Goal: Task Accomplishment & Management: Manage account settings

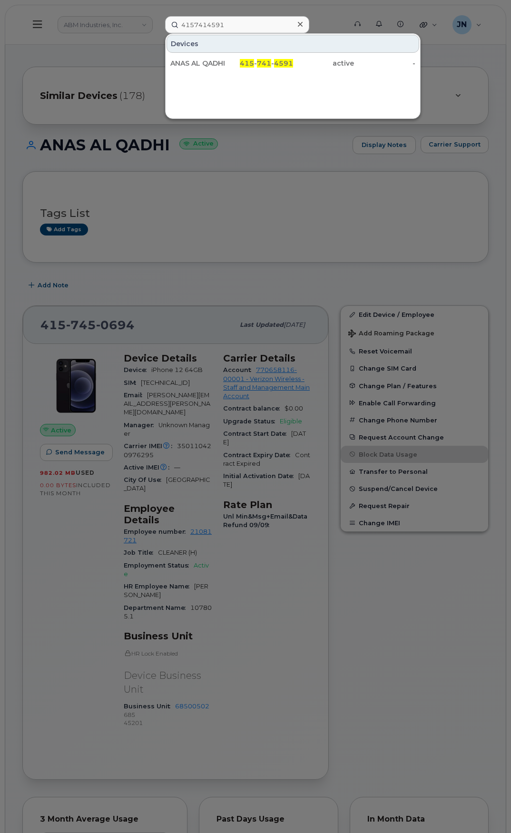
click at [272, 21] on input "4157414591" at bounding box center [237, 24] width 144 height 17
type input "4159423146"
drag, startPoint x: 278, startPoint y: 60, endPoint x: 490, endPoint y: 162, distance: 234.8
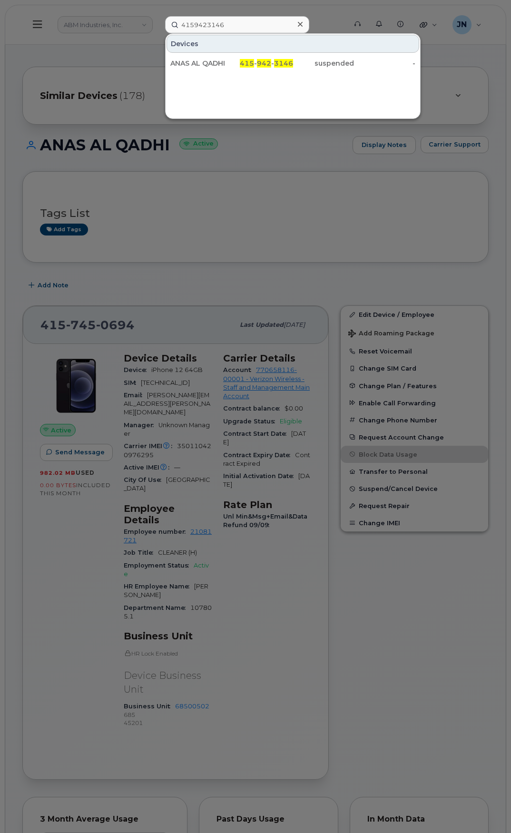
click at [278, 60] on span "3146" at bounding box center [283, 63] width 19 height 9
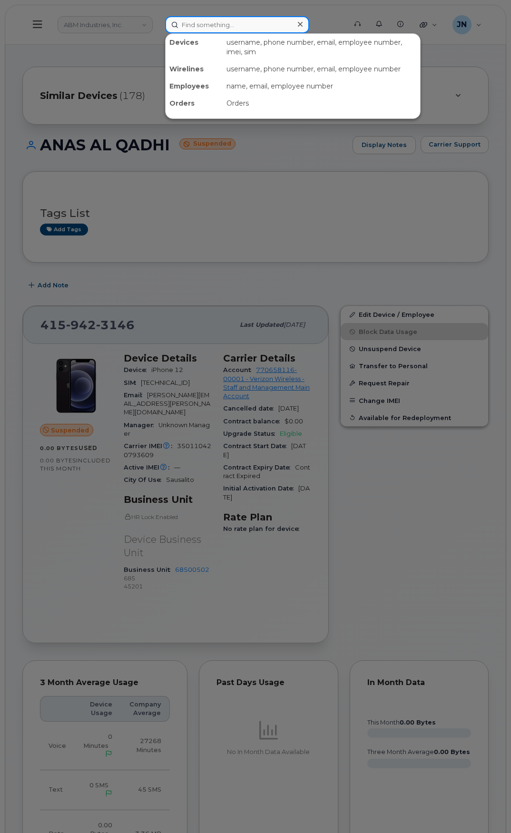
click at [263, 22] on input at bounding box center [237, 24] width 144 height 17
paste input "4153501540"
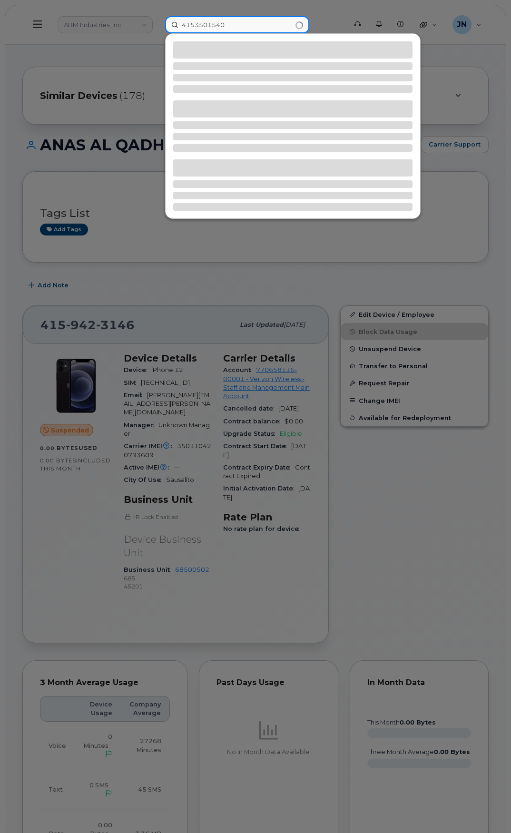
type input "4153501540"
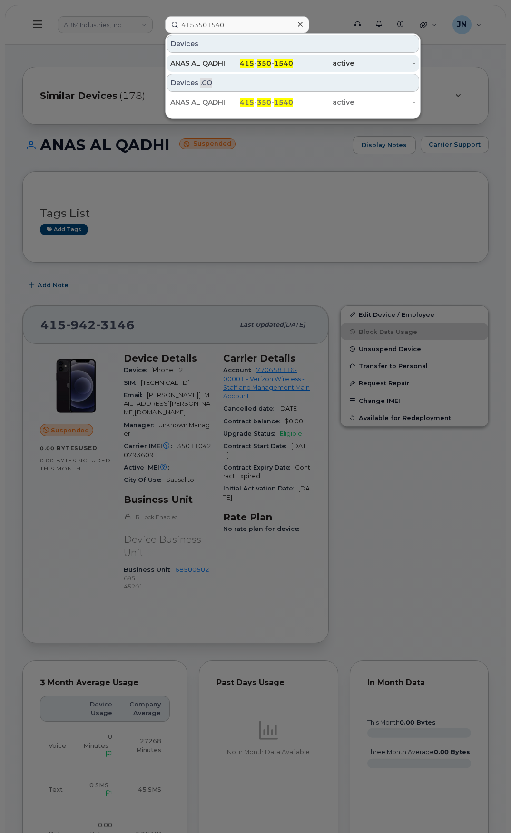
click at [271, 64] on span "350" at bounding box center [264, 63] width 14 height 9
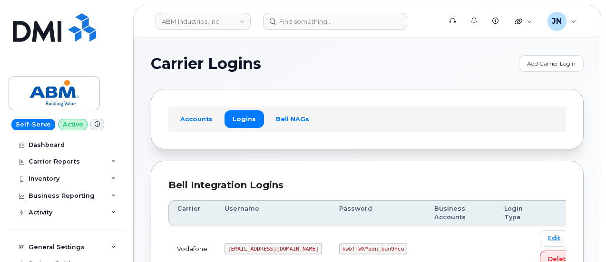
scroll to position [366, 0]
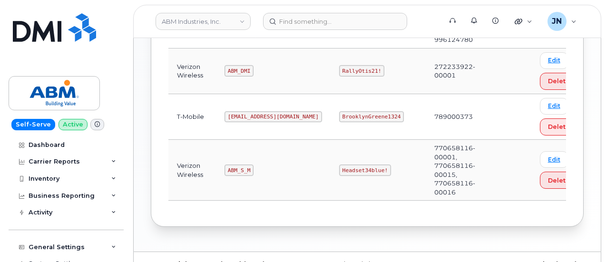
click at [235, 165] on code "ABM_S_M" at bounding box center [239, 170] width 29 height 11
copy code "ABM_S_M"
click at [339, 165] on code "Headset34blue!" at bounding box center [365, 170] width 52 height 11
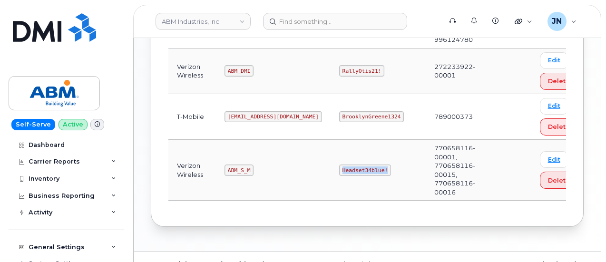
click at [339, 165] on code "Headset34blue!" at bounding box center [365, 170] width 52 height 11
copy code "Headset34blue!"
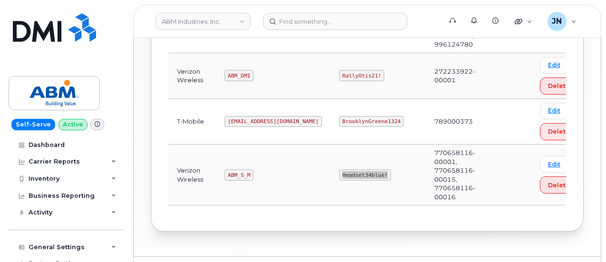
scroll to position [239, 0]
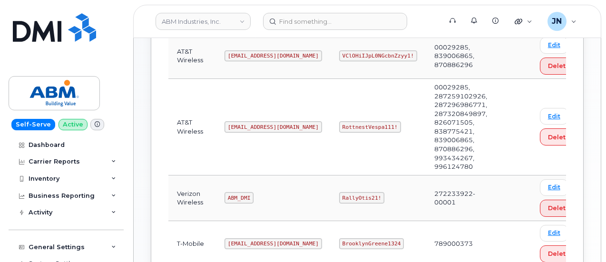
click at [240, 123] on code "abm@dminc.com" at bounding box center [274, 126] width 98 height 11
copy code "abm@dminc.com"
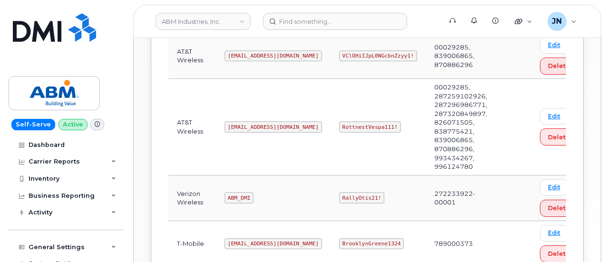
click at [339, 123] on code "RottnestVespa111!" at bounding box center [370, 126] width 62 height 11
copy code "RottnestVespa111!"
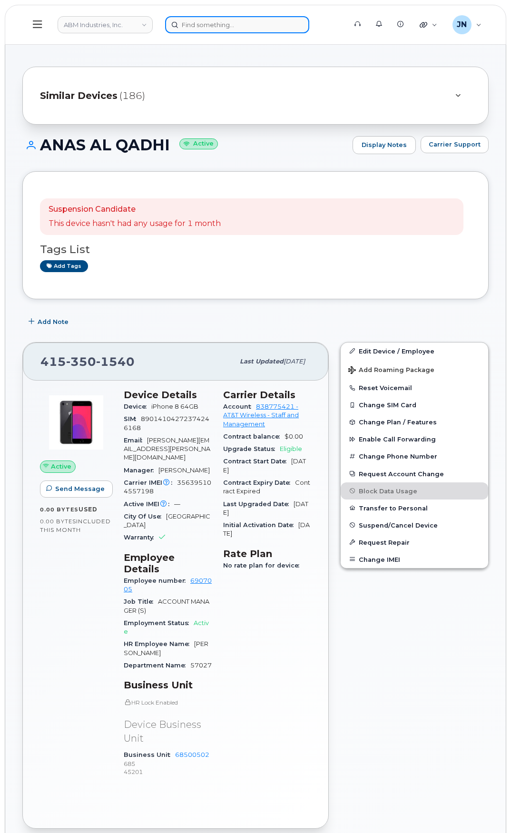
click at [265, 26] on input at bounding box center [237, 24] width 144 height 17
paste input "4084214795"
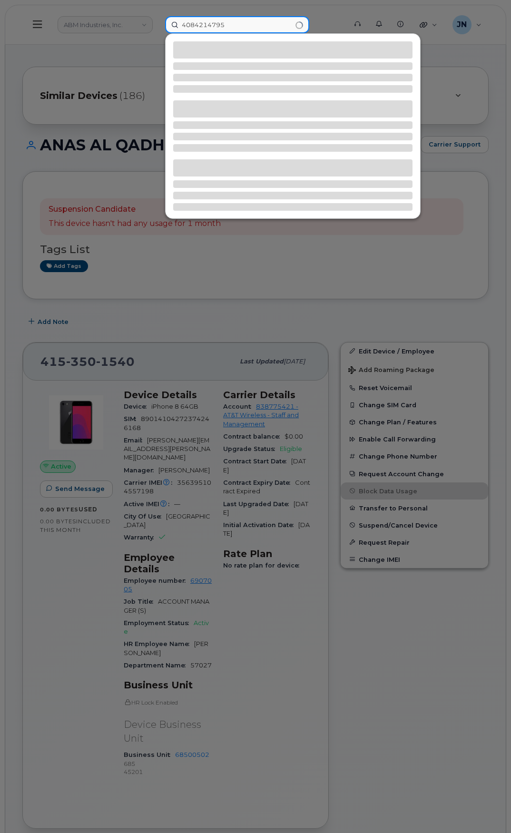
type input "4084214795"
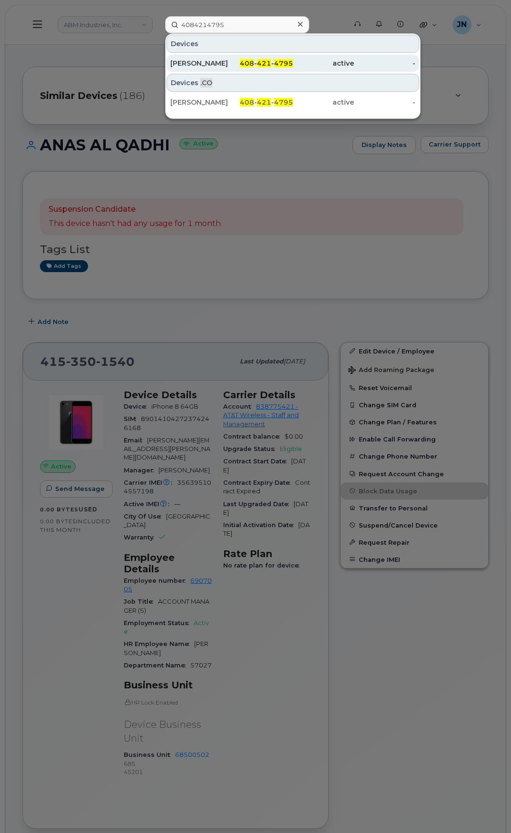
click at [288, 62] on span "4795" at bounding box center [283, 63] width 19 height 9
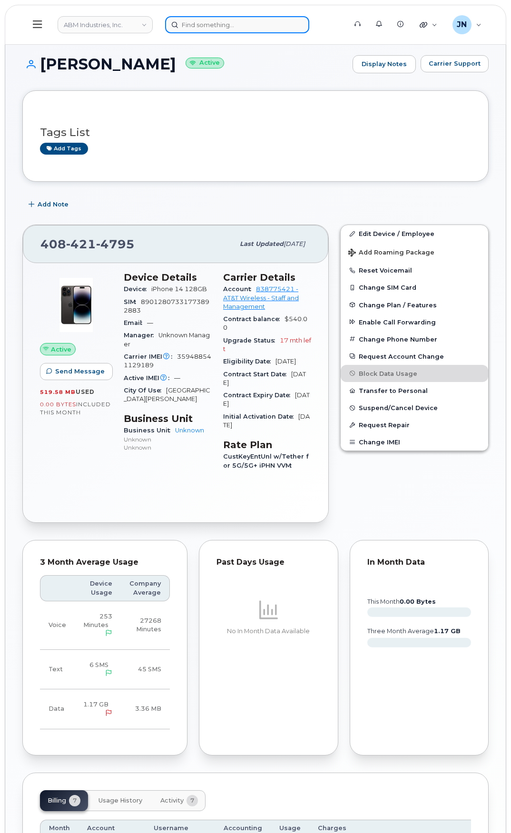
click at [219, 22] on input at bounding box center [237, 24] width 144 height 17
paste input "[PERSON_NAME]"
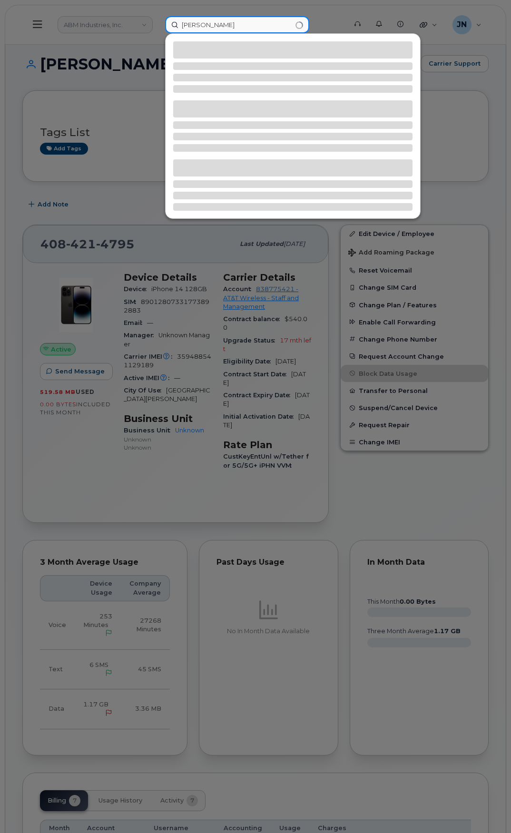
type input "[PERSON_NAME]"
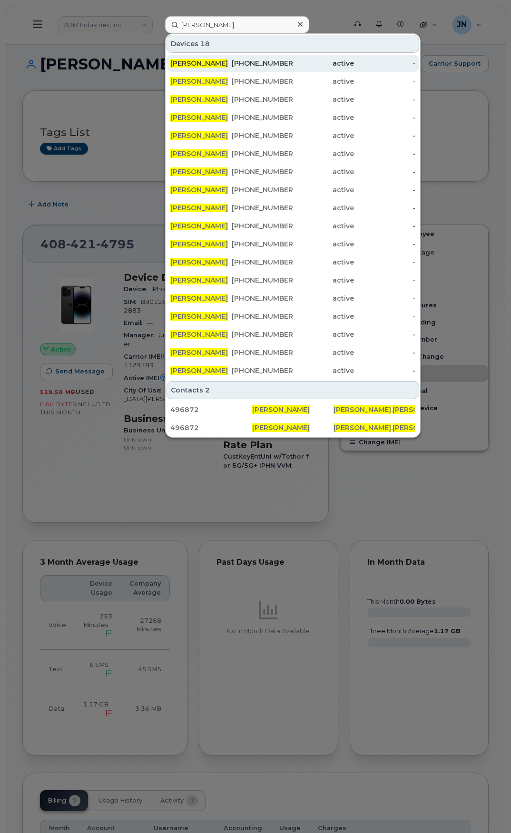
click at [221, 63] on span "[PERSON_NAME]" at bounding box center [199, 63] width 58 height 9
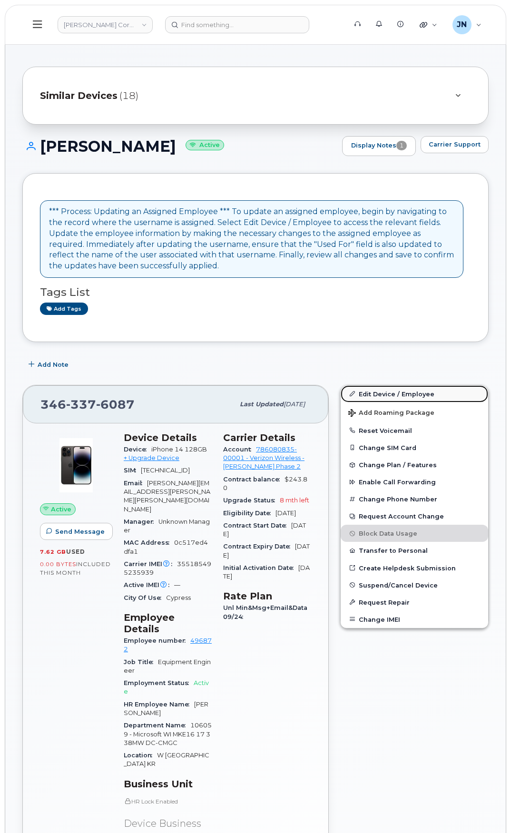
click at [391, 389] on link "Edit Device / Employee" at bounding box center [415, 394] width 148 height 17
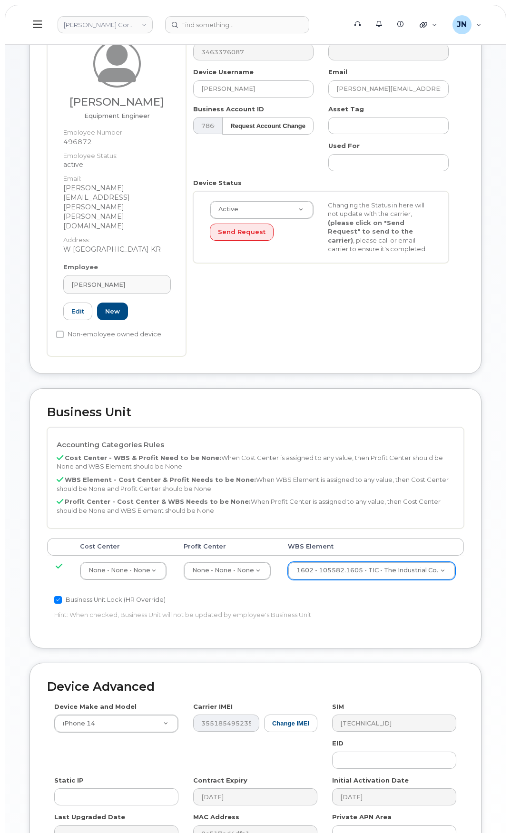
scroll to position [127, 0]
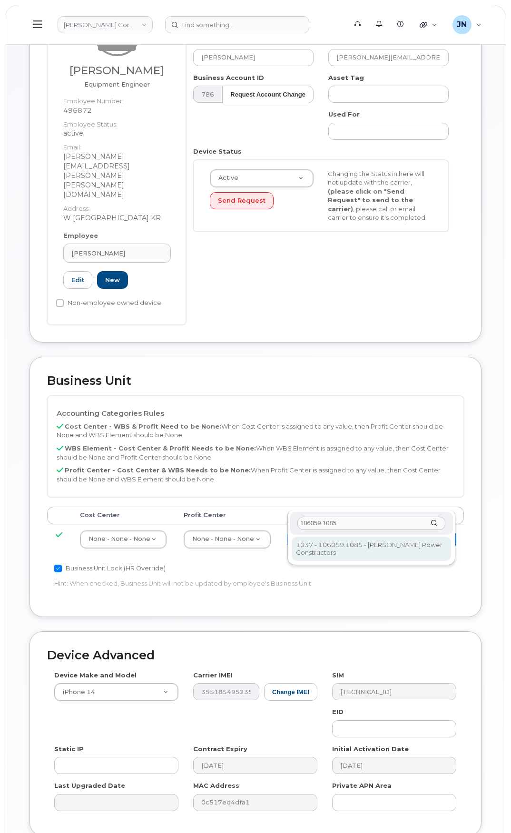
type input "106059.1085"
type input "29973553"
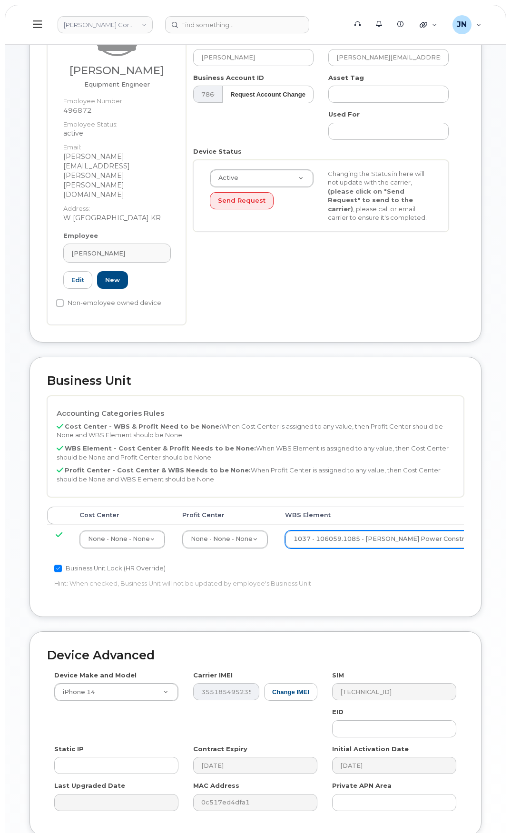
type input "Saving..."
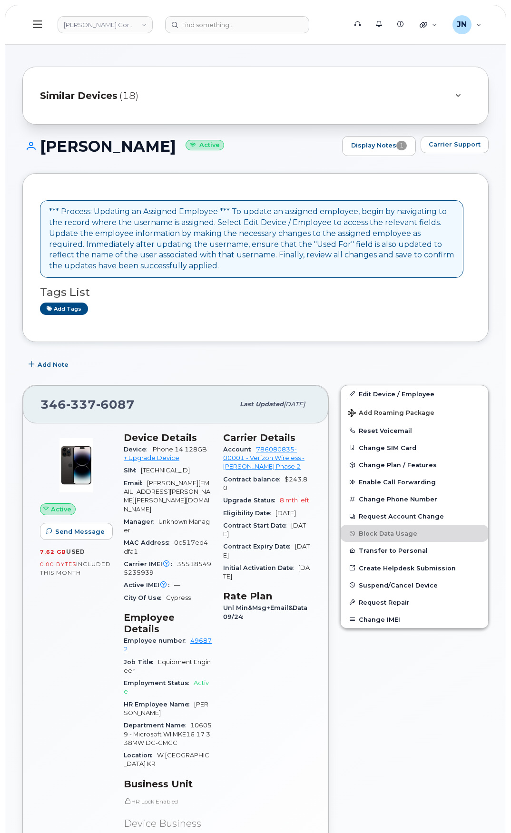
drag, startPoint x: 39, startPoint y: 64, endPoint x: 99, endPoint y: 107, distance: 73.3
drag, startPoint x: 161, startPoint y: 148, endPoint x: 42, endPoint y: 146, distance: 119.0
click at [42, 146] on h1 "[PERSON_NAME] Active" at bounding box center [179, 146] width 315 height 17
copy h1 "[PERSON_NAME]"
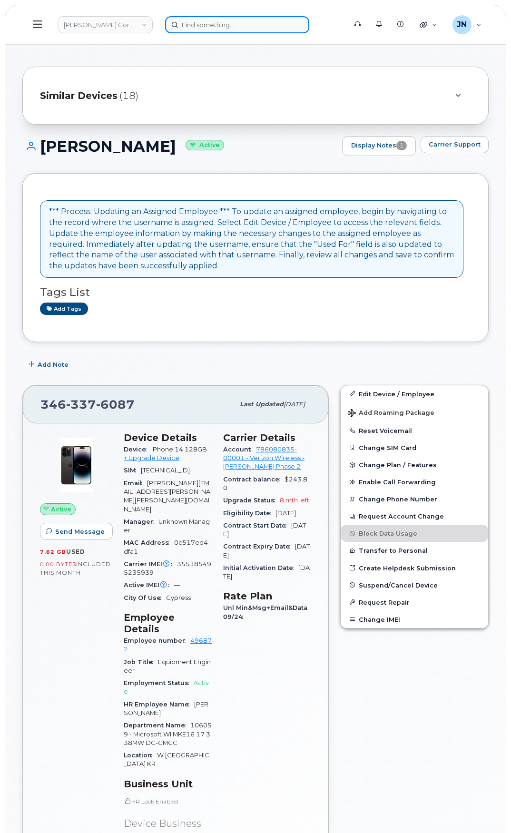
click at [192, 25] on input at bounding box center [237, 24] width 144 height 17
paste input "[PERSON_NAME]"
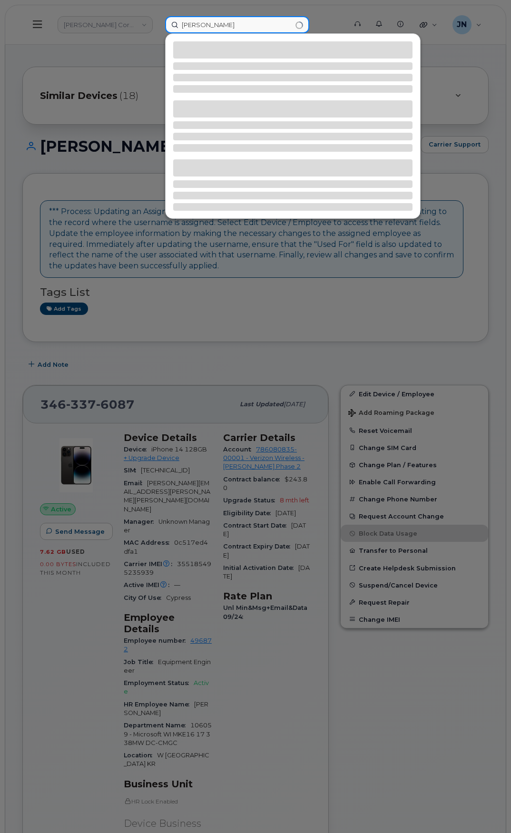
type input "[PERSON_NAME]"
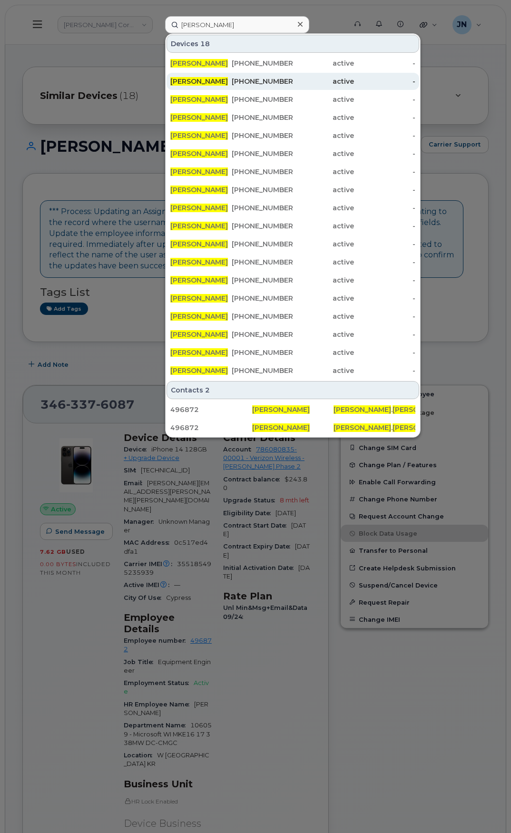
click at [215, 77] on div "[PERSON_NAME]" at bounding box center [200, 82] width 61 height 10
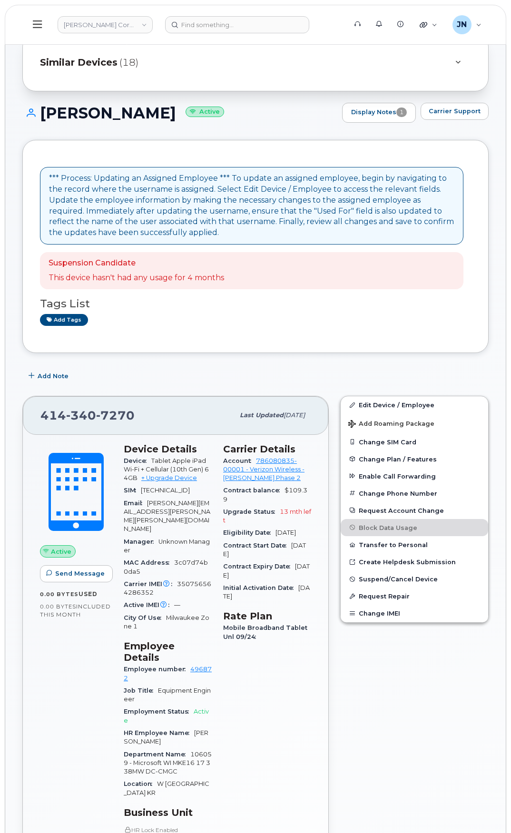
scroll to position [63, 0]
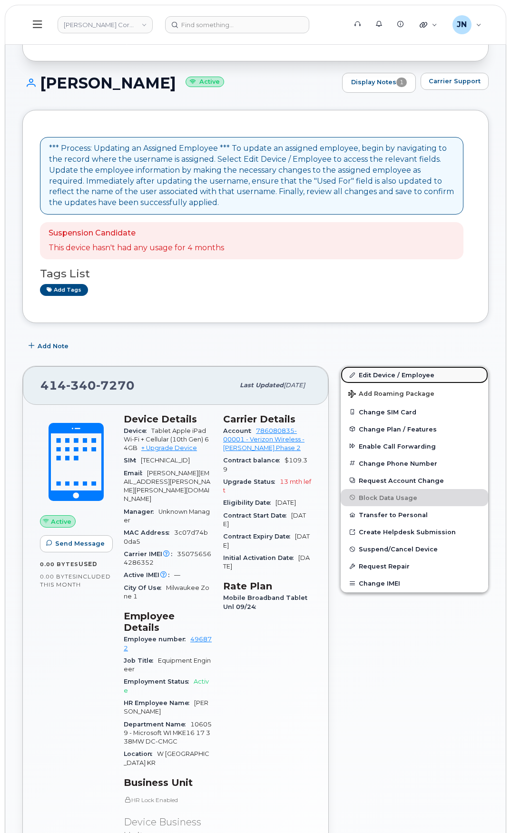
click at [385, 375] on link "Edit Device / Employee" at bounding box center [415, 375] width 148 height 17
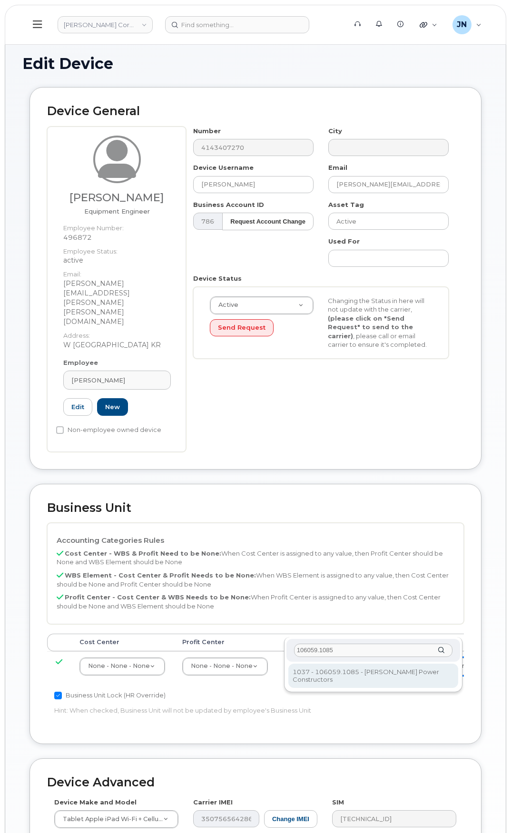
type input "106059.1085"
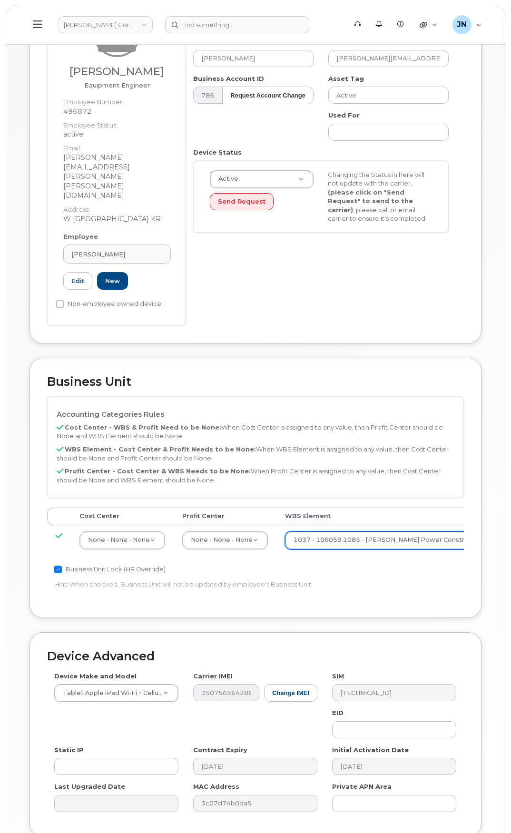
scroll to position [174, 0]
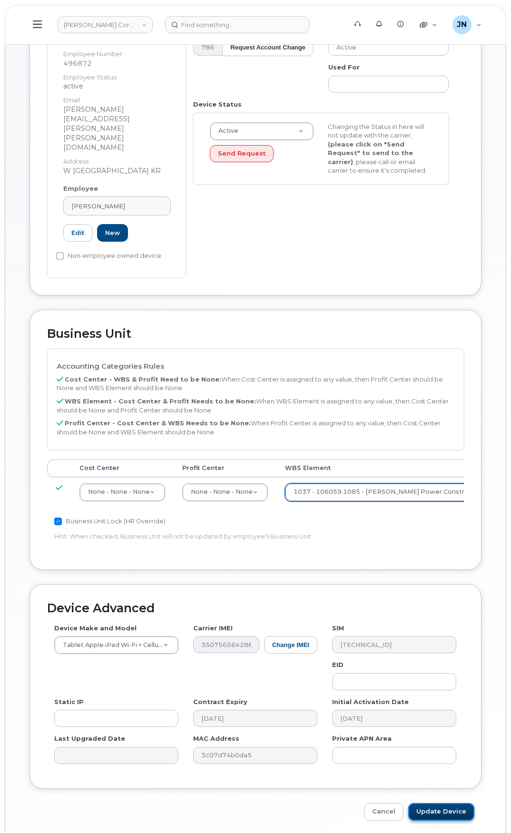
click at [457, 803] on input "Update Device" at bounding box center [441, 812] width 66 height 18
type input "Saving..."
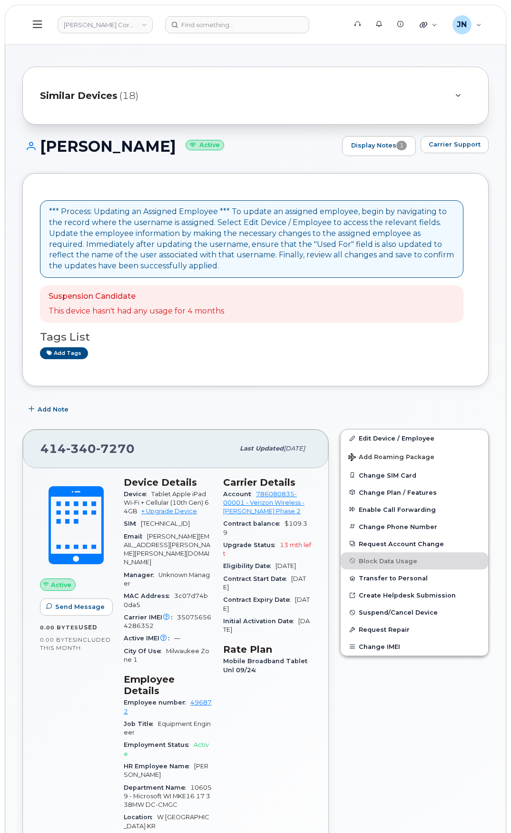
drag, startPoint x: 42, startPoint y: 144, endPoint x: 161, endPoint y: 144, distance: 119.5
click at [161, 144] on h1 "[PERSON_NAME] Active" at bounding box center [179, 146] width 315 height 17
copy h1 "[PERSON_NAME]"
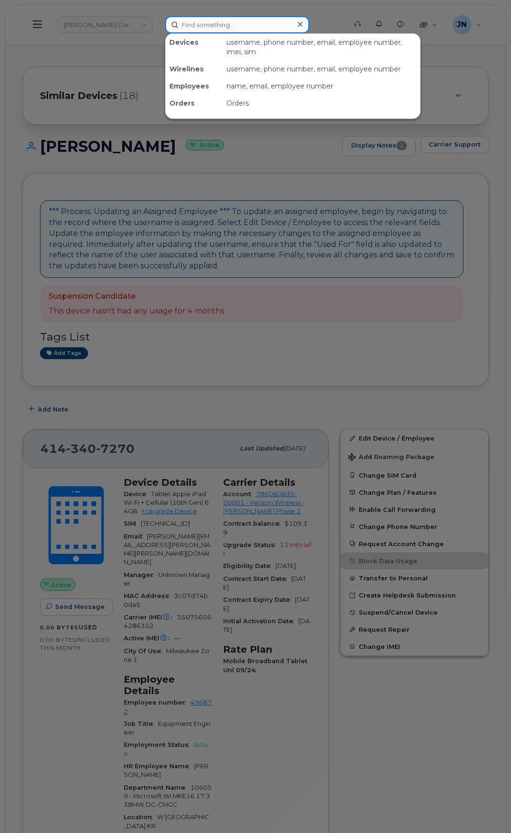
click at [188, 26] on input at bounding box center [237, 24] width 144 height 17
paste input "[PERSON_NAME]"
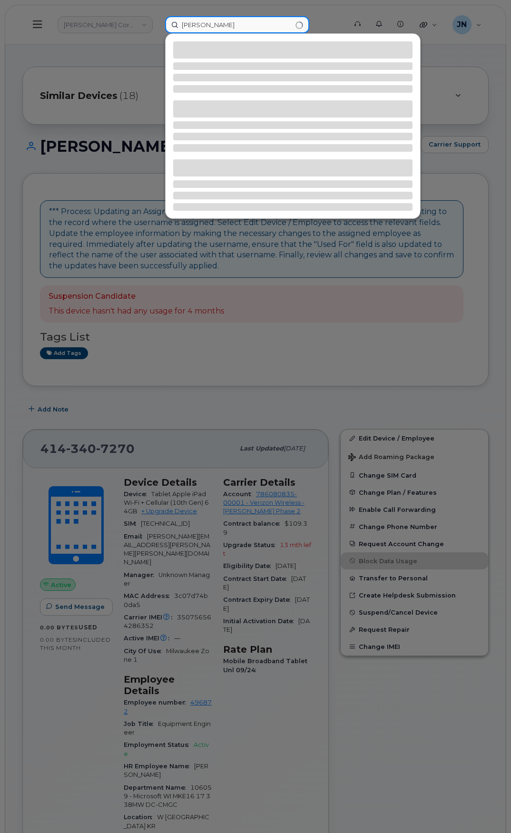
type input "[PERSON_NAME]"
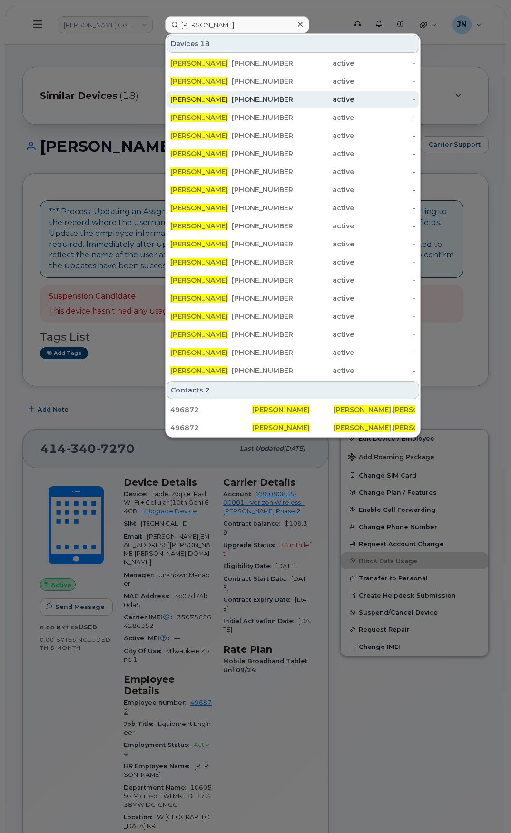
click at [238, 98] on div "[PHONE_NUMBER]" at bounding box center [262, 100] width 61 height 10
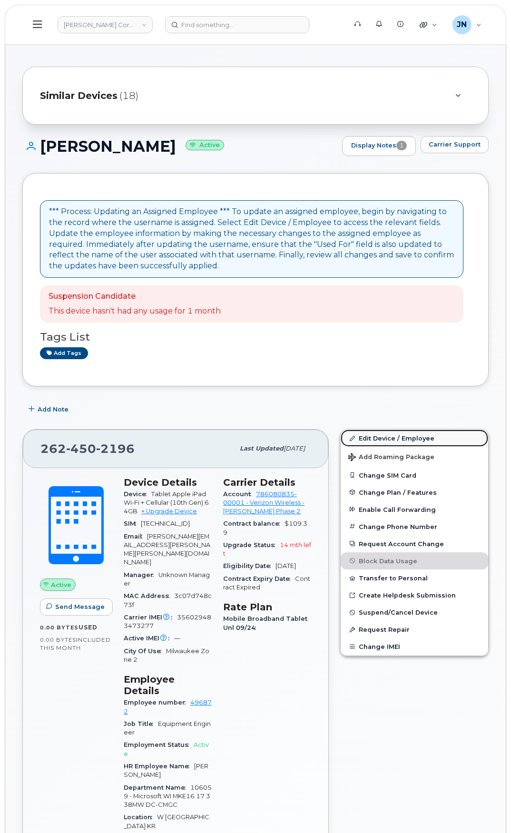
click at [382, 441] on link "Edit Device / Employee" at bounding box center [415, 438] width 148 height 17
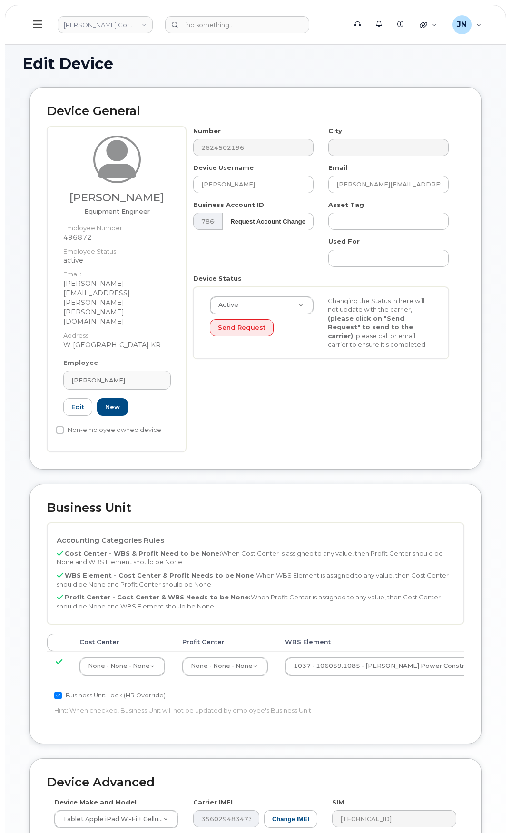
scroll to position [127, 0]
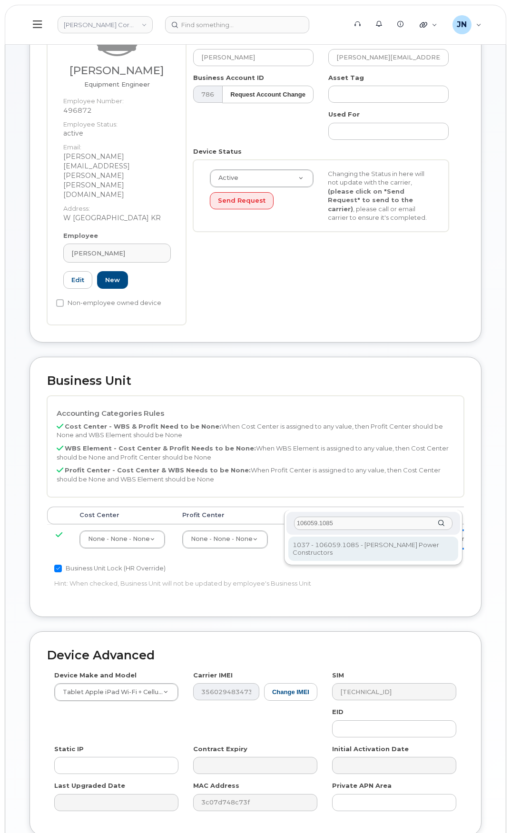
type input "106059.1085"
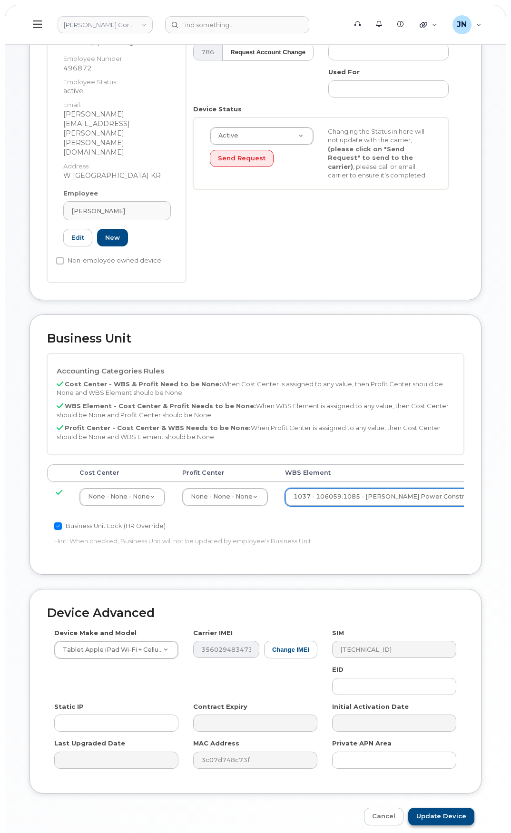
scroll to position [174, 0]
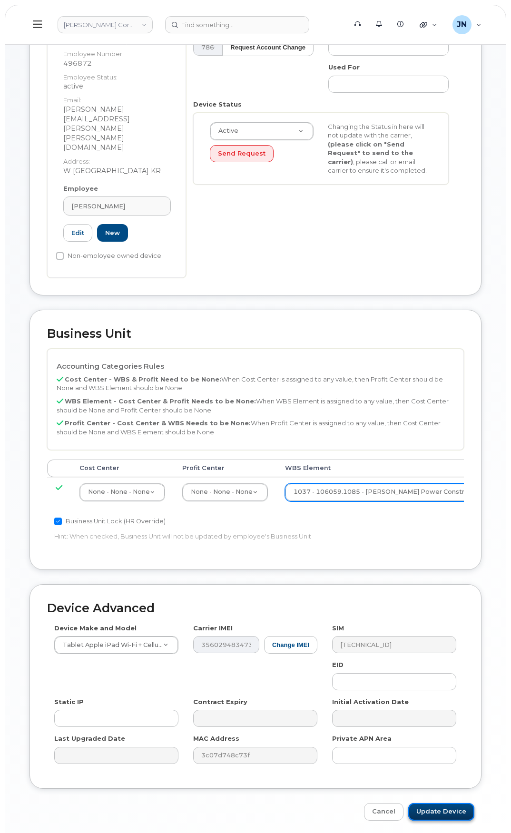
click at [449, 803] on input "Update Device" at bounding box center [441, 812] width 66 height 18
type input "Saving..."
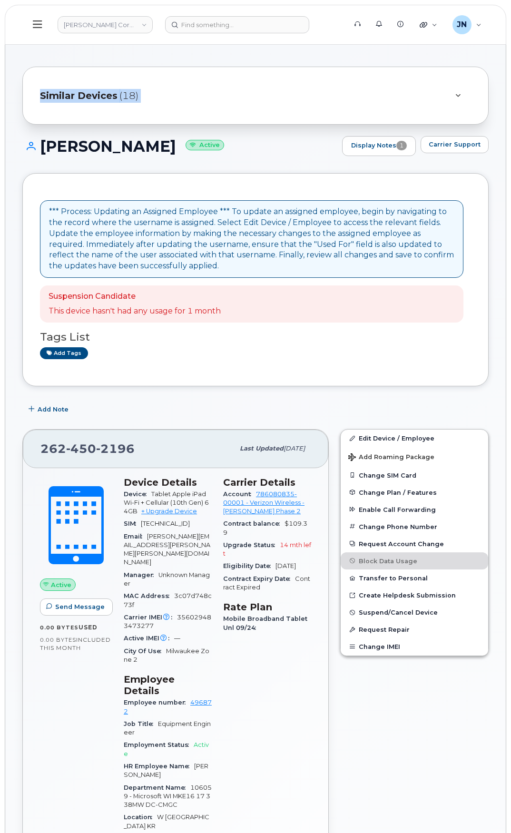
drag, startPoint x: 44, startPoint y: 62, endPoint x: 170, endPoint y: 109, distance: 134.2
drag, startPoint x: 180, startPoint y: 148, endPoint x: 37, endPoint y: 148, distance: 143.3
click at [37, 148] on h1 "COLIN MCELMEEL Active" at bounding box center [179, 146] width 315 height 17
copy h1 "COLIN MCELMEEL"
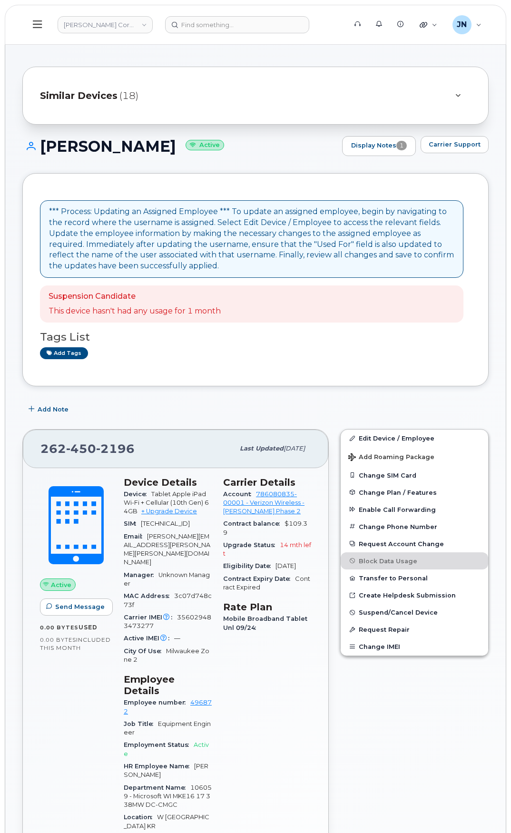
click at [185, 33] on header "Kiewit Corporation Support Alerts Knowledge Base Quicklinks Suspend / Cancel De…" at bounding box center [256, 25] width 502 height 40
click at [192, 30] on input at bounding box center [237, 24] width 144 height 17
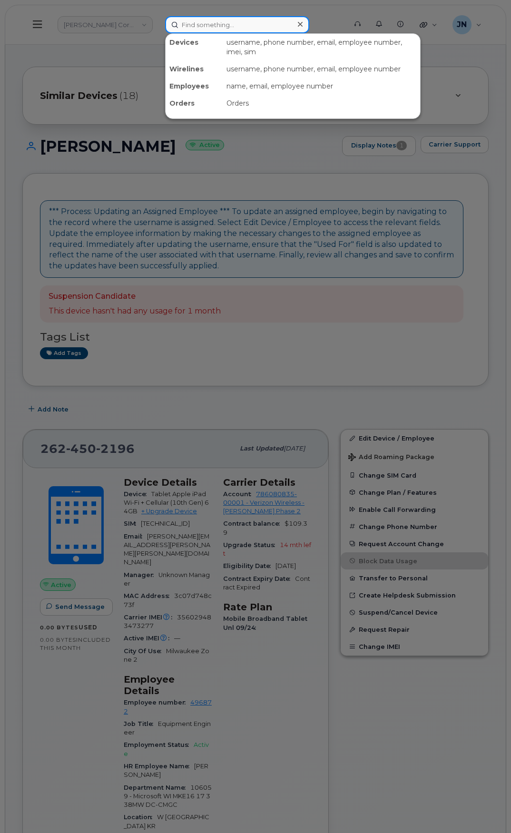
paste input "COLIN MCELMEEL"
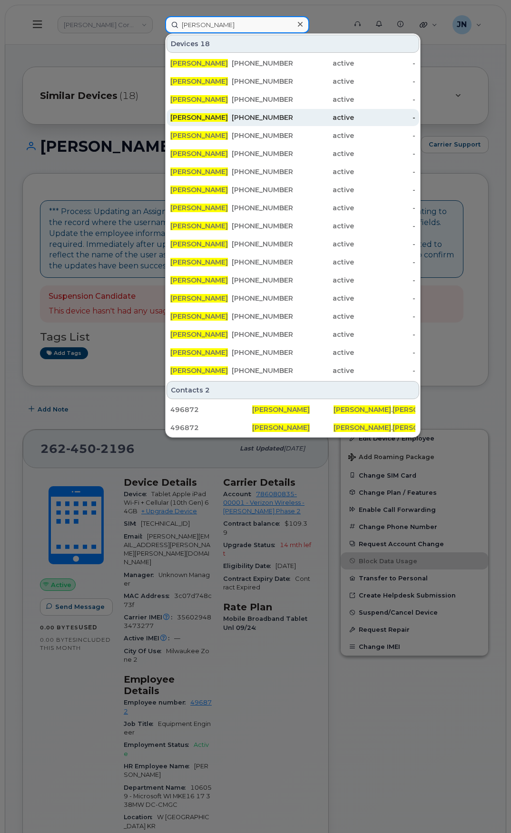
type input "COLIN MCELMEEL"
click at [228, 118] on div "[PERSON_NAME]" at bounding box center [200, 118] width 61 height 10
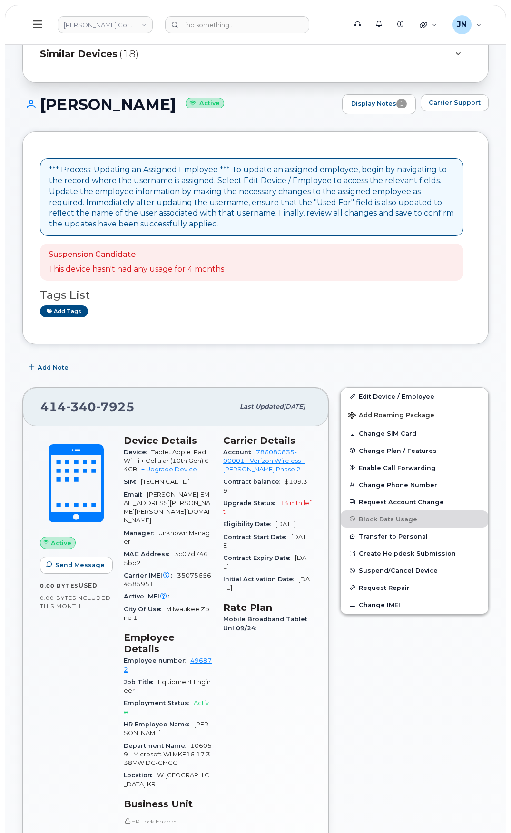
scroll to position [63, 0]
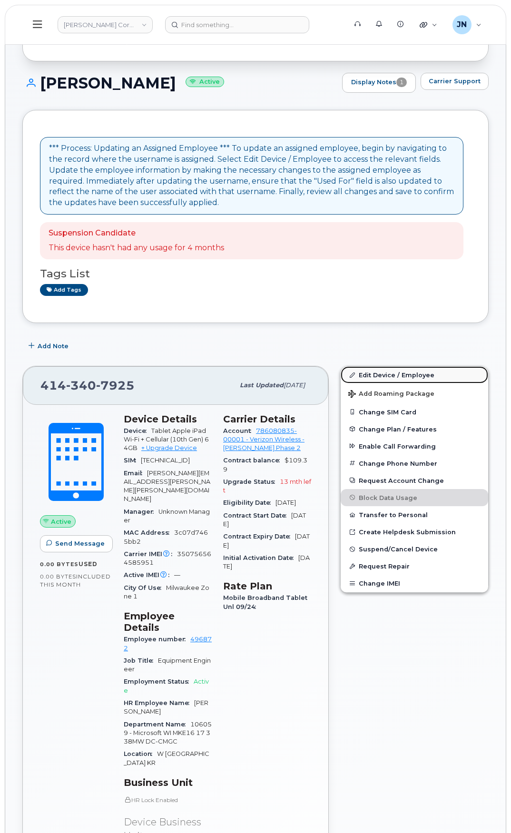
click at [413, 377] on link "Edit Device / Employee" at bounding box center [415, 375] width 148 height 17
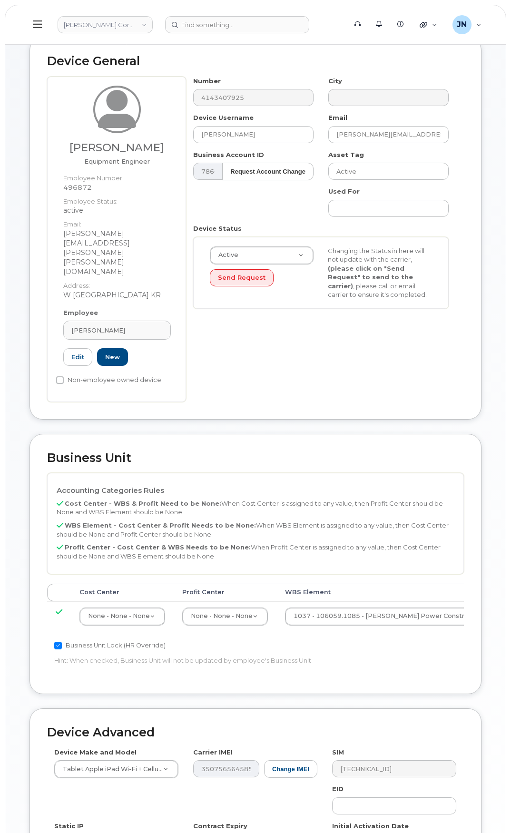
scroll to position [174, 0]
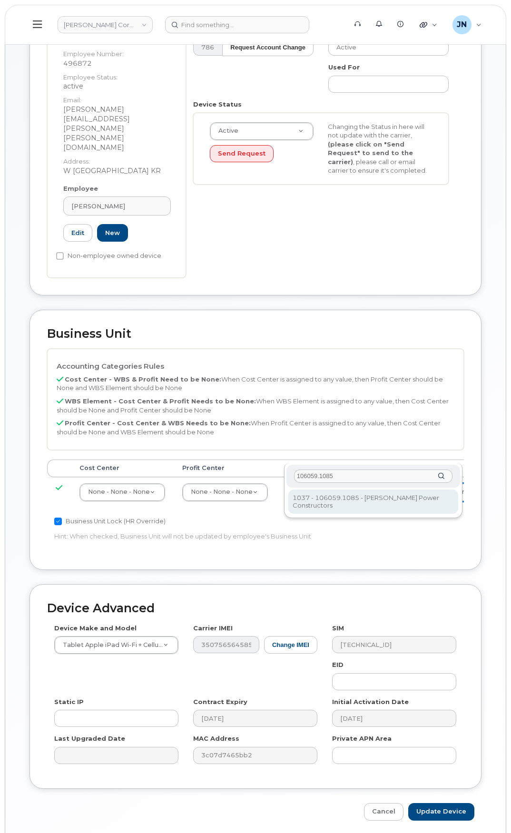
type input "106059.1085"
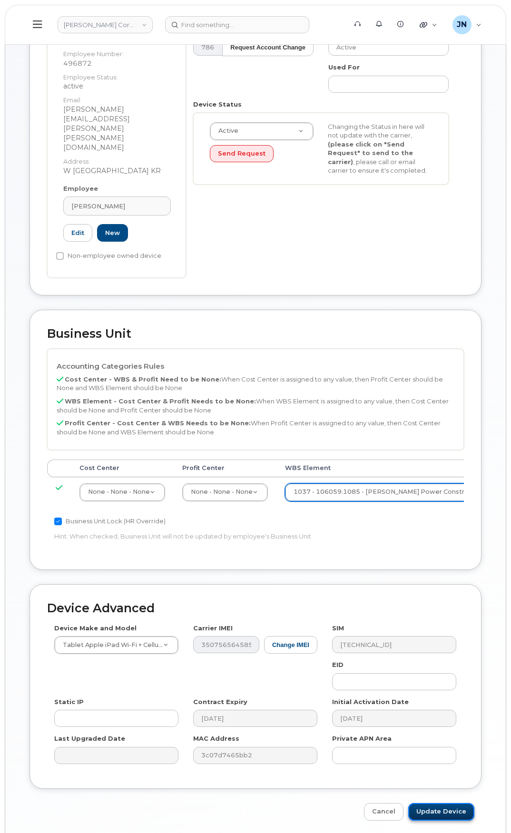
click at [439, 803] on input "Update Device" at bounding box center [441, 812] width 66 height 18
type input "Saving..."
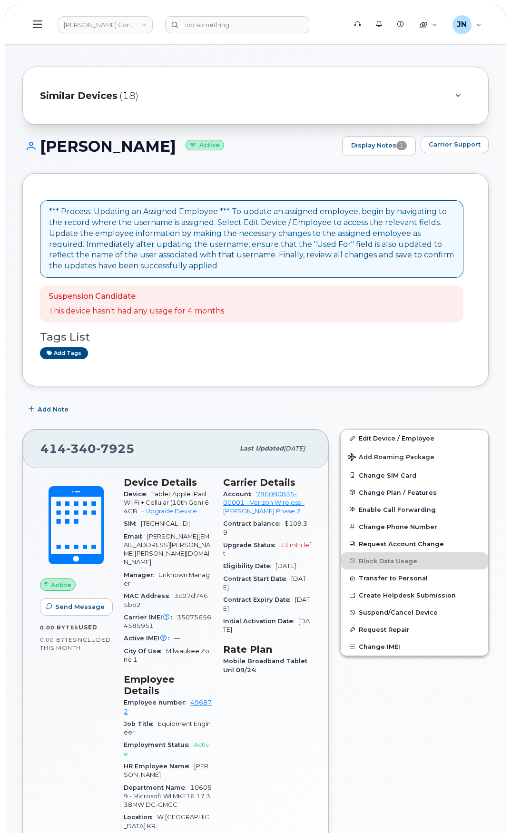
drag, startPoint x: 41, startPoint y: 142, endPoint x: 161, endPoint y: 150, distance: 120.7
click at [161, 150] on h1 "Colin Mcelmeel Active" at bounding box center [179, 146] width 315 height 17
copy h1 "[PERSON_NAME]"
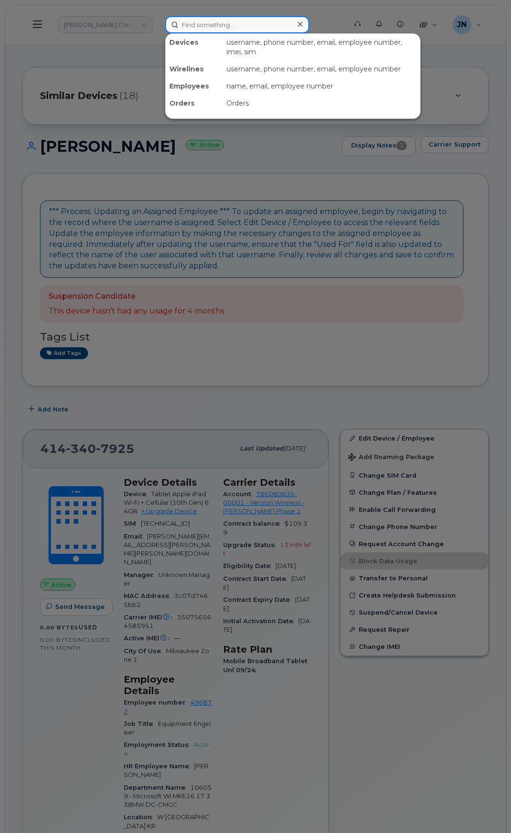
paste input "[PERSON_NAME]"
click at [256, 21] on input at bounding box center [237, 24] width 144 height 17
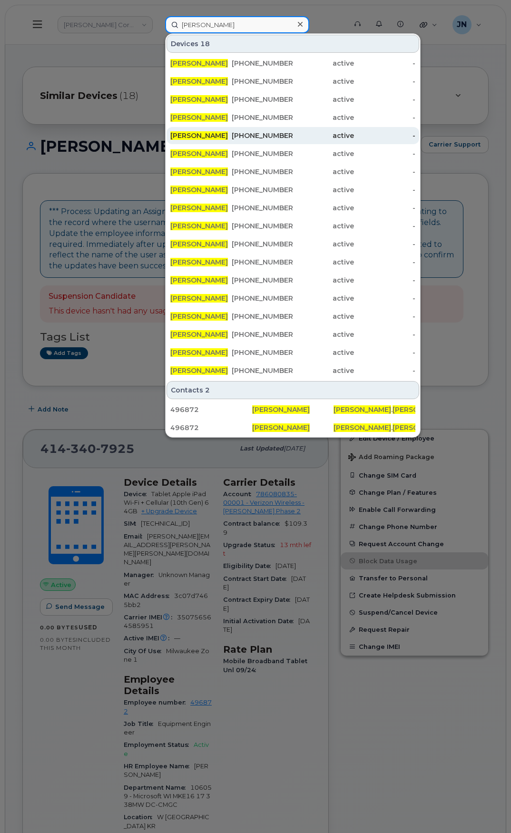
type input "[PERSON_NAME]"
click at [254, 137] on div "414-340-7797" at bounding box center [262, 136] width 61 height 10
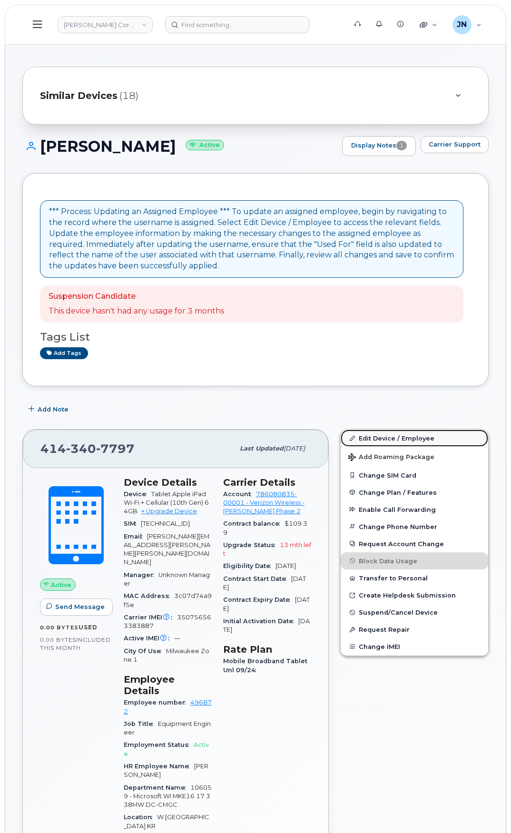
click at [396, 441] on link "Edit Device / Employee" at bounding box center [415, 438] width 148 height 17
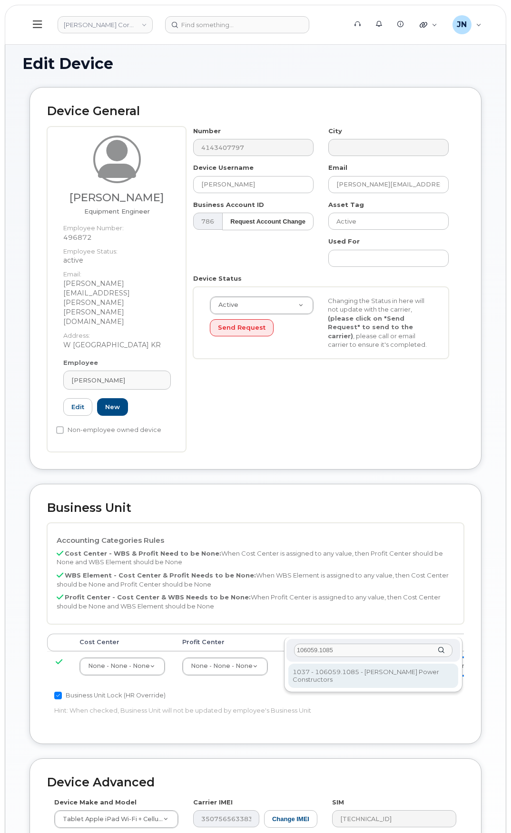
type input "106059.1085"
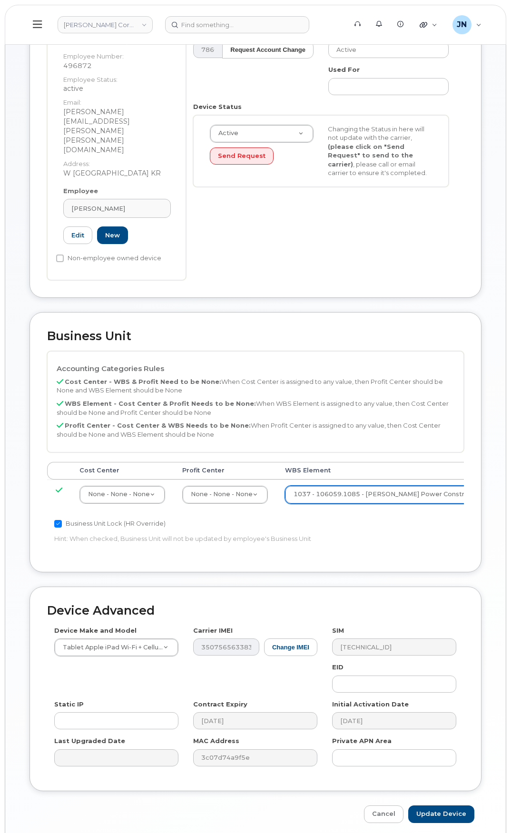
scroll to position [174, 0]
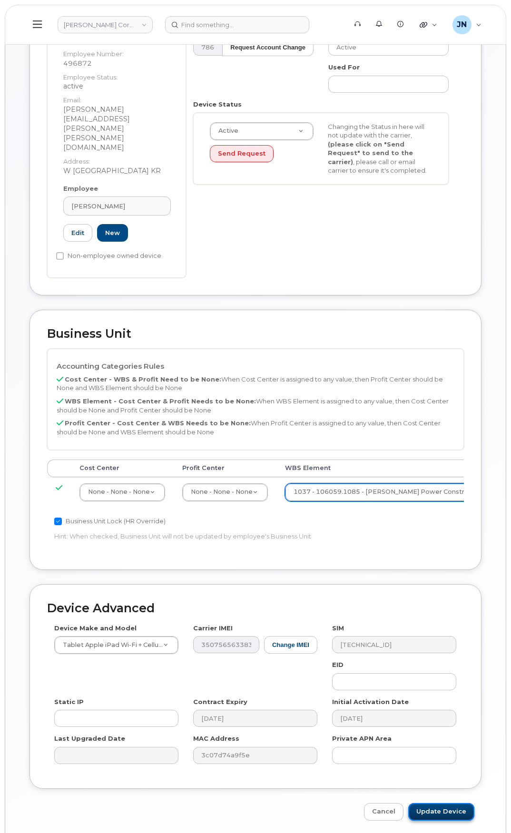
click at [462, 803] on input "Update Device" at bounding box center [441, 812] width 66 height 18
type input "Saving..."
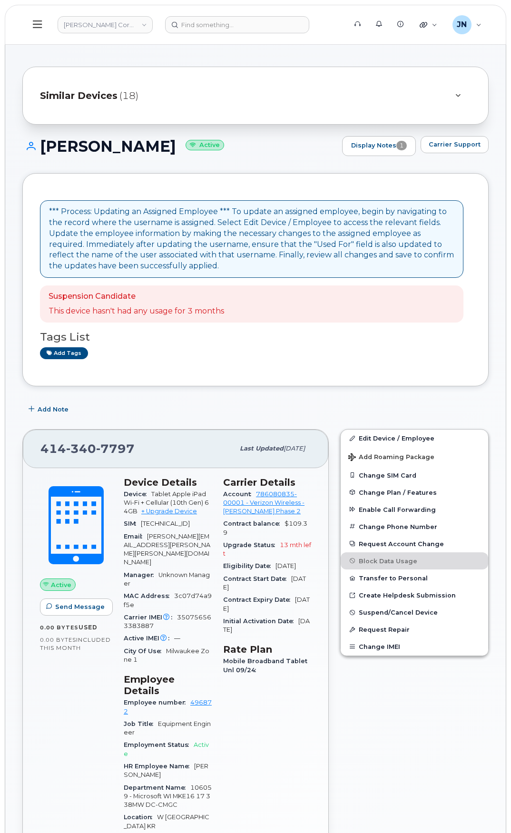
drag, startPoint x: 44, startPoint y: 145, endPoint x: 161, endPoint y: 147, distance: 117.1
click at [161, 147] on h1 "Colin Mcelmeel Active" at bounding box center [179, 146] width 315 height 17
copy h1 "[PERSON_NAME]"
click at [197, 24] on input at bounding box center [237, 24] width 144 height 17
paste input "[PERSON_NAME]"
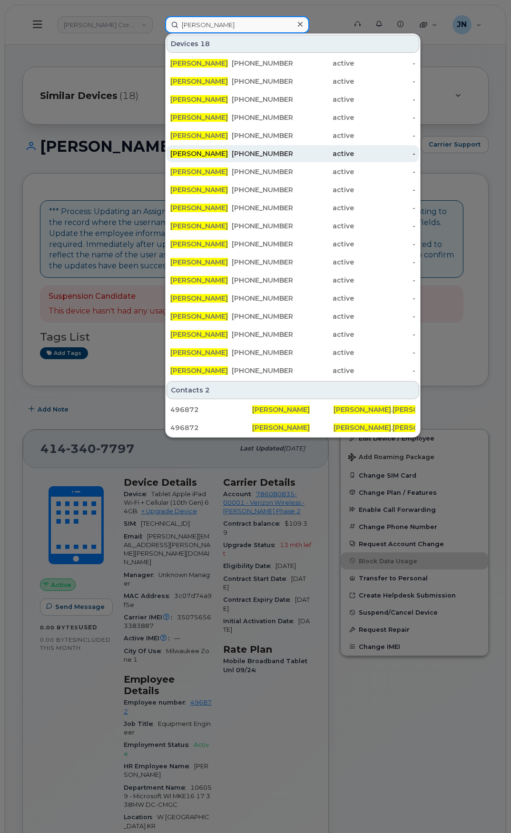
type input "[PERSON_NAME]"
click at [235, 152] on div "[PHONE_NUMBER]" at bounding box center [262, 154] width 61 height 10
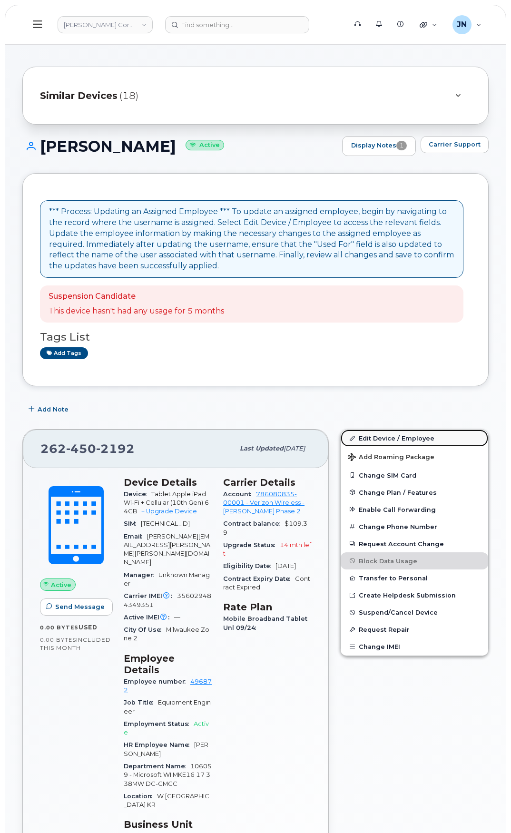
click at [410, 436] on link "Edit Device / Employee" at bounding box center [415, 438] width 148 height 17
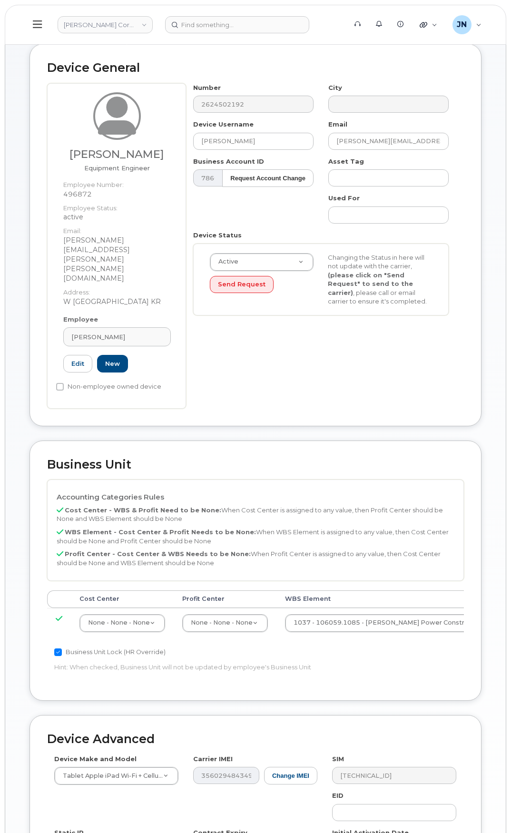
scroll to position [63, 0]
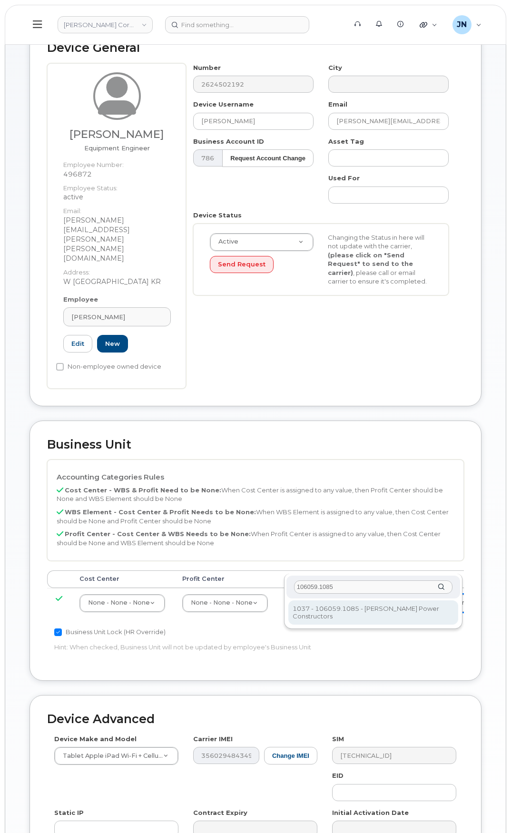
type input "106059.1085"
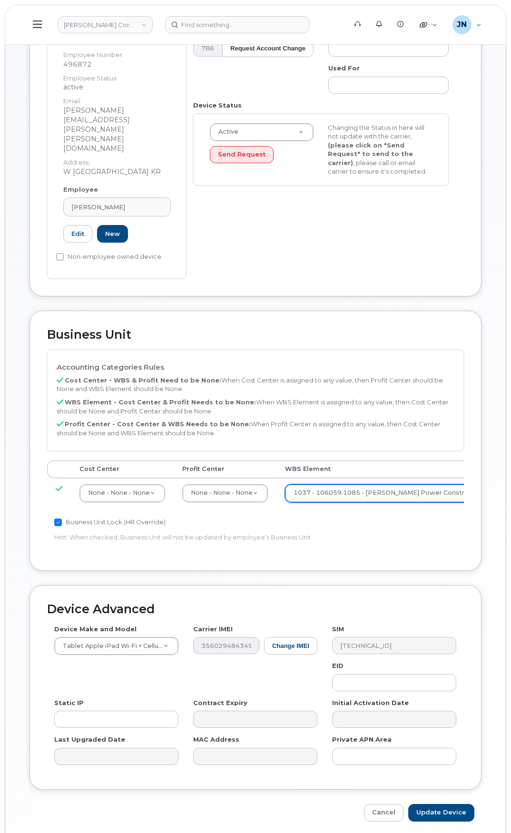
scroll to position [174, 0]
drag, startPoint x: 455, startPoint y: 772, endPoint x: 460, endPoint y: 772, distance: 5.3
click at [455, 803] on input "Update Device" at bounding box center [441, 812] width 66 height 18
type input "Saving..."
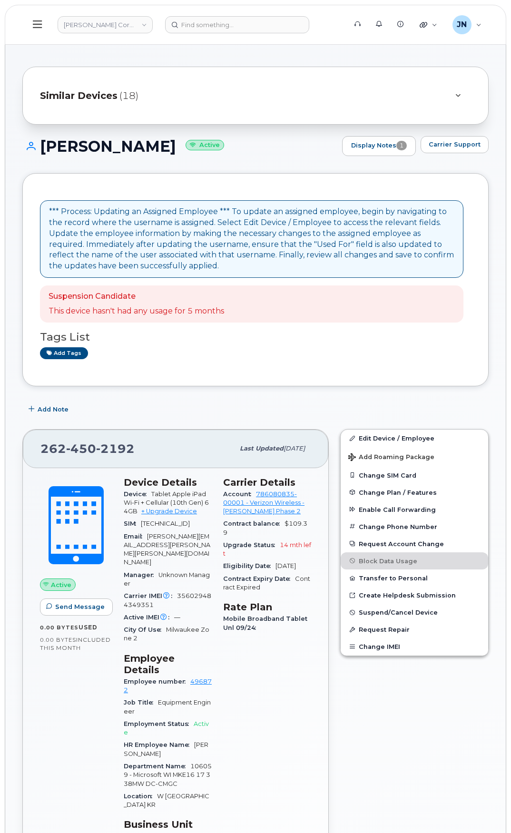
drag, startPoint x: 42, startPoint y: 144, endPoint x: 180, endPoint y: 143, distance: 138.0
click at [180, 143] on h1 "[PERSON_NAME] Active" at bounding box center [179, 146] width 315 height 17
copy h1 "[PERSON_NAME]"
click at [187, 30] on input at bounding box center [237, 24] width 144 height 17
paste input "COLIN MCELMEEL"
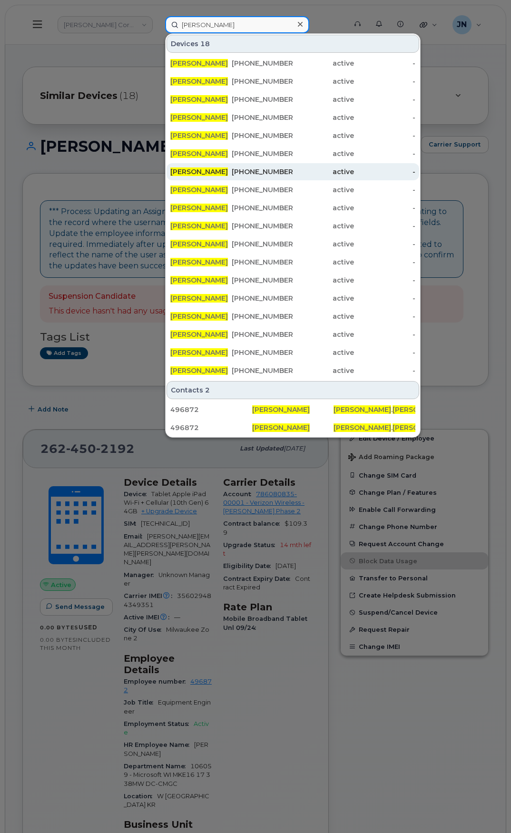
type input "COLIN MCELMEEL"
click at [250, 172] on div "262-450-2195" at bounding box center [262, 172] width 61 height 10
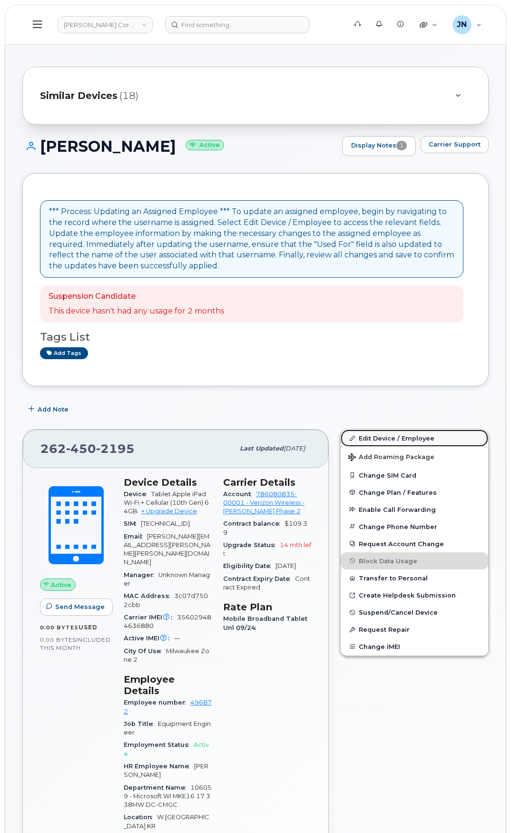
drag, startPoint x: 393, startPoint y: 442, endPoint x: 380, endPoint y: 441, distance: 12.9
click at [393, 442] on link "Edit Device / Employee" at bounding box center [415, 438] width 148 height 17
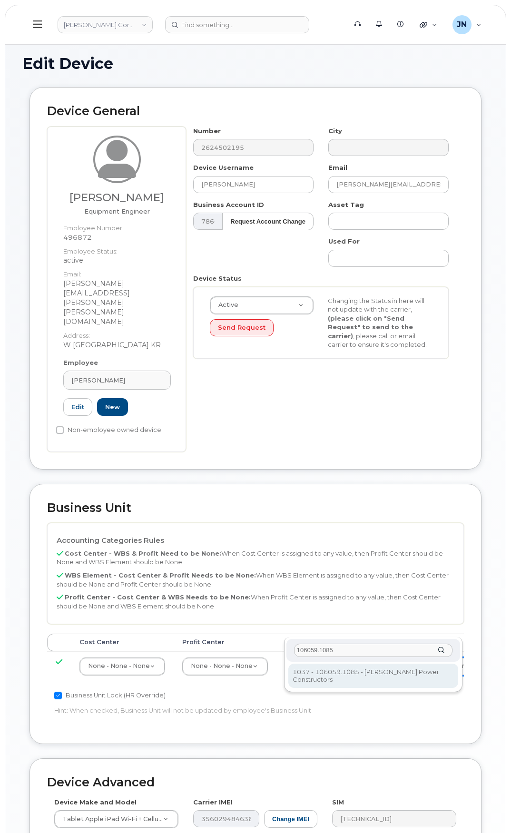
type input "106059.1085"
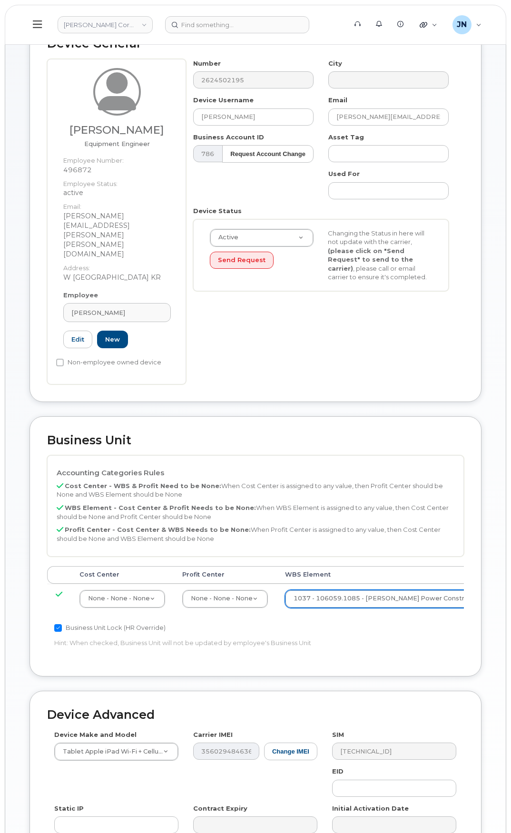
scroll to position [174, 0]
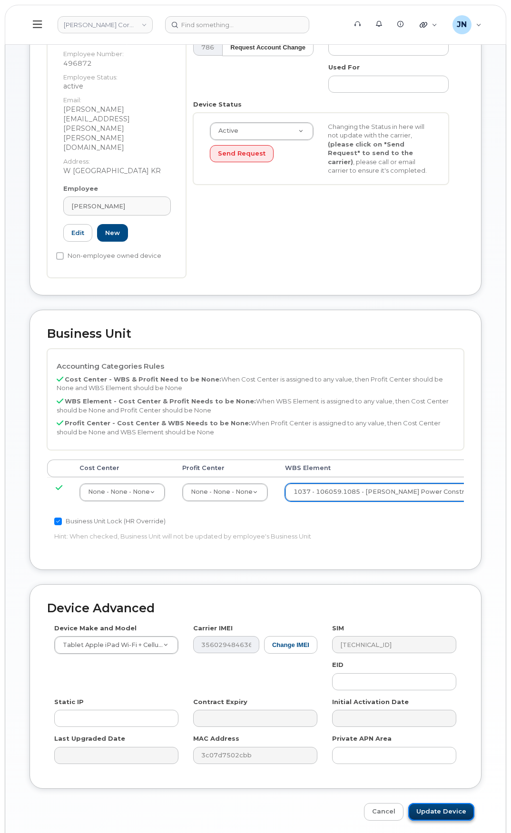
click at [448, 803] on input "Update Device" at bounding box center [441, 812] width 66 height 18
type input "Saving..."
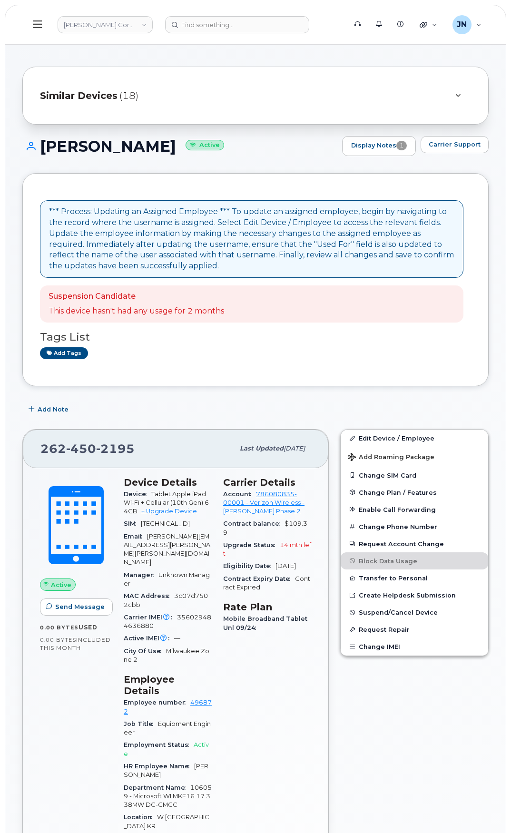
drag, startPoint x: 41, startPoint y: 144, endPoint x: 181, endPoint y: 144, distance: 139.9
click at [181, 144] on h1 "[PERSON_NAME] Active" at bounding box center [179, 146] width 315 height 17
copy h1 "[PERSON_NAME]"
click at [234, 23] on input at bounding box center [237, 24] width 144 height 17
paste input "[PERSON_NAME]"
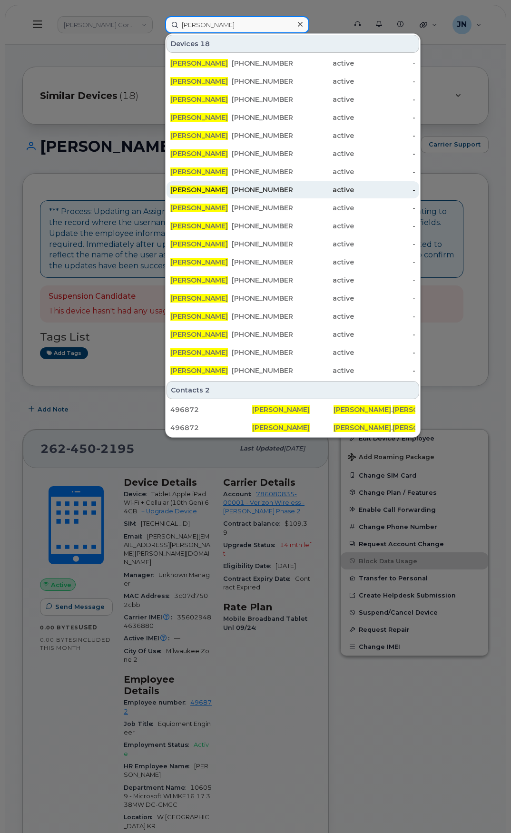
type input "[PERSON_NAME]"
click at [274, 188] on div "262-450-2197" at bounding box center [262, 190] width 61 height 10
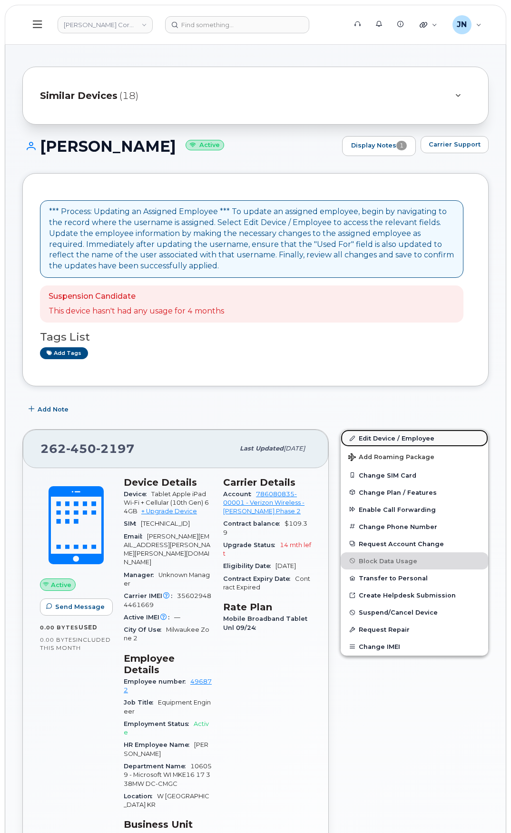
click at [395, 439] on link "Edit Device / Employee" at bounding box center [415, 438] width 148 height 17
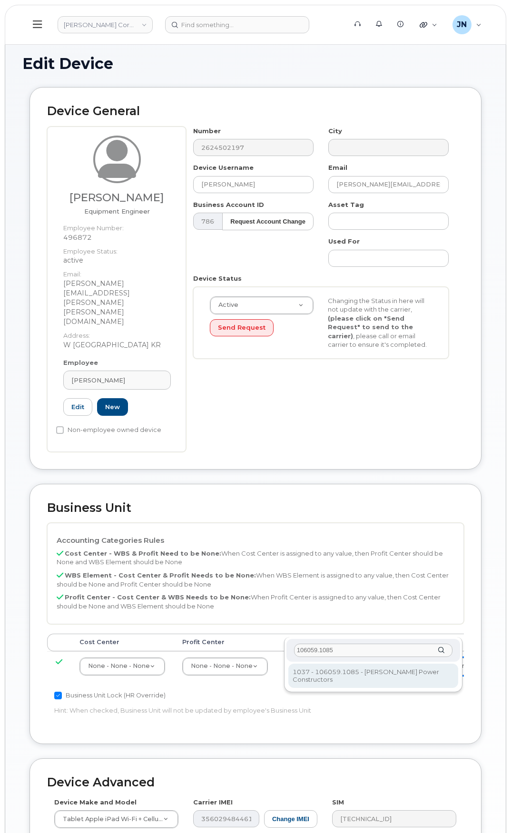
type input "106059.1085"
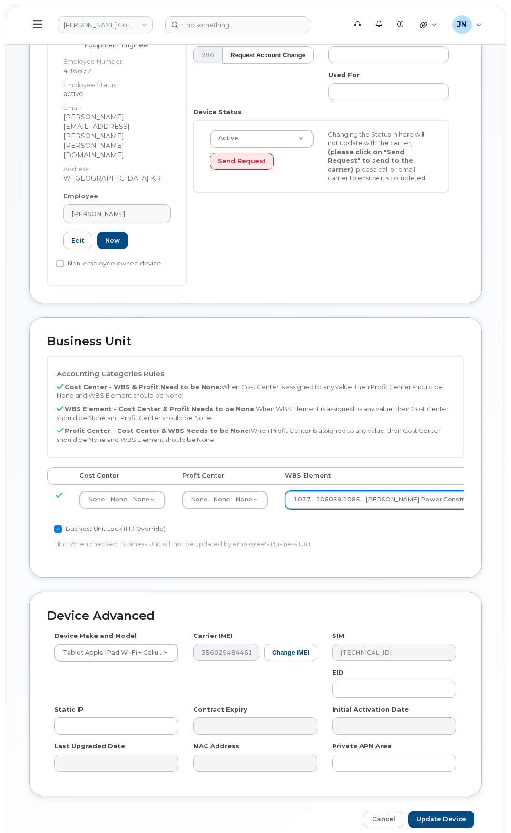
scroll to position [174, 0]
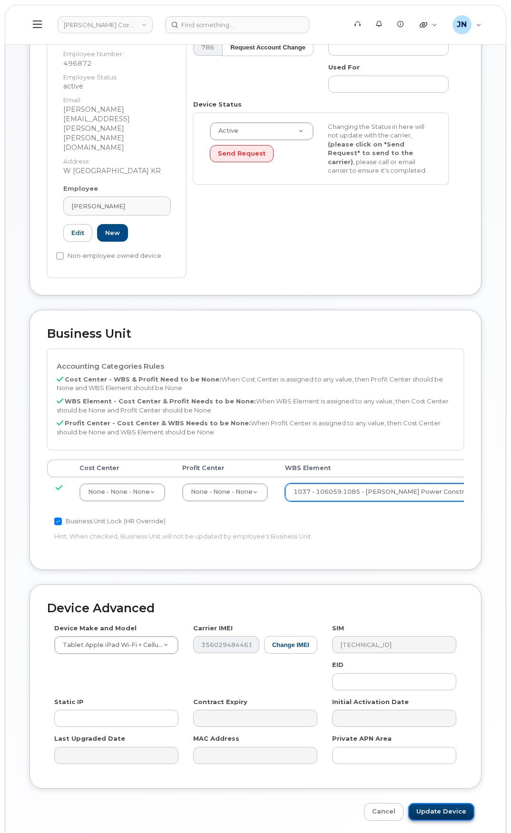
click at [439, 803] on input "Update Device" at bounding box center [441, 812] width 66 height 18
type input "Saving..."
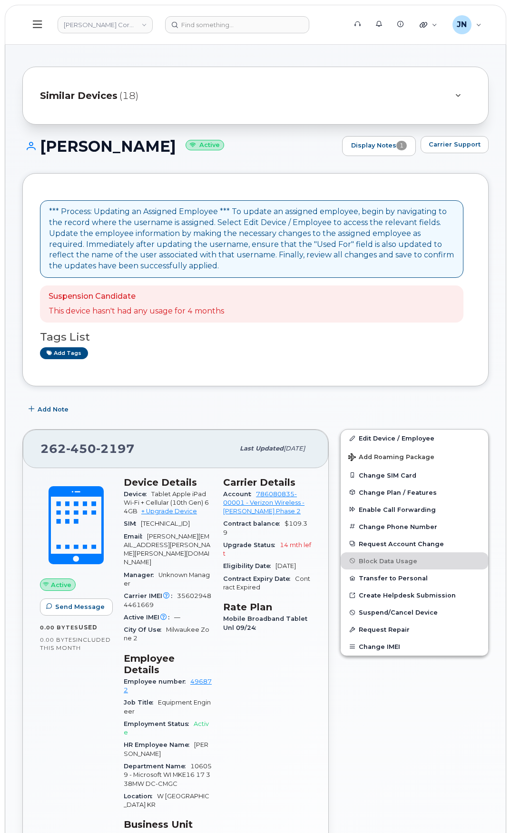
drag, startPoint x: 43, startPoint y: 143, endPoint x: 187, endPoint y: 142, distance: 143.3
click at [187, 142] on h1 "COLIN MCELMEEL Active" at bounding box center [179, 146] width 315 height 17
copy h1 "[PERSON_NAME]"
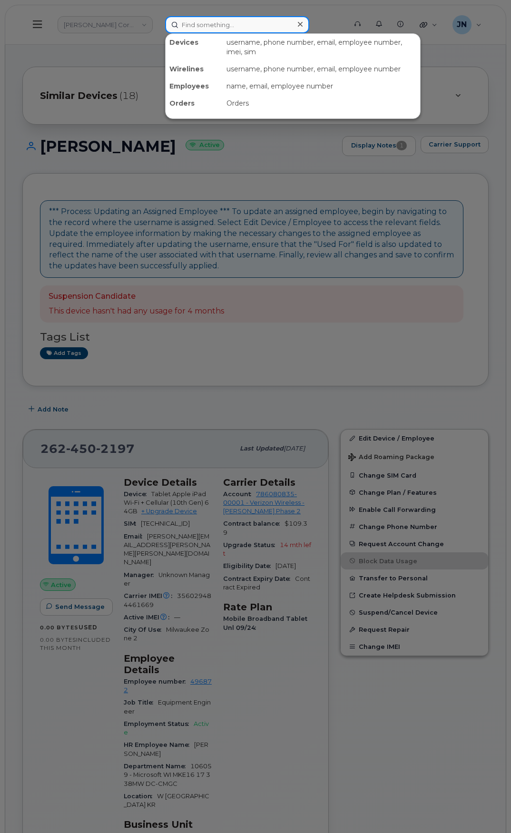
click at [186, 23] on input at bounding box center [237, 24] width 144 height 17
paste input "[PERSON_NAME]"
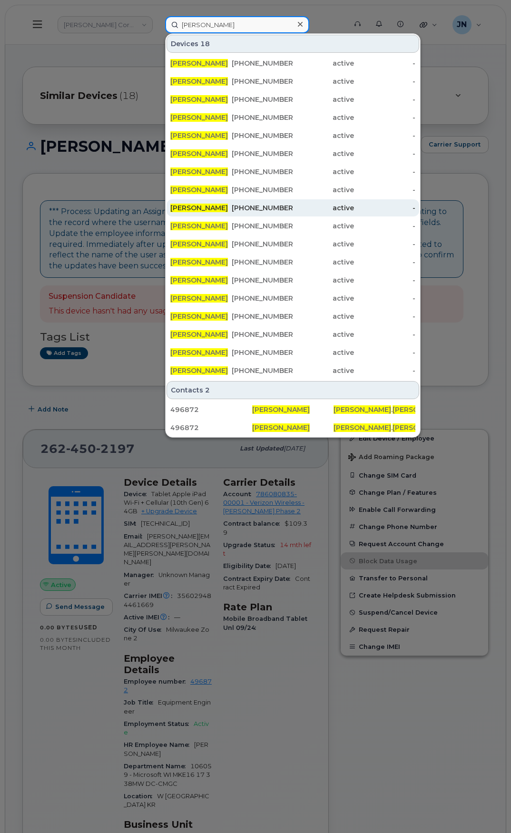
type input "[PERSON_NAME]"
click at [278, 209] on div "262-450-2198" at bounding box center [262, 208] width 61 height 10
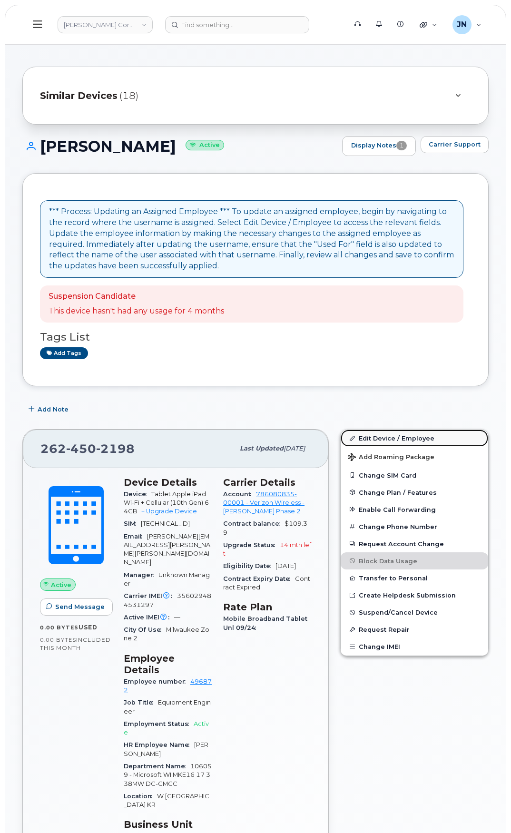
click at [423, 445] on link "Edit Device / Employee" at bounding box center [415, 438] width 148 height 17
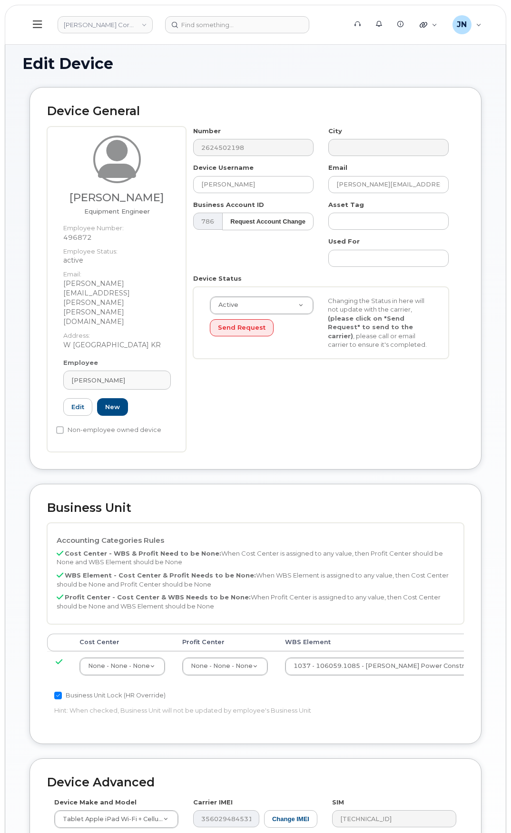
scroll to position [127, 0]
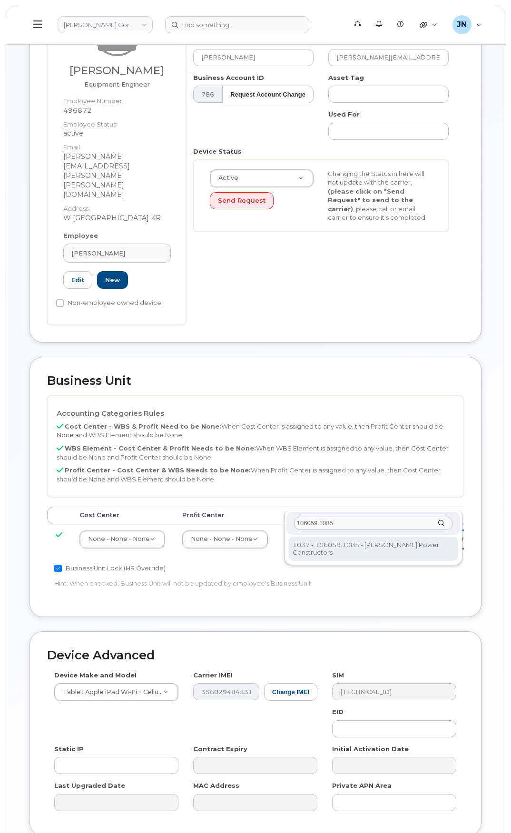
type input "106059.1085"
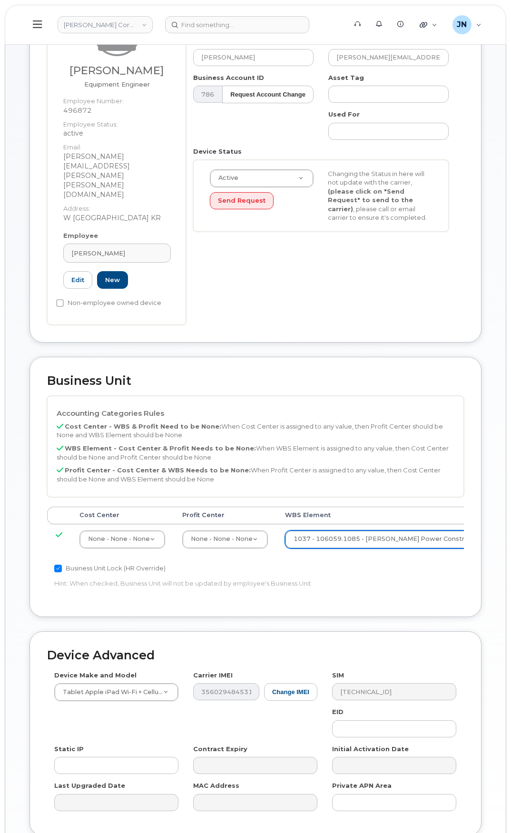
type input "Saving..."
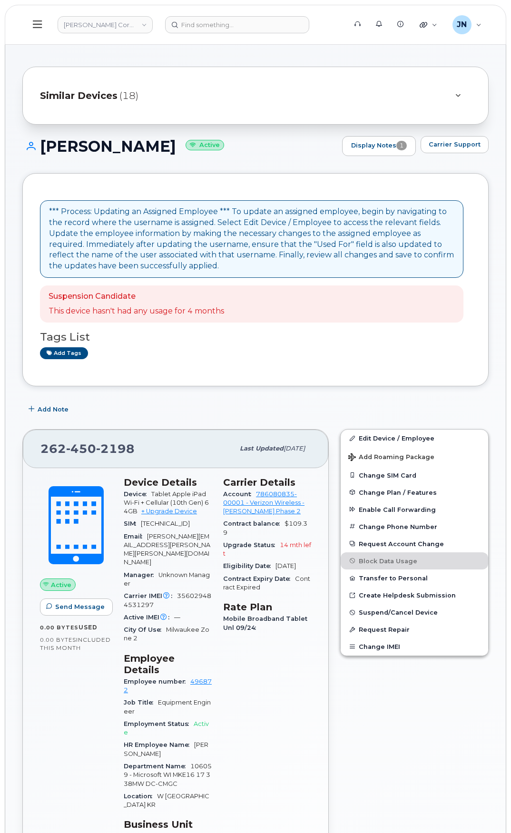
drag, startPoint x: 45, startPoint y: 64, endPoint x: 161, endPoint y: 64, distance: 115.7
click at [161, 64] on div "Similar Devices (18) COLIN MCELMEEL Active Display Notes 1 Carrier Support *** …" at bounding box center [255, 831] width 501 height 1586
drag, startPoint x: 184, startPoint y: 147, endPoint x: 136, endPoint y: 145, distance: 48.1
click at [137, 145] on h1 "COLIN MCELMEEL Active" at bounding box center [179, 146] width 315 height 17
drag, startPoint x: 43, startPoint y: 145, endPoint x: 182, endPoint y: 149, distance: 139.1
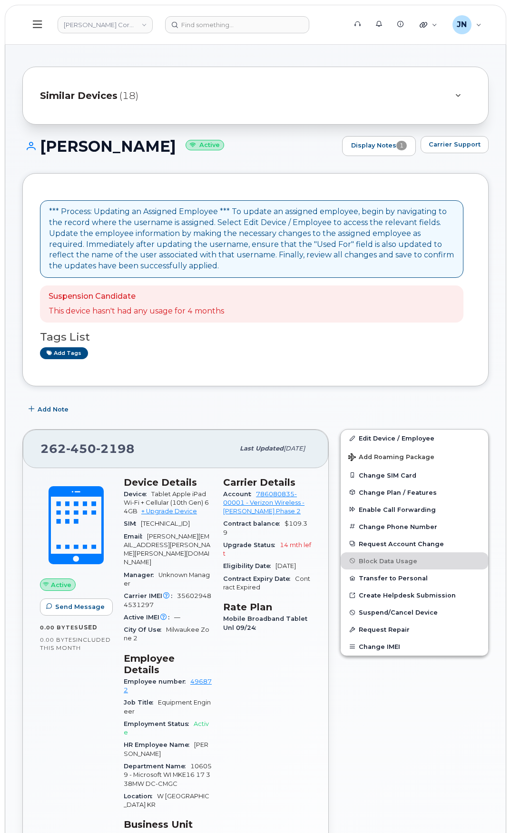
click at [182, 149] on h1 "COLIN MCELMEEL Active" at bounding box center [179, 146] width 315 height 17
copy h1 "[PERSON_NAME]"
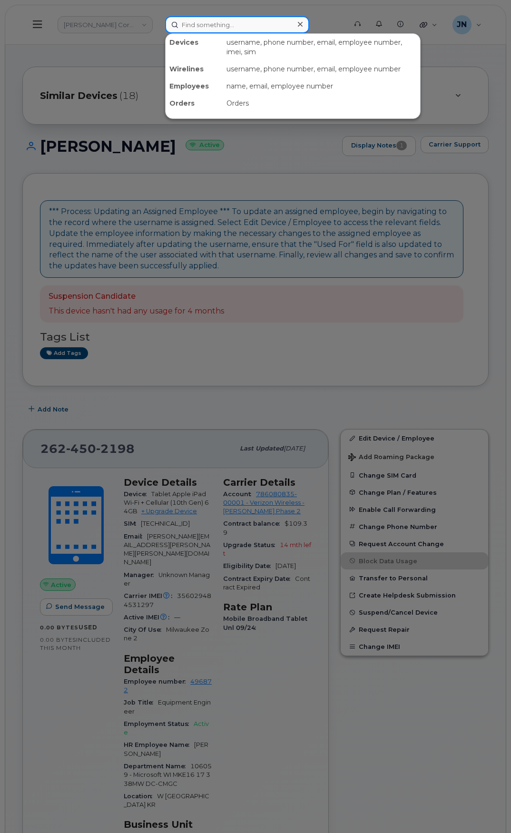
paste input "[PERSON_NAME]"
click at [204, 23] on input "[PERSON_NAME]" at bounding box center [237, 24] width 144 height 17
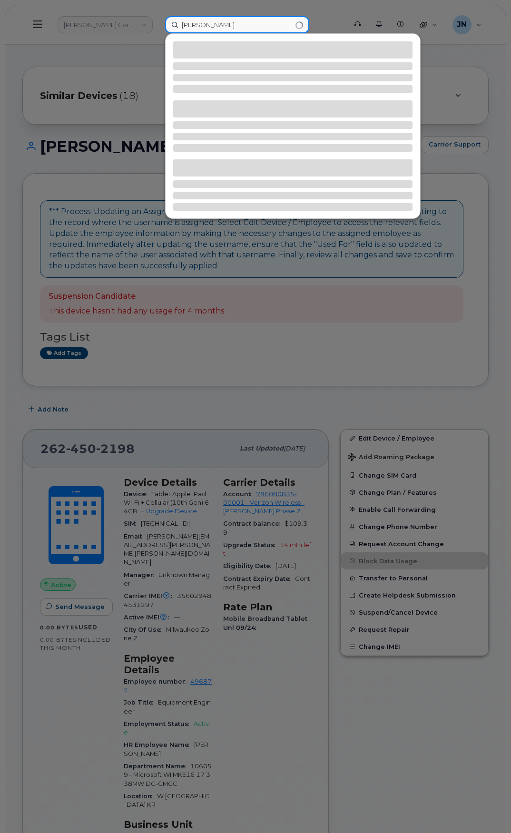
type input "[PERSON_NAME]"
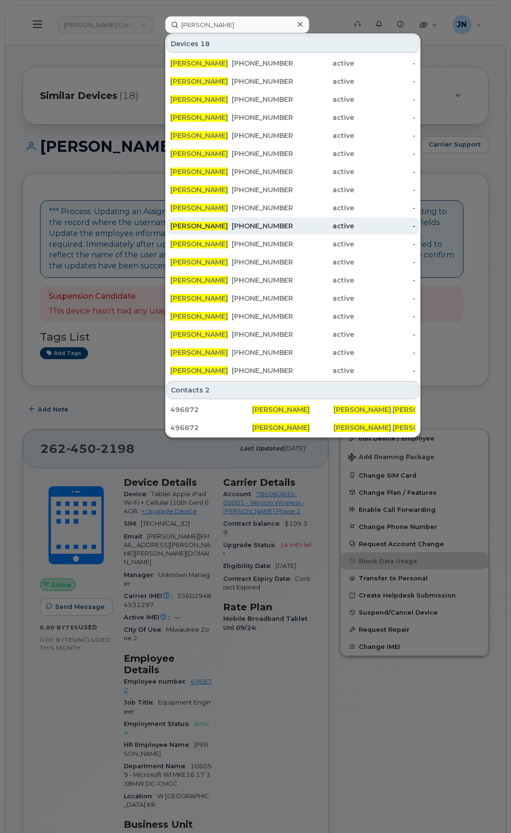
click at [275, 222] on div "414-340-7187" at bounding box center [262, 226] width 61 height 10
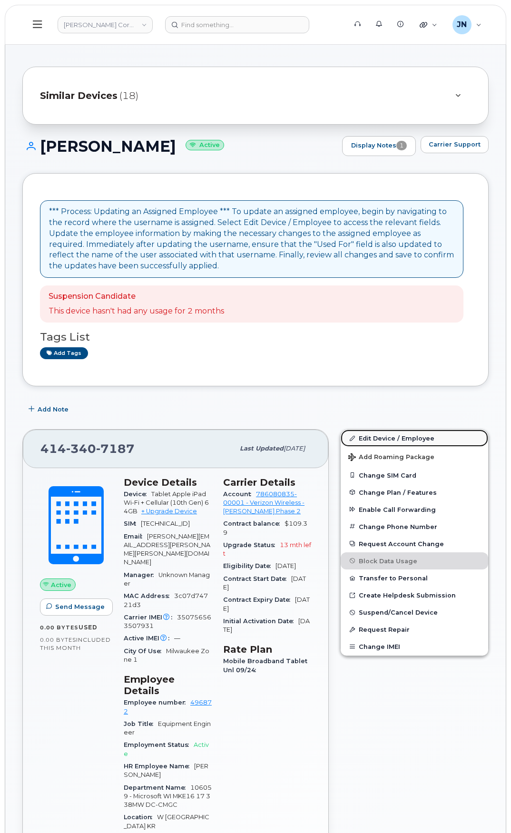
click at [398, 433] on link "Edit Device / Employee" at bounding box center [415, 438] width 148 height 17
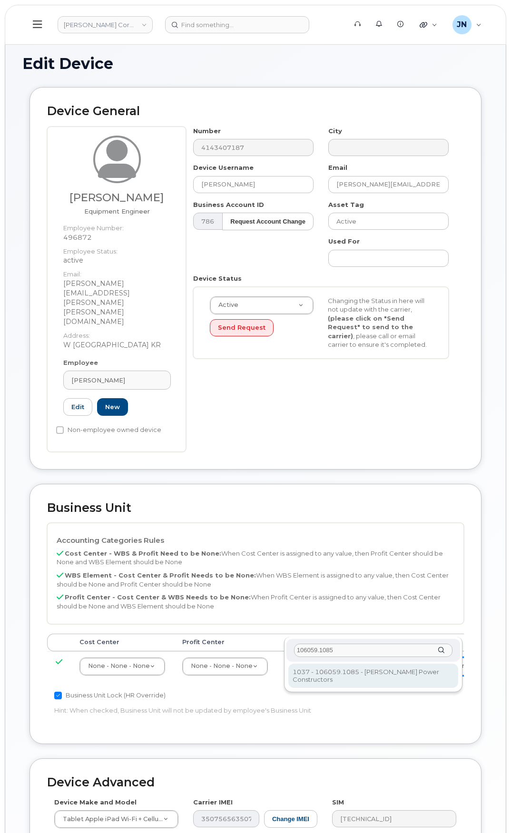
type input "106059.1085"
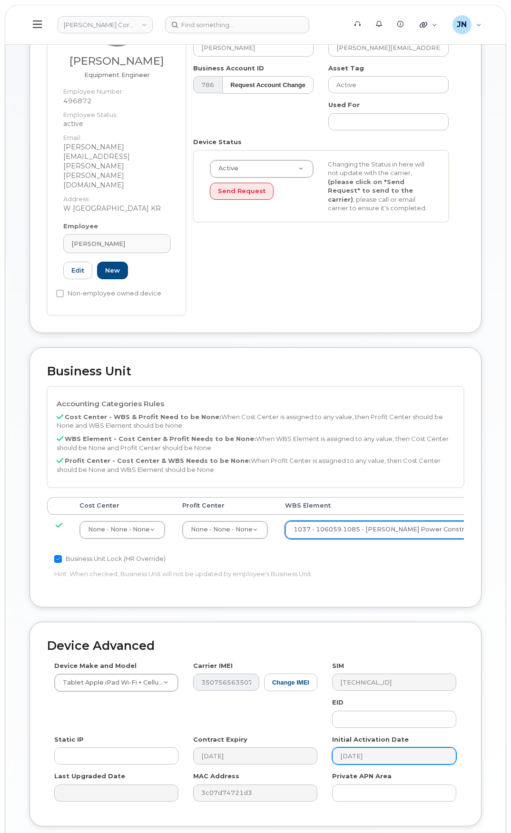
scroll to position [174, 0]
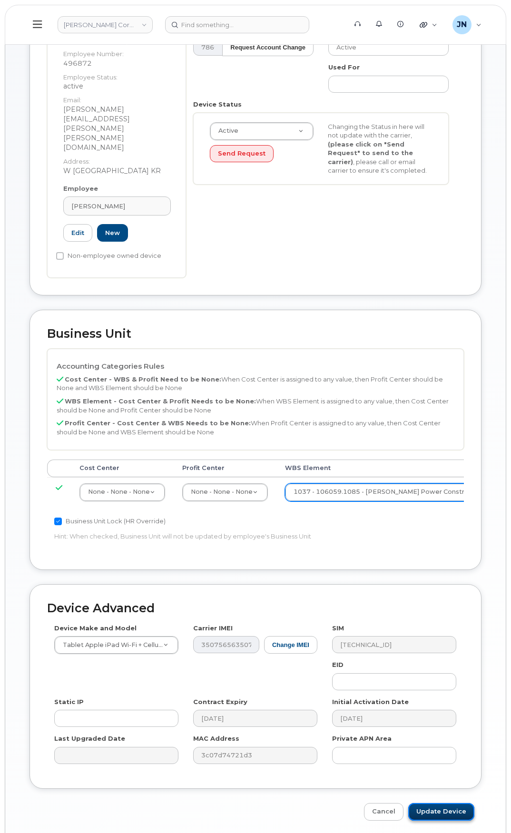
click at [442, 803] on input "Update Device" at bounding box center [441, 812] width 66 height 18
type input "Saving..."
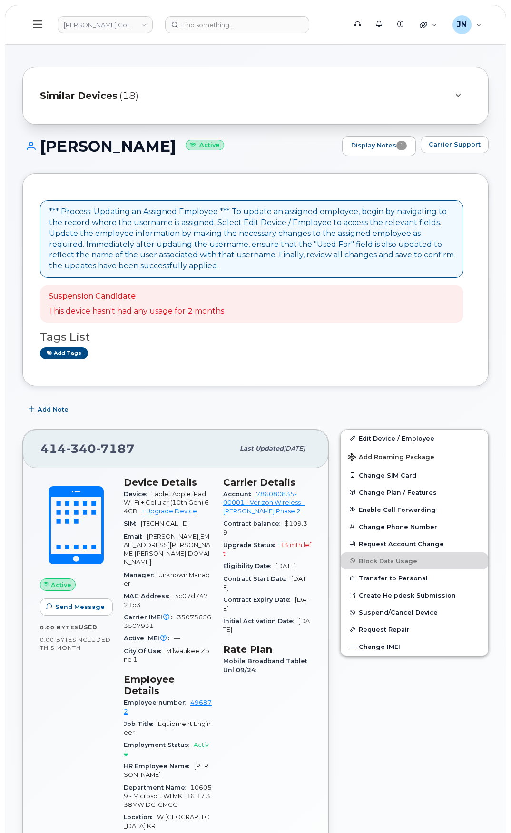
copy h1 "[PERSON_NAME]"
drag, startPoint x: 43, startPoint y: 145, endPoint x: 173, endPoint y: 116, distance: 133.2
click at [162, 139] on h1 "Colin Mcelmeel Active" at bounding box center [179, 146] width 315 height 17
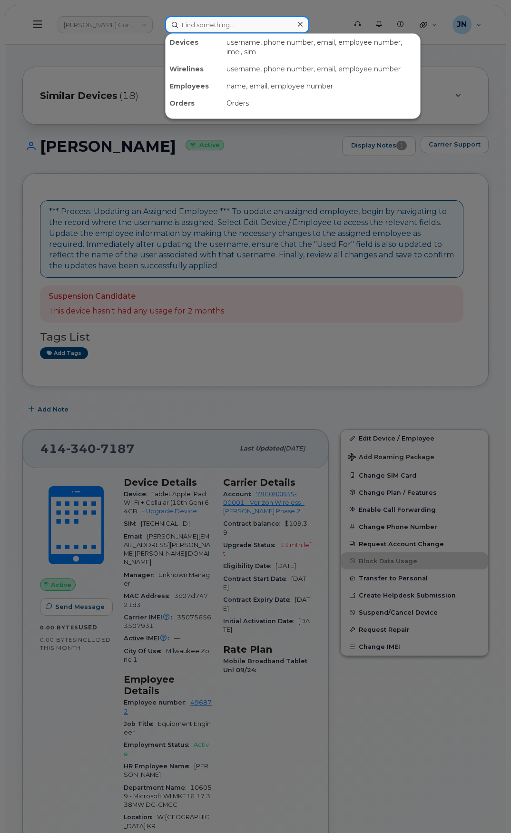
click at [214, 21] on input at bounding box center [237, 24] width 144 height 17
paste input "[PERSON_NAME]"
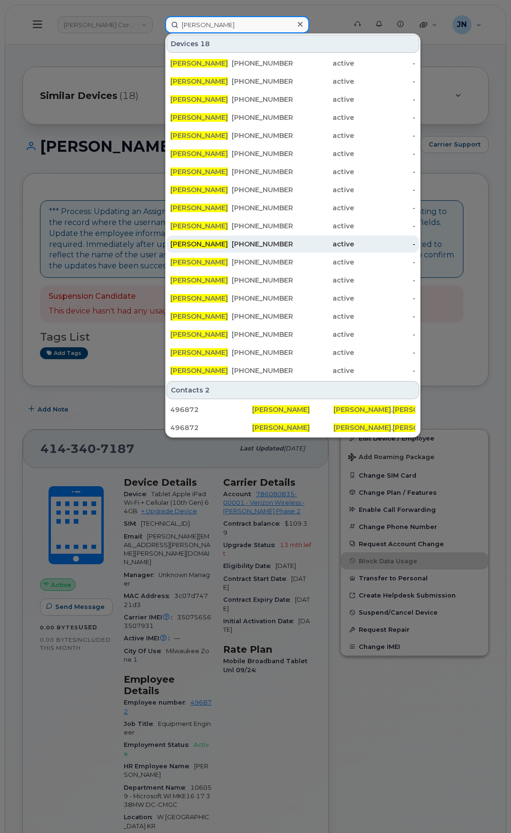
type input "[PERSON_NAME]"
click at [268, 244] on div "414-340-7756" at bounding box center [262, 244] width 61 height 10
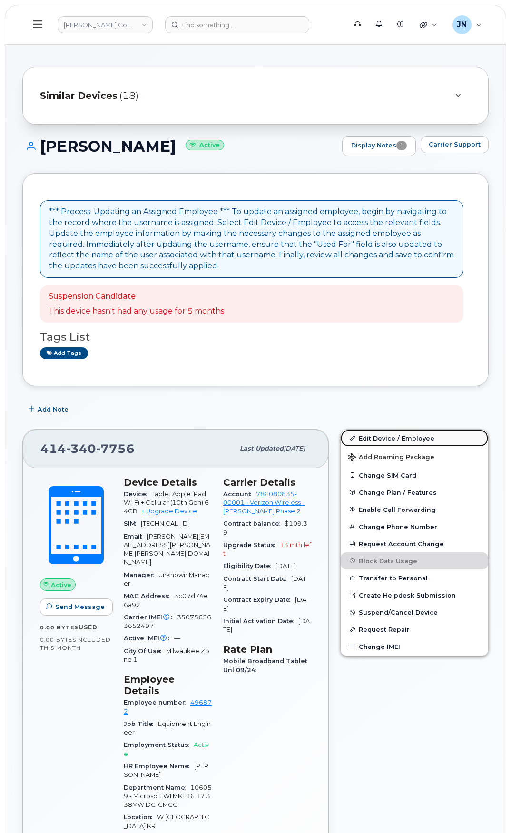
click at [396, 443] on link "Edit Device / Employee" at bounding box center [415, 438] width 148 height 17
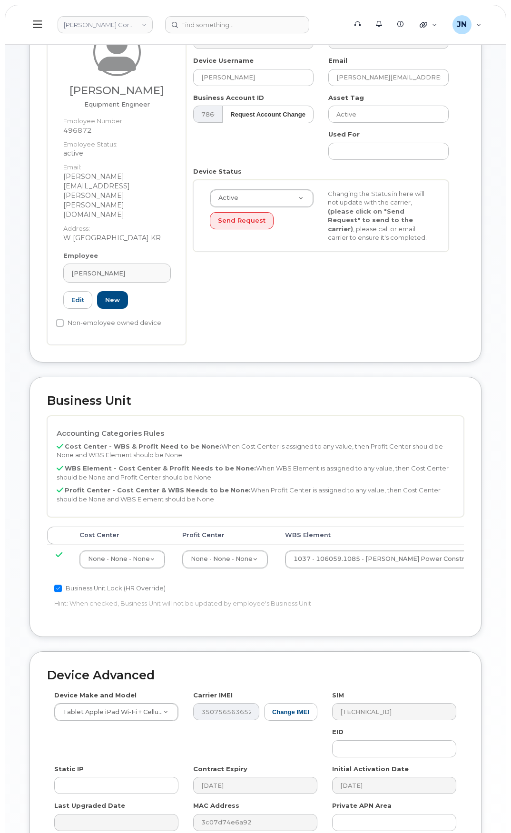
scroll to position [127, 0]
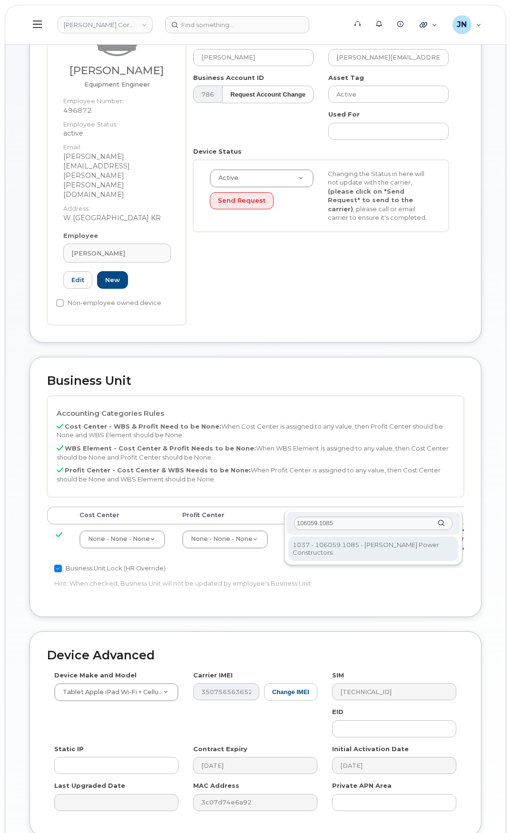
type input "106059.1085"
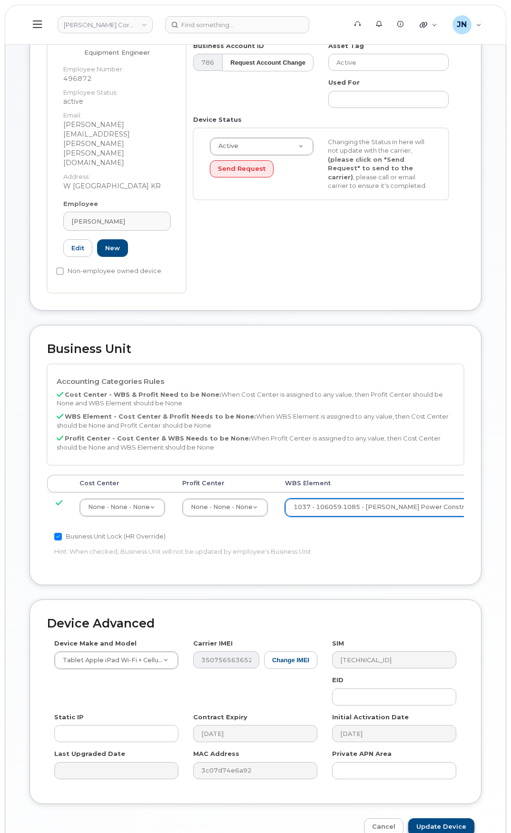
scroll to position [174, 0]
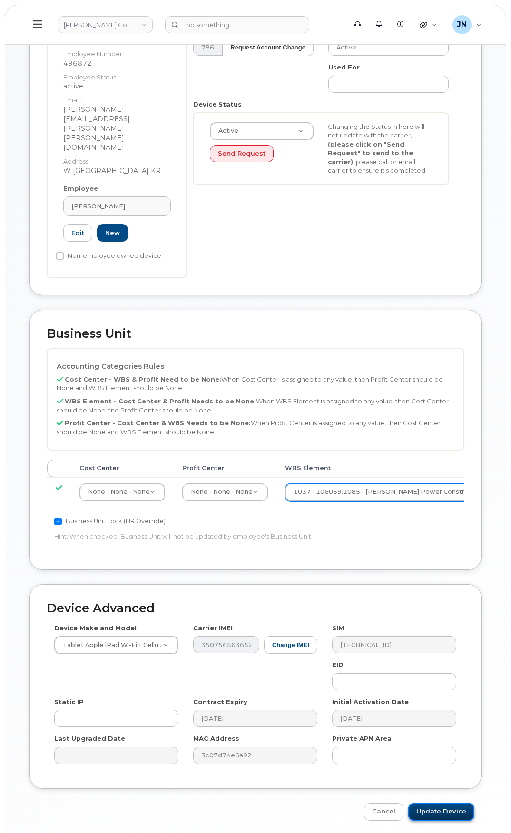
click at [451, 803] on input "Update Device" at bounding box center [441, 812] width 66 height 18
type input "Saving..."
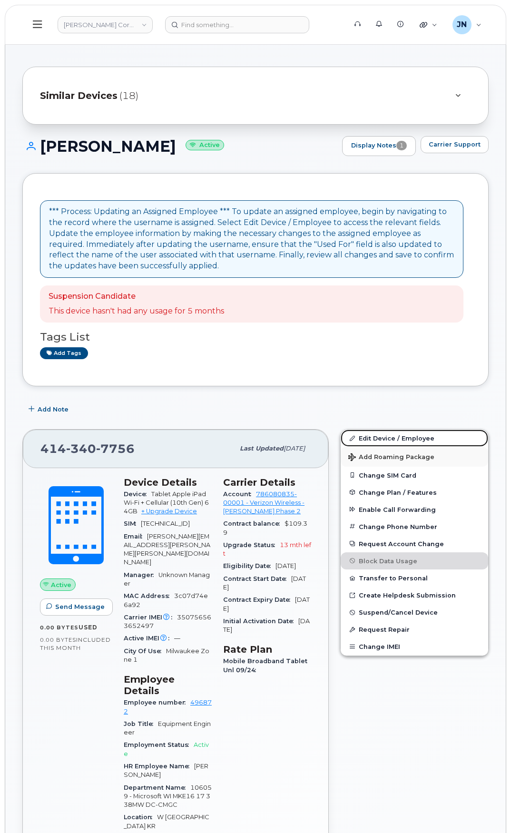
drag, startPoint x: 391, startPoint y: 442, endPoint x: 449, endPoint y: 455, distance: 59.5
click at [391, 442] on link "Edit Device / Employee" at bounding box center [415, 438] width 148 height 17
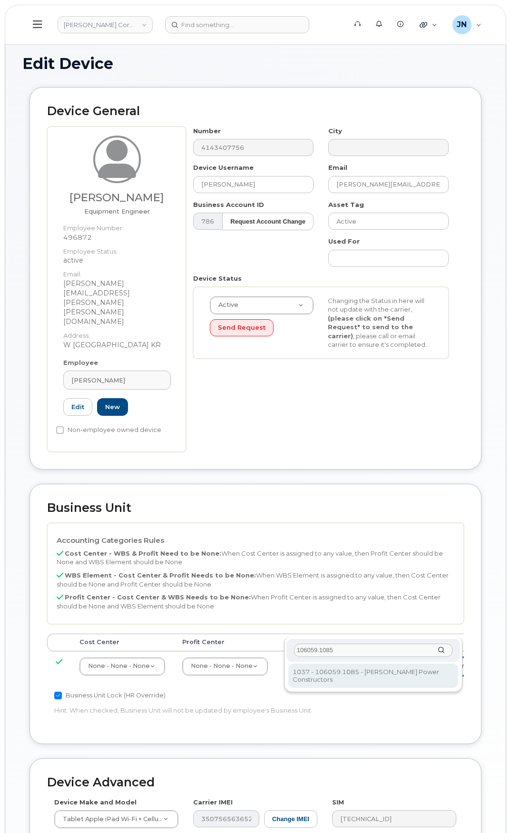
type input "106059.1085"
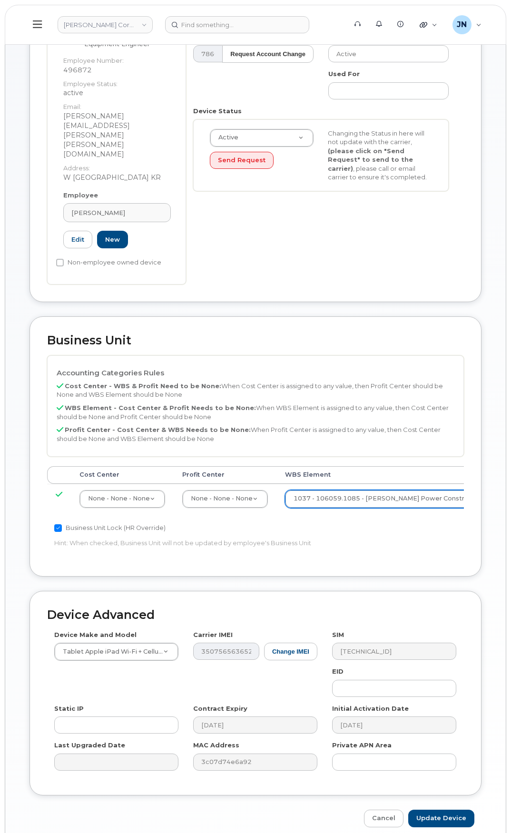
scroll to position [174, 0]
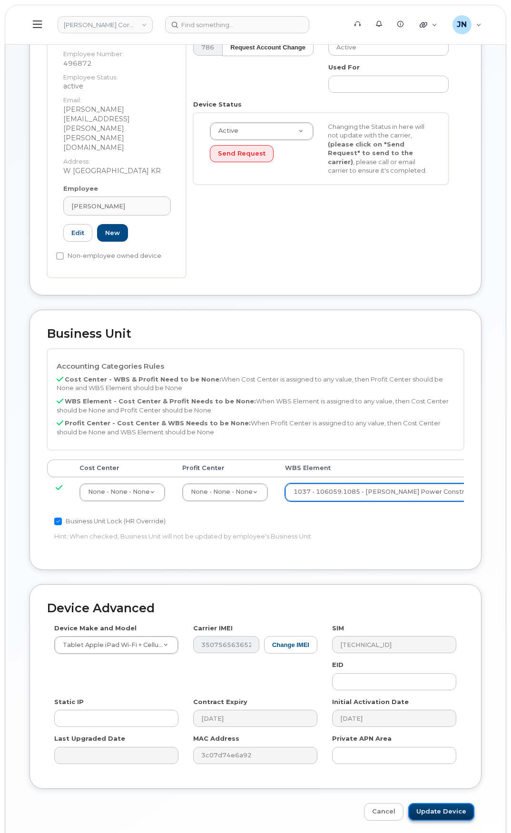
click at [444, 803] on input "Update Device" at bounding box center [441, 812] width 66 height 18
type input "Saving..."
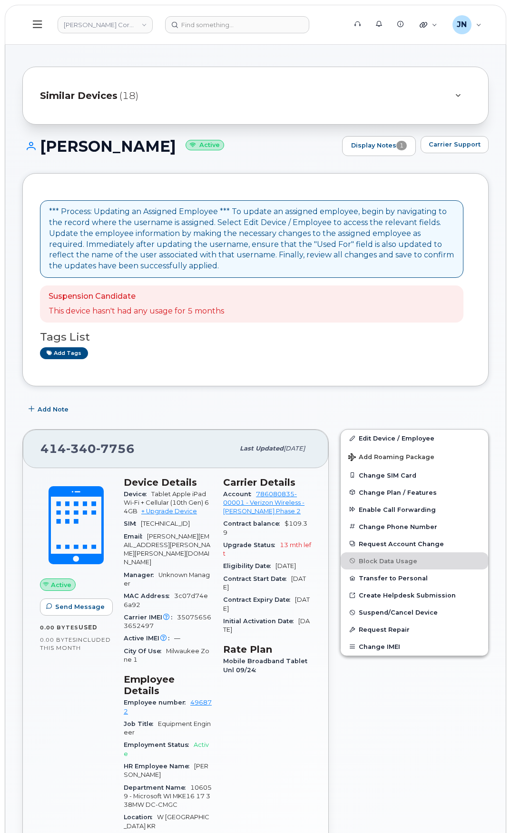
drag, startPoint x: 44, startPoint y: 140, endPoint x: 162, endPoint y: 141, distance: 118.0
click at [162, 141] on h1 "Colin Mcelmeel Active" at bounding box center [179, 146] width 315 height 17
copy h1 "[PERSON_NAME]"
paste input "[PERSON_NAME]"
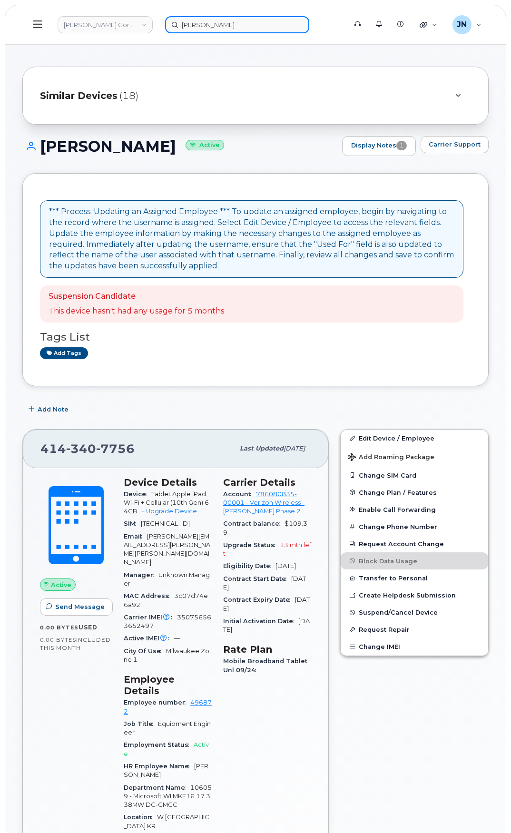
click at [196, 29] on input "[PERSON_NAME]" at bounding box center [237, 24] width 144 height 17
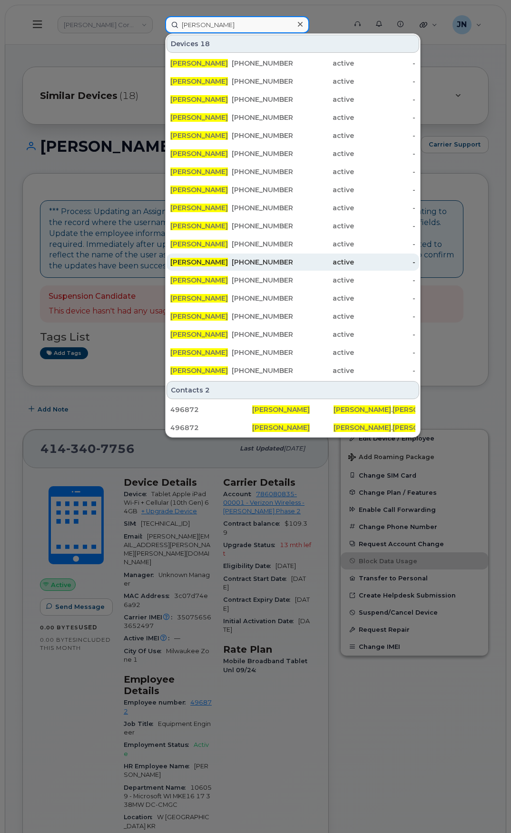
type input "[PERSON_NAME]"
click at [272, 260] on div "602-342-2066" at bounding box center [262, 263] width 61 height 10
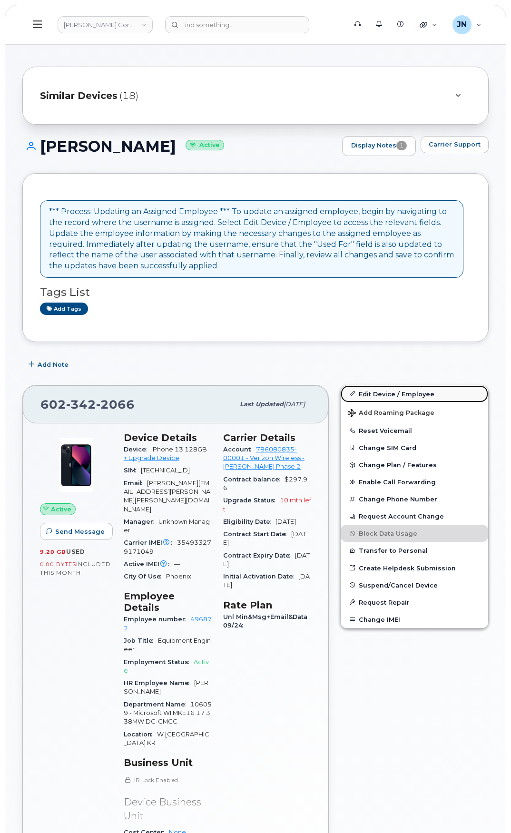
click at [398, 394] on link "Edit Device / Employee" at bounding box center [415, 394] width 148 height 17
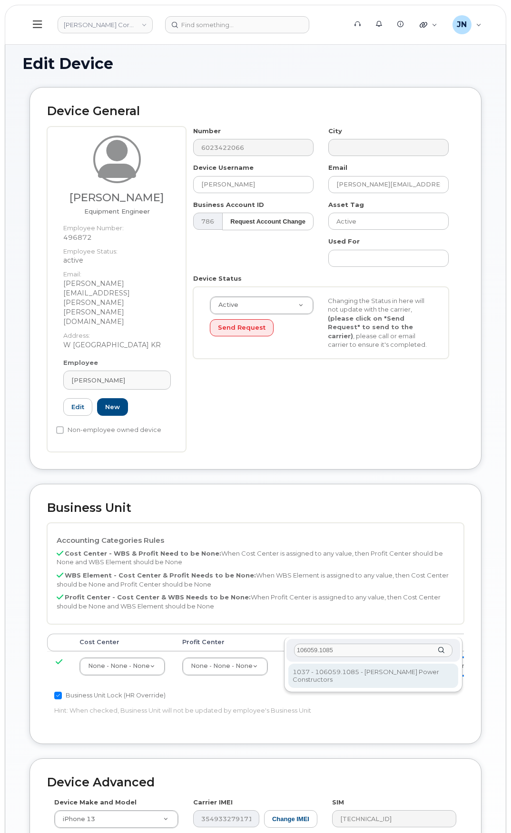
type input "106059.1085"
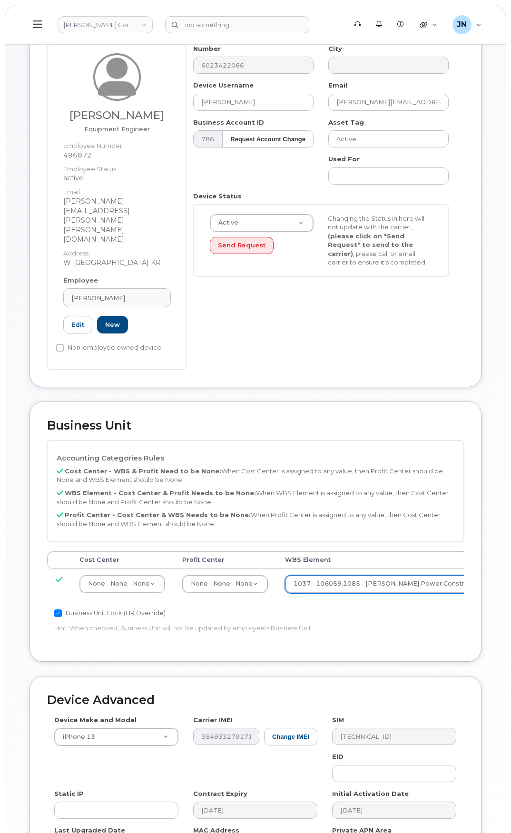
scroll to position [174, 0]
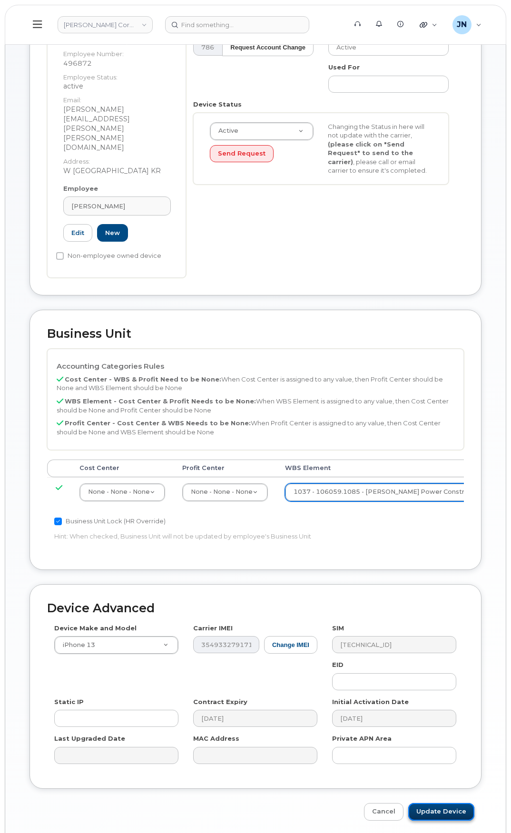
click at [431, 803] on input "Update Device" at bounding box center [441, 812] width 66 height 18
type input "Saving..."
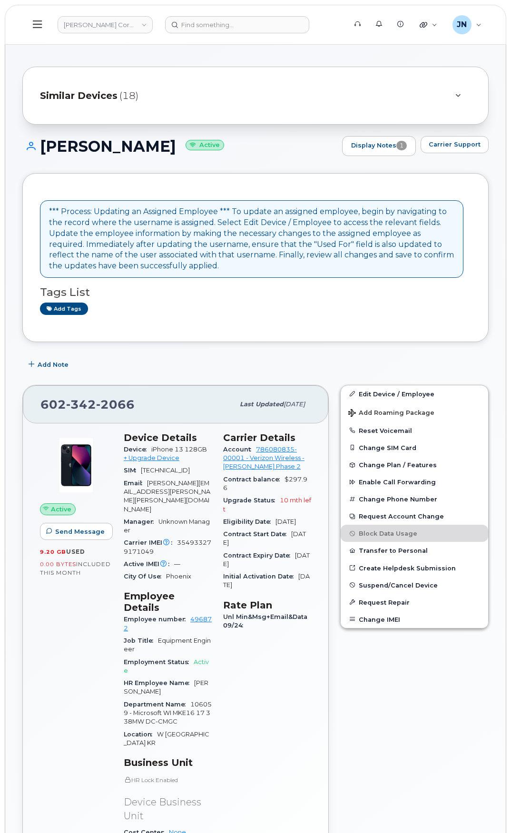
drag, startPoint x: 49, startPoint y: 144, endPoint x: 183, endPoint y: 143, distance: 134.2
click at [183, 143] on h1 "COLIN MCELMEEL Active" at bounding box center [179, 146] width 315 height 17
copy h1 "[PERSON_NAME]"
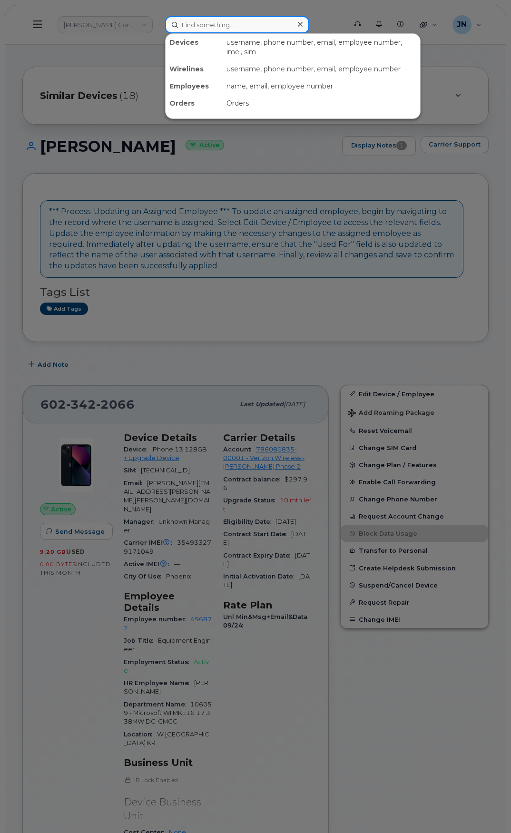
click at [197, 27] on input at bounding box center [237, 24] width 144 height 17
paste input "COLIN MCELMEEL"
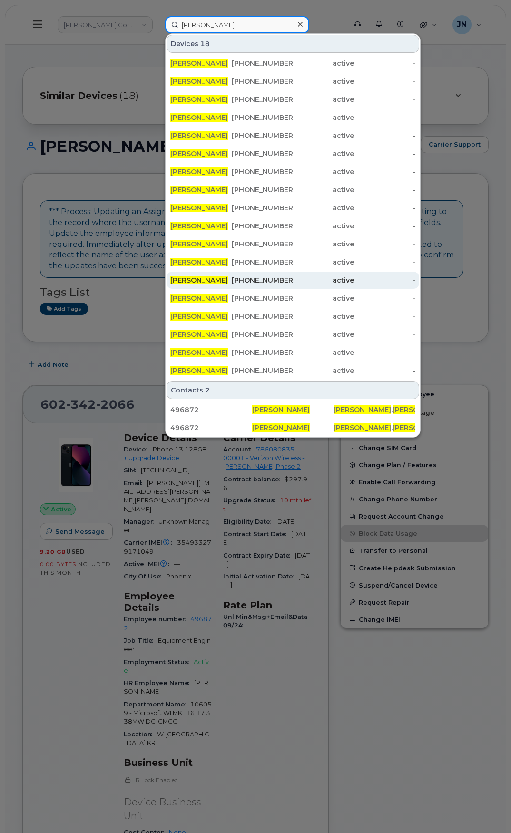
type input "COLIN MCELMEEL"
click at [278, 282] on div "[PHONE_NUMBER]" at bounding box center [262, 281] width 61 height 10
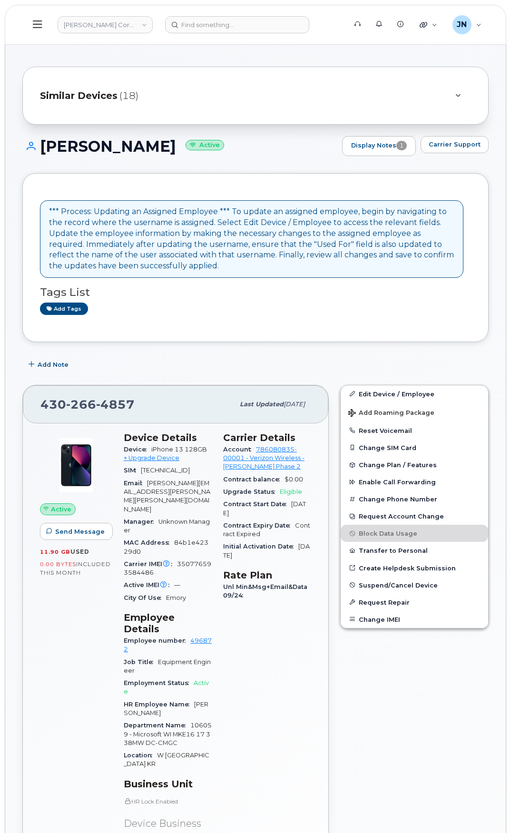
drag, startPoint x: 390, startPoint y: 315, endPoint x: 398, endPoint y: 325, distance: 12.2
click at [391, 315] on div "*** Process: Updating an Assigned Employee *** To update an assigned employee, …" at bounding box center [255, 258] width 431 height 134
click at [397, 392] on link "Edit Device / Employee" at bounding box center [415, 394] width 148 height 17
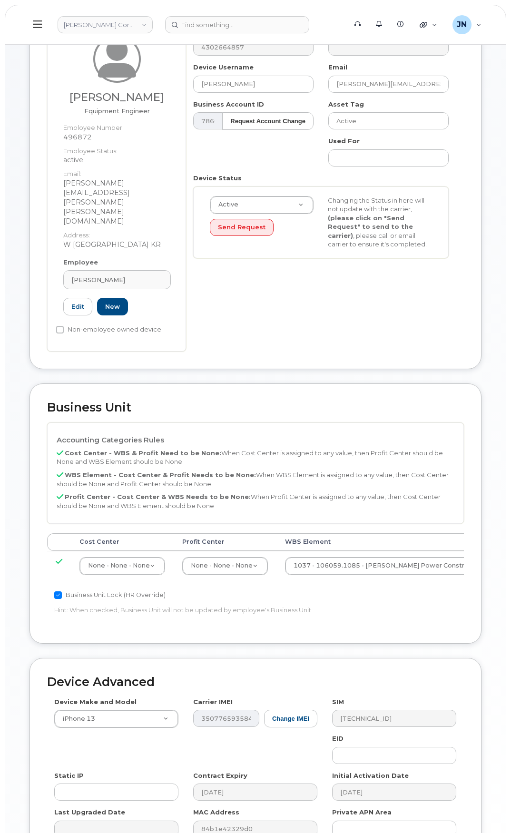
scroll to position [174, 0]
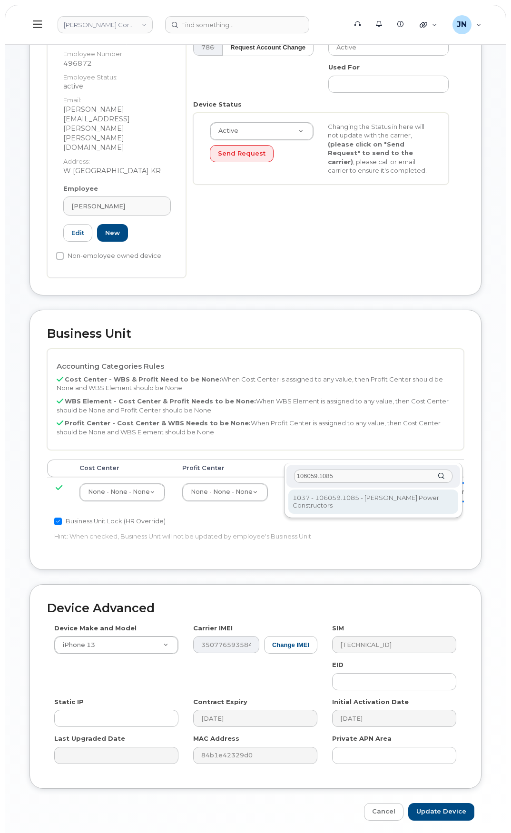
type input "106059.1085"
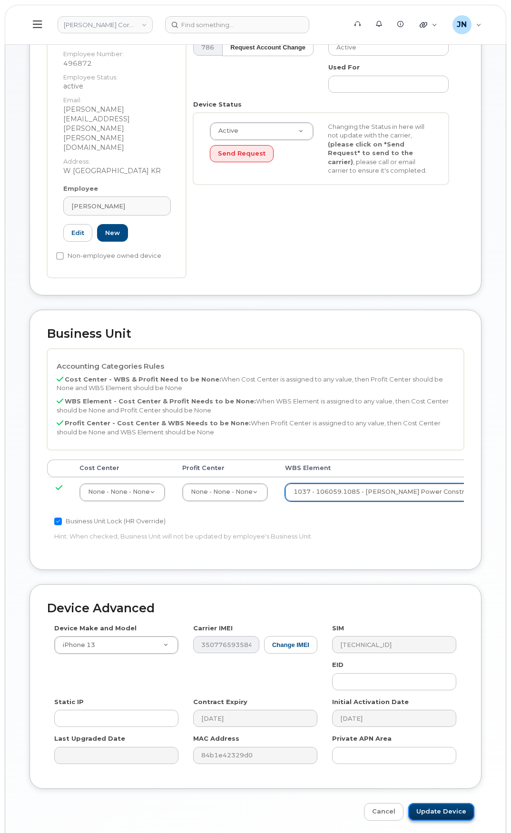
click at [460, 803] on input "Update Device" at bounding box center [441, 812] width 66 height 18
type input "Saving..."
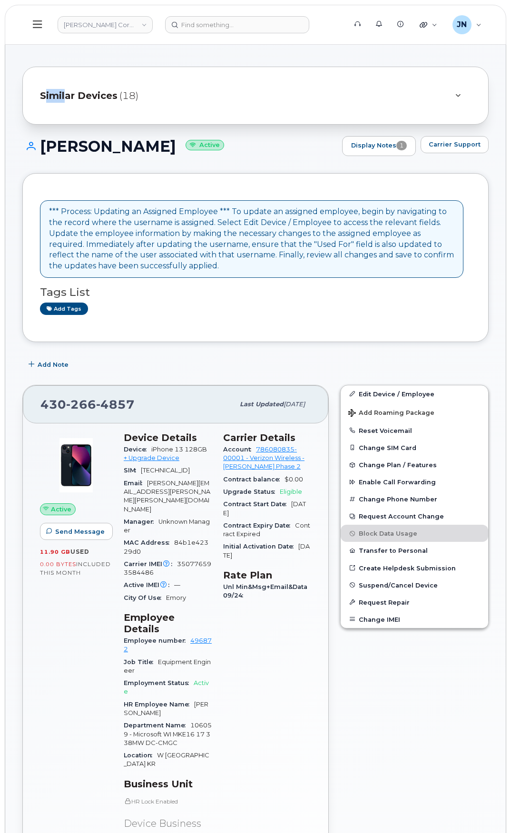
drag, startPoint x: 43, startPoint y: 65, endPoint x: 61, endPoint y: 73, distance: 19.2
click at [69, 121] on div "Similar Devices (18)" at bounding box center [255, 96] width 466 height 58
drag, startPoint x: 72, startPoint y: 142, endPoint x: 181, endPoint y: 141, distance: 109.0
click at [181, 141] on h1 "COLIN MCELMEEL Active" at bounding box center [179, 146] width 315 height 17
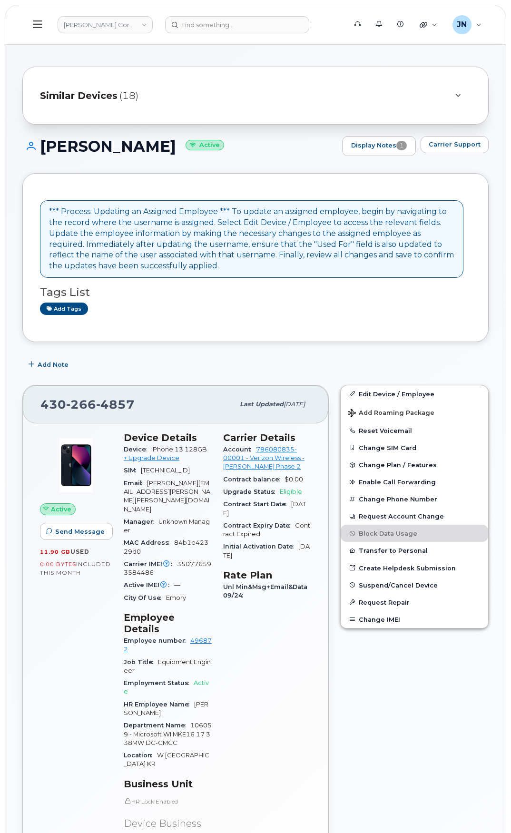
copy h1 "COLIN MCELMEEL"
paste input "COLIN MCELMEEL"
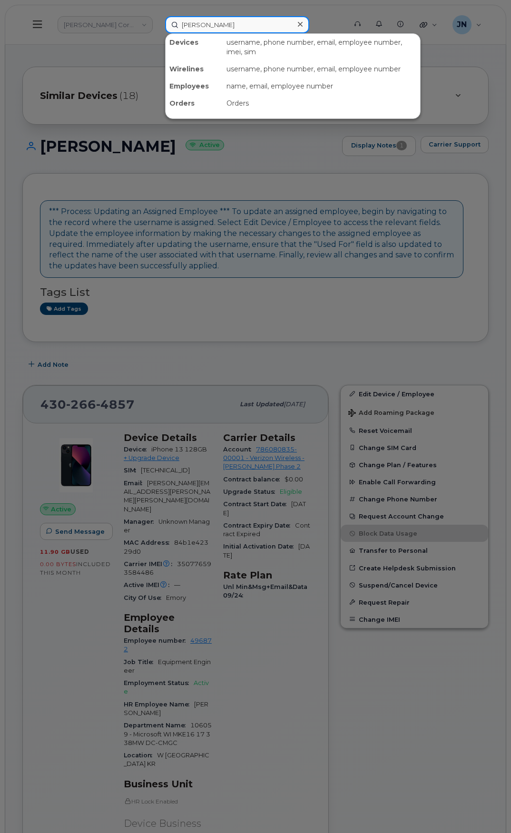
click at [192, 26] on input "COLIN MCELMEEL" at bounding box center [237, 24] width 144 height 17
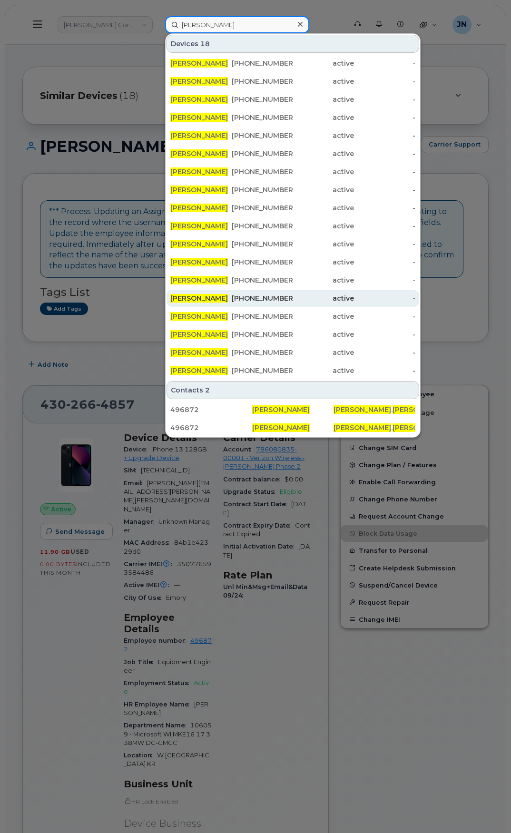
type input "COLIN MCELMEEL"
click at [287, 299] on div "414-340-8107" at bounding box center [262, 299] width 61 height 10
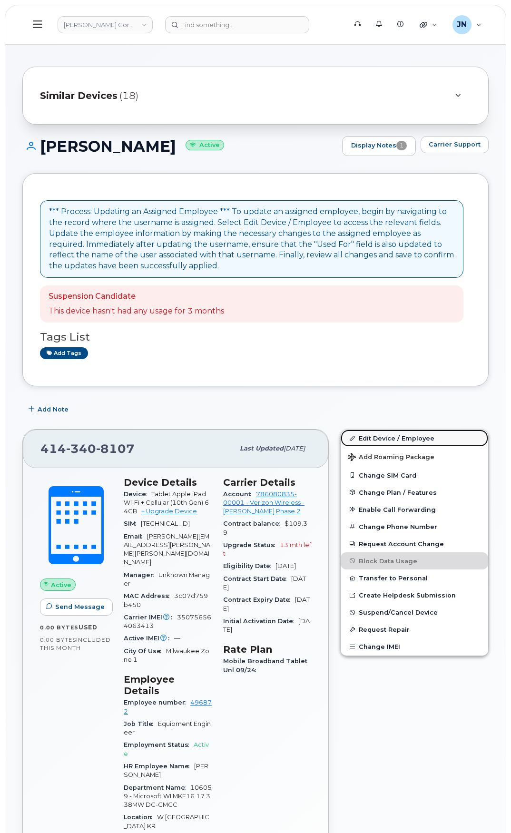
click at [384, 434] on link "Edit Device / Employee" at bounding box center [415, 438] width 148 height 17
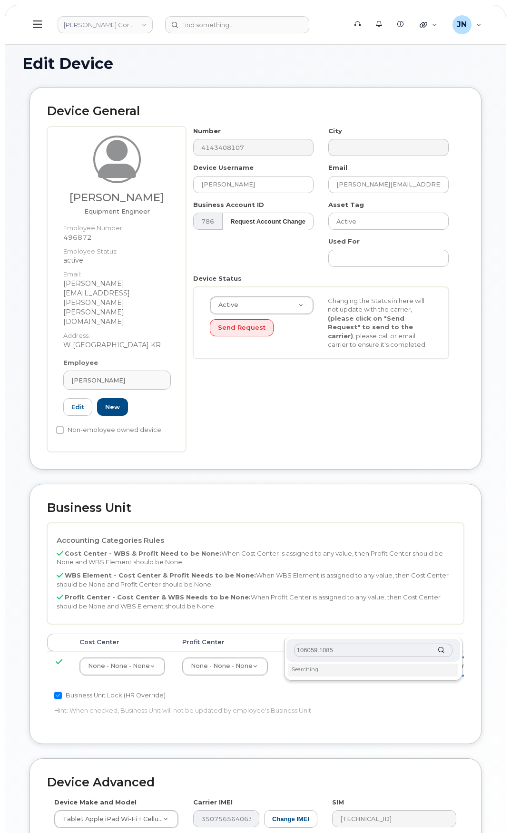
click at [366, 651] on input "106059.1085" at bounding box center [373, 651] width 159 height 14
click at [350, 653] on input "text" at bounding box center [373, 651] width 159 height 14
paste input "106059.1085"
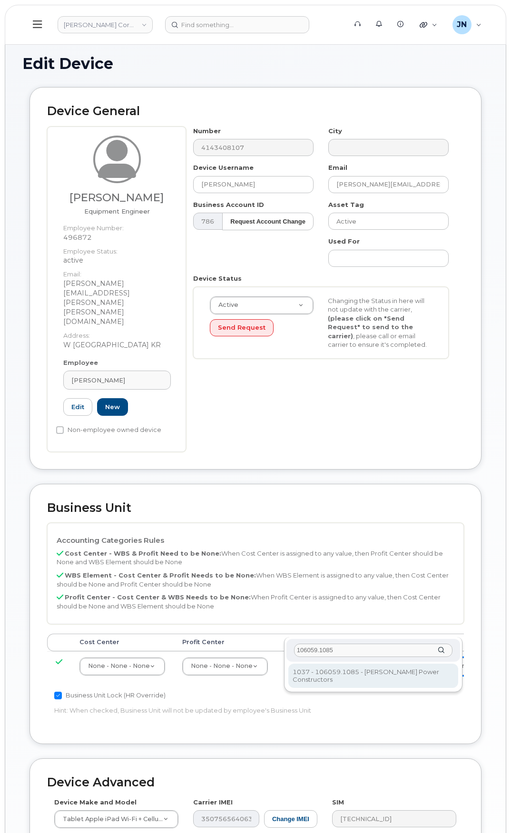
type input "106059.1085"
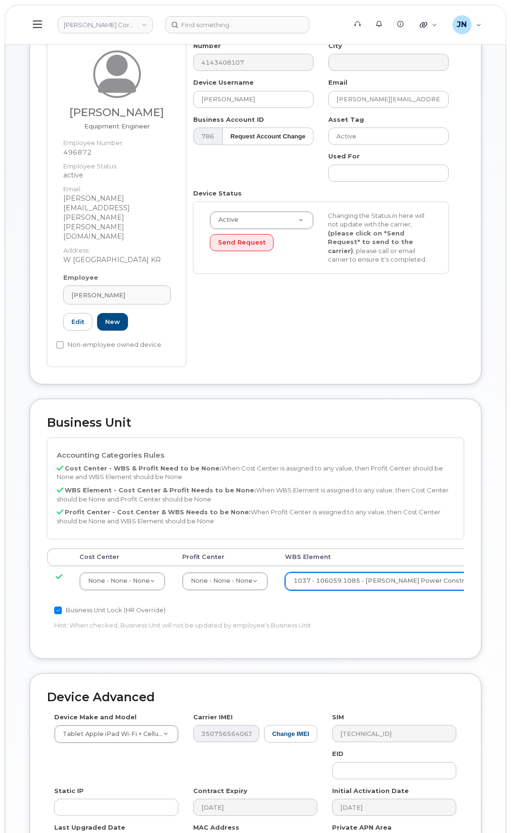
scroll to position [174, 0]
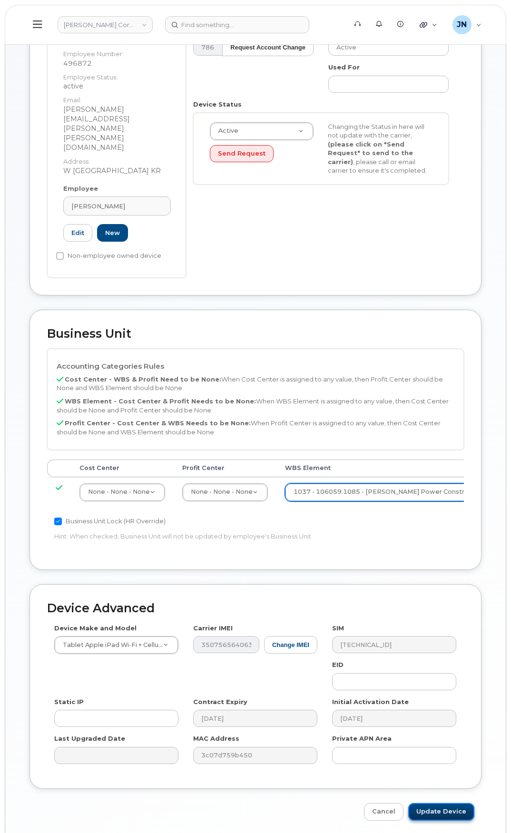
click at [449, 803] on input "Update Device" at bounding box center [441, 812] width 66 height 18
type input "Saving..."
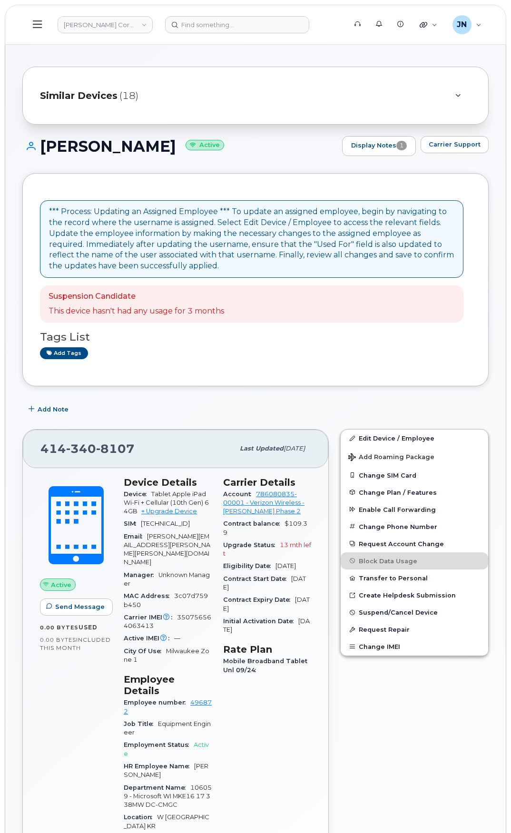
drag, startPoint x: 43, startPoint y: 143, endPoint x: 165, endPoint y: 146, distance: 122.4
click at [165, 146] on h1 "[PERSON_NAME] Active" at bounding box center [179, 146] width 315 height 17
copy h1 "[PERSON_NAME]"
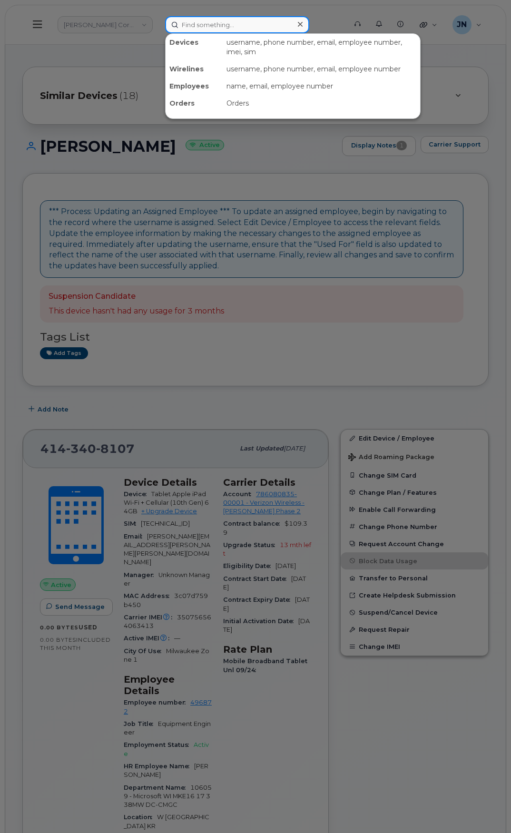
click at [191, 27] on input at bounding box center [237, 24] width 144 height 17
paste input "[PERSON_NAME]"
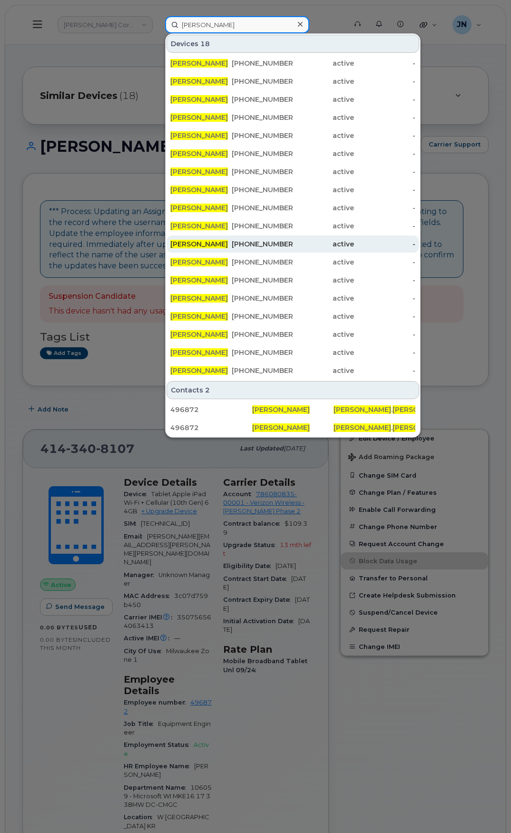
type input "[PERSON_NAME]"
click at [291, 248] on div "414-340-7756" at bounding box center [262, 244] width 61 height 10
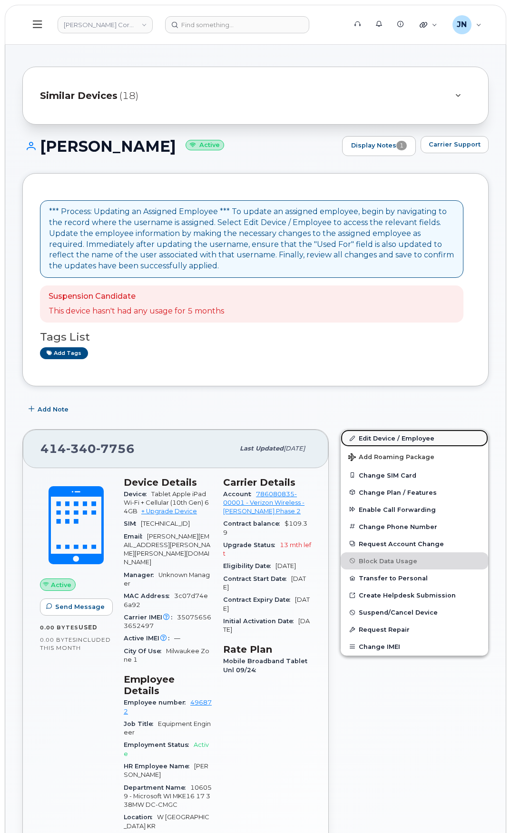
click at [391, 438] on link "Edit Device / Employee" at bounding box center [415, 438] width 148 height 17
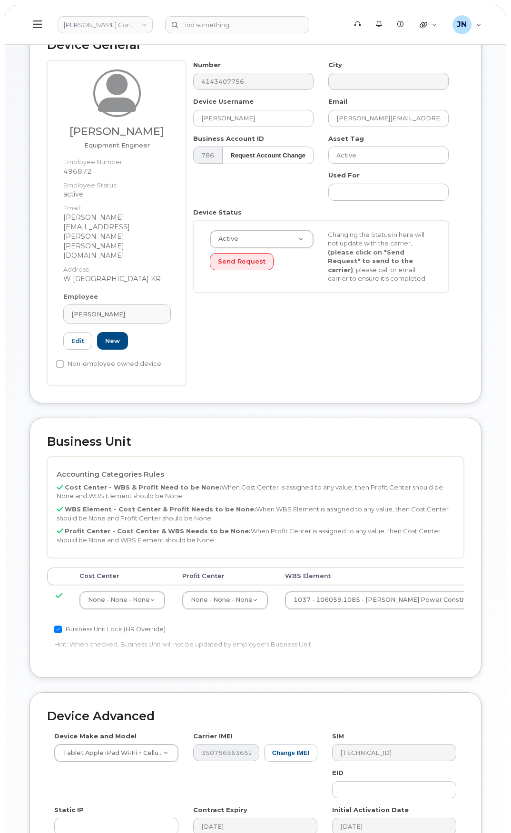
scroll to position [174, 0]
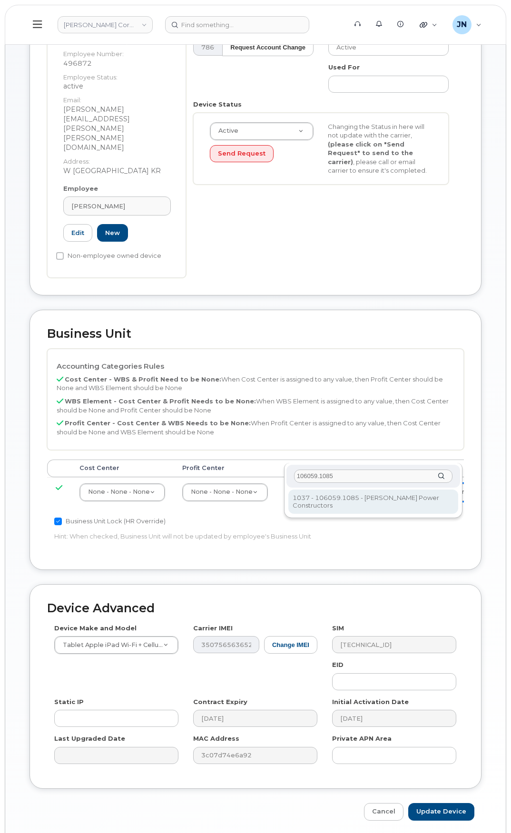
type input "106059.1085"
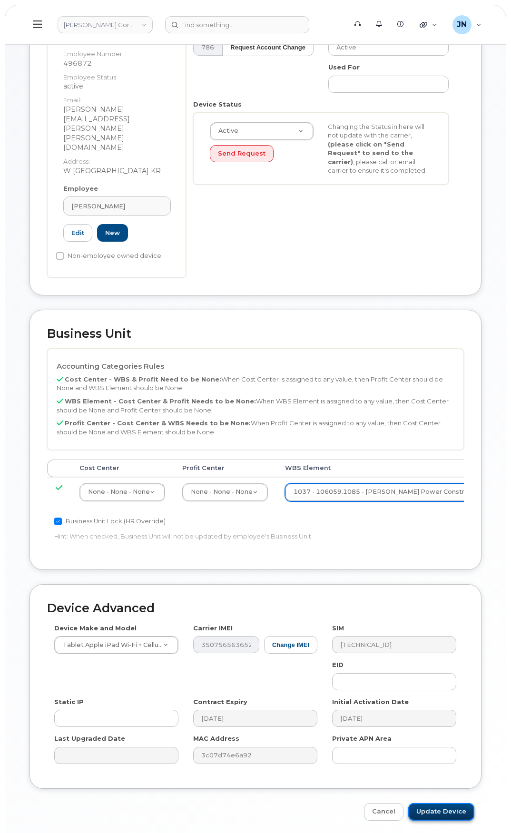
click at [448, 803] on input "Update Device" at bounding box center [441, 812] width 66 height 18
type input "Saving..."
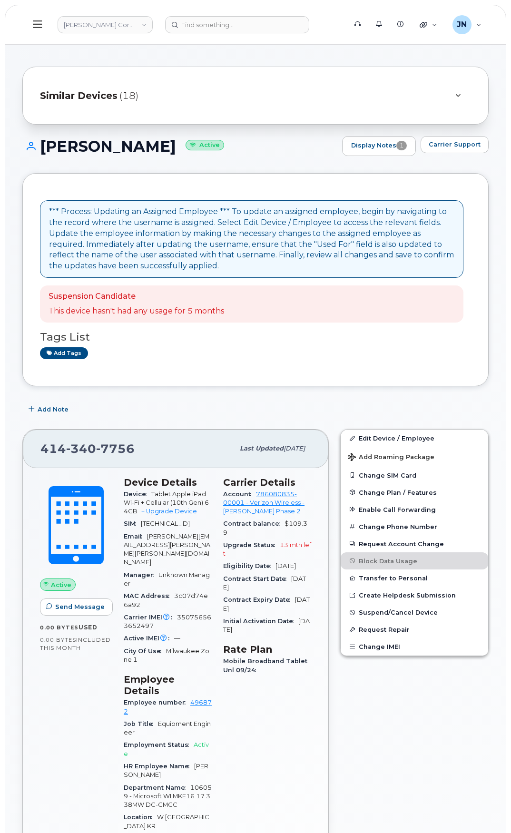
drag, startPoint x: 43, startPoint y: 144, endPoint x: 161, endPoint y: 145, distance: 118.1
click at [161, 145] on h1 "[PERSON_NAME] Active" at bounding box center [179, 146] width 315 height 17
copy h1 "[PERSON_NAME]"
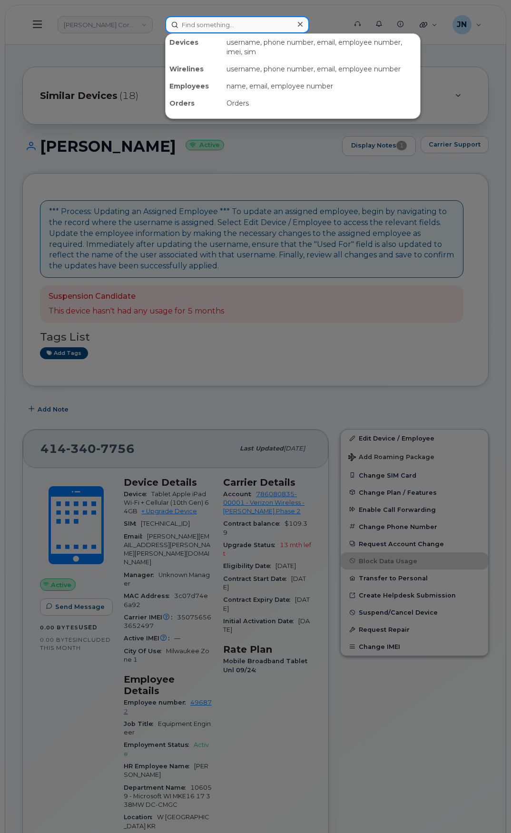
paste input "[PERSON_NAME]"
click at [189, 27] on input "[PERSON_NAME]" at bounding box center [237, 24] width 144 height 17
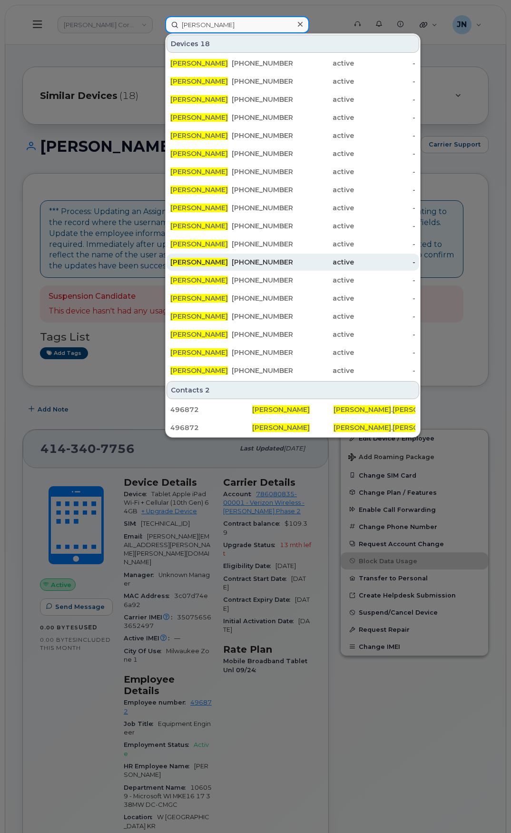
type input "[PERSON_NAME]"
click at [281, 264] on div "602-342-2066" at bounding box center [262, 263] width 61 height 10
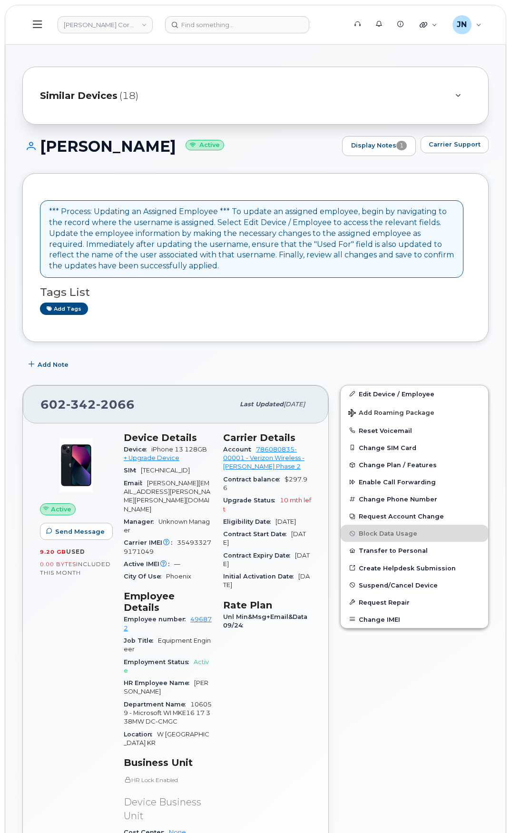
click at [382, 309] on div "Add tags" at bounding box center [252, 309] width 424 height 12
click at [396, 397] on link "Edit Device / Employee" at bounding box center [415, 394] width 148 height 17
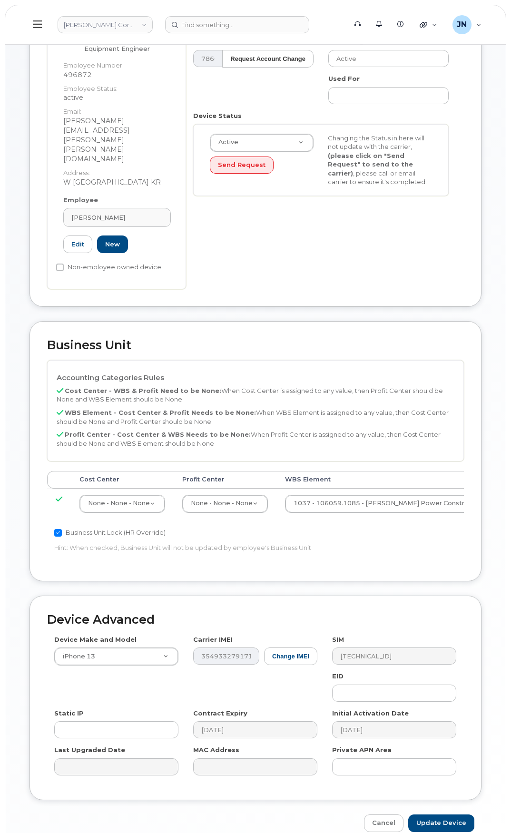
scroll to position [174, 0]
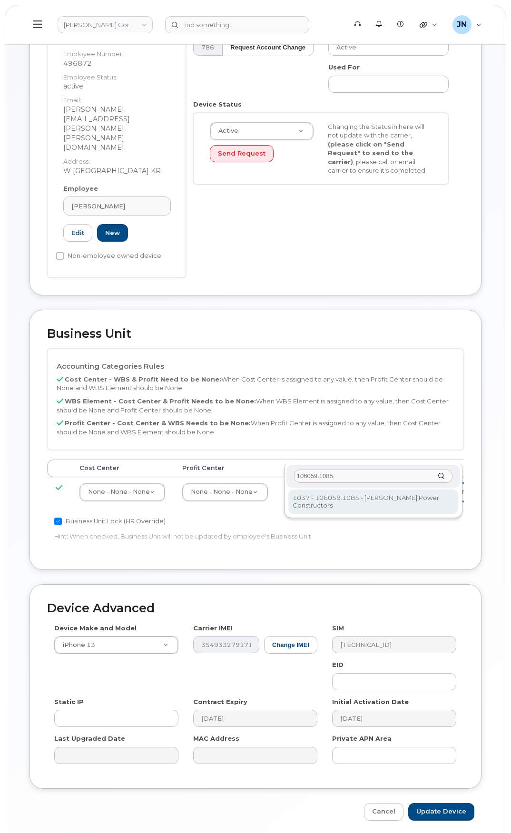
type input "106059.1085"
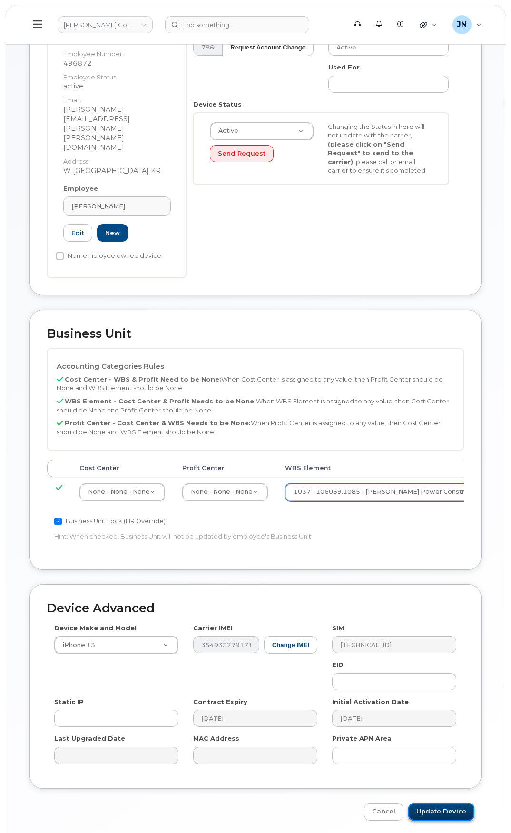
click at [456, 803] on input "Update Device" at bounding box center [441, 812] width 66 height 18
type input "Saving..."
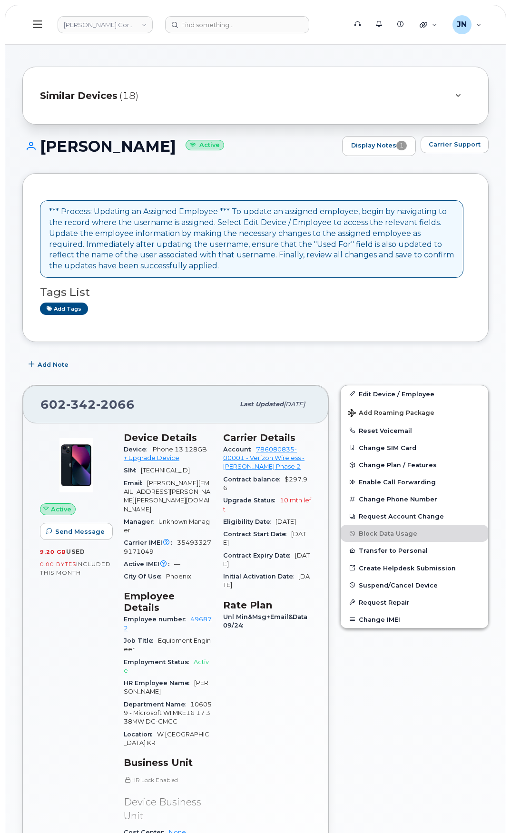
drag, startPoint x: 44, startPoint y: 63, endPoint x: 183, endPoint y: 147, distance: 162.9
click at [183, 147] on h1 "COLIN MCELMEEL Active" at bounding box center [179, 146] width 315 height 17
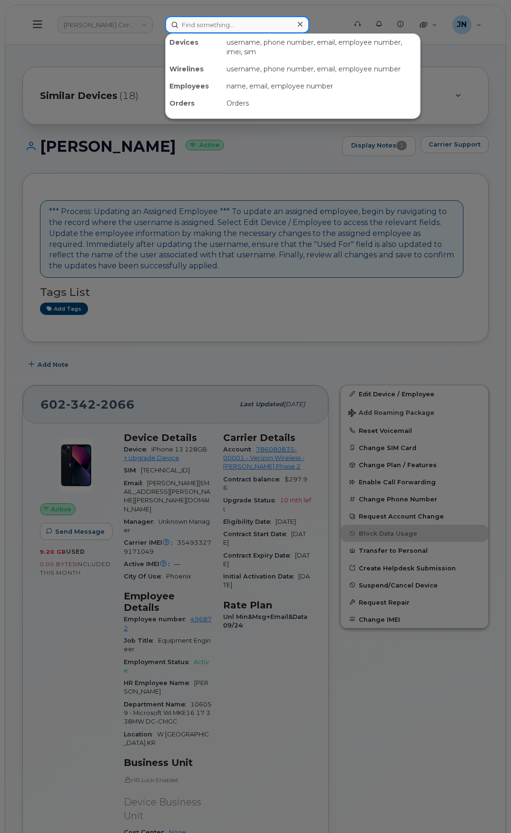
click at [207, 21] on input at bounding box center [237, 24] width 144 height 17
paste input "[PERSON_NAME]"
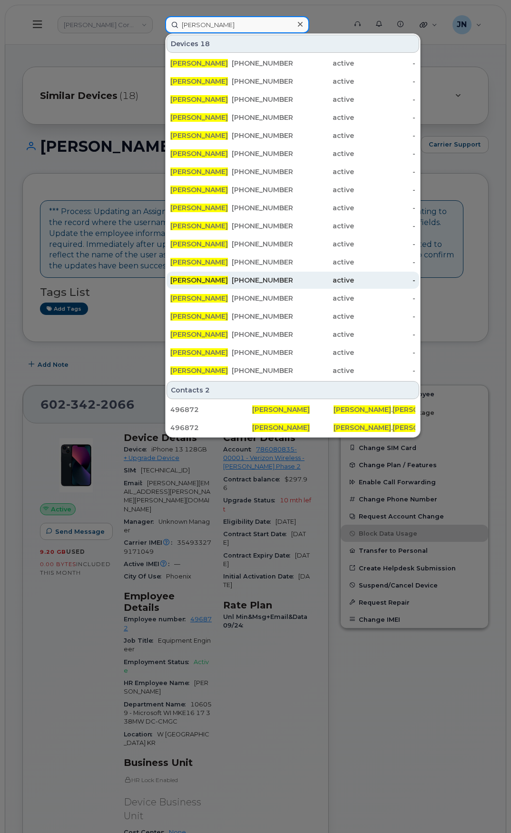
type input "COLIN MCELMEEL"
click at [294, 278] on div "active" at bounding box center [323, 281] width 61 height 10
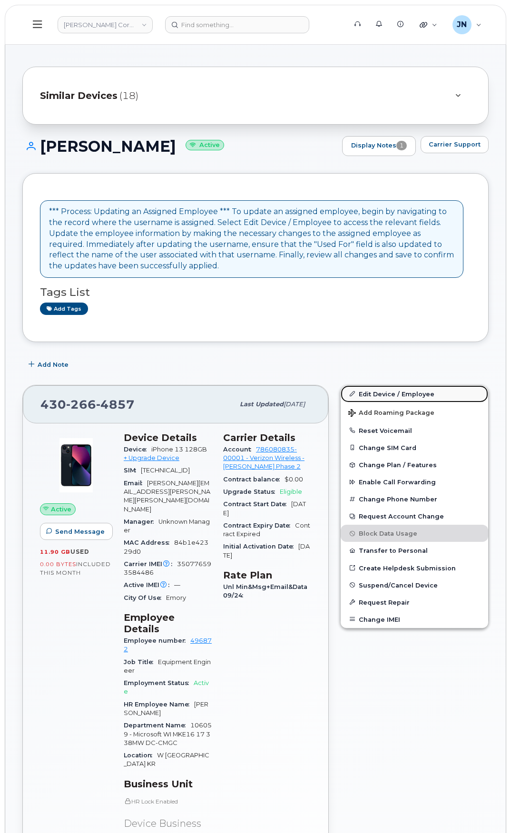
click at [387, 396] on link "Edit Device / Employee" at bounding box center [415, 394] width 148 height 17
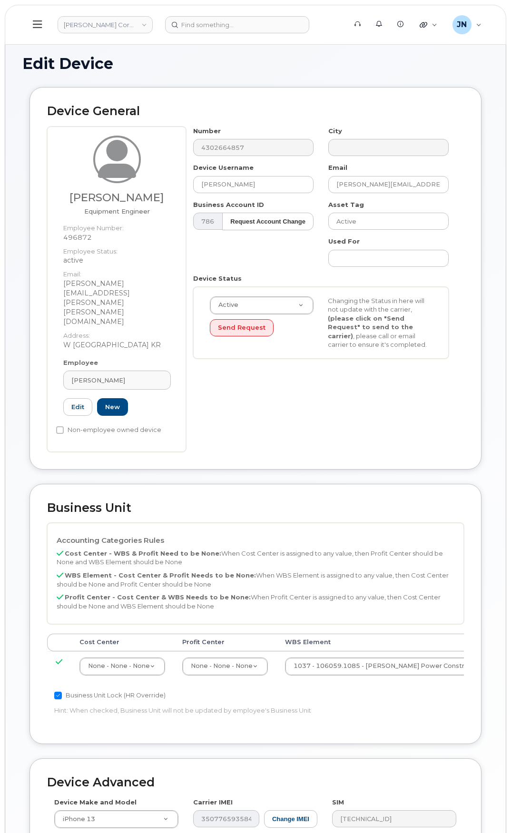
scroll to position [174, 0]
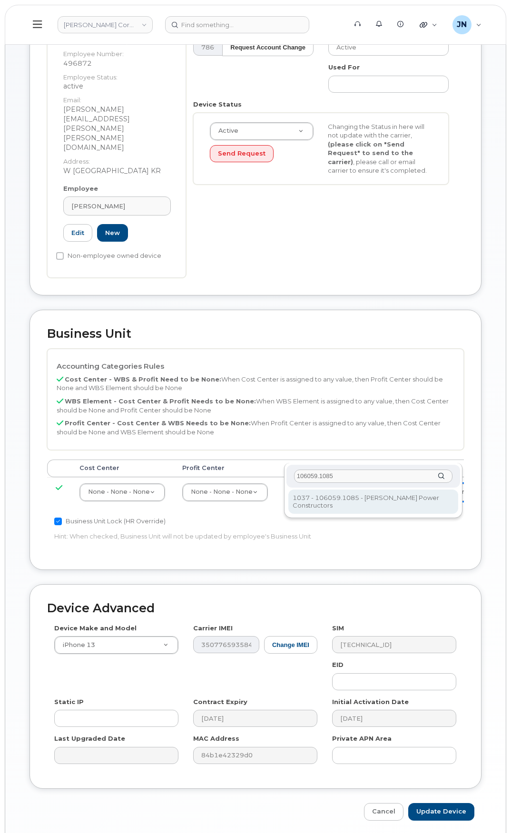
type input "106059.1085"
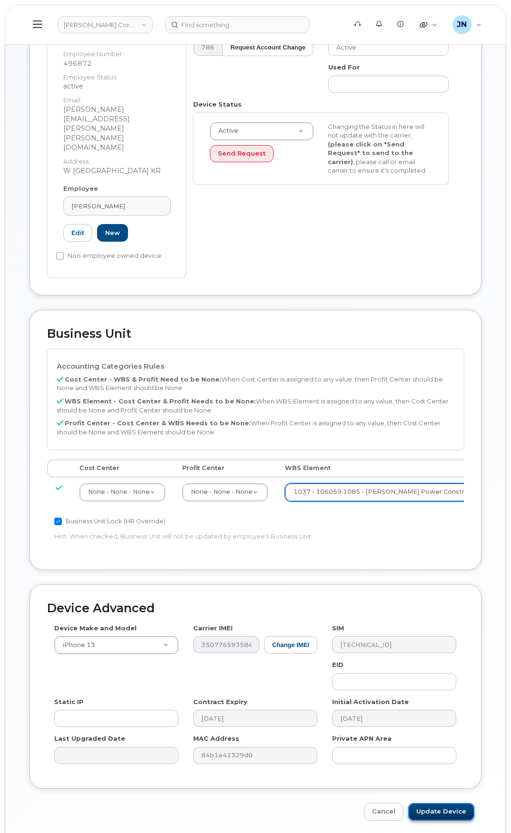
click at [458, 803] on input "Update Device" at bounding box center [441, 812] width 66 height 18
type input "Saving..."
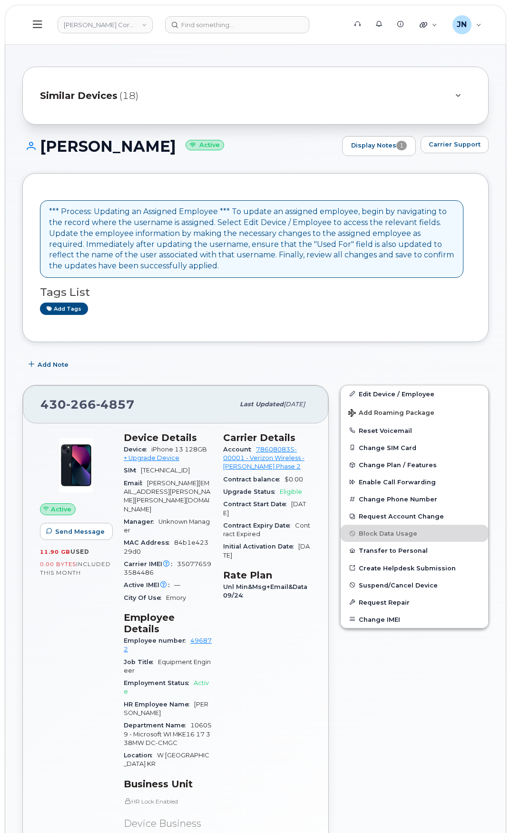
drag, startPoint x: 43, startPoint y: 146, endPoint x: 186, endPoint y: 154, distance: 143.0
click at [186, 154] on h1 "[PERSON_NAME] Active" at bounding box center [179, 146] width 315 height 17
copy h1 "[PERSON_NAME]"
click at [216, 20] on input at bounding box center [237, 24] width 144 height 17
paste input "[PERSON_NAME]"
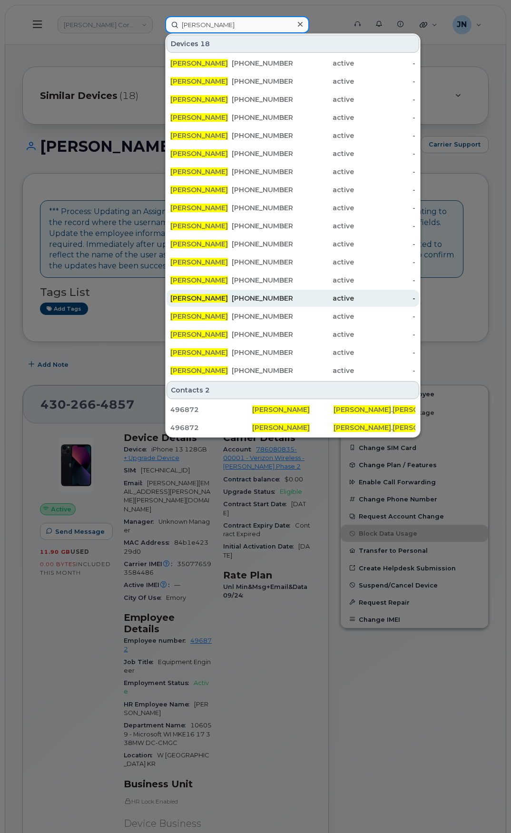
type input "[PERSON_NAME]"
click at [283, 298] on div "[PHONE_NUMBER]" at bounding box center [262, 299] width 61 height 10
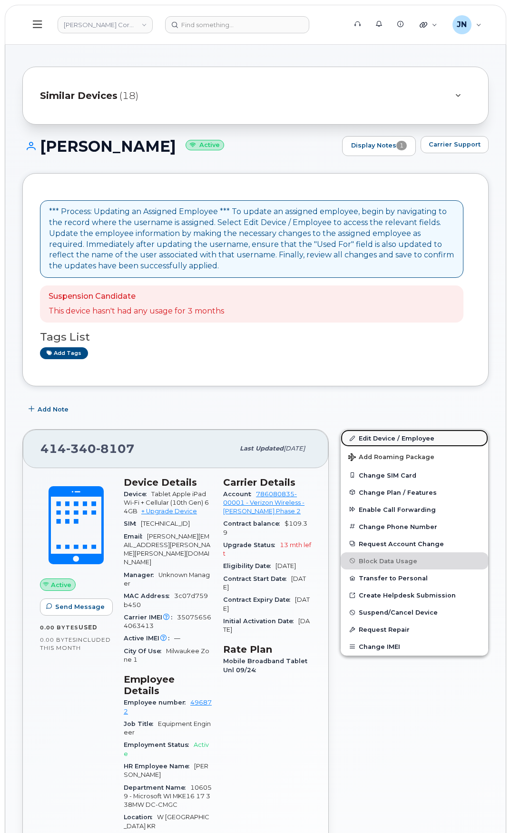
click at [385, 439] on link "Edit Device / Employee" at bounding box center [415, 438] width 148 height 17
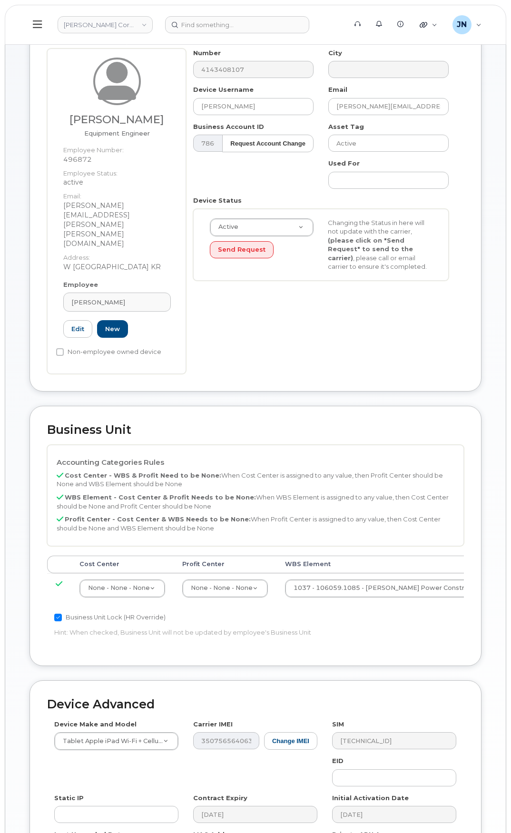
scroll to position [174, 0]
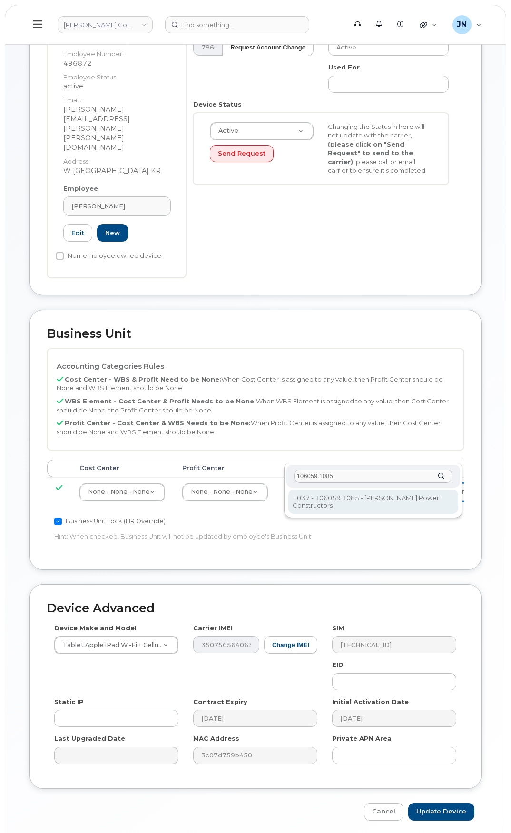
type input "106059.1085"
drag, startPoint x: 367, startPoint y: 507, endPoint x: 367, endPoint y: 502, distance: 5.2
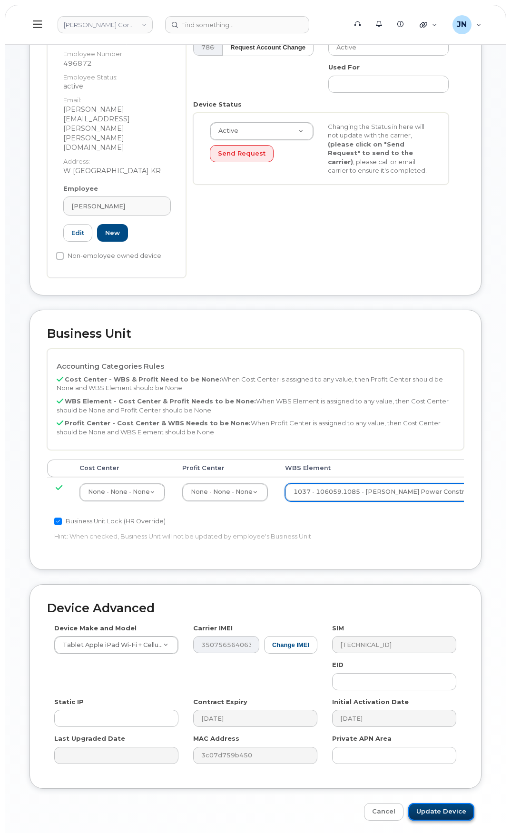
click at [454, 803] on input "Update Device" at bounding box center [441, 812] width 66 height 18
type input "Saving..."
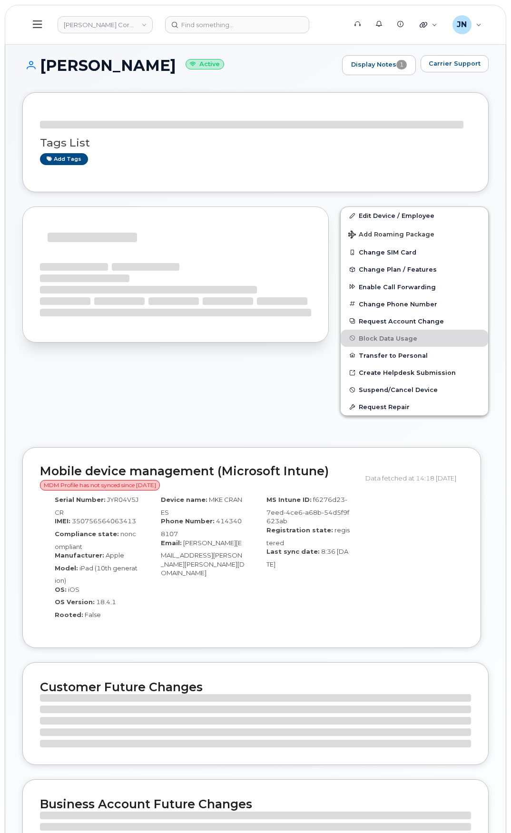
drag, startPoint x: 41, startPoint y: 67, endPoint x: 162, endPoint y: 64, distance: 120.9
click at [162, 64] on h1 "[PERSON_NAME] Active" at bounding box center [179, 65] width 315 height 17
copy h1 "[PERSON_NAME]"
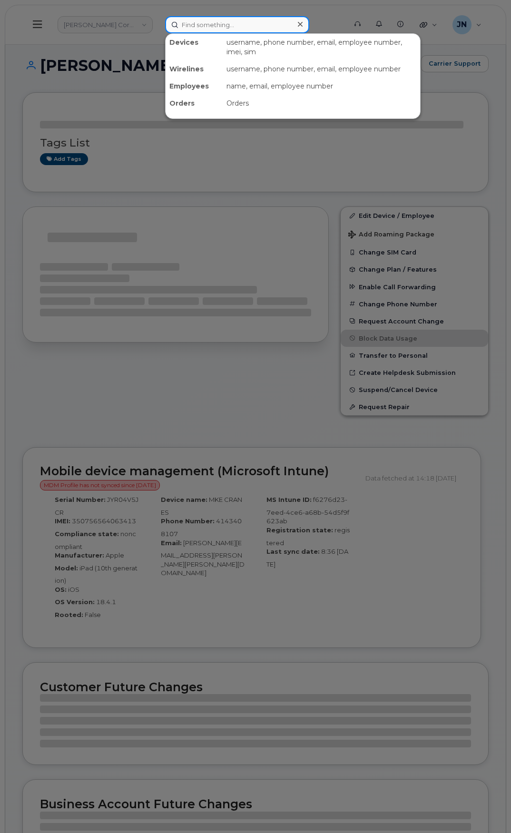
click at [197, 28] on input at bounding box center [237, 24] width 144 height 17
paste input "[PERSON_NAME]"
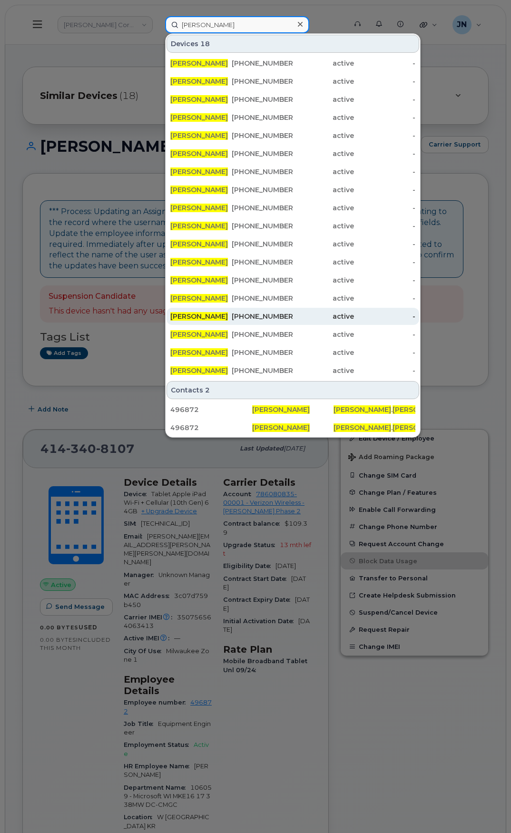
type input "[PERSON_NAME]"
click at [264, 315] on div "501-414-6323" at bounding box center [262, 317] width 61 height 10
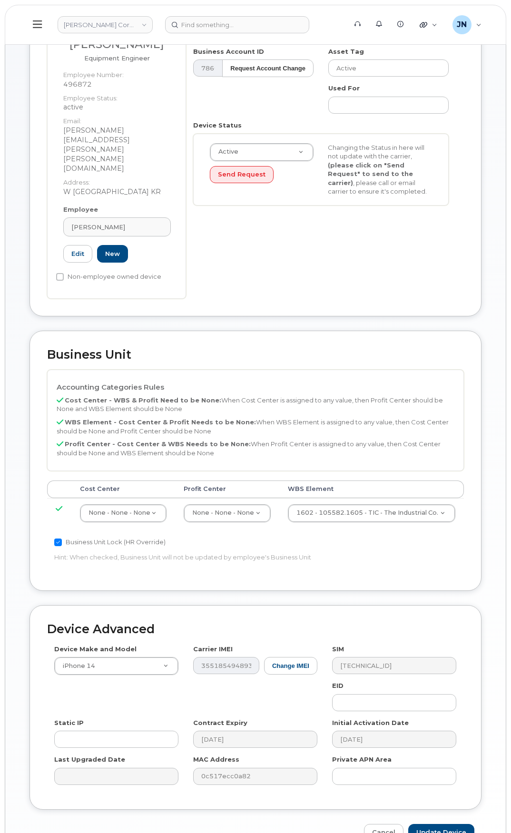
scroll to position [171, 0]
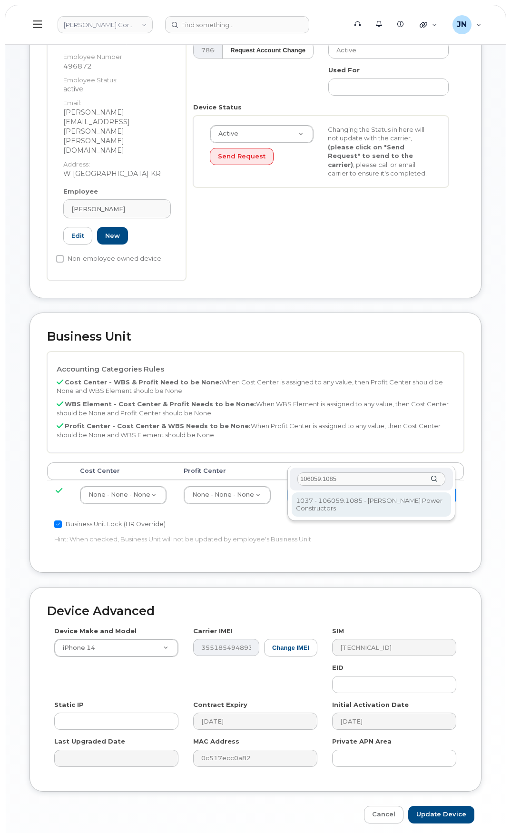
type input "106059.1085"
type input "29973553"
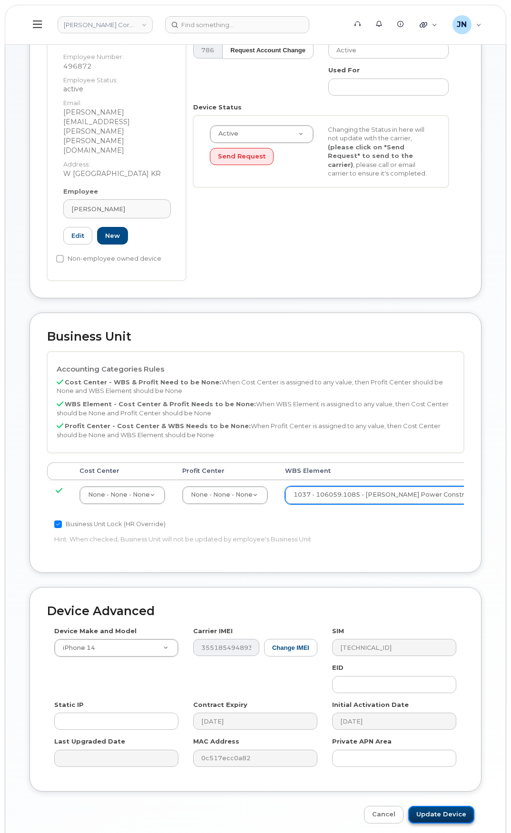
click at [439, 806] on input "Update Device" at bounding box center [441, 815] width 66 height 18
type input "Saving..."
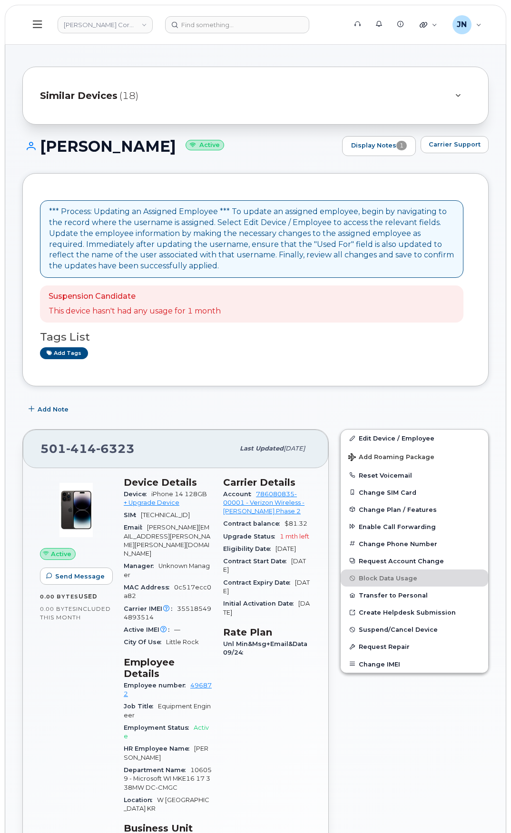
drag, startPoint x: 45, startPoint y: 67, endPoint x: 149, endPoint y: 91, distance: 106.6
drag, startPoint x: 165, startPoint y: 143, endPoint x: 43, endPoint y: 147, distance: 121.9
click at [43, 147] on h1 "Colin Mcelmeel Active" at bounding box center [179, 146] width 315 height 17
copy h1 "[PERSON_NAME]"
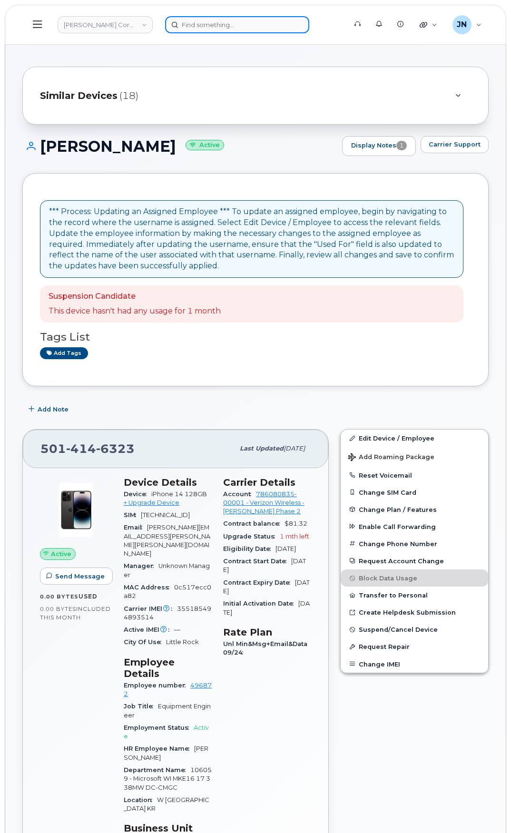
paste input "[PERSON_NAME]"
click at [198, 28] on input "[PERSON_NAME]" at bounding box center [237, 24] width 144 height 17
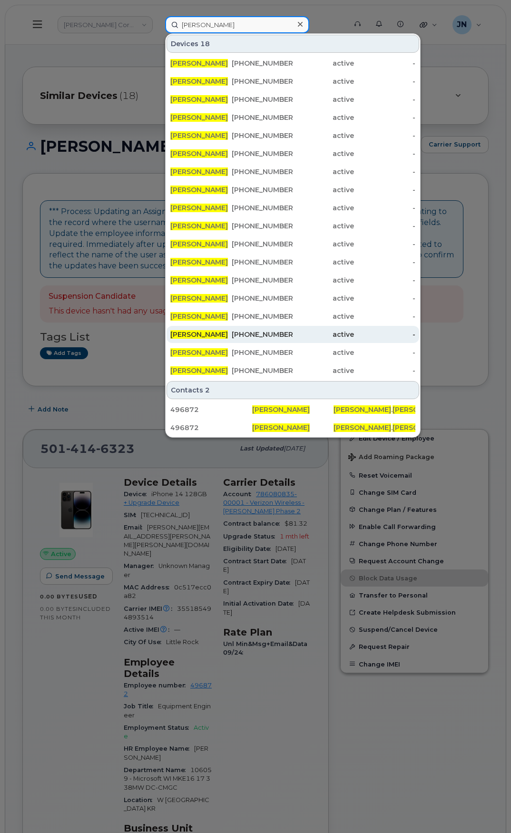
type input "[PERSON_NAME]"
click at [293, 336] on div "903-715-0415" at bounding box center [262, 335] width 61 height 10
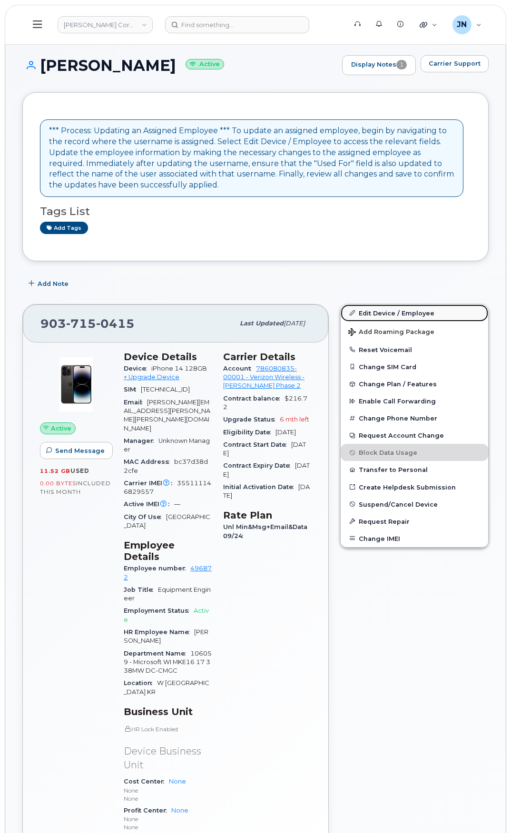
click at [390, 314] on link "Edit Device / Employee" at bounding box center [415, 313] width 148 height 17
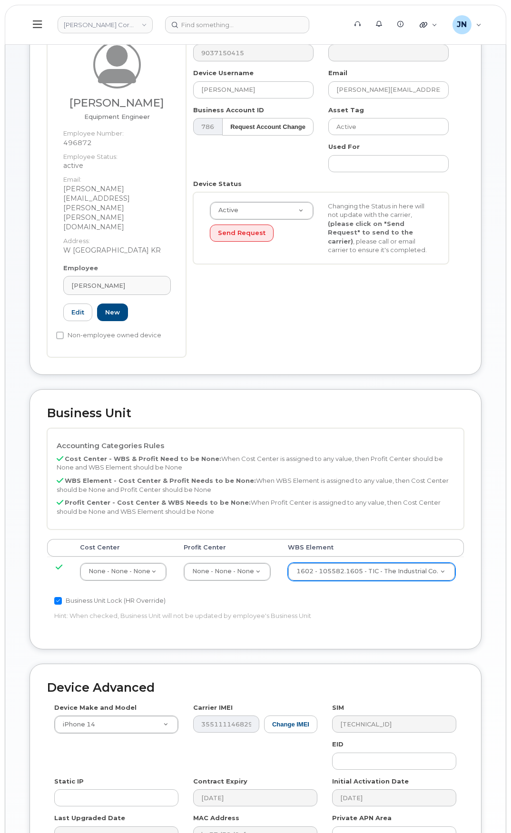
scroll to position [127, 0]
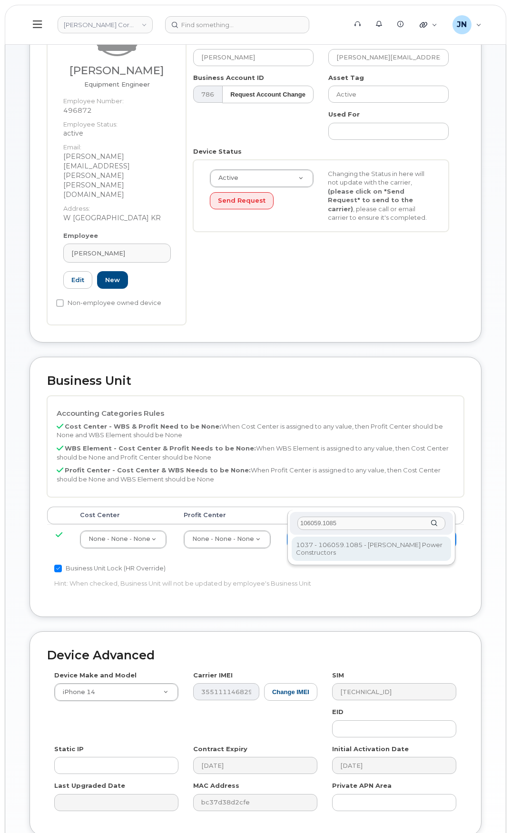
type input "106059.1085"
type input "29973553"
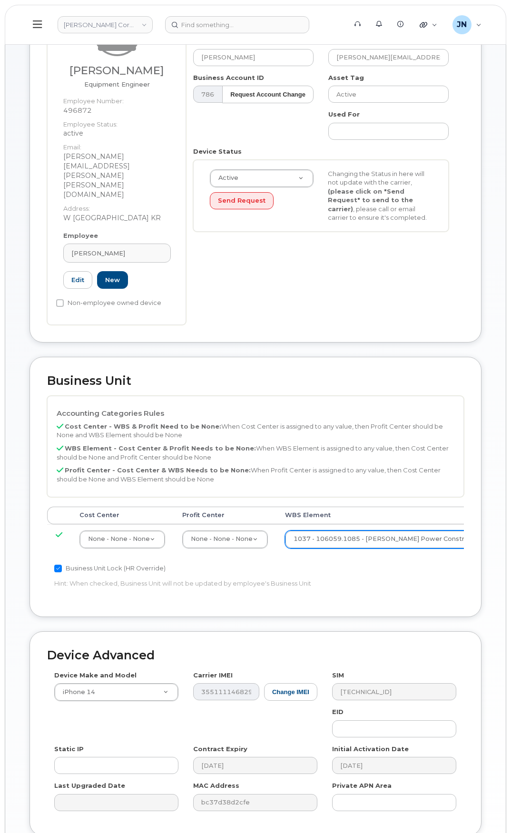
type input "Saving..."
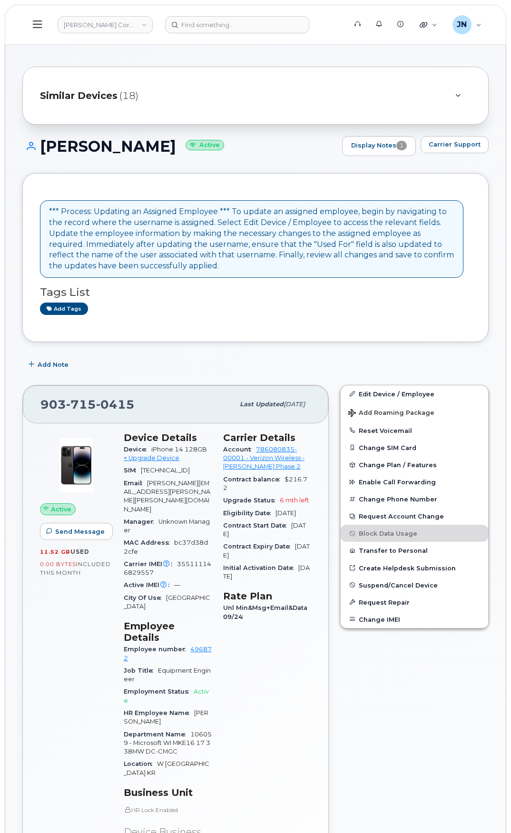
drag, startPoint x: 41, startPoint y: 145, endPoint x: 165, endPoint y: 149, distance: 124.3
click at [165, 149] on h1 "[PERSON_NAME] Active" at bounding box center [179, 146] width 315 height 17
copy h1 "[PERSON_NAME]"
paste input "[PERSON_NAME]"
click at [194, 26] on input at bounding box center [237, 24] width 144 height 17
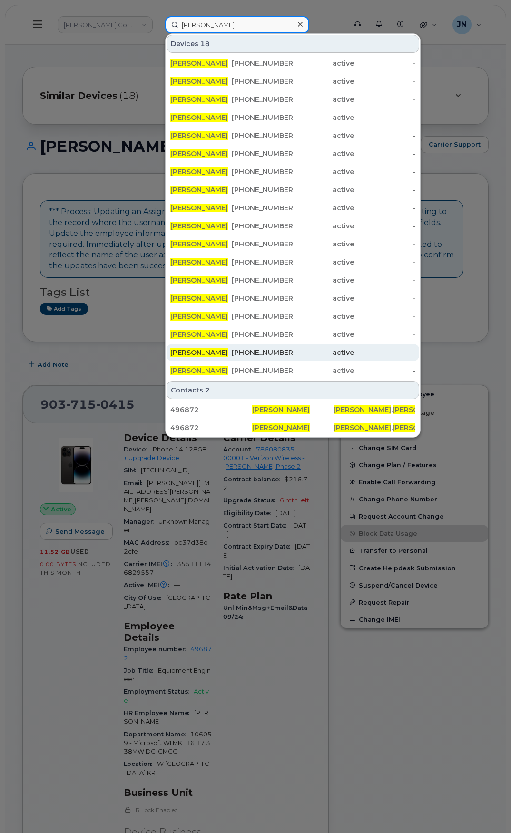
type input "[PERSON_NAME]"
click at [278, 354] on div "[PHONE_NUMBER]" at bounding box center [262, 353] width 61 height 10
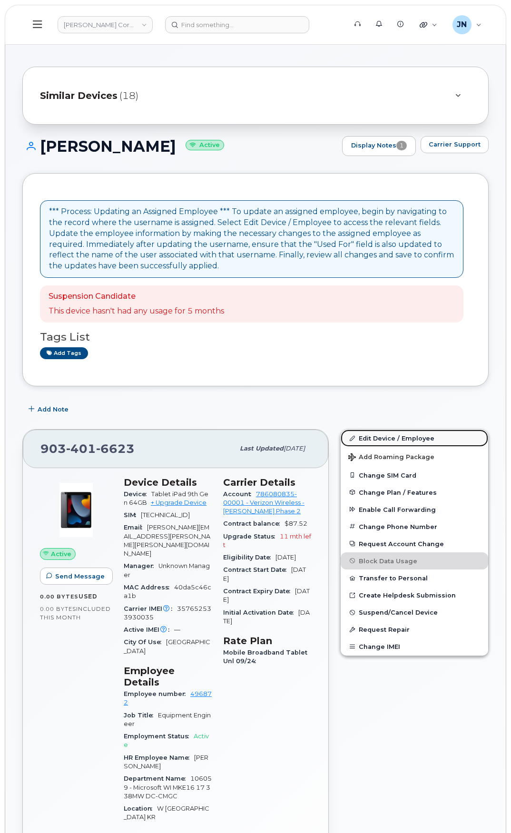
click at [404, 439] on link "Edit Device / Employee" at bounding box center [415, 438] width 148 height 17
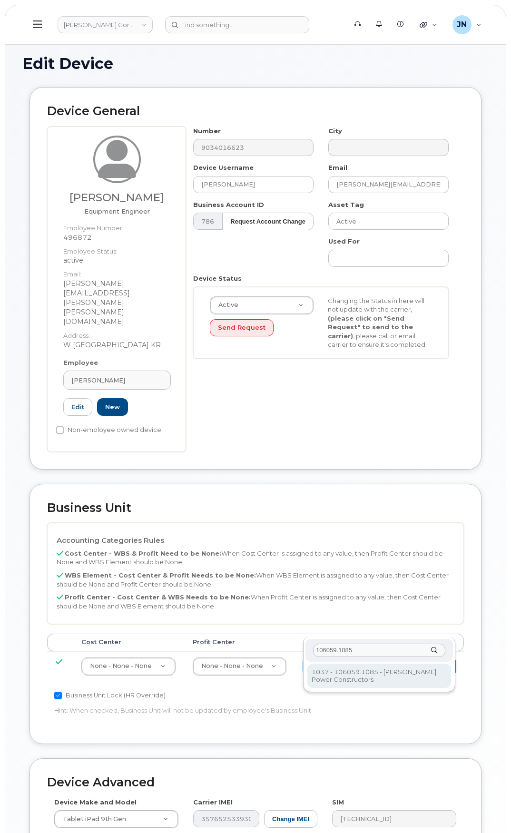
type input "106059.1085"
type input "29973553"
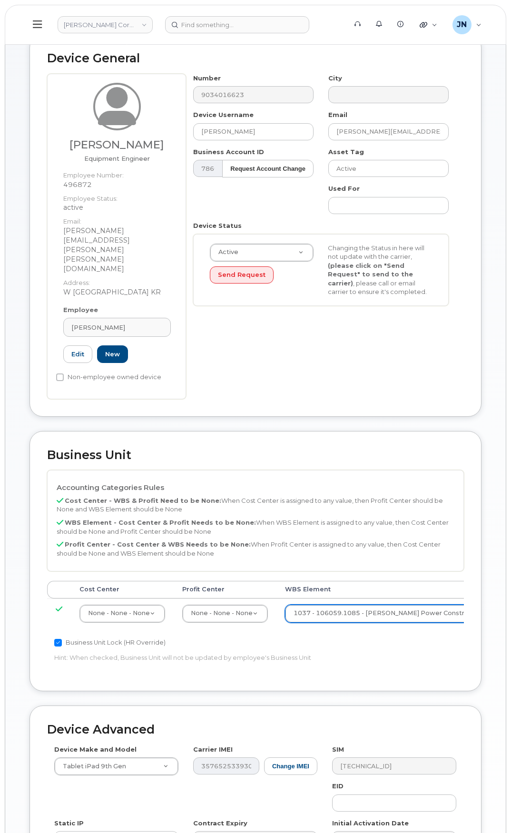
scroll to position [174, 0]
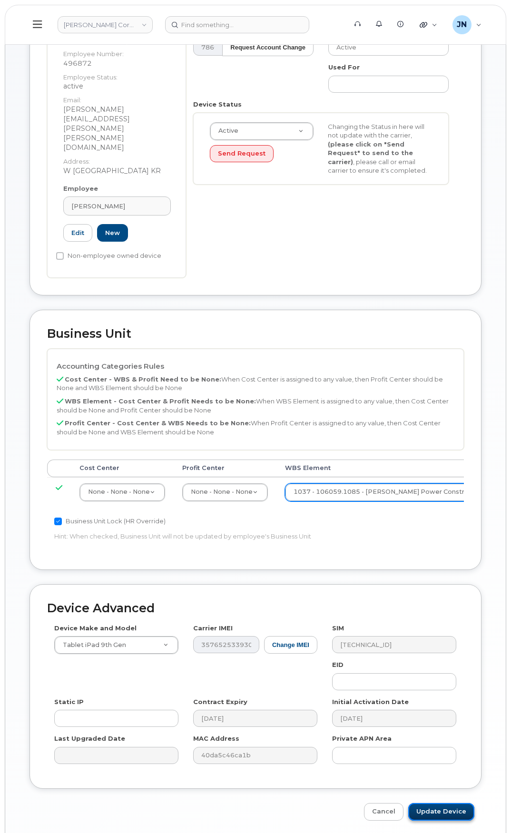
click at [451, 803] on input "Update Device" at bounding box center [441, 812] width 66 height 18
type input "Saving..."
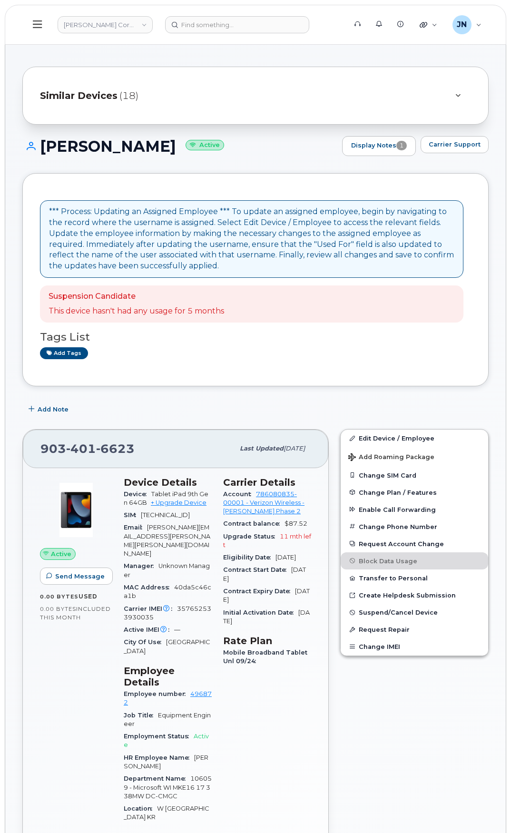
drag, startPoint x: 44, startPoint y: 146, endPoint x: 162, endPoint y: 147, distance: 118.1
click at [162, 147] on h1 "Colin Mcelmeel Active" at bounding box center [179, 146] width 315 height 17
copy h1 "[PERSON_NAME]"
click at [213, 23] on input at bounding box center [237, 24] width 144 height 17
paste input "[PERSON_NAME]"
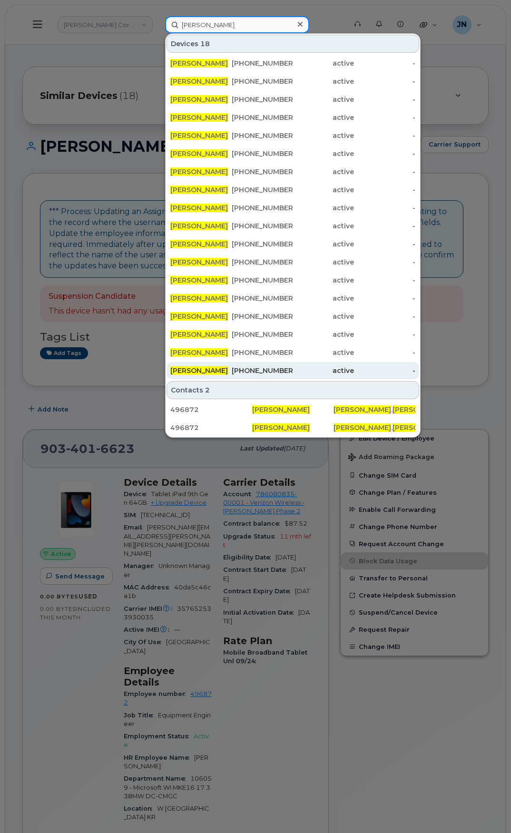
type input "[PERSON_NAME]"
click at [293, 366] on div "414-340-8449" at bounding box center [262, 370] width 61 height 17
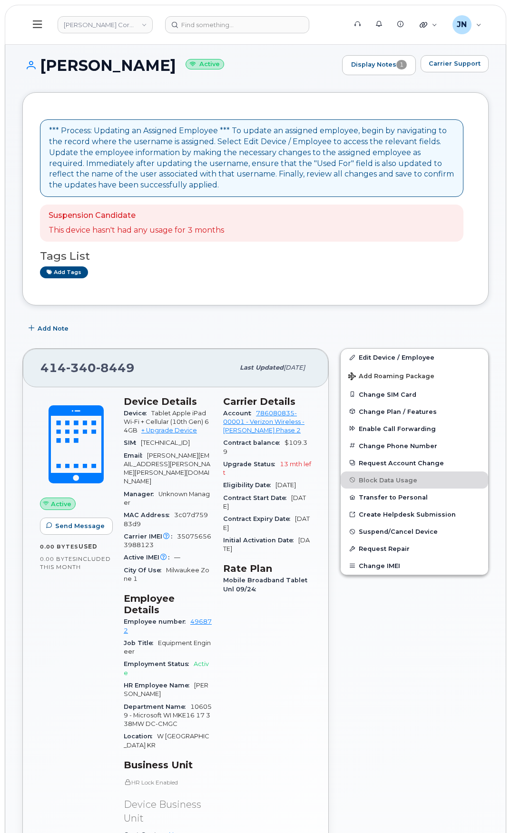
click at [392, 278] on div "Add tags" at bounding box center [252, 273] width 424 height 12
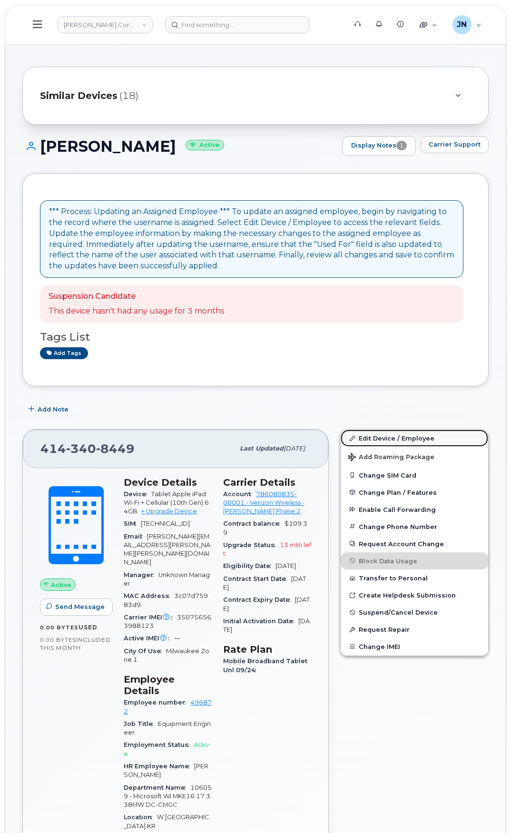
click at [413, 439] on link "Edit Device / Employee" at bounding box center [415, 438] width 148 height 17
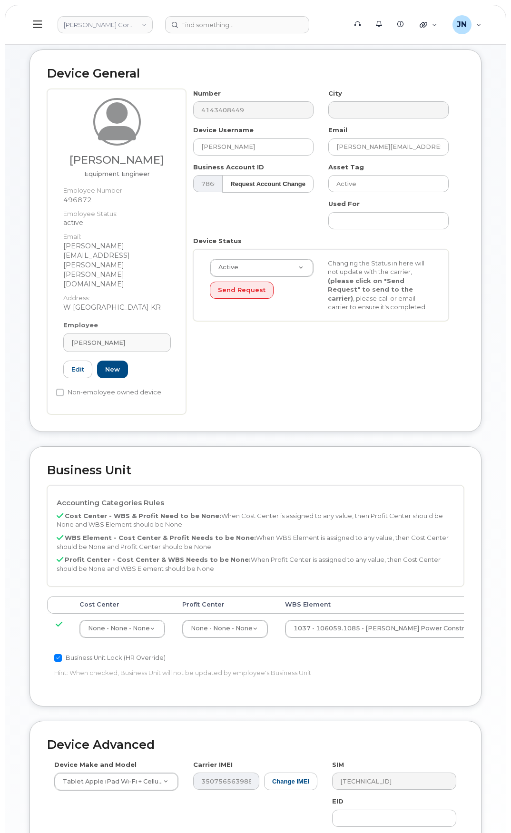
scroll to position [127, 0]
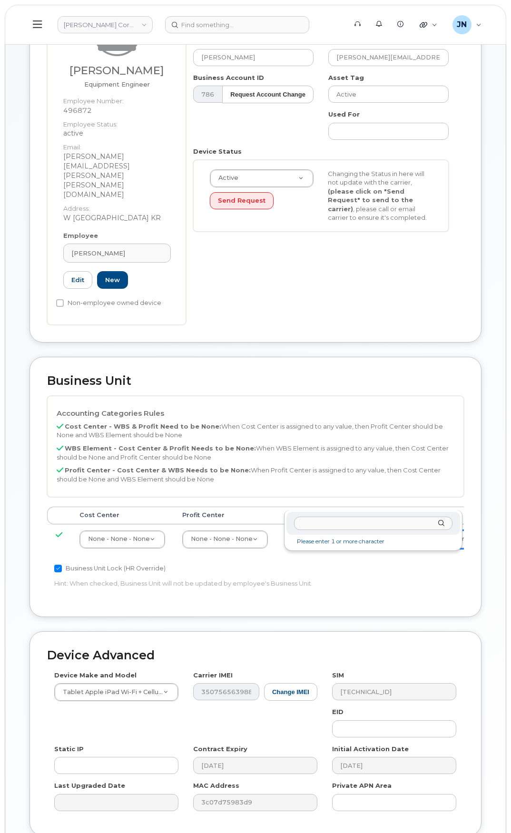
click at [334, 524] on input "text" at bounding box center [373, 524] width 159 height 14
type input "106059.1085"
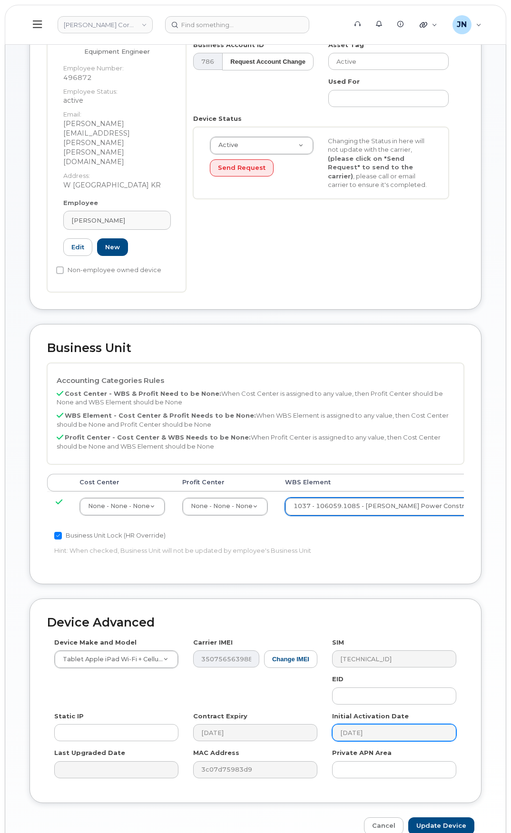
scroll to position [174, 0]
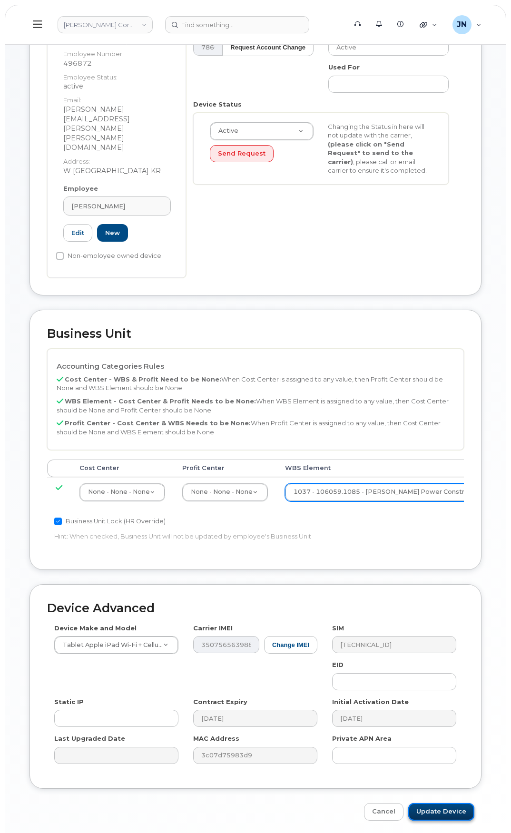
click at [456, 803] on input "Update Device" at bounding box center [441, 812] width 66 height 18
type input "Saving..."
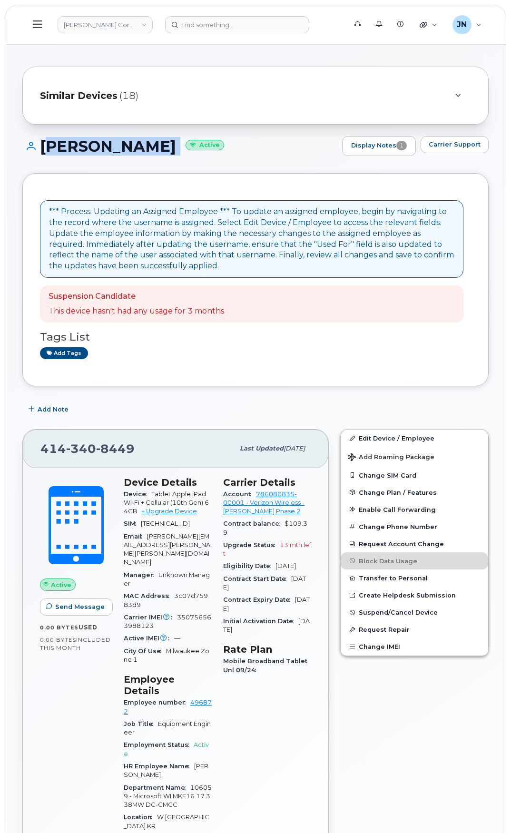
drag, startPoint x: 45, startPoint y: 149, endPoint x: 169, endPoint y: 149, distance: 124.7
click at [169, 149] on h1 "[PERSON_NAME] Active" at bounding box center [179, 146] width 315 height 17
copy h1 "[PERSON_NAME]"
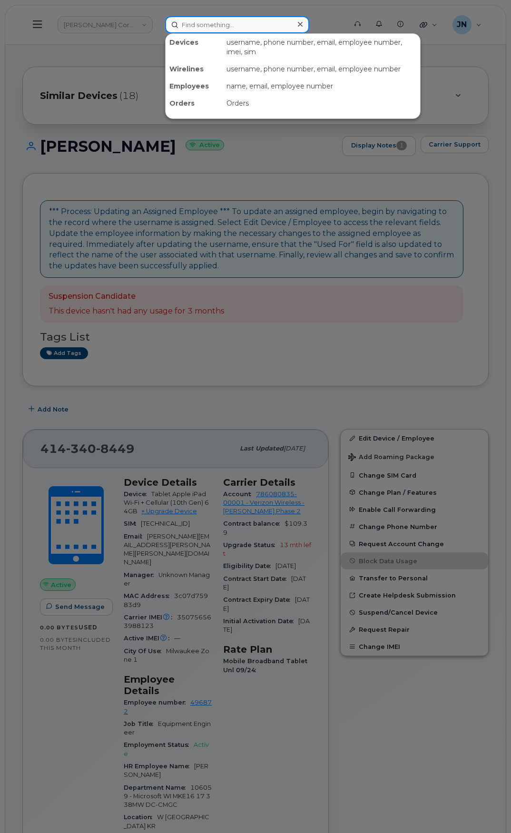
click at [213, 28] on input at bounding box center [237, 24] width 144 height 17
paste input "[PERSON_NAME]"
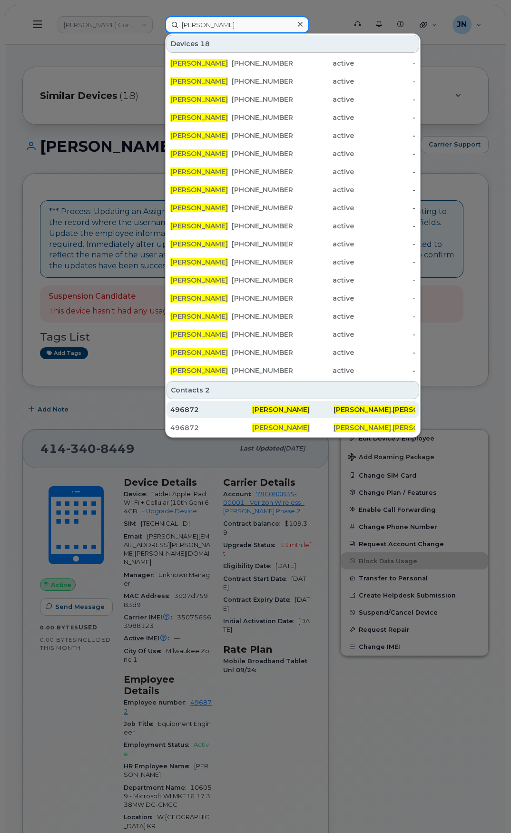
type input "[PERSON_NAME]"
click at [307, 413] on div "[PERSON_NAME]" at bounding box center [293, 410] width 82 height 10
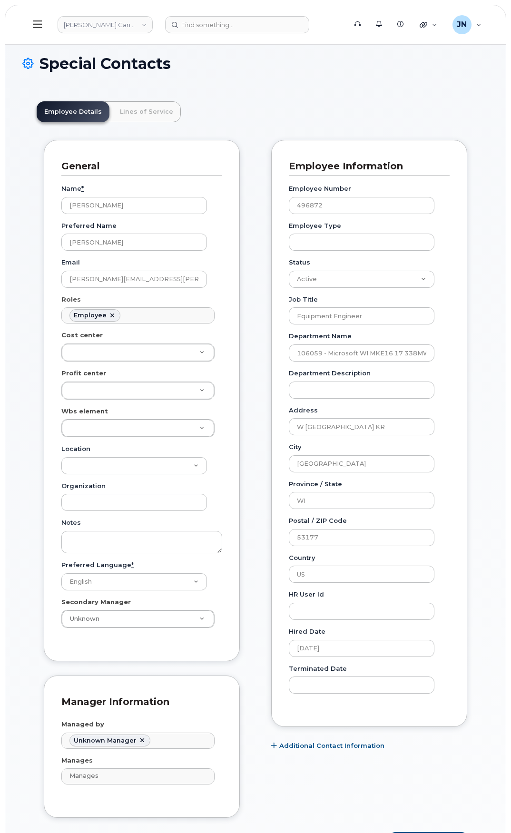
scroll to position [28, 0]
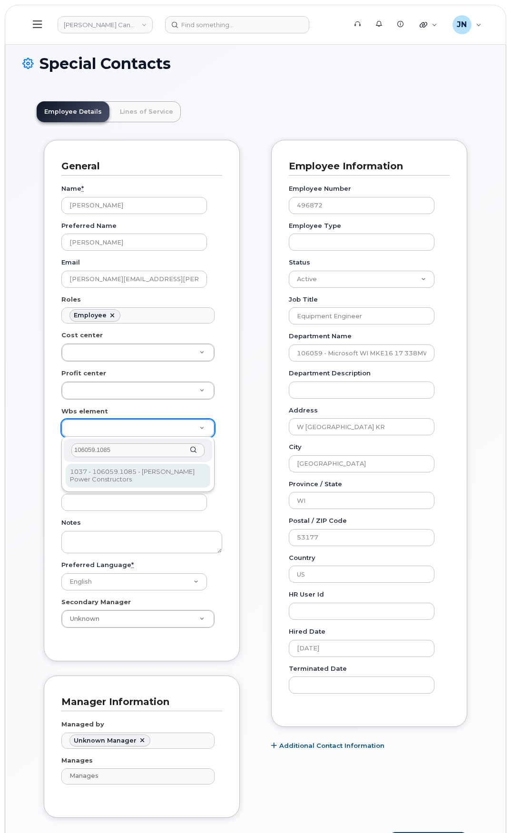
type input "106059.1085"
type input "29666384"
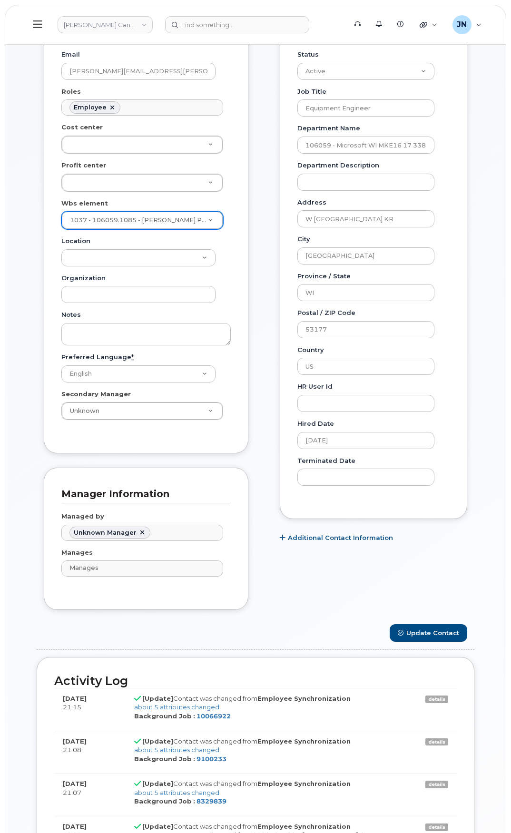
scroll to position [254, 0]
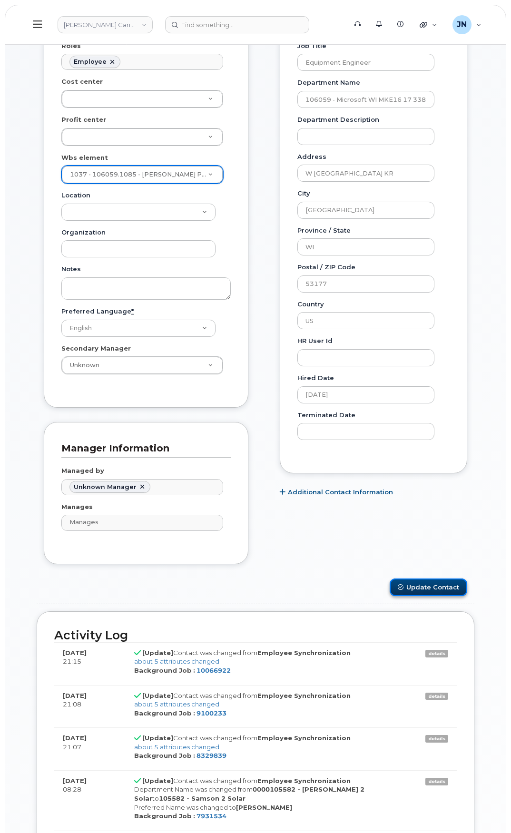
click at [420, 585] on button "Update Contact" at bounding box center [429, 588] width 78 height 18
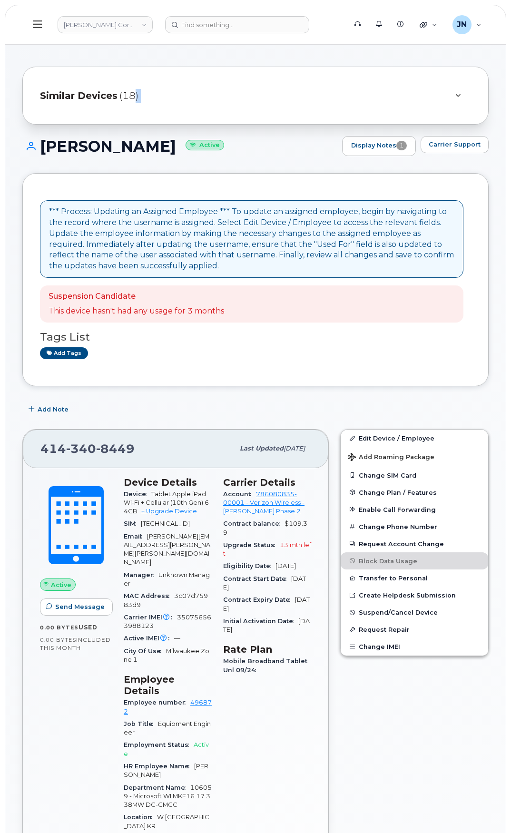
drag, startPoint x: 44, startPoint y: 63, endPoint x: 136, endPoint y: 84, distance: 93.9
click at [158, 145] on h1 "Colin Mcelmeel Active" at bounding box center [179, 146] width 315 height 17
drag, startPoint x: 41, startPoint y: 144, endPoint x: 163, endPoint y: 145, distance: 121.4
click at [163, 145] on h1 "Colin Mcelmeel Active" at bounding box center [179, 146] width 315 height 17
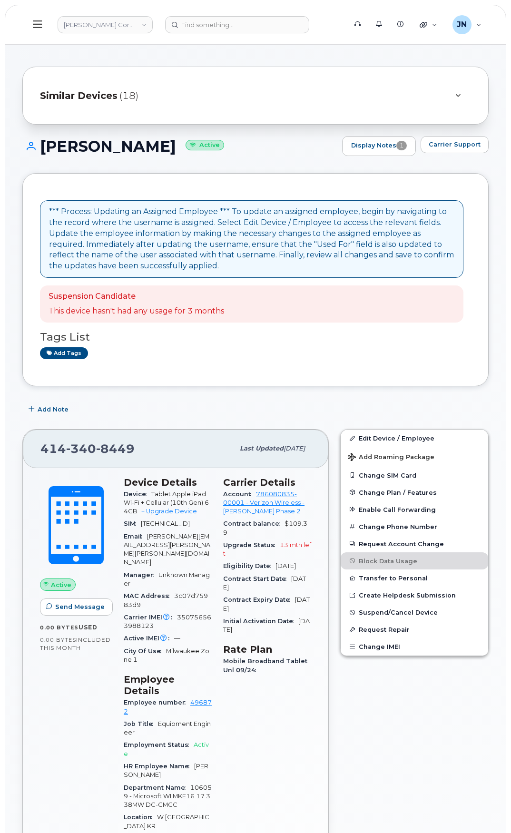
copy h1 "Colin Mcelmeel"
paste input "Colin Mcelmeel"
click at [193, 27] on input "Colin Mcelmeel" at bounding box center [237, 24] width 144 height 17
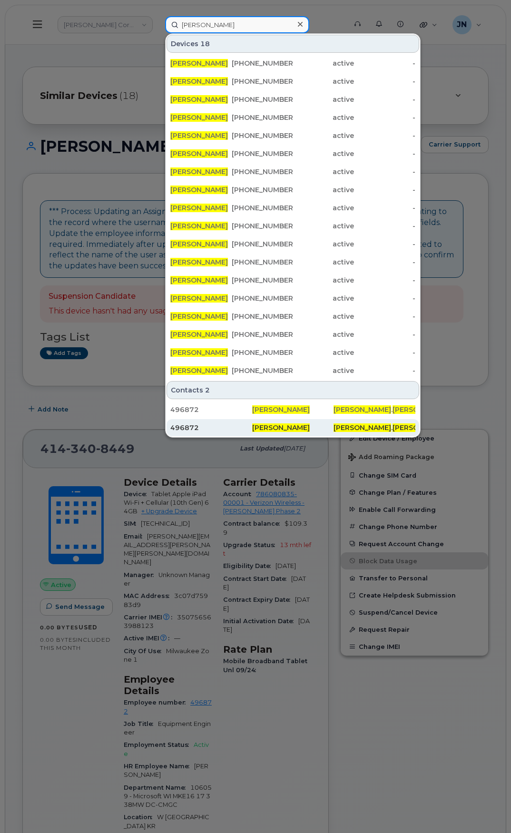
type input "Colin Mcelmeel"
click at [295, 430] on span "Colin Mcelmeel" at bounding box center [281, 428] width 58 height 9
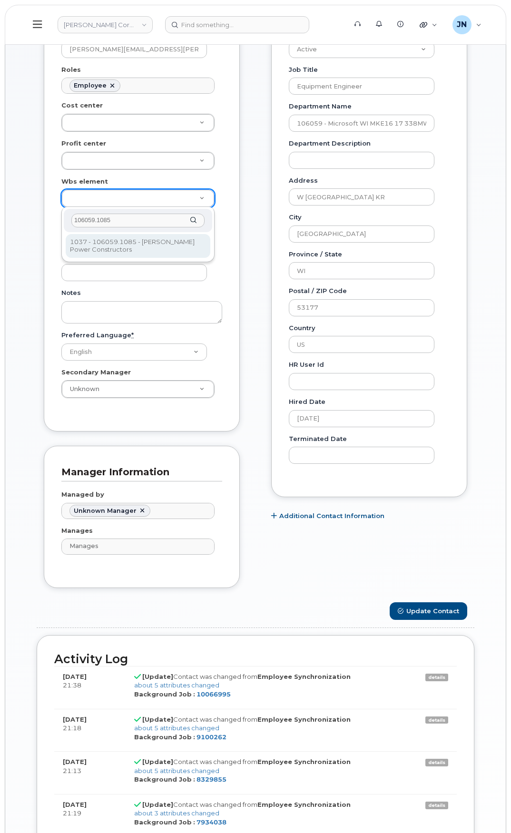
scroll to position [254, 0]
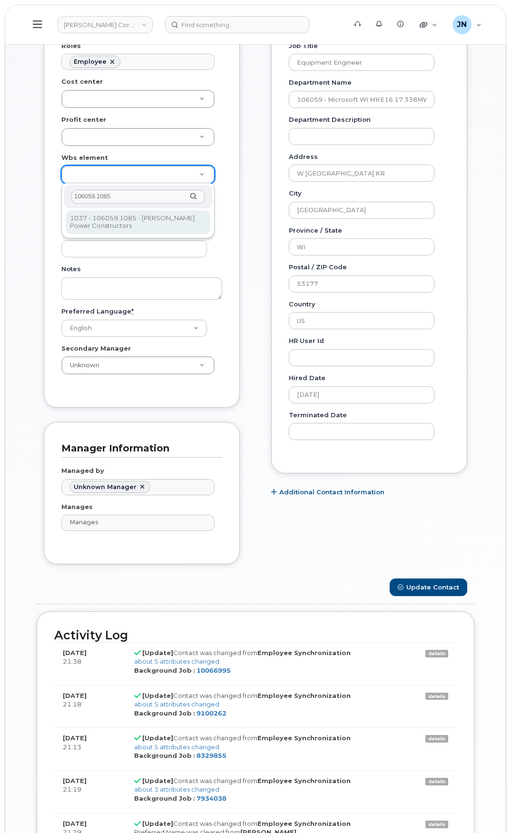
type input "106059.1085"
type input "29973553"
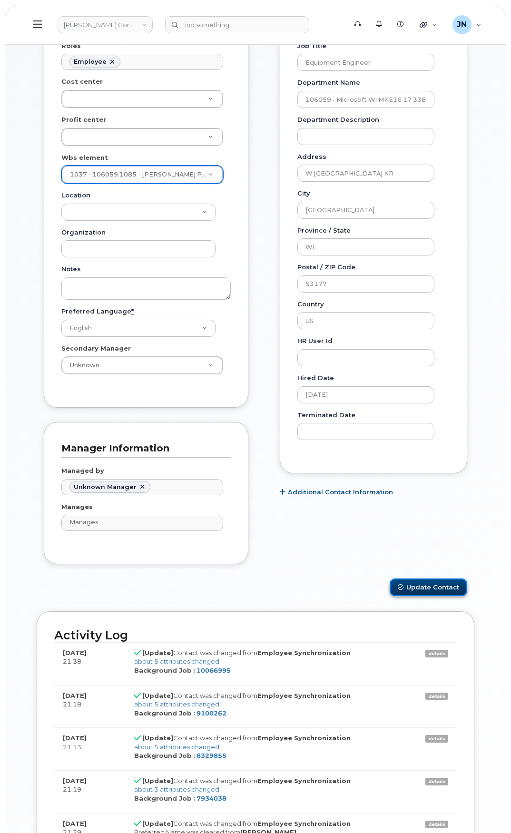
click at [412, 582] on button "Update Contact" at bounding box center [429, 588] width 78 height 18
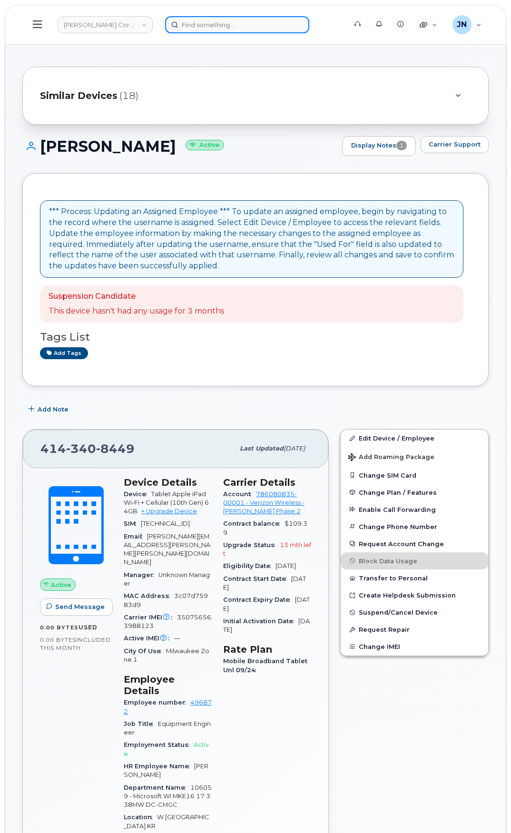
click at [230, 20] on input at bounding box center [237, 24] width 144 height 17
paste input "[PERSON_NAME]"
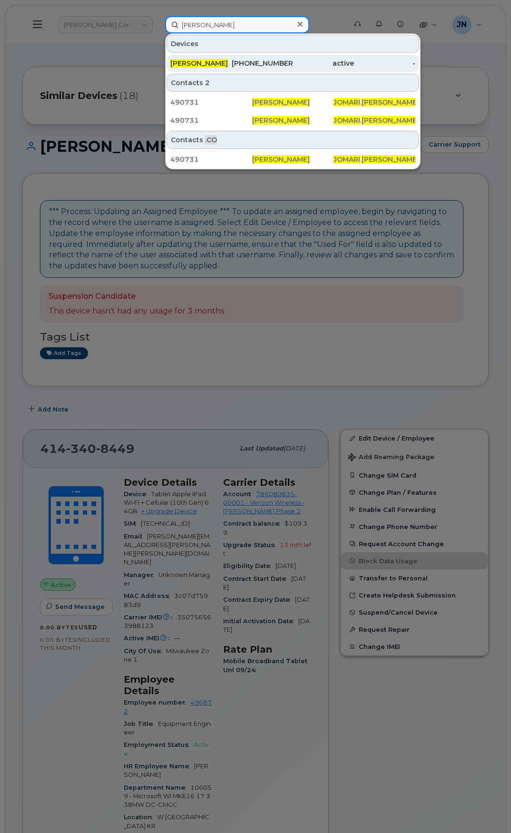
type input "[PERSON_NAME]"
click at [276, 65] on div "[PHONE_NUMBER]" at bounding box center [262, 64] width 61 height 10
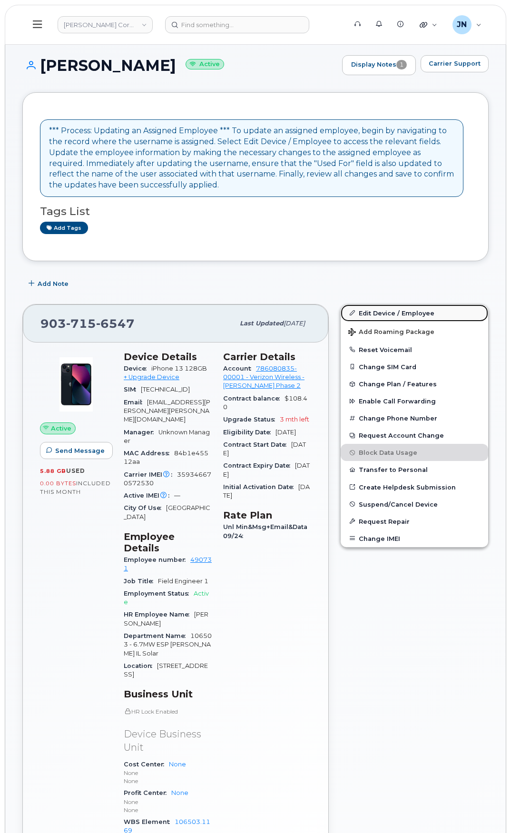
click at [391, 315] on link "Edit Device / Employee" at bounding box center [415, 313] width 148 height 17
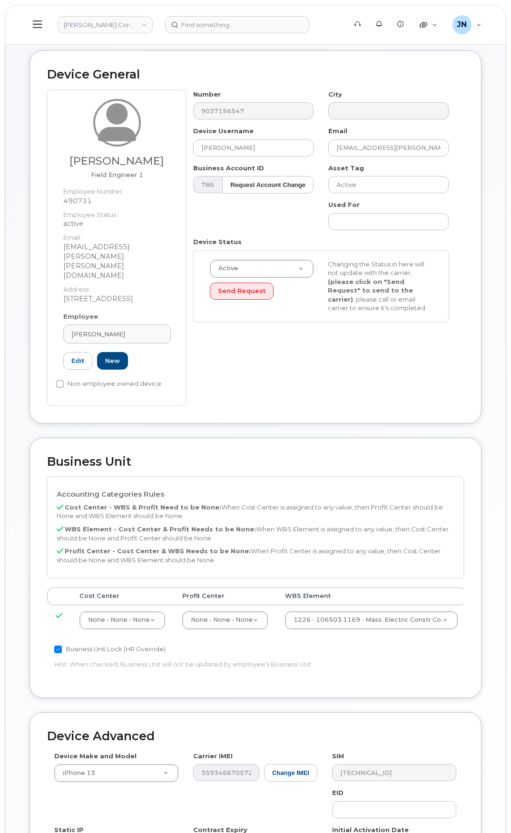
scroll to position [171, 0]
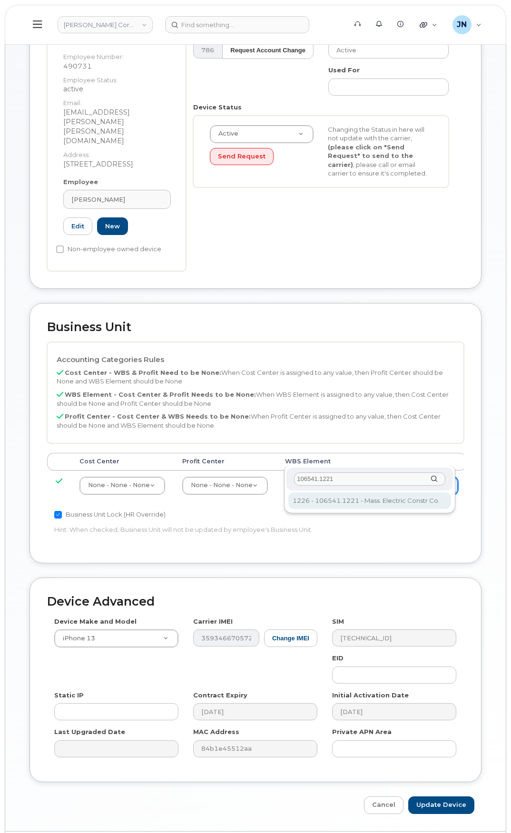
type input "106541.1221"
type input "36106376"
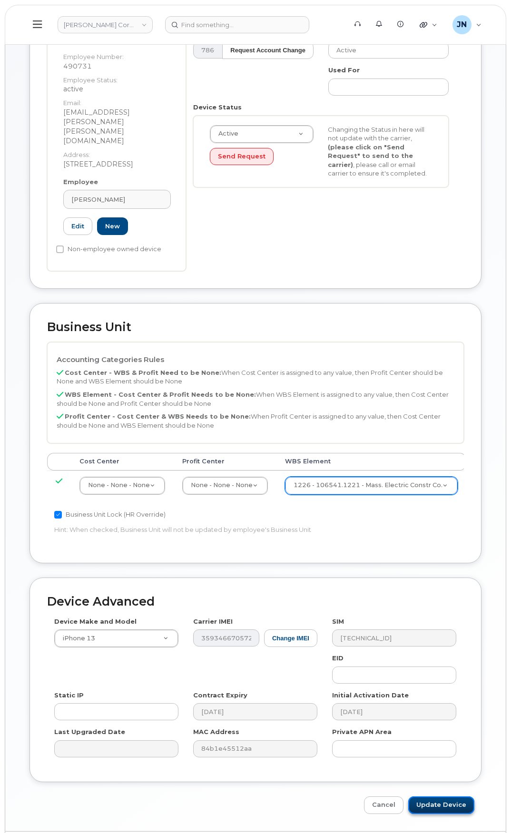
click at [446, 797] on input "Update Device" at bounding box center [441, 806] width 66 height 18
type input "Saving..."
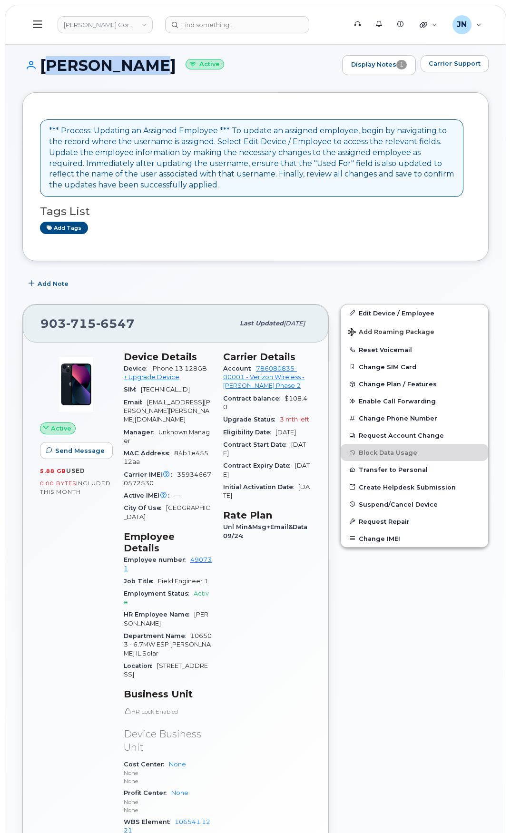
drag, startPoint x: 43, startPoint y: 65, endPoint x: 140, endPoint y: 66, distance: 96.6
click at [140, 66] on h1 "Jomari Dodd Active" at bounding box center [179, 65] width 315 height 17
copy h1 "[PERSON_NAME]"
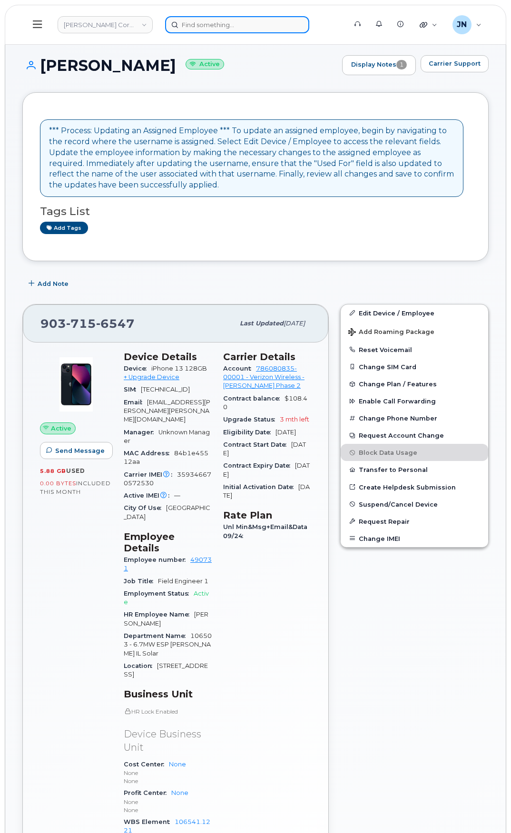
paste input "[PERSON_NAME]"
click at [194, 26] on input "[PERSON_NAME]" at bounding box center [237, 24] width 144 height 17
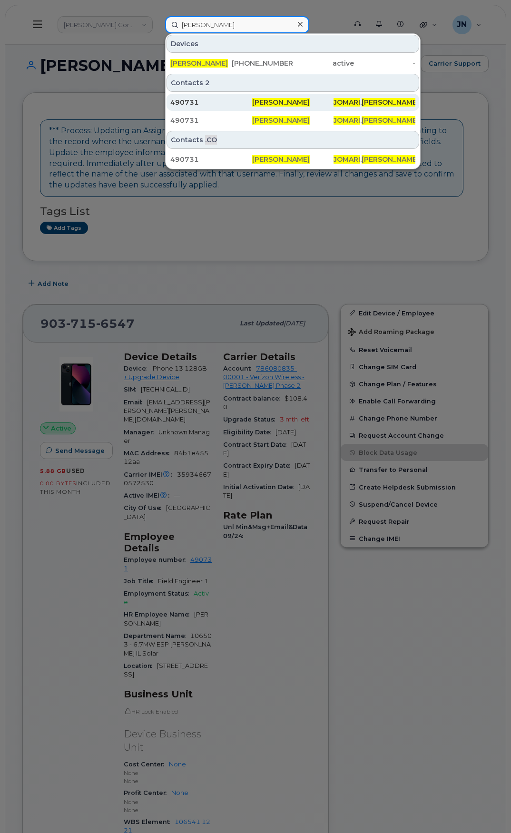
type input "[PERSON_NAME]"
click at [264, 100] on span "[PERSON_NAME]" at bounding box center [281, 102] width 58 height 9
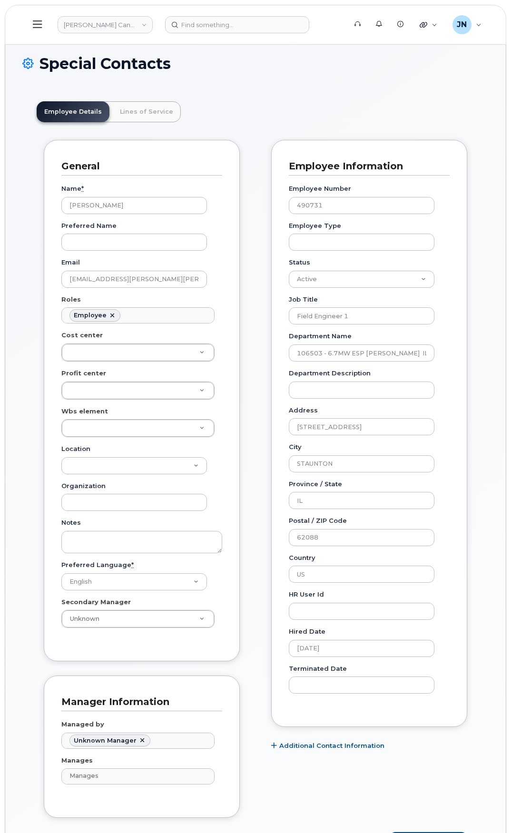
scroll to position [28, 0]
paste input "106541.1221"
type input "106541.1221"
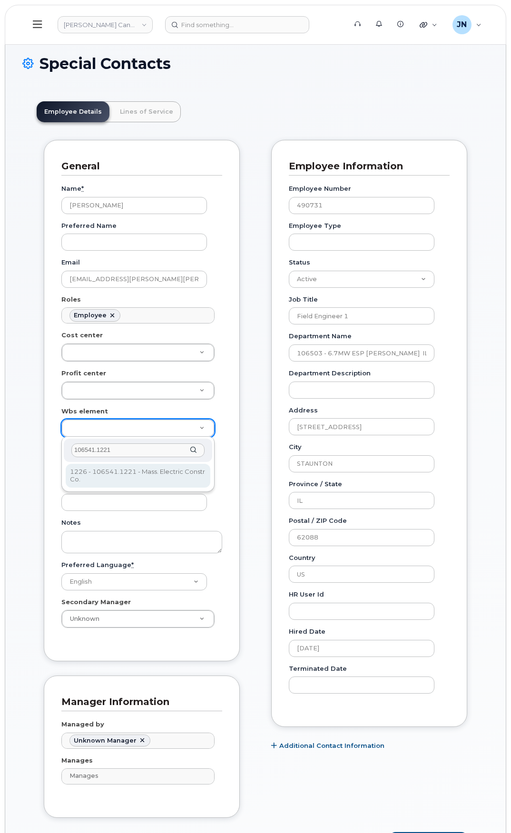
type input "106541.1221"
type input "36100991"
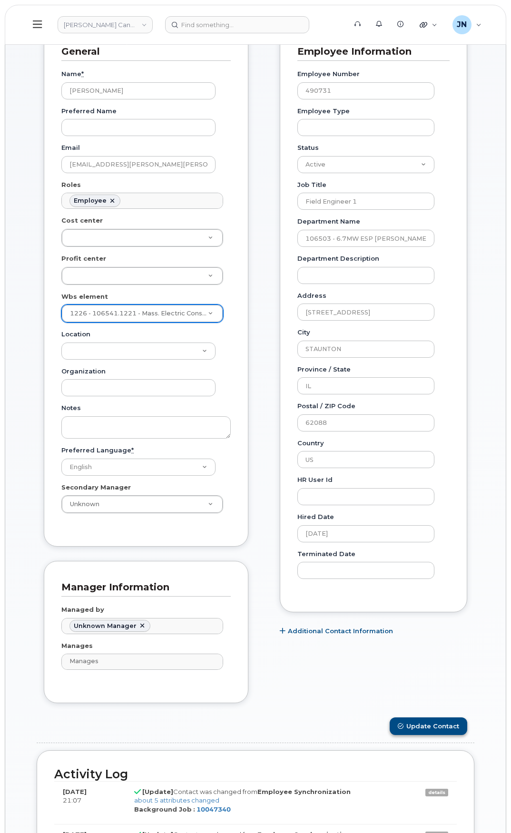
scroll to position [127, 0]
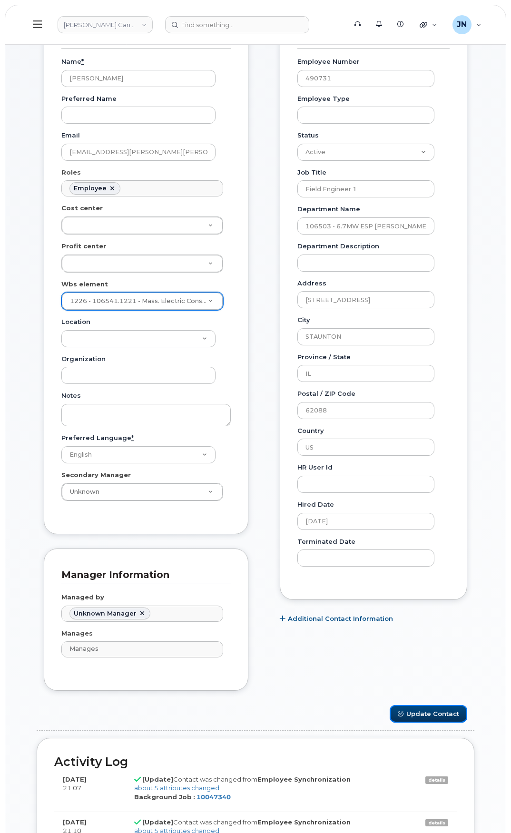
click at [424, 714] on button "Update Contact" at bounding box center [429, 714] width 78 height 18
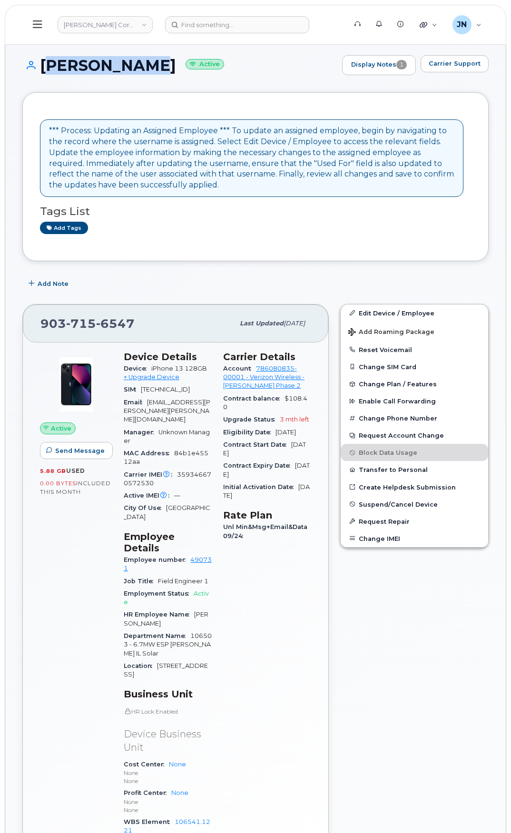
drag, startPoint x: 43, startPoint y: 65, endPoint x: 141, endPoint y: 62, distance: 98.1
click at [141, 62] on h1 "[PERSON_NAME] Active" at bounding box center [179, 65] width 315 height 17
copy h1 "[PERSON_NAME]"
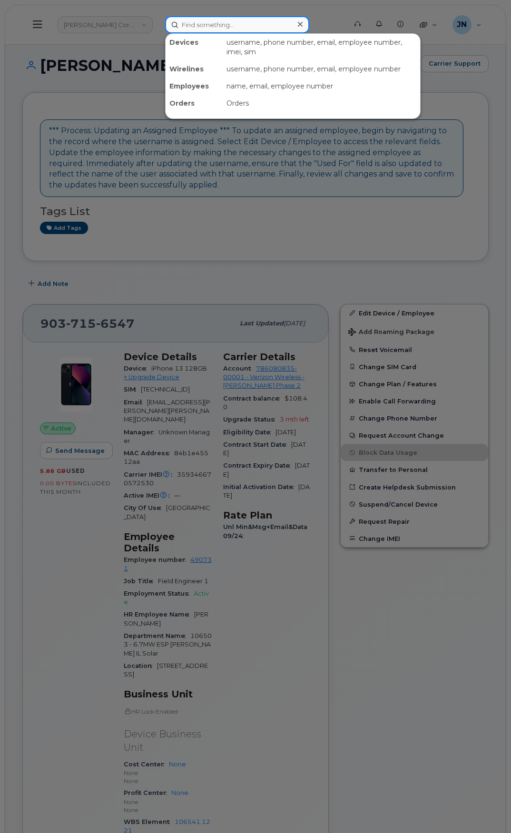
click at [185, 28] on input at bounding box center [237, 24] width 144 height 17
paste input "[PERSON_NAME]"
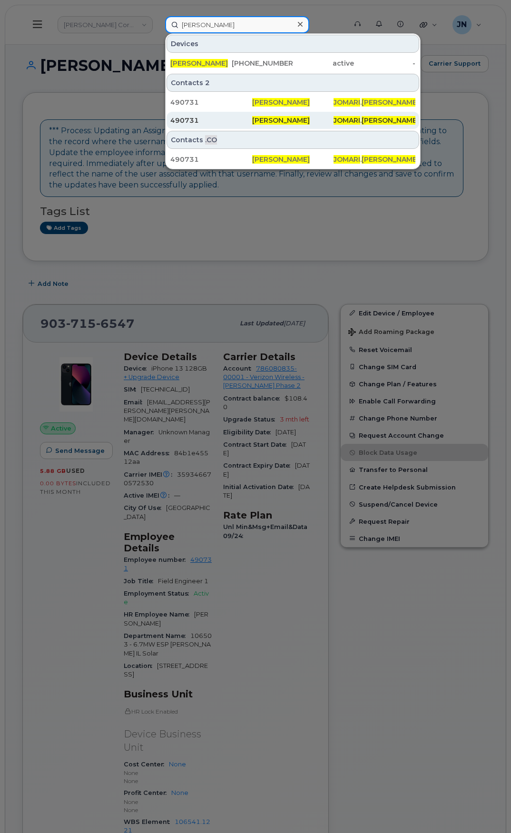
type input "[PERSON_NAME]"
click at [225, 123] on div "490731" at bounding box center [211, 121] width 82 height 10
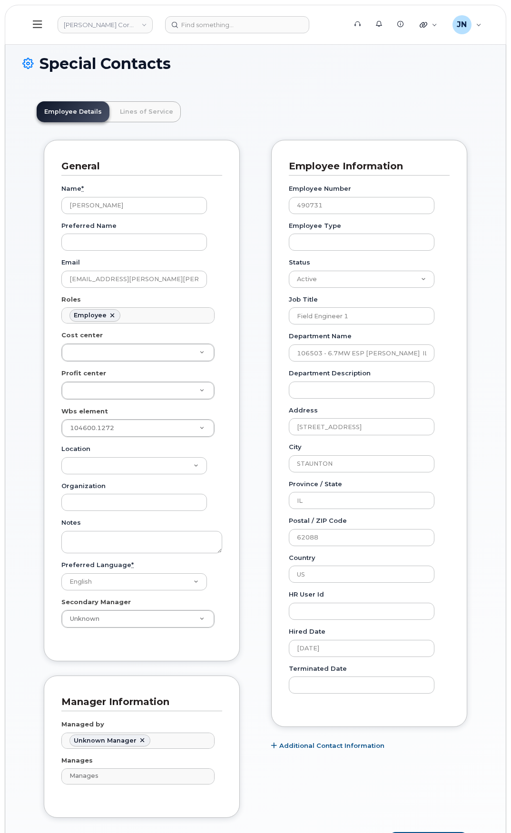
scroll to position [28, 0]
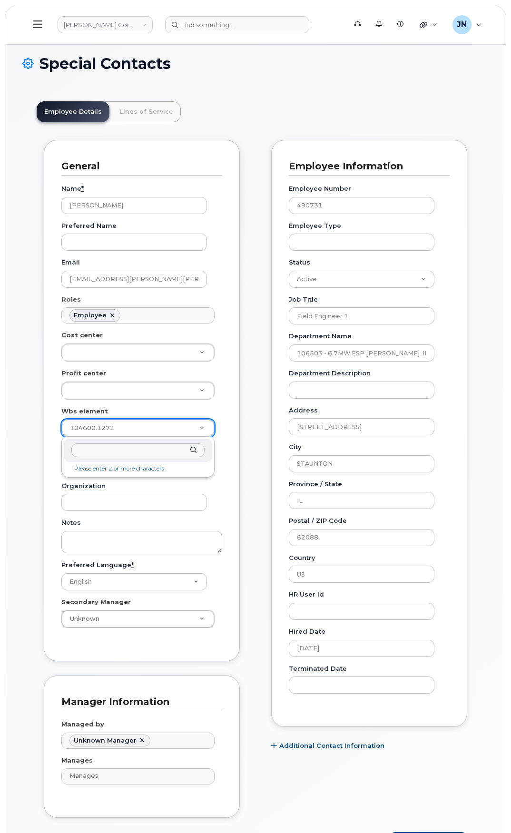
click at [149, 454] on input "text" at bounding box center [137, 451] width 133 height 14
type input "106541.1221"
type input "36106376"
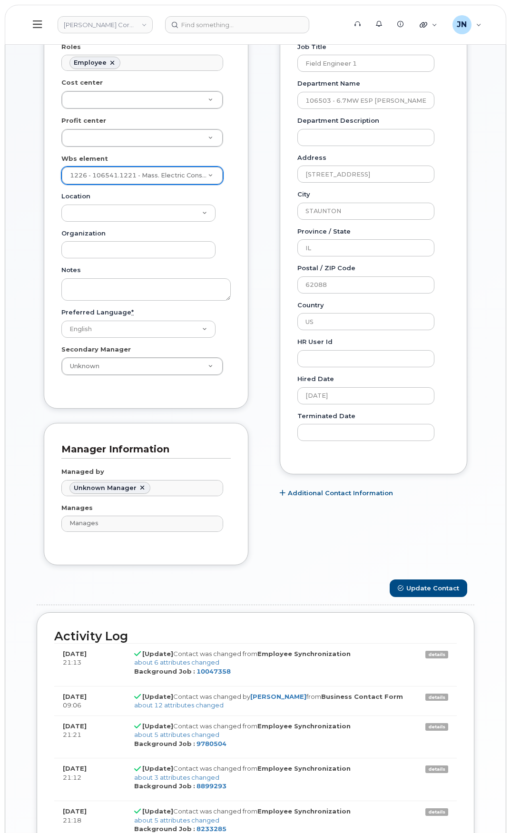
scroll to position [317, 0]
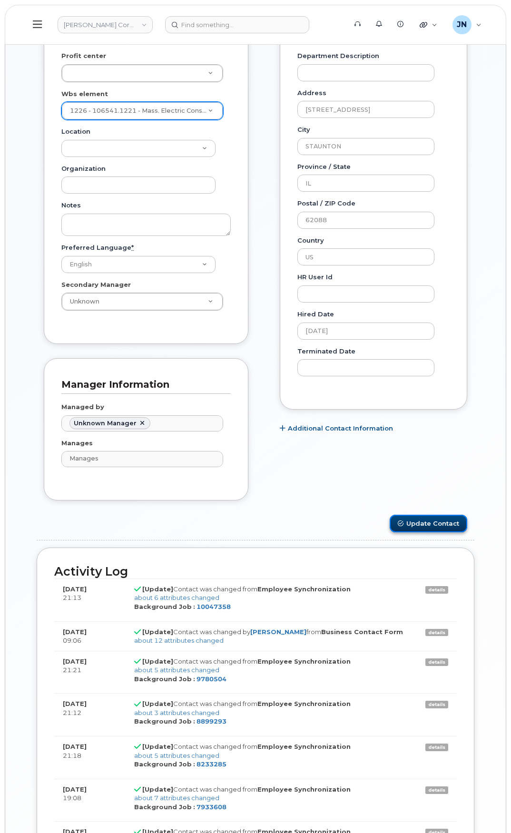
click at [416, 525] on button "Update Contact" at bounding box center [429, 524] width 78 height 18
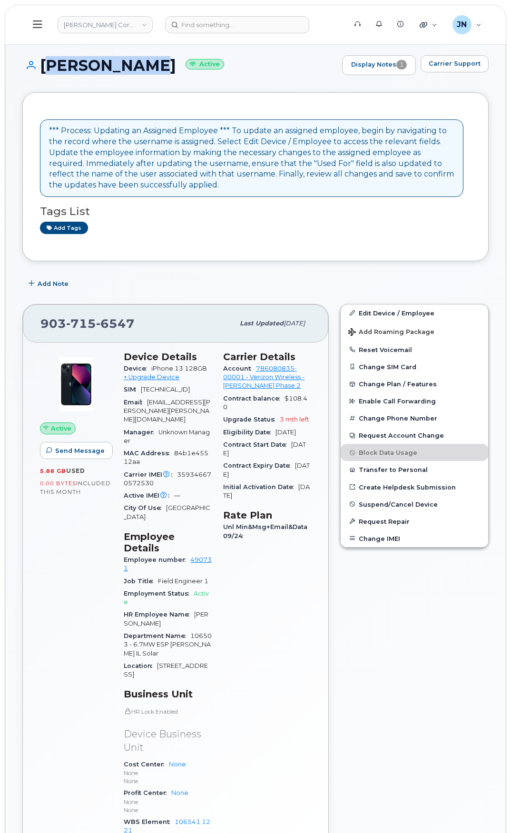
drag, startPoint x: 40, startPoint y: 61, endPoint x: 142, endPoint y: 62, distance: 102.3
click at [142, 62] on h1 "Jomari Dodd Active" at bounding box center [179, 65] width 315 height 17
copy h1 "Jomari Dodd"
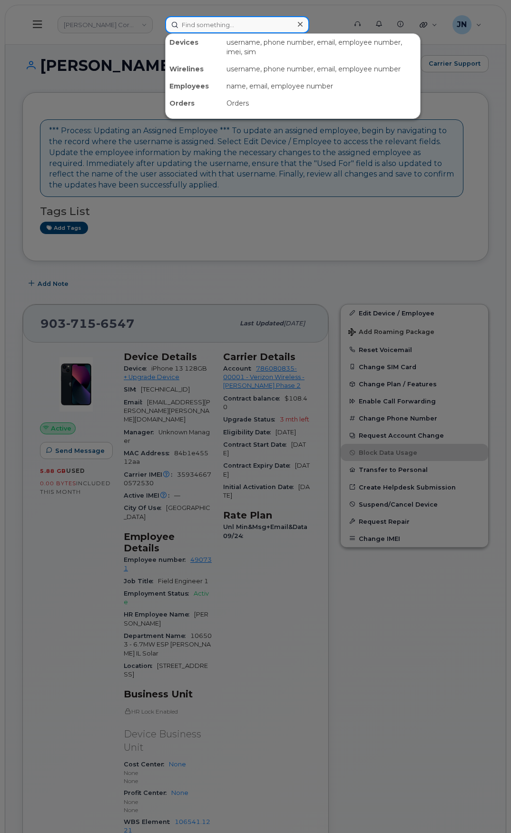
click at [204, 25] on input at bounding box center [237, 24] width 144 height 17
paste input "Jomari Dodd"
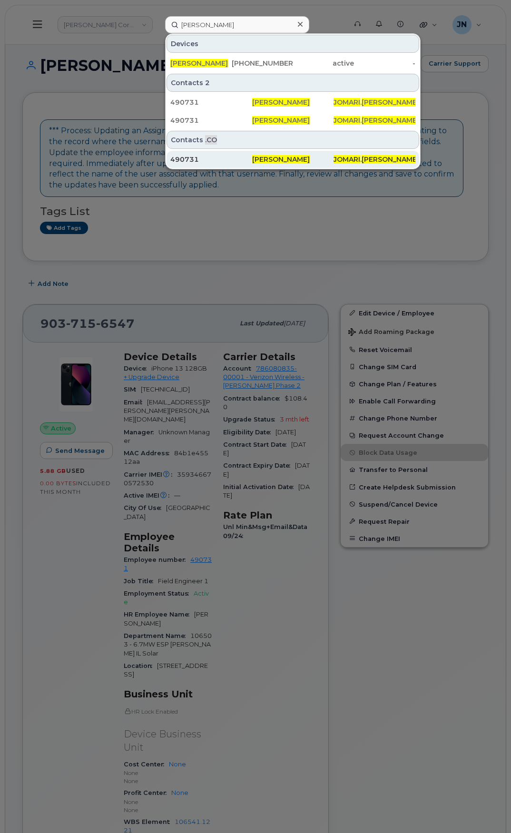
click at [239, 160] on div "490731" at bounding box center [211, 160] width 82 height 10
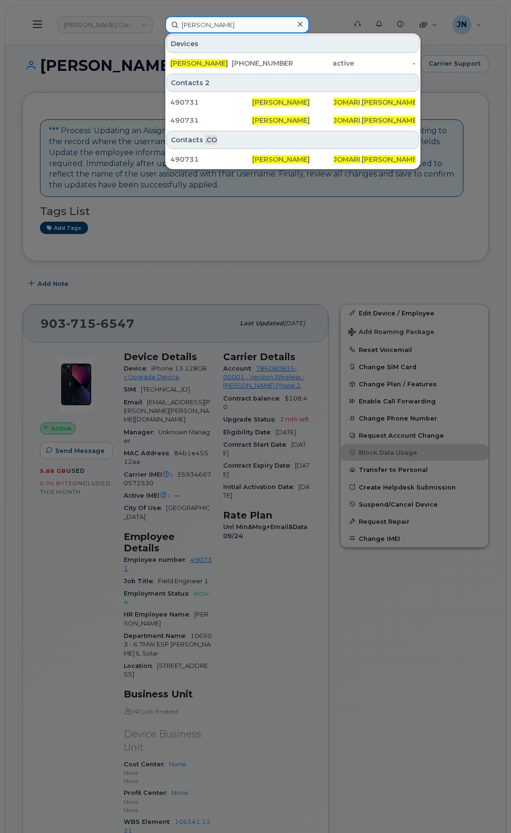
click at [201, 23] on input "Jomari Dodd" at bounding box center [237, 24] width 144 height 17
paste input "Beau Raymon"
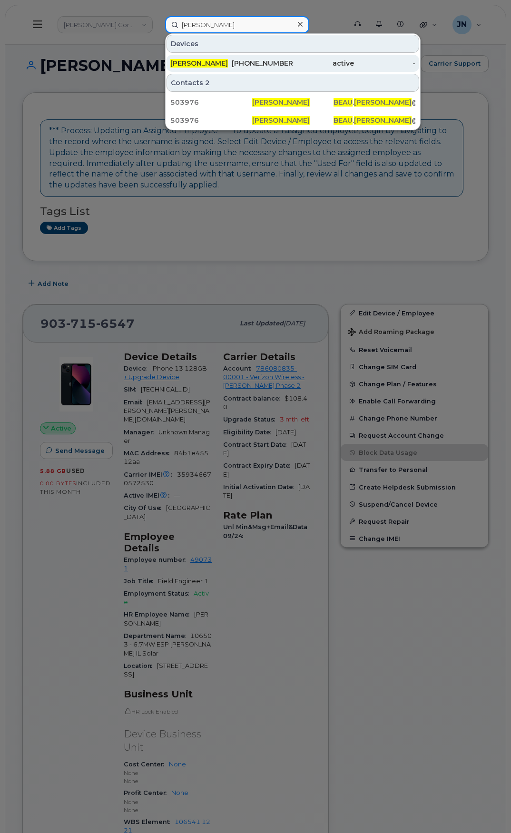
type input "Beau Raymond"
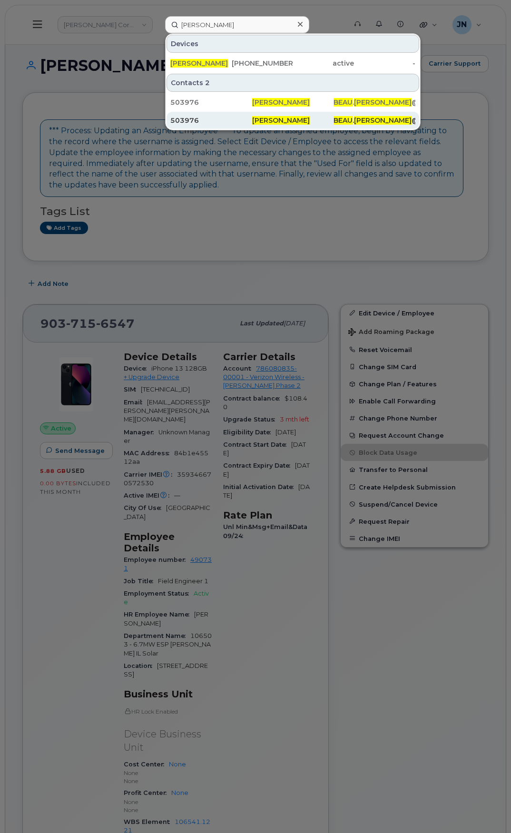
drag, startPoint x: 214, startPoint y: 62, endPoint x: 284, endPoint y: 113, distance: 86.9
click at [214, 62] on span "BEAU RAYMOND" at bounding box center [199, 63] width 58 height 9
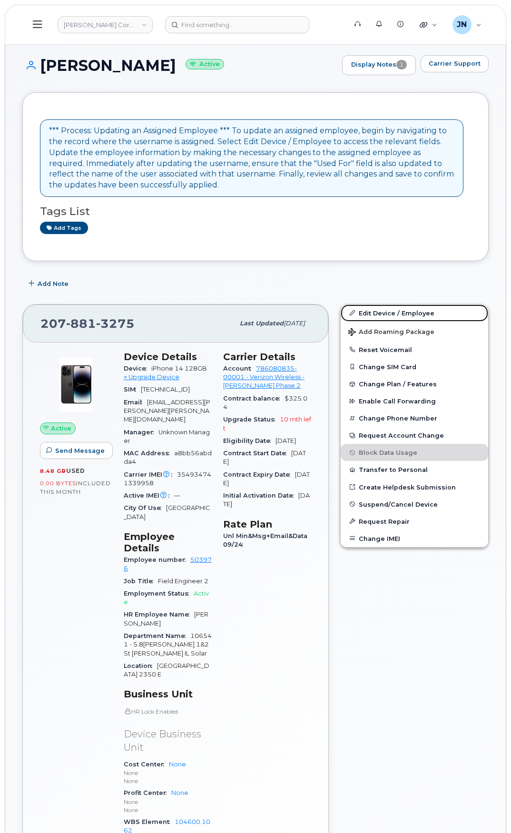
drag, startPoint x: 369, startPoint y: 312, endPoint x: 363, endPoint y: 303, distance: 11.0
click at [369, 312] on link "Edit Device / Employee" at bounding box center [415, 313] width 148 height 17
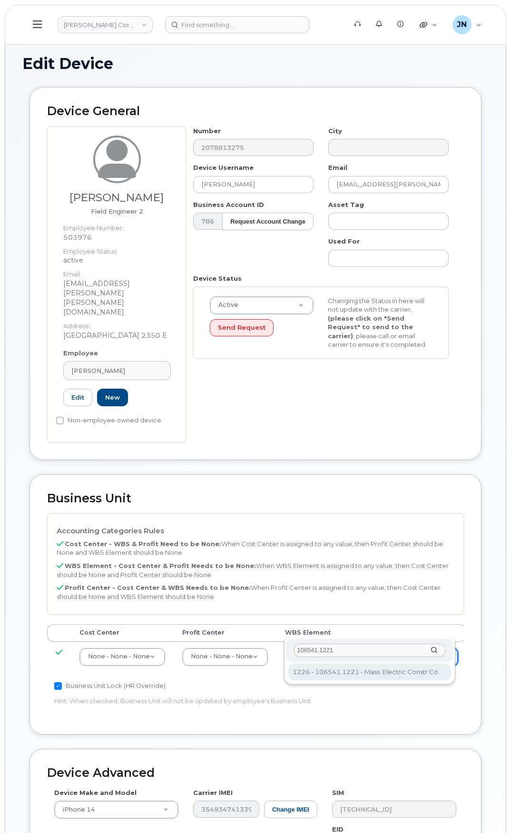
type input "106541.1221"
type input "36106376"
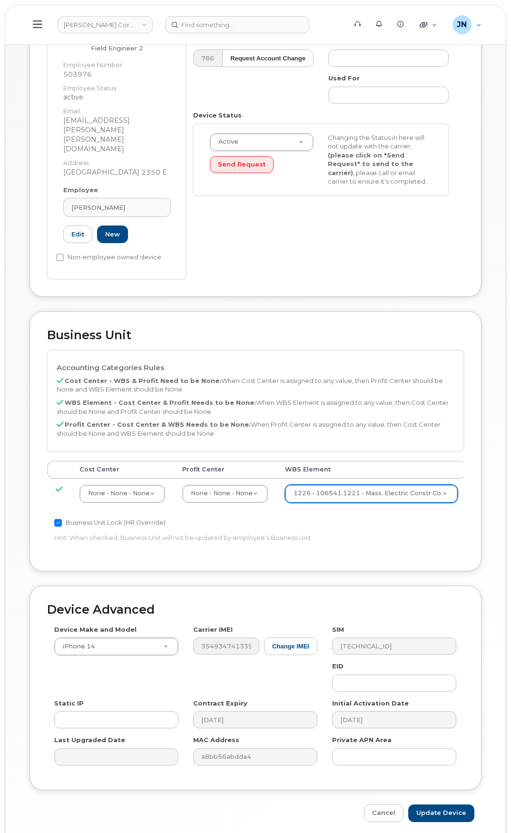
scroll to position [171, 0]
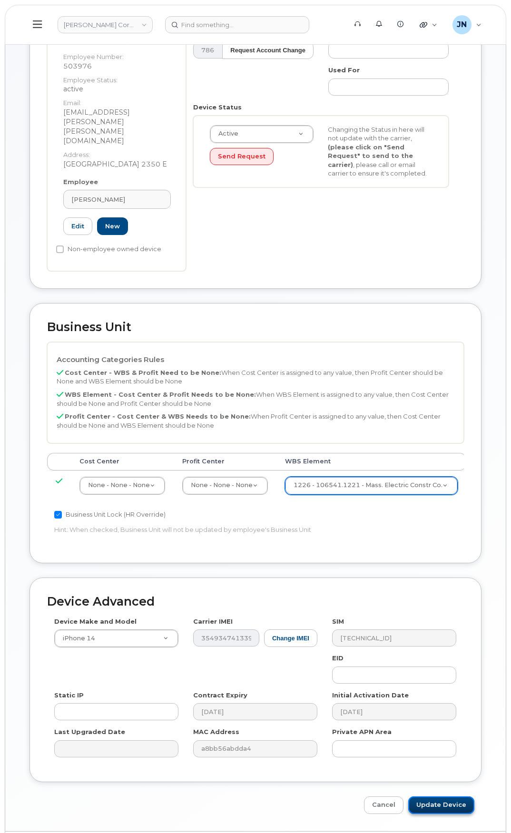
click at [440, 797] on input "Update Device" at bounding box center [441, 806] width 66 height 18
type input "Saving..."
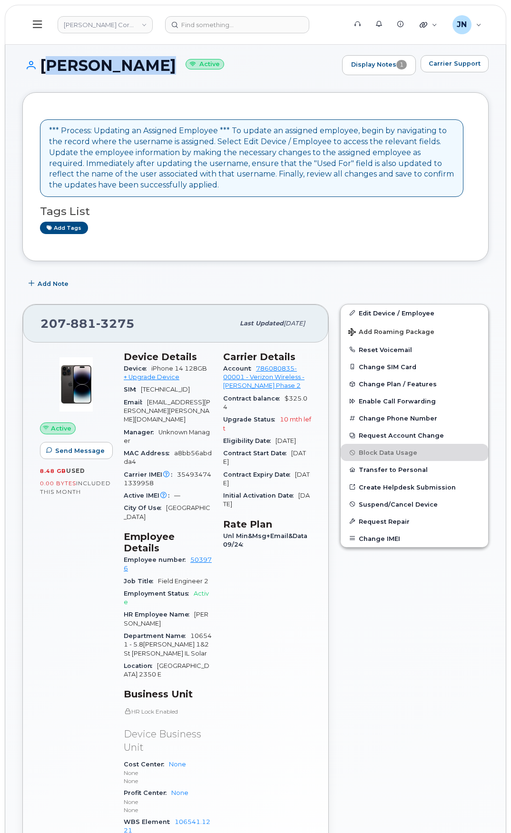
drag, startPoint x: 42, startPoint y: 64, endPoint x: 170, endPoint y: 69, distance: 128.6
click at [170, 69] on h1 "BEAU RAYMOND Active" at bounding box center [179, 65] width 315 height 17
copy h1 "[PERSON_NAME]"
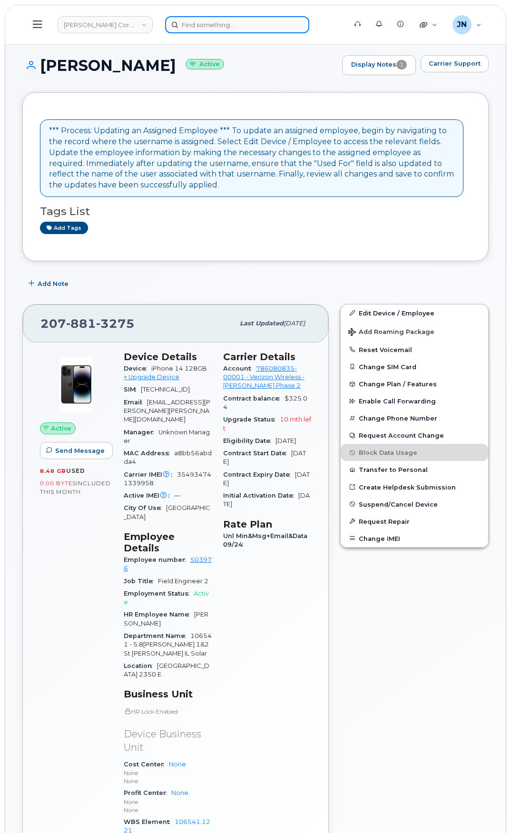
click at [195, 22] on input at bounding box center [237, 24] width 144 height 17
paste input "[PERSON_NAME]"
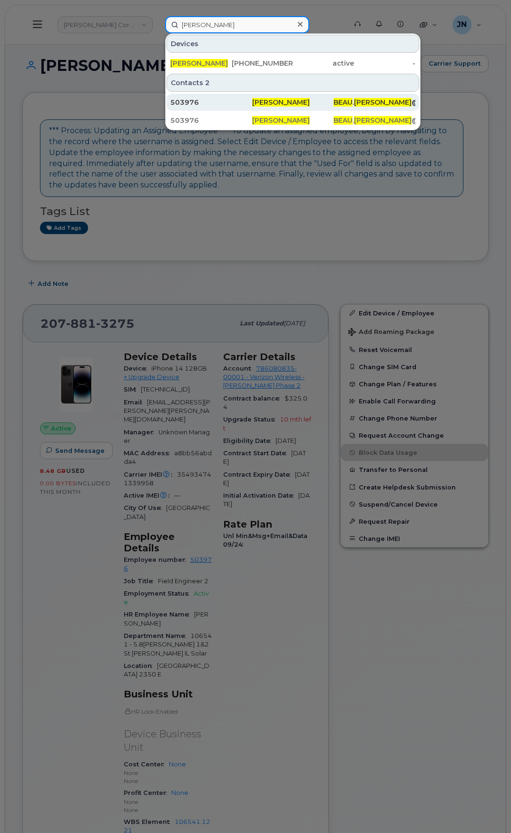
type input "[PERSON_NAME]"
click at [259, 102] on span "[PERSON_NAME]" at bounding box center [281, 102] width 58 height 9
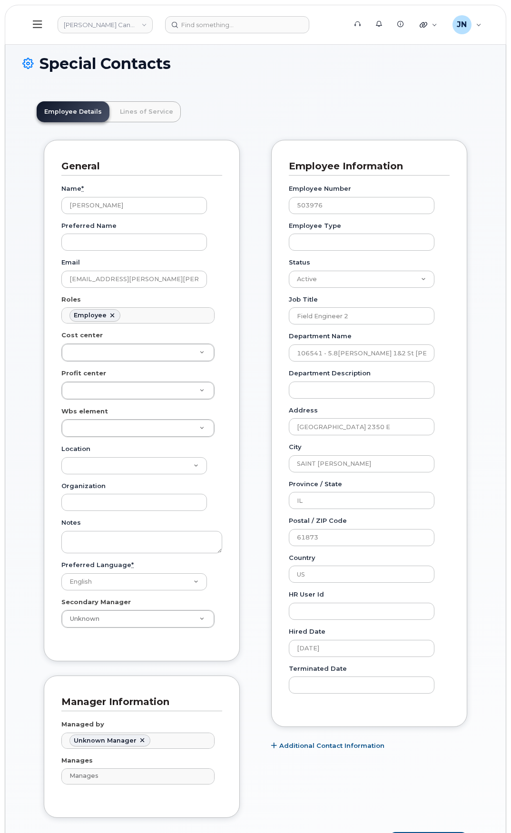
scroll to position [28, 0]
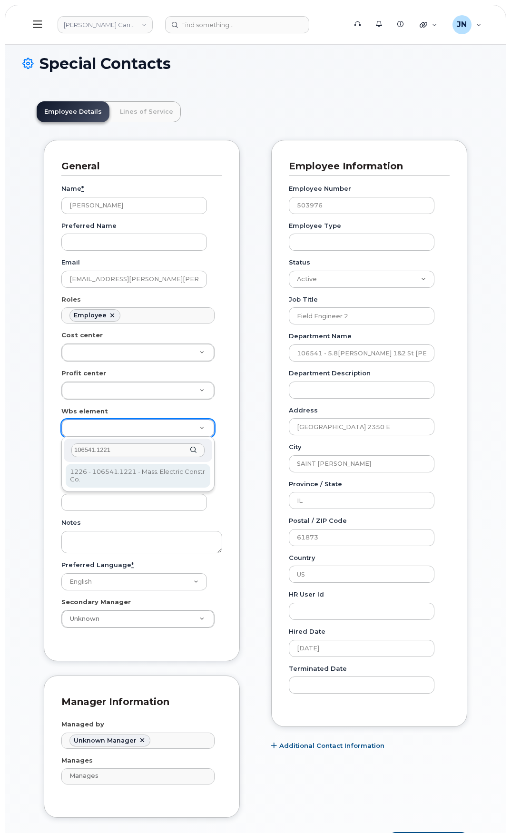
type input "106541.1221"
type input "36100991"
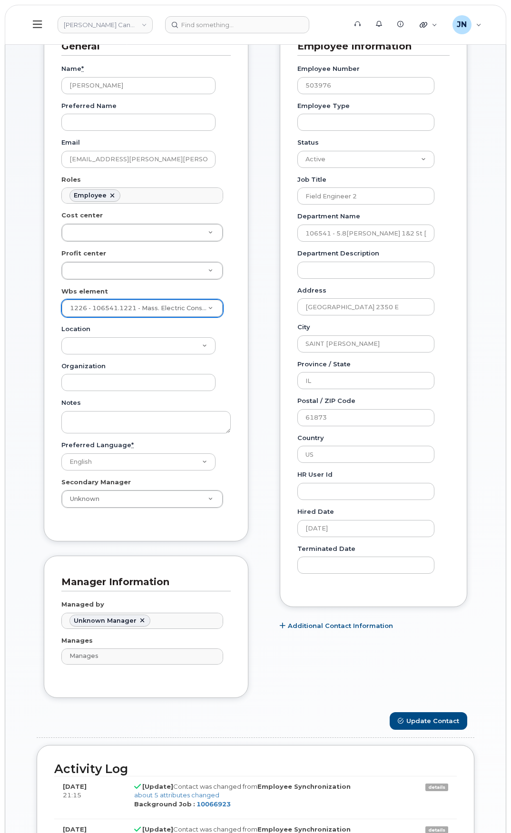
scroll to position [127, 0]
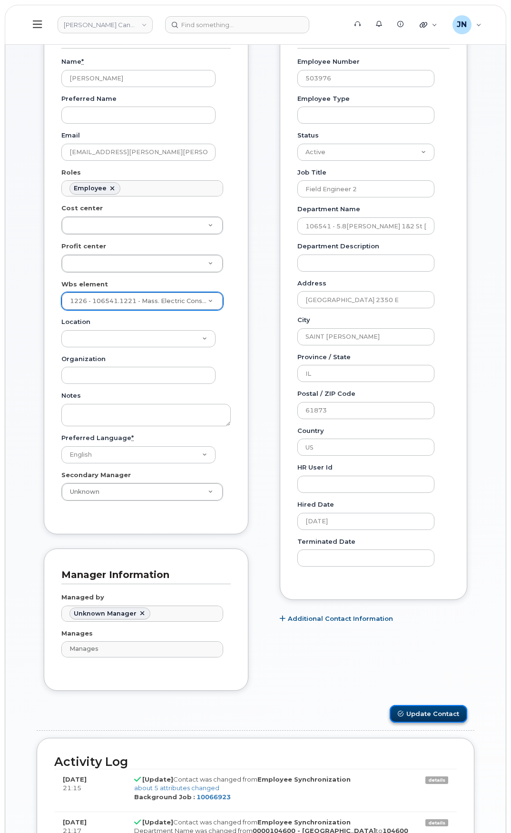
click at [445, 720] on button "Update Contact" at bounding box center [429, 714] width 78 height 18
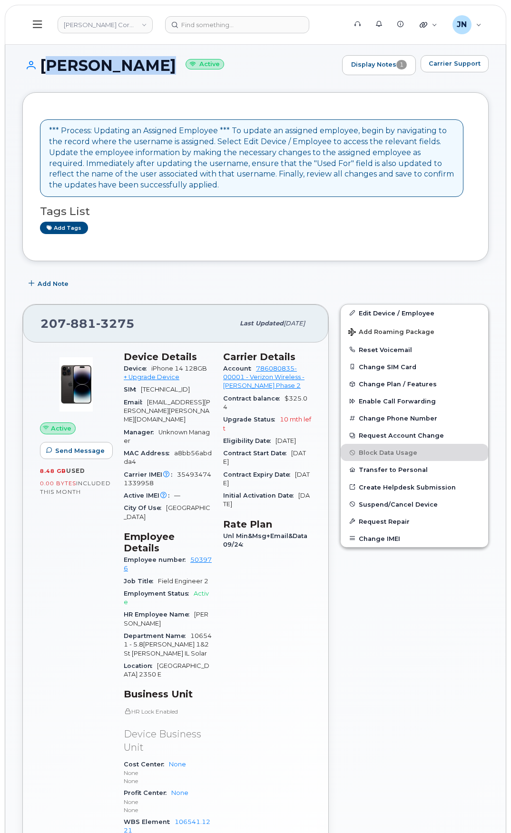
drag, startPoint x: 44, startPoint y: 63, endPoint x: 170, endPoint y: 67, distance: 126.2
click at [170, 67] on h1 "BEAU RAYMOND Active" at bounding box center [179, 65] width 315 height 17
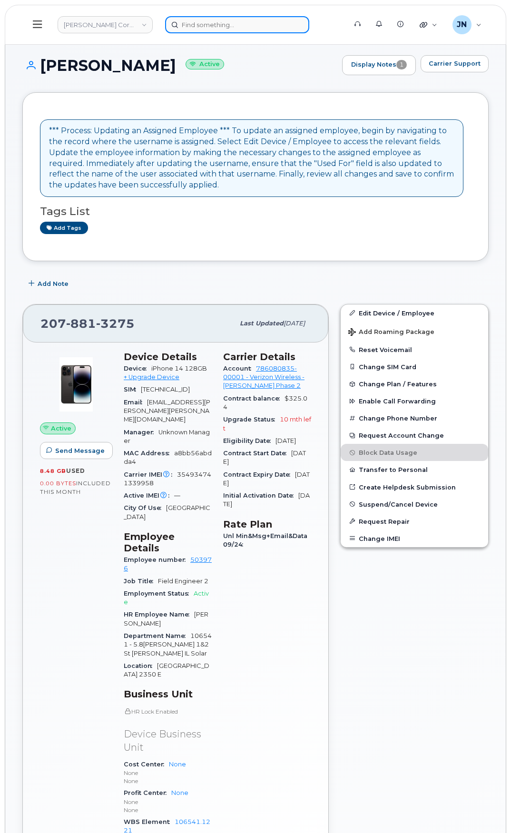
click at [202, 28] on input at bounding box center [237, 24] width 144 height 17
paste input "[PERSON_NAME]"
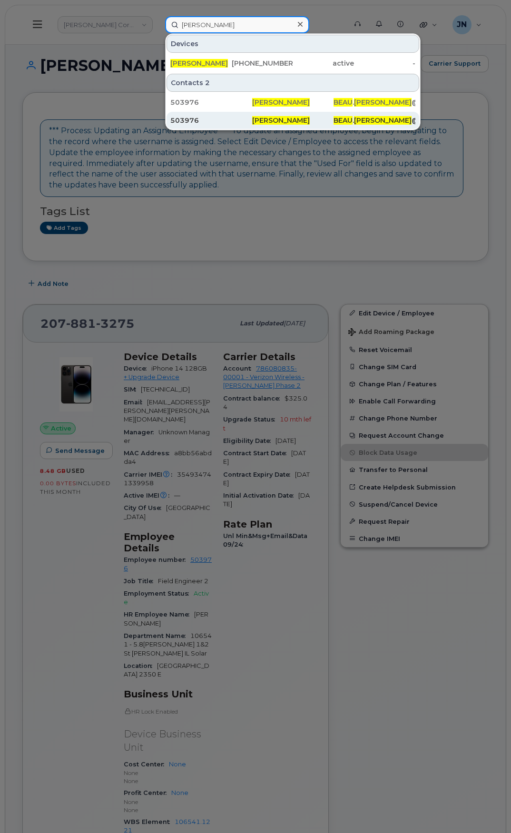
type input "[PERSON_NAME]"
click at [247, 118] on div "503976" at bounding box center [211, 121] width 82 height 10
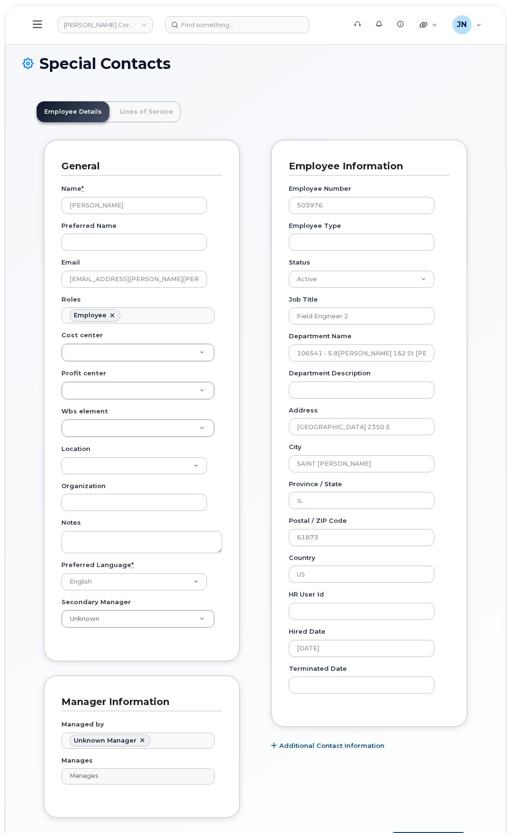
scroll to position [28, 0]
paste input "106541.1221"
type input "106541.1221"
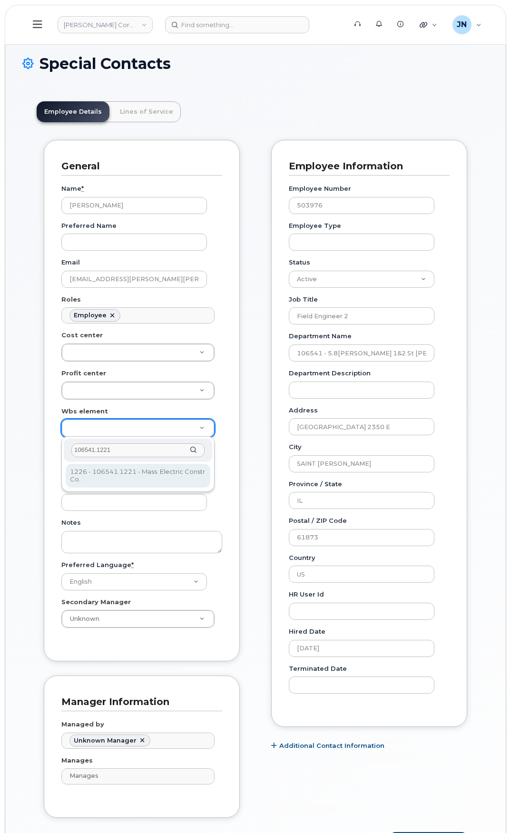
type input "106541.1221"
type input "36106376"
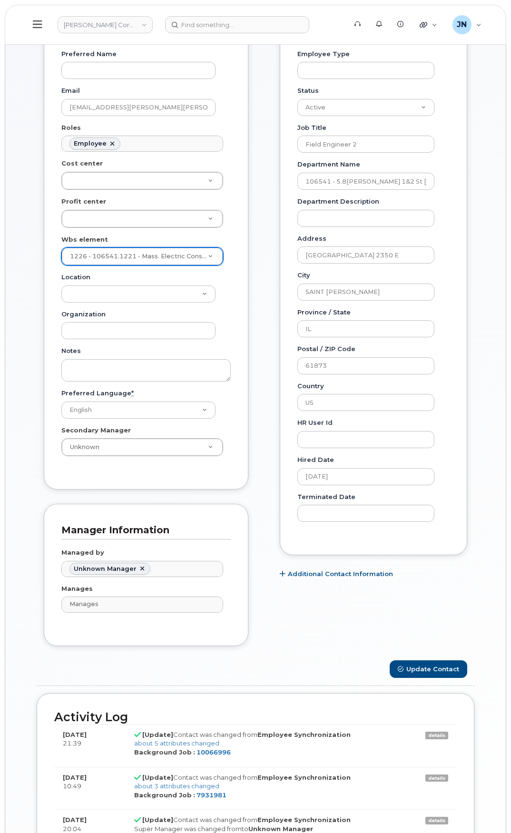
scroll to position [190, 0]
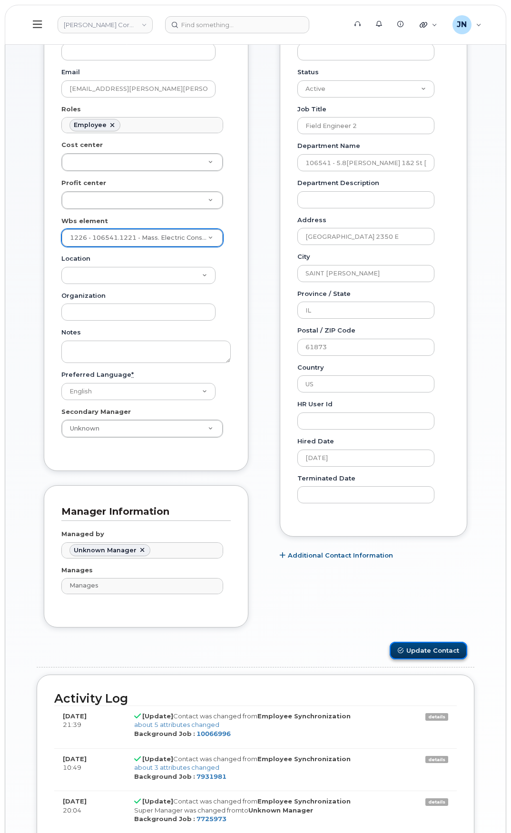
click at [441, 656] on button "Update Contact" at bounding box center [429, 651] width 78 height 18
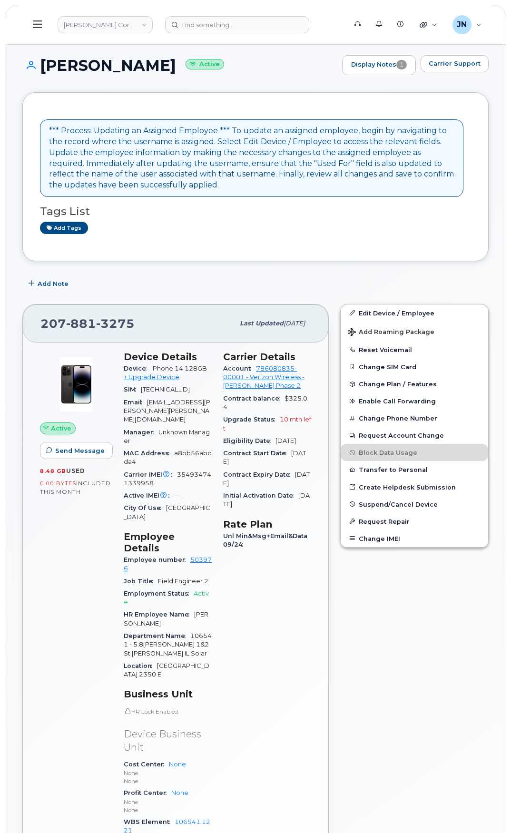
click at [183, 15] on header "Kiewit Corporation Support Alerts Knowledge Base Quicklinks Suspend / Cancel De…" at bounding box center [256, 25] width 502 height 40
click at [198, 23] on input at bounding box center [237, 24] width 144 height 17
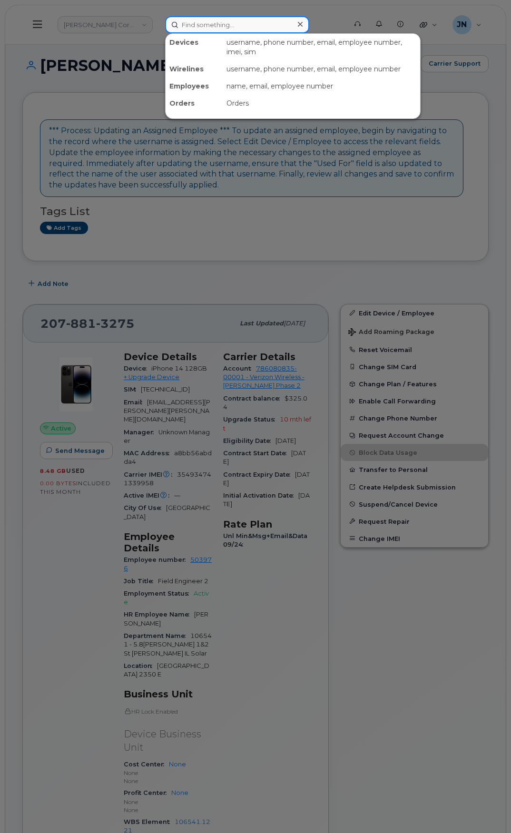
paste input "[PERSON_NAME]"
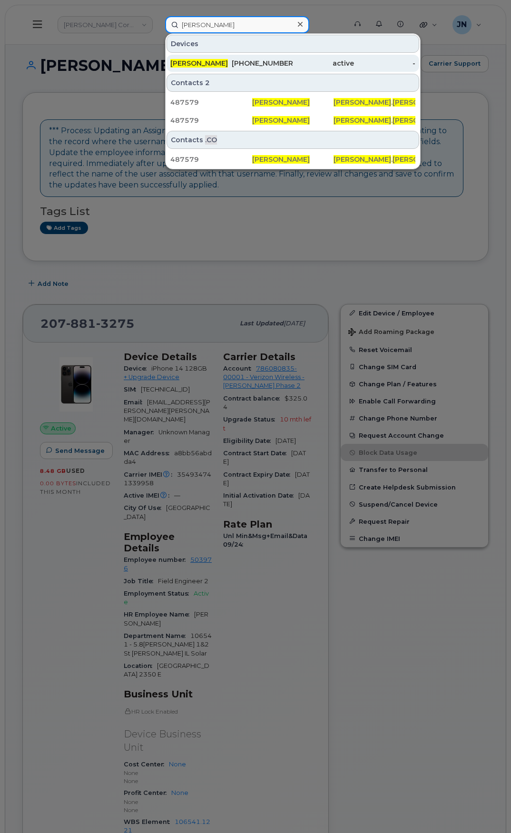
type input "[PERSON_NAME]"
click at [218, 56] on div "[PERSON_NAME]" at bounding box center [200, 63] width 61 height 17
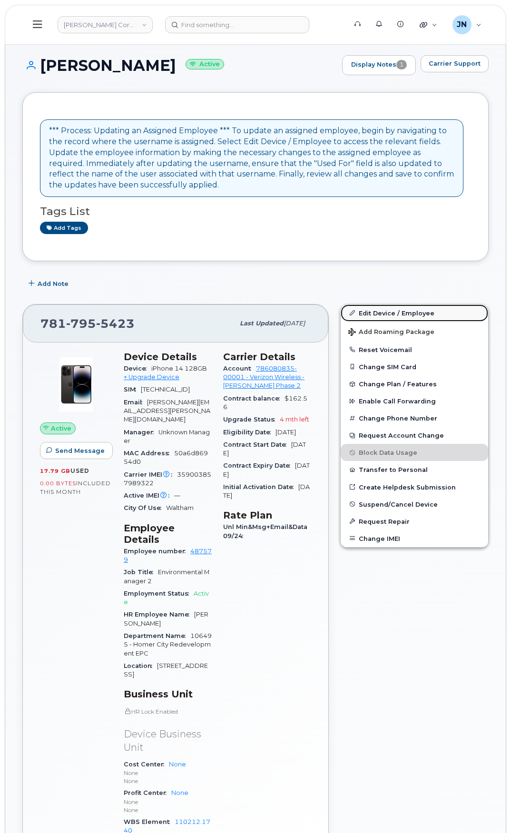
click at [384, 314] on link "Edit Device / Employee" at bounding box center [415, 313] width 148 height 17
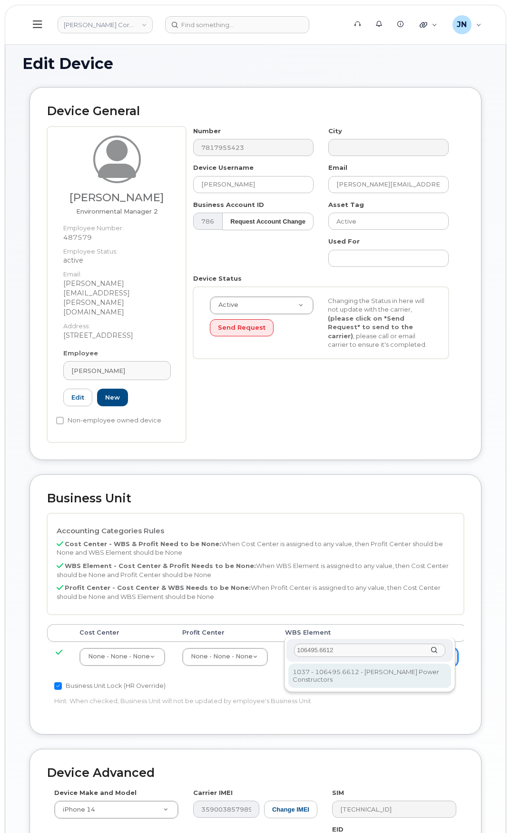
type input "106495.6612"
type input "35834206"
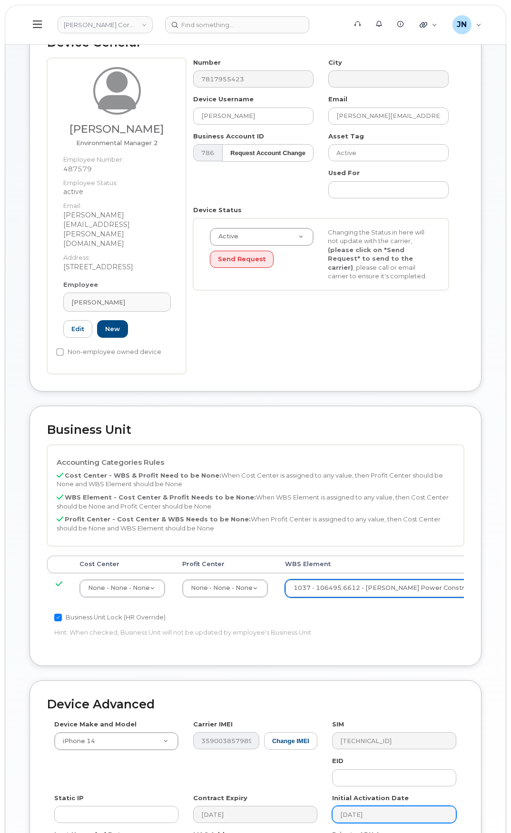
scroll to position [174, 0]
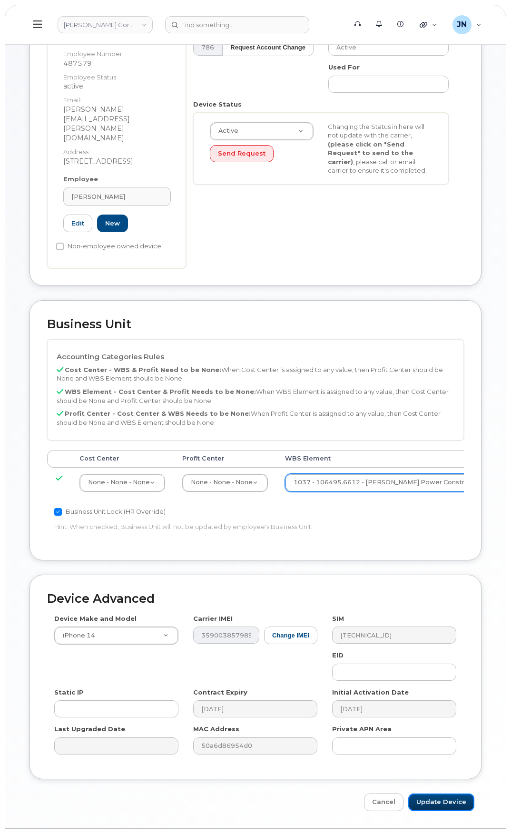
drag, startPoint x: 435, startPoint y: 775, endPoint x: 513, endPoint y: 763, distance: 78.6
click at [435, 794] on input "Update Device" at bounding box center [441, 803] width 66 height 18
type input "Saving..."
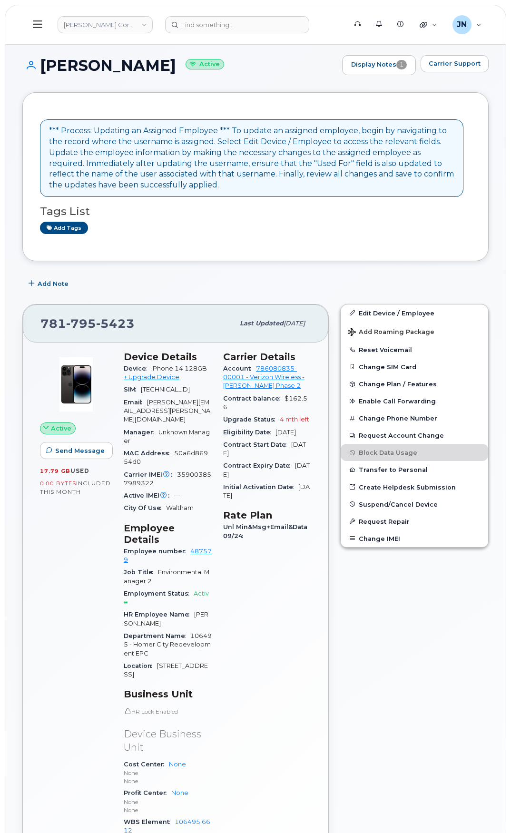
drag, startPoint x: 44, startPoint y: 62, endPoint x: 208, endPoint y: 66, distance: 164.7
click at [208, 66] on h1 "HEATHER MONTALVO Active" at bounding box center [179, 65] width 315 height 17
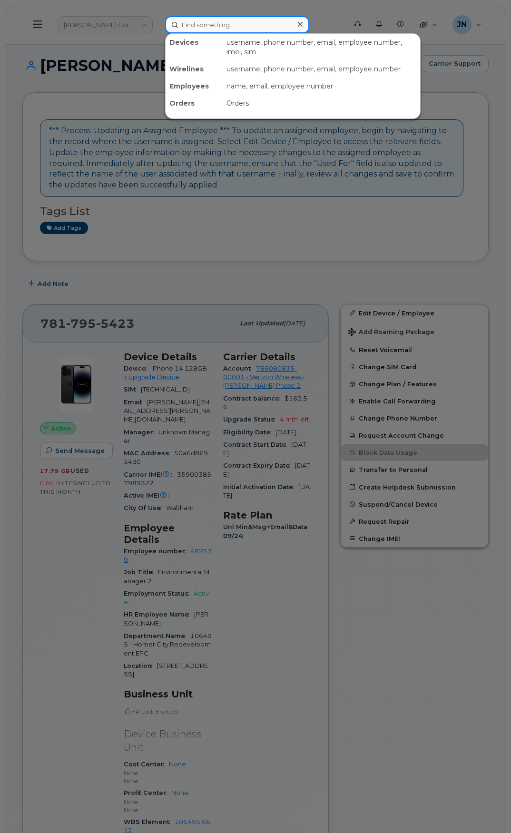
click at [216, 19] on input at bounding box center [237, 24] width 144 height 17
paste input "106495.6612"
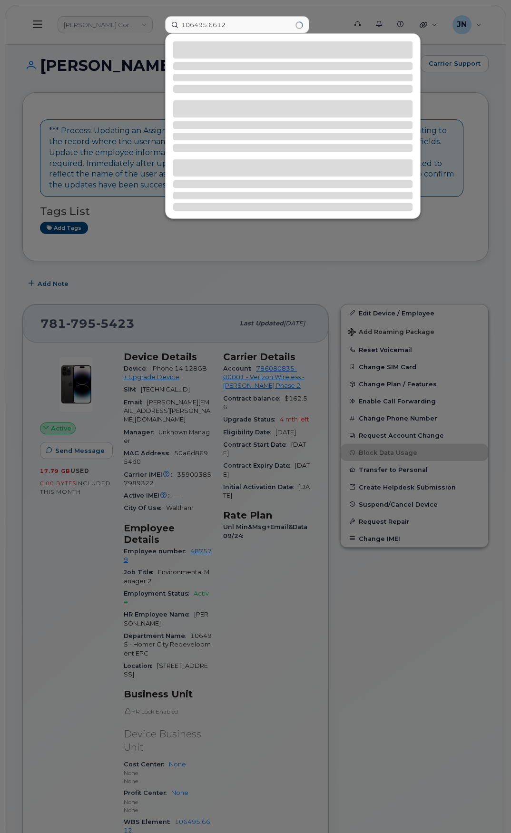
click at [52, 57] on div at bounding box center [255, 416] width 511 height 833
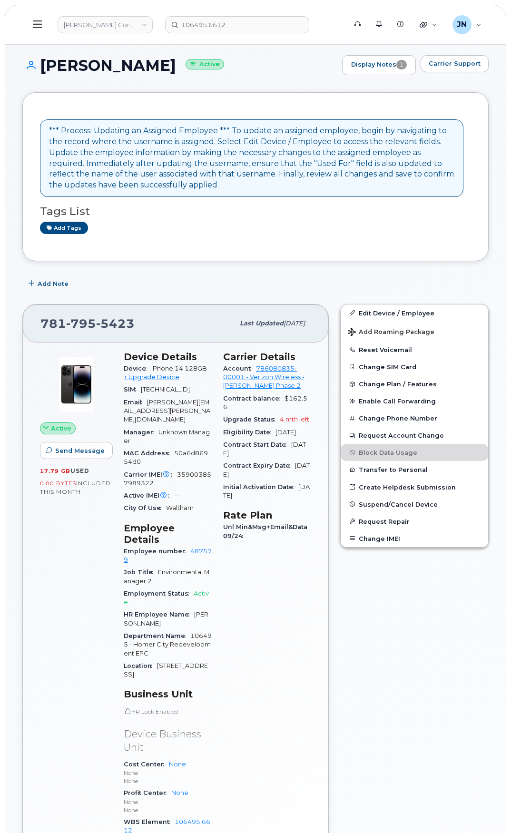
drag, startPoint x: 46, startPoint y: 63, endPoint x: 213, endPoint y: 66, distance: 167.1
click at [213, 66] on h1 "[PERSON_NAME] Active" at bounding box center [179, 65] width 315 height 17
copy h1 "[PERSON_NAME]"
click at [214, 28] on input "106495.6612" at bounding box center [237, 24] width 144 height 17
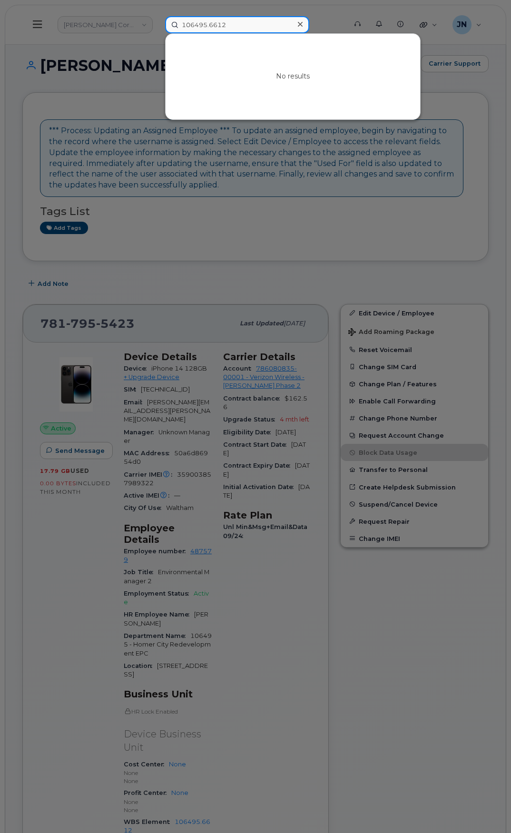
click at [214, 27] on input "106495.6612" at bounding box center [237, 24] width 144 height 17
paste input "[PERSON_NAME]"
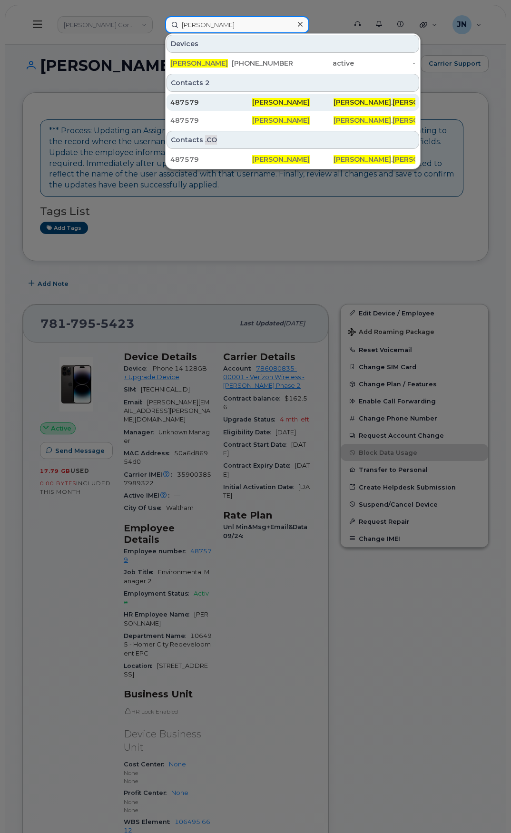
type input "HEATHER MONTALVO"
click at [267, 103] on span "Heather Montalvo" at bounding box center [281, 102] width 58 height 9
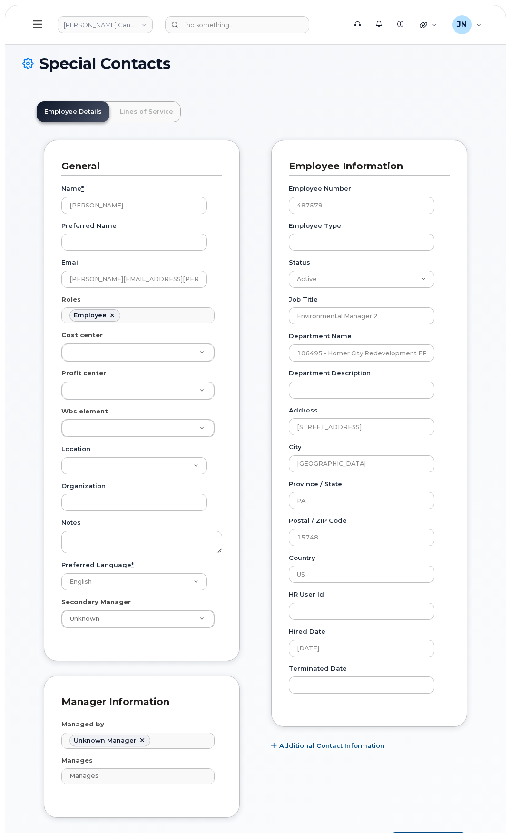
scroll to position [28, 0]
click at [103, 448] on input "[PERSON_NAME]" at bounding box center [137, 451] width 133 height 14
paste input "106495.6612"
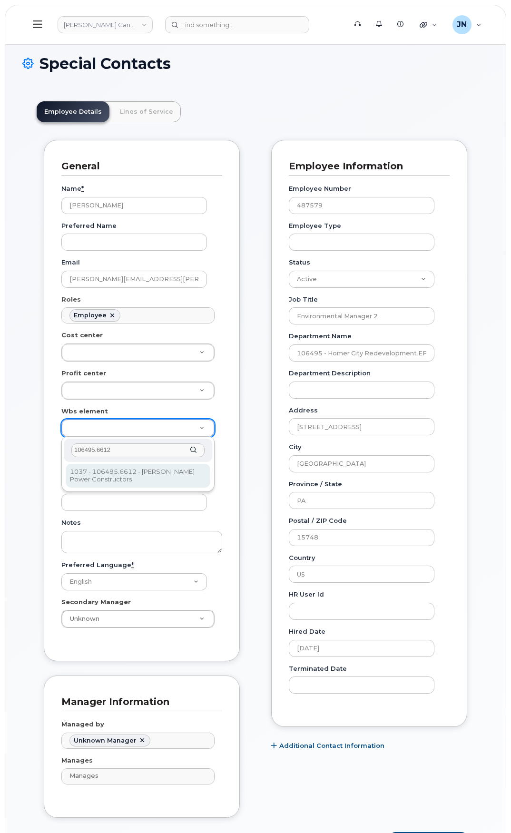
type input "106495.6612"
type input "35811949"
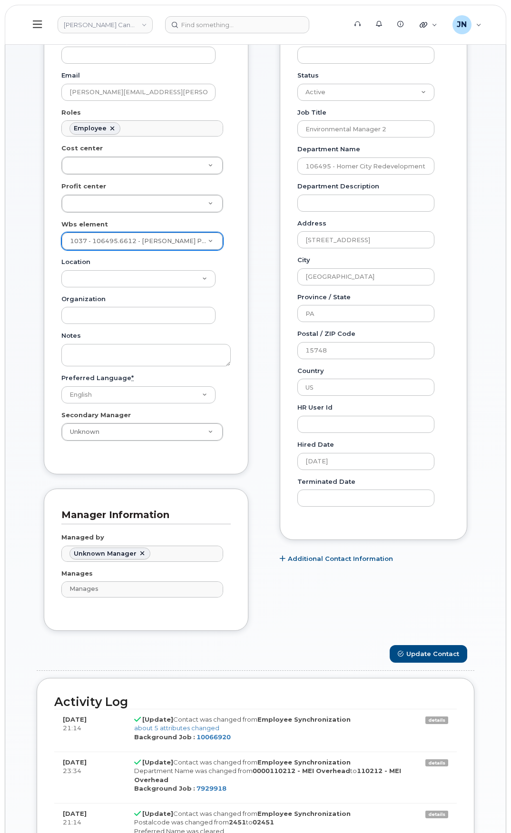
scroll to position [254, 0]
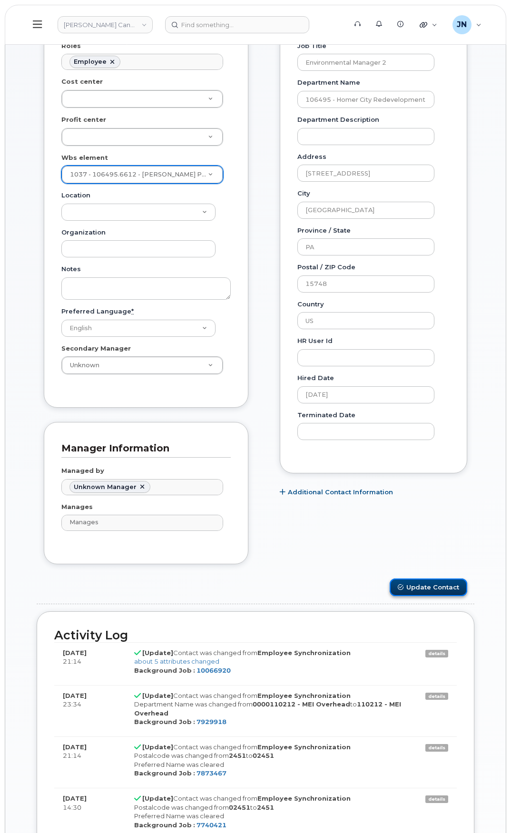
click at [424, 589] on button "Update Contact" at bounding box center [429, 588] width 78 height 18
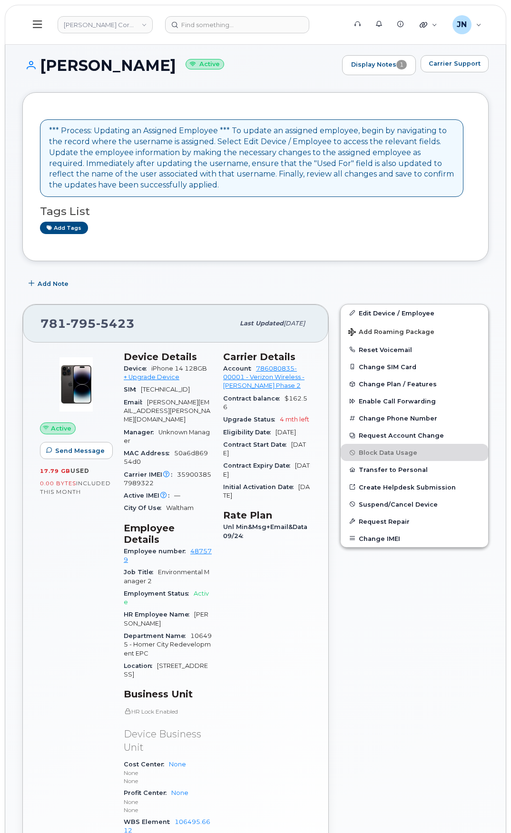
drag, startPoint x: 41, startPoint y: 63, endPoint x: 210, endPoint y: 63, distance: 169.0
click at [210, 63] on h1 "[PERSON_NAME] Active" at bounding box center [179, 65] width 315 height 17
copy h1 "[PERSON_NAME]"
click at [208, 19] on input at bounding box center [237, 24] width 144 height 17
paste input "[PERSON_NAME]"
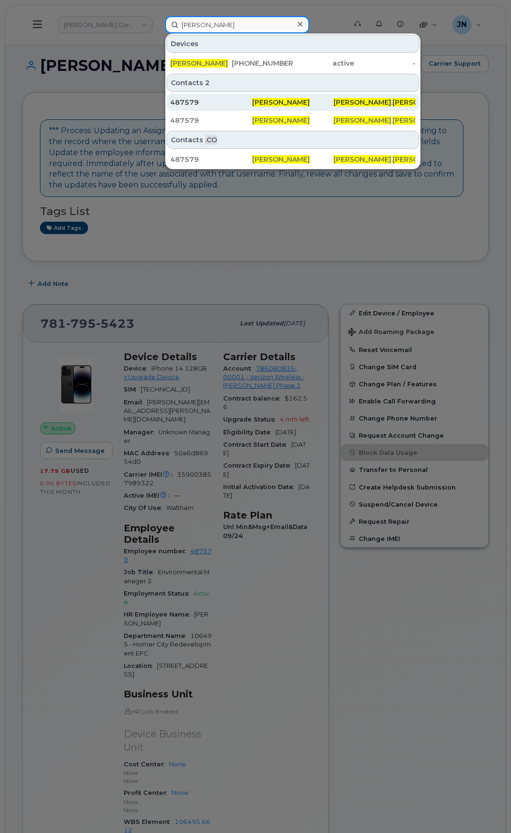
type input "[PERSON_NAME]"
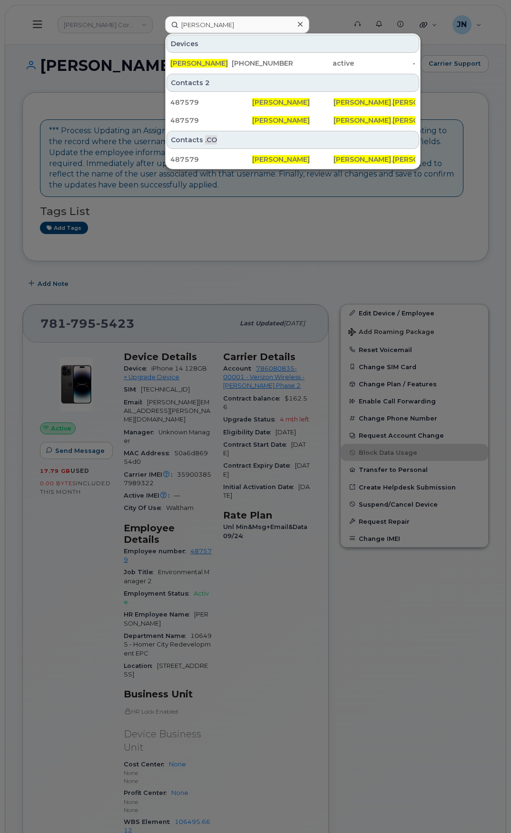
drag, startPoint x: 251, startPoint y: 101, endPoint x: 289, endPoint y: 131, distance: 47.8
click at [251, 101] on div "487579" at bounding box center [211, 103] width 82 height 10
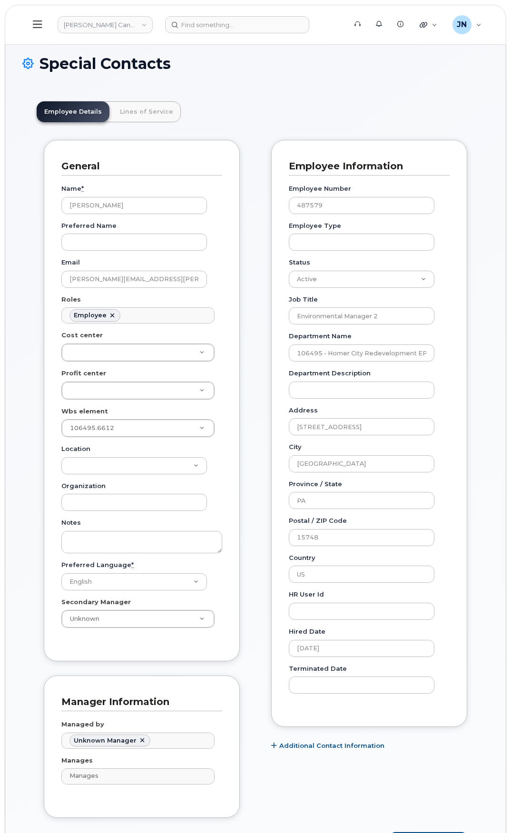
scroll to position [28, 0]
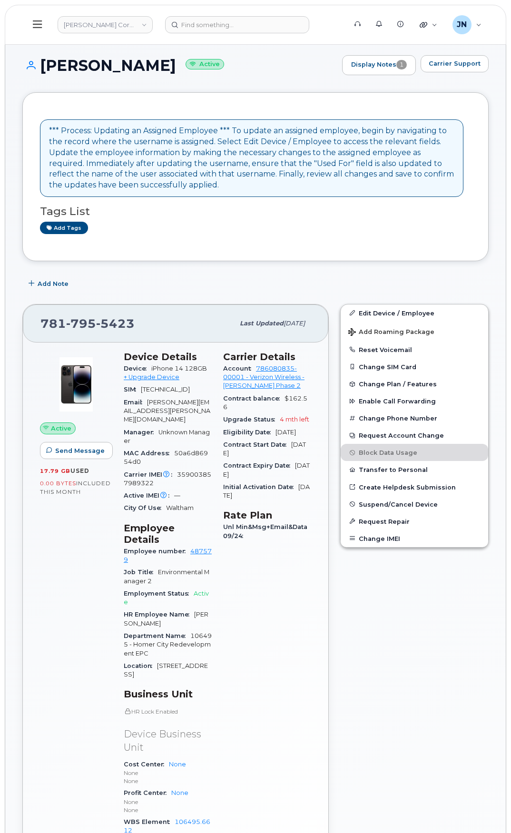
drag, startPoint x: 41, startPoint y: 63, endPoint x: 217, endPoint y: 65, distance: 175.6
click at [217, 65] on h1 "[PERSON_NAME] Active" at bounding box center [179, 65] width 315 height 17
copy h1 "[PERSON_NAME]"
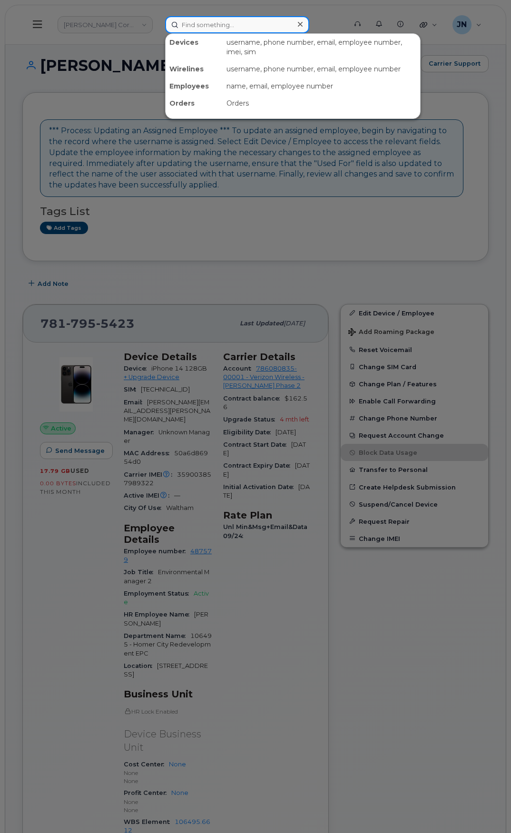
click at [212, 20] on input at bounding box center [237, 24] width 144 height 17
paste input "HEATHER MONTALVO"
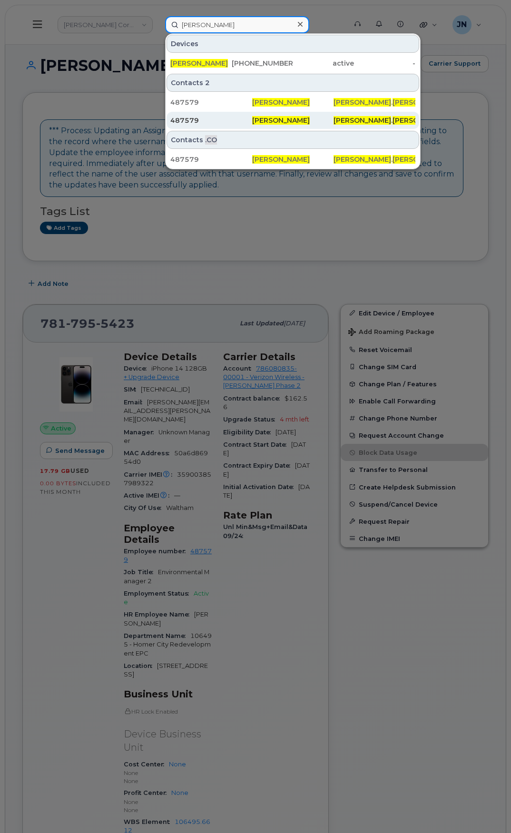
type input "HEATHER MONTALVO"
click at [246, 120] on div "487579" at bounding box center [211, 121] width 82 height 10
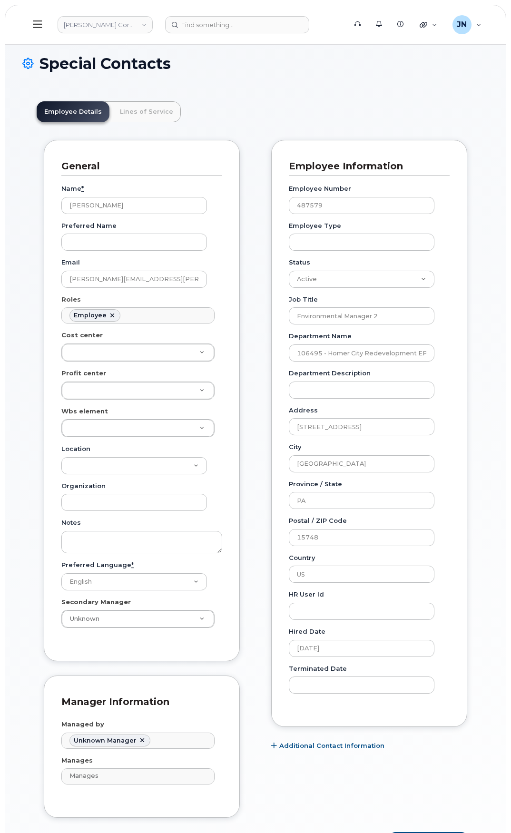
scroll to position [28, 0]
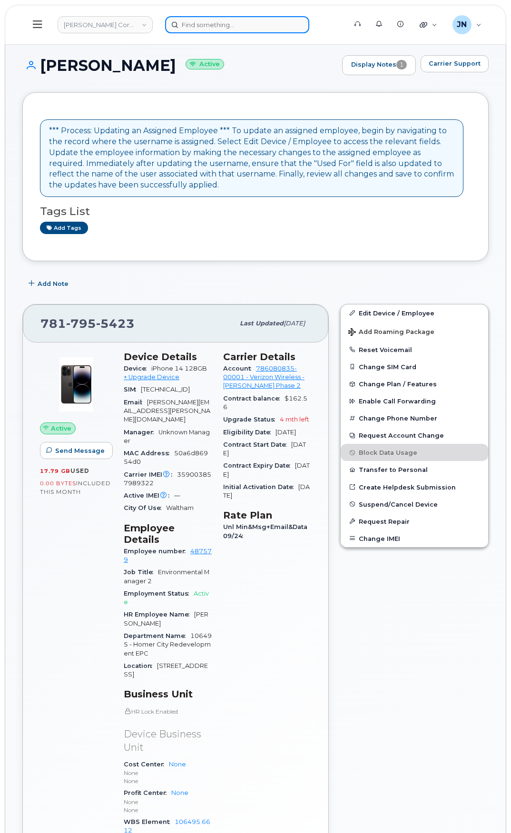
click at [200, 27] on input at bounding box center [237, 24] width 144 height 17
paste input "[PERSON_NAME] [PERSON_NAME]"
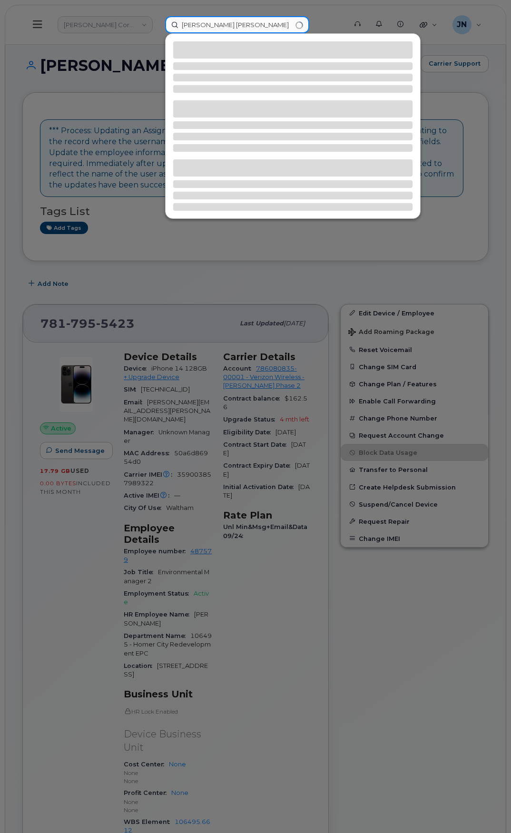
type input "[PERSON_NAME] [PERSON_NAME]"
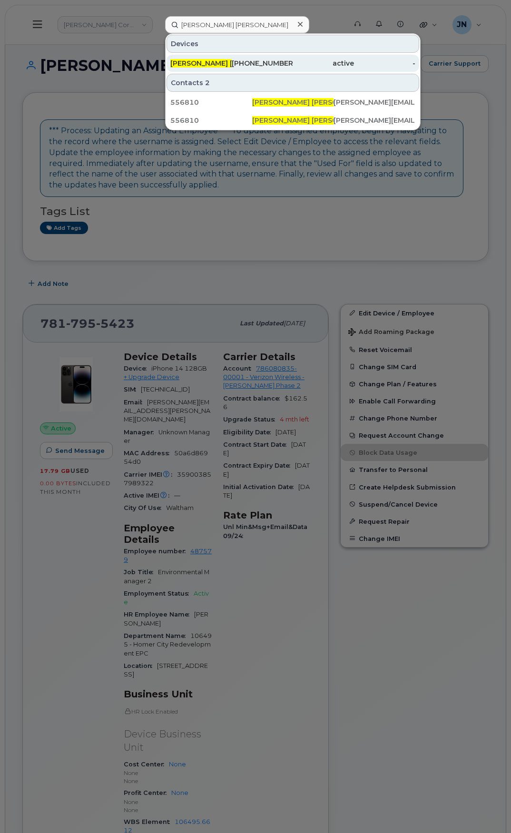
click at [271, 66] on div "504-439-9088" at bounding box center [262, 64] width 61 height 10
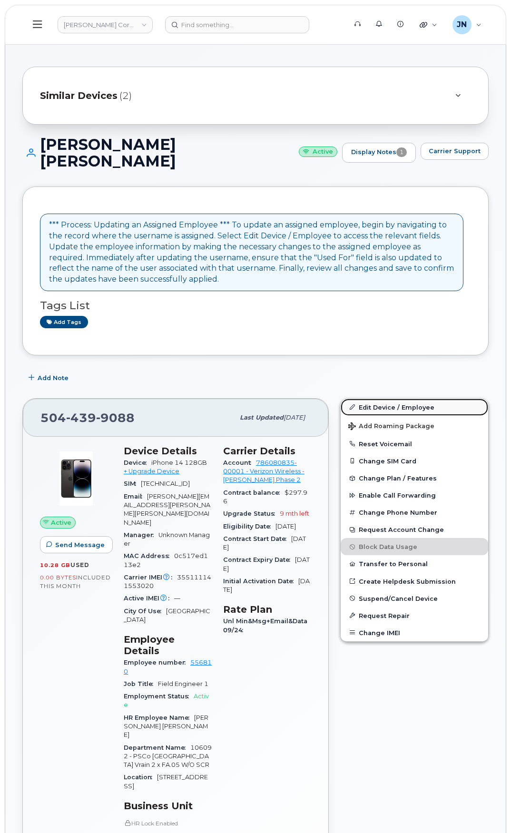
click at [382, 403] on link "Edit Device / Employee" at bounding box center [415, 407] width 148 height 17
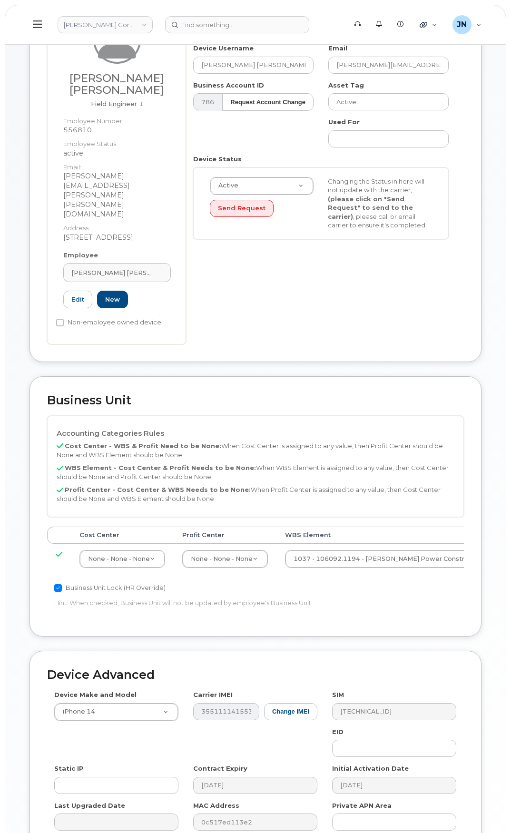
scroll to position [127, 0]
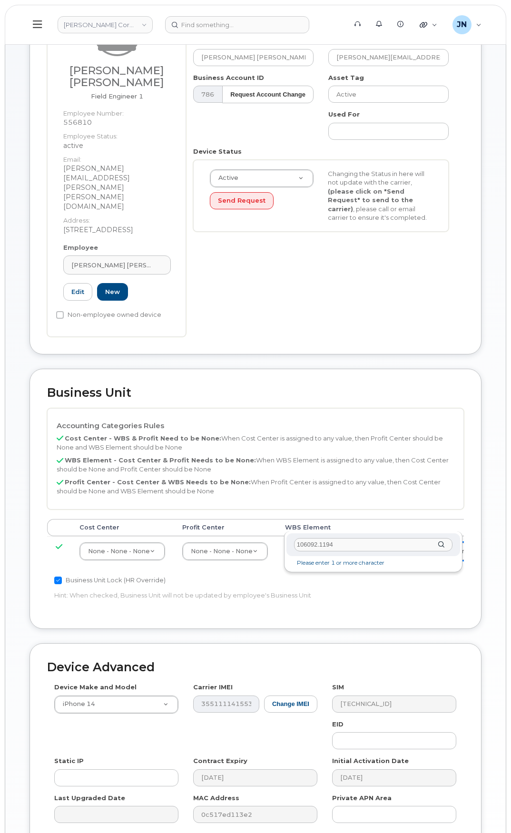
click at [346, 546] on input "106092.1194" at bounding box center [373, 545] width 159 height 14
type input "106092.1194"
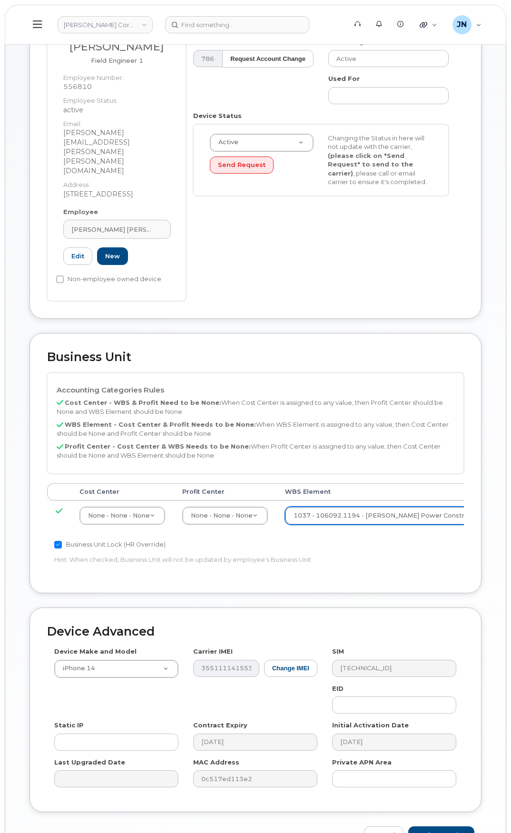
scroll to position [196, 0]
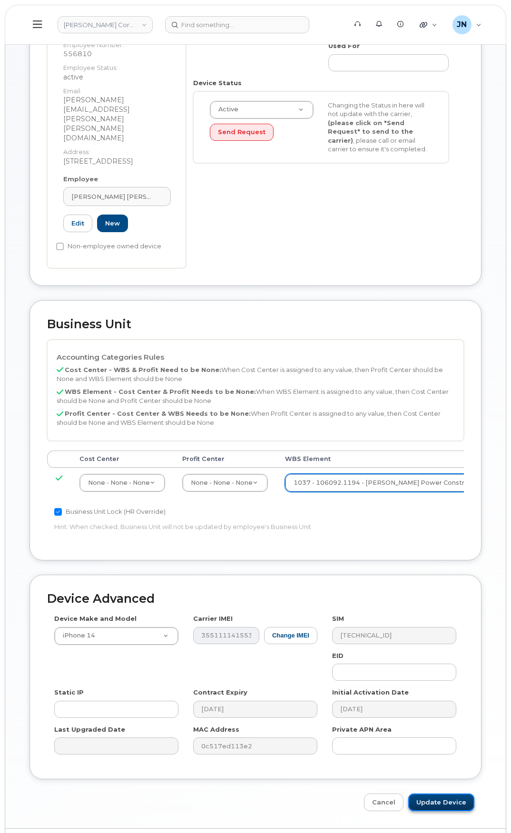
click at [435, 794] on input "Update Device" at bounding box center [441, 803] width 66 height 18
type input "Saving..."
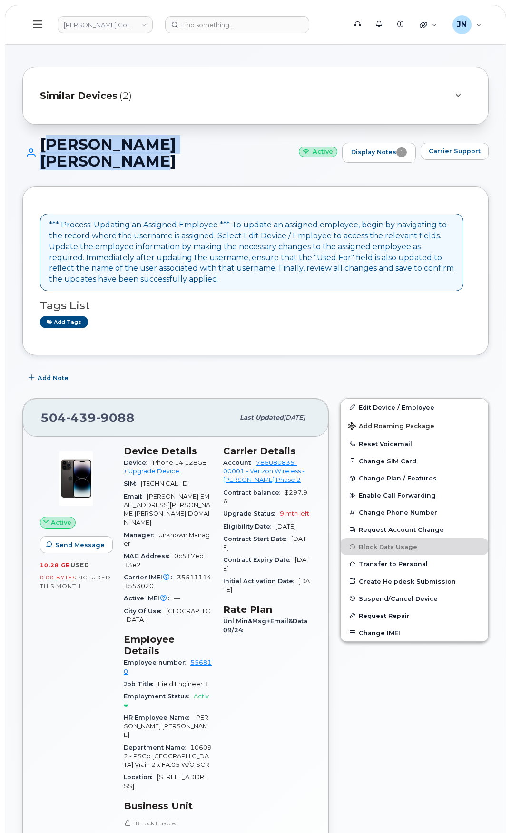
drag, startPoint x: 45, startPoint y: 140, endPoint x: 127, endPoint y: 158, distance: 84.2
click at [127, 158] on h1 "[PERSON_NAME] [PERSON_NAME] Active" at bounding box center [179, 152] width 315 height 33
copy h1 "[PERSON_NAME] [PERSON_NAME]"
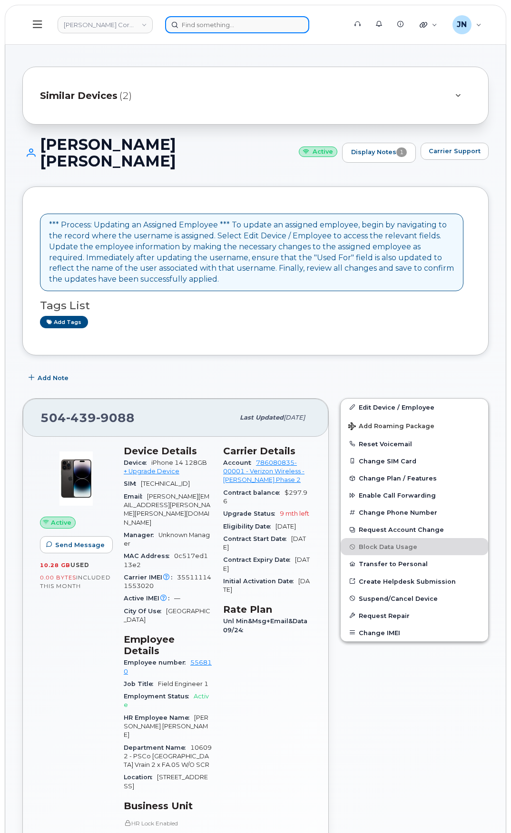
click at [202, 25] on input at bounding box center [237, 24] width 144 height 17
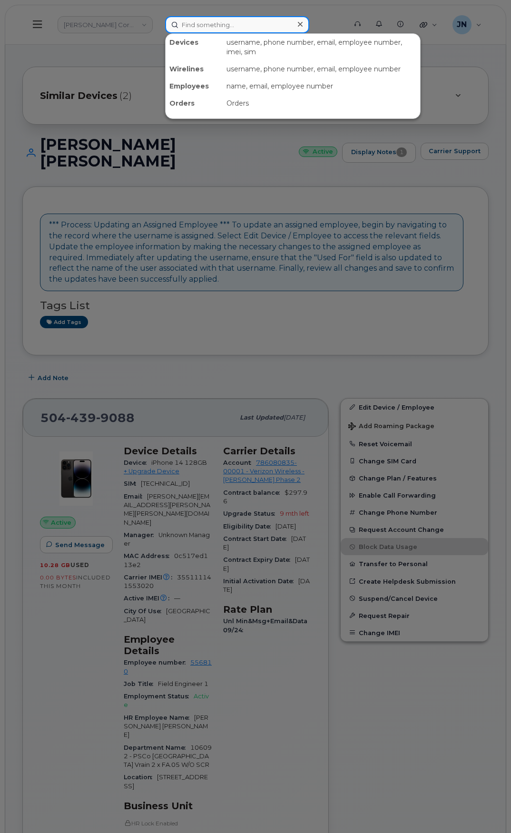
paste input "CARLOS FERNANDEZ BELLORIN"
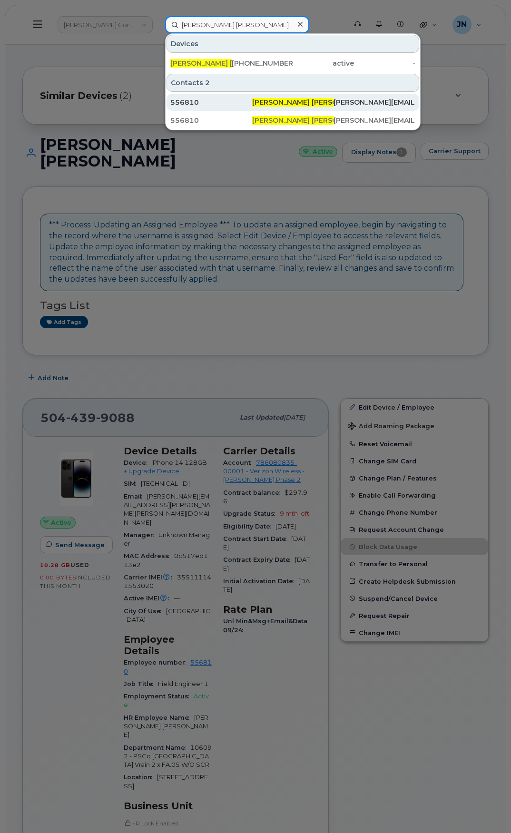
type input "CARLOS FERNANDEZ BELLORIN"
click at [268, 103] on span "[PERSON_NAME] [PERSON_NAME]" at bounding box center [310, 102] width 117 height 9
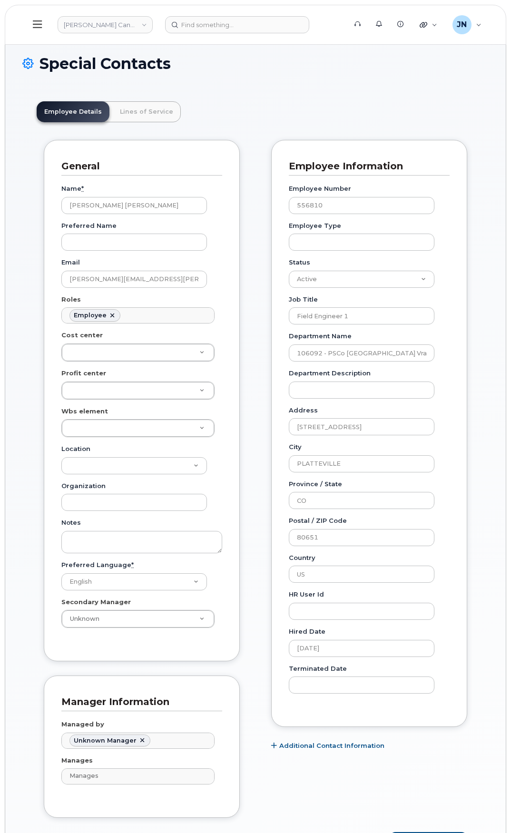
scroll to position [28, 0]
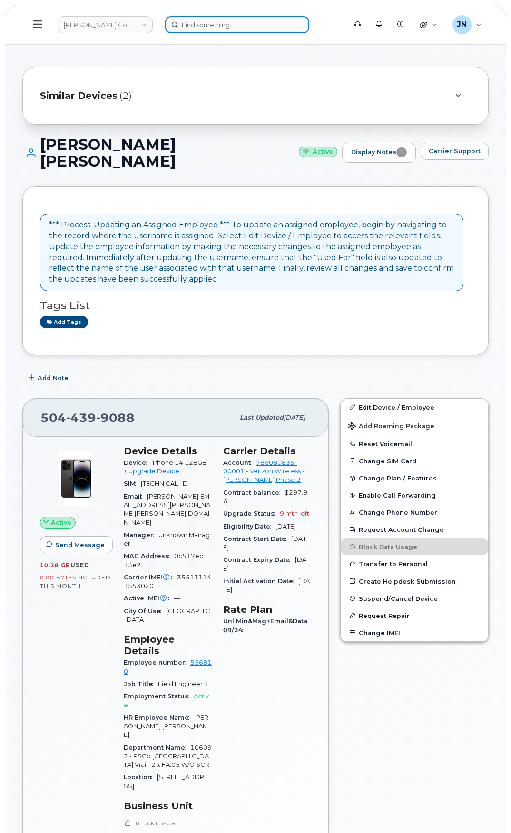
click at [202, 26] on input at bounding box center [237, 24] width 144 height 17
paste input "[PERSON_NAME] [PERSON_NAME]"
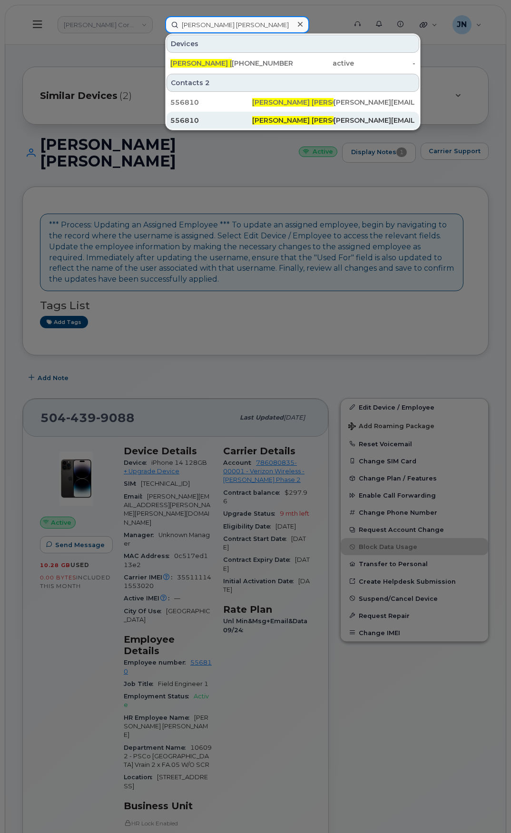
type input "[PERSON_NAME] [PERSON_NAME]"
click at [277, 116] on div "Carlos Fernandez Bellorin" at bounding box center [293, 120] width 82 height 17
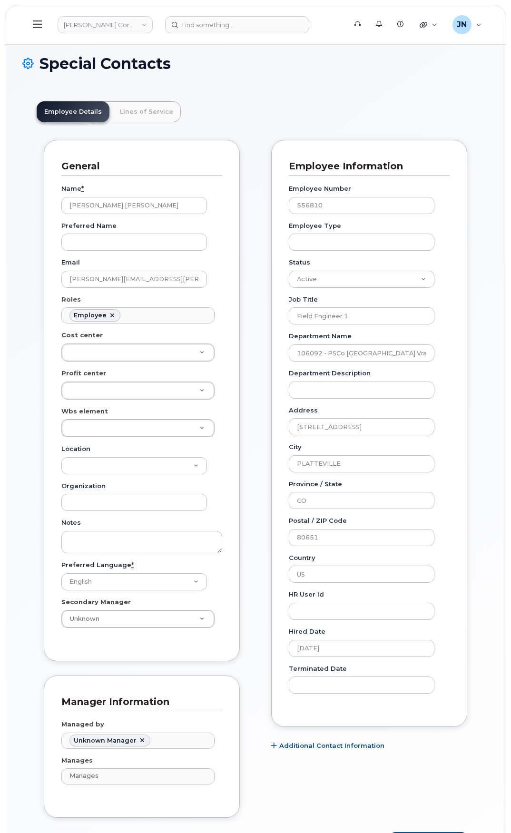
scroll to position [28, 0]
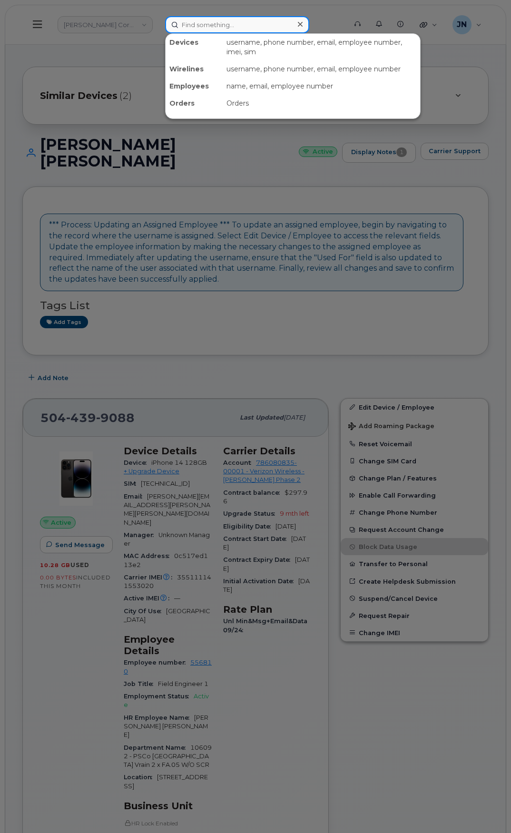
paste input "[PERSON_NAME]"
click at [208, 27] on input at bounding box center [237, 24] width 144 height 17
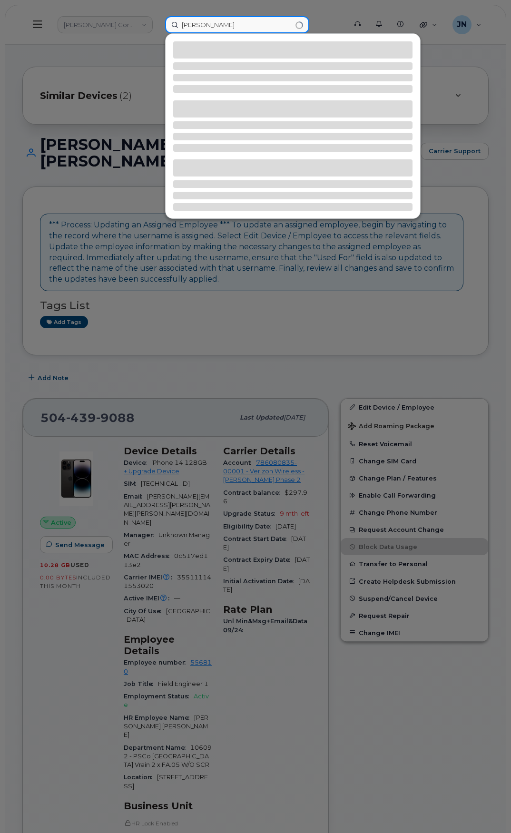
type input "[PERSON_NAME]"
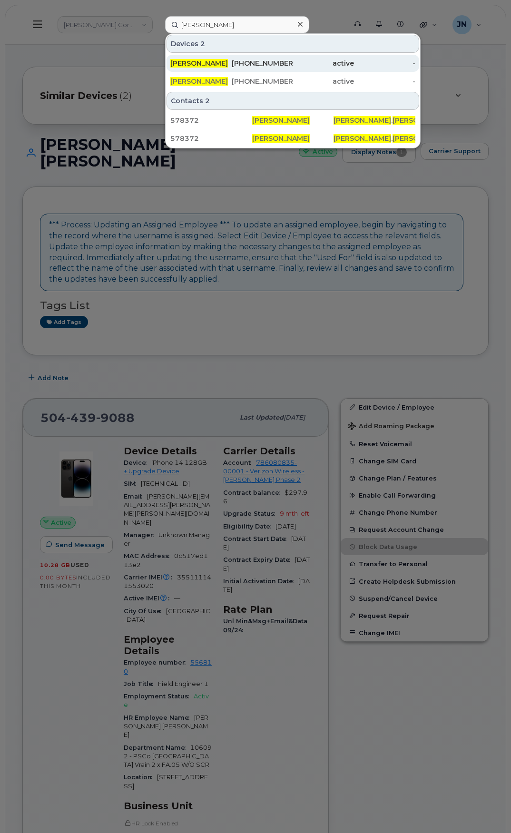
click at [264, 62] on div "812-786-9766" at bounding box center [262, 64] width 61 height 10
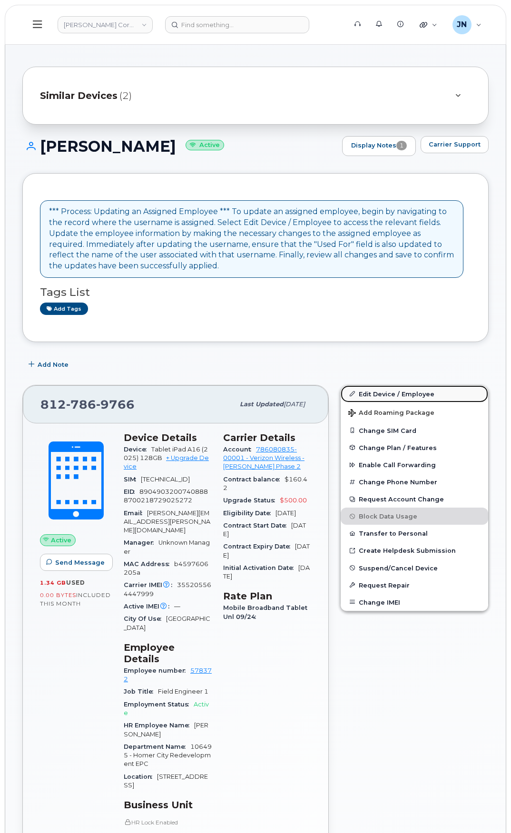
click at [398, 394] on link "Edit Device / Employee" at bounding box center [415, 394] width 148 height 17
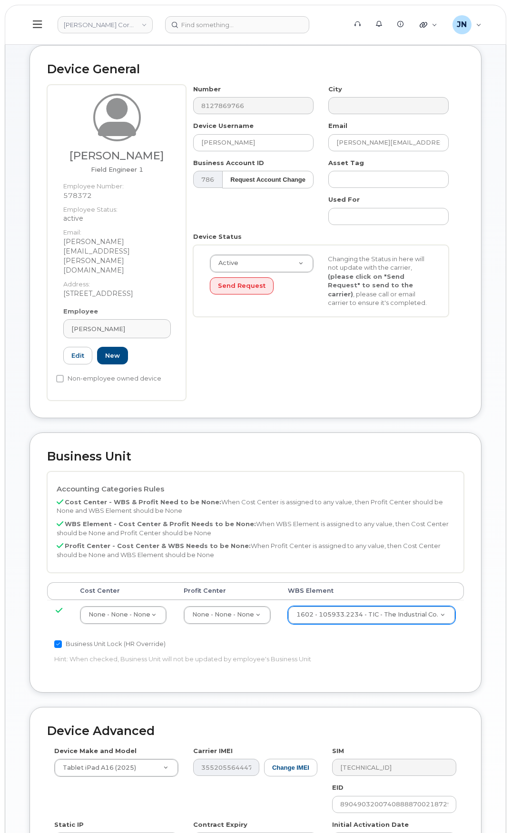
scroll to position [63, 0]
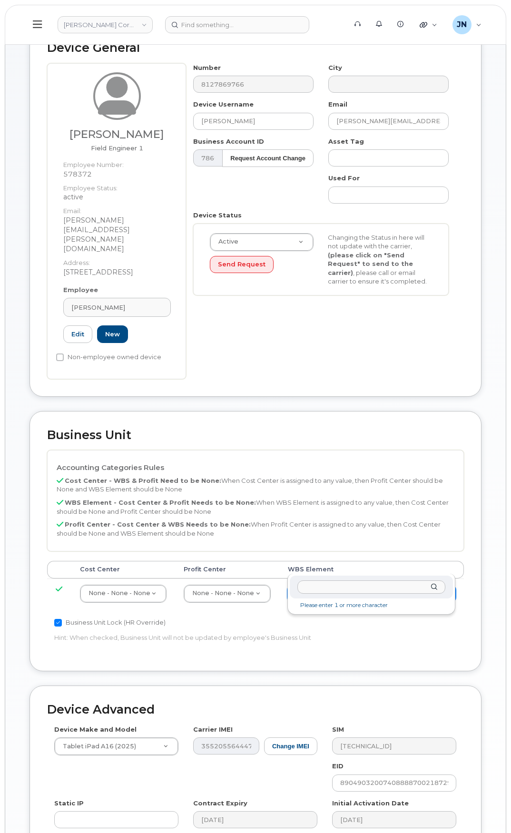
click at [369, 588] on input "text" at bounding box center [371, 588] width 148 height 14
type input "106495.6612"
type input "35834206"
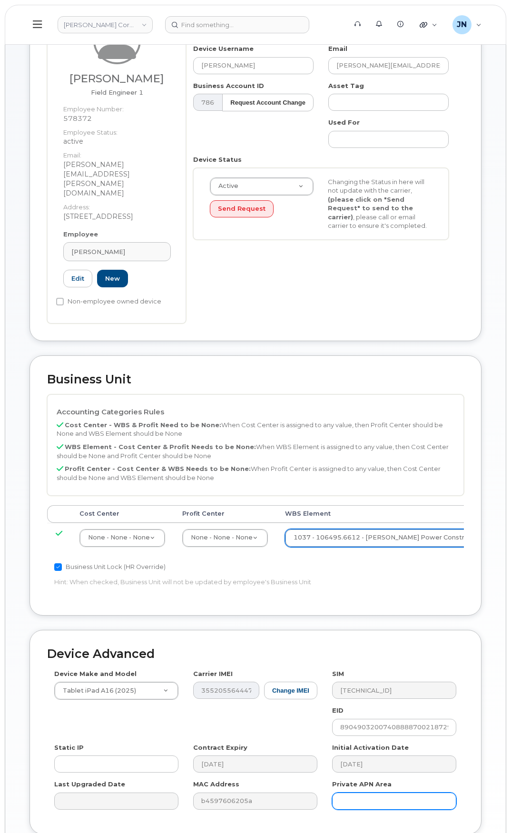
scroll to position [174, 0]
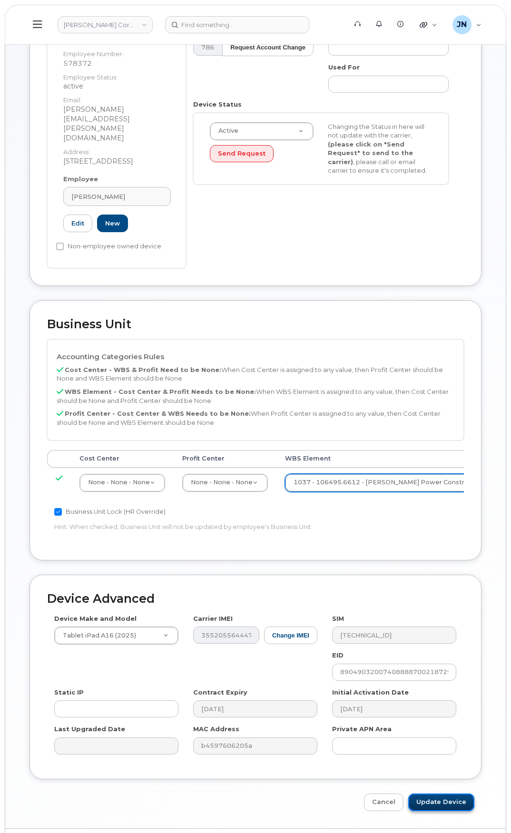
drag, startPoint x: 436, startPoint y: 772, endPoint x: 452, endPoint y: 769, distance: 16.4
click at [436, 794] on input "Update Device" at bounding box center [441, 803] width 66 height 18
type input "Saving..."
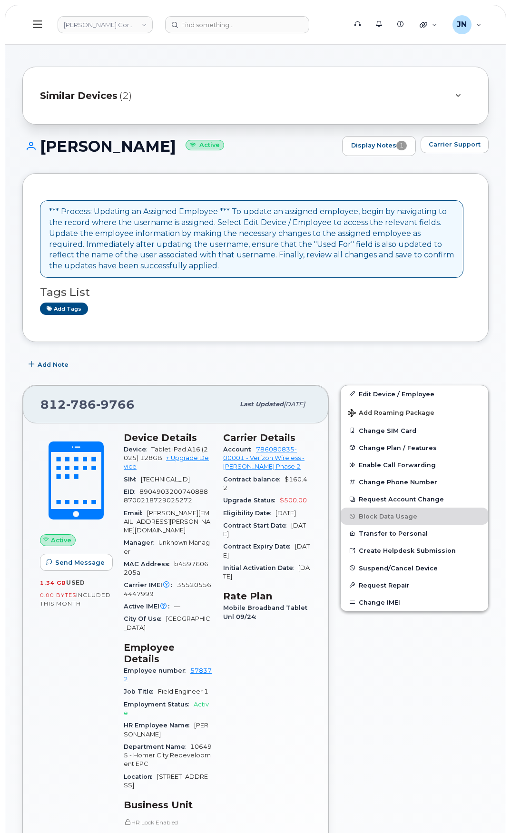
drag, startPoint x: 40, startPoint y: 145, endPoint x: 234, endPoint y: 143, distance: 193.3
click at [234, 143] on h1 "ALEXANDRA SWITALSKI Active" at bounding box center [179, 146] width 315 height 17
copy h1 "[PERSON_NAME]"
click at [229, 20] on input at bounding box center [237, 24] width 144 height 17
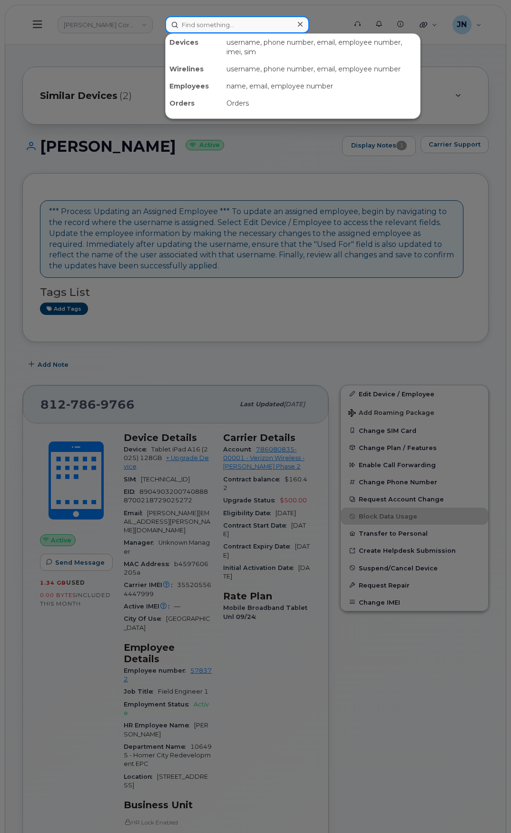
paste input "[PERSON_NAME]"
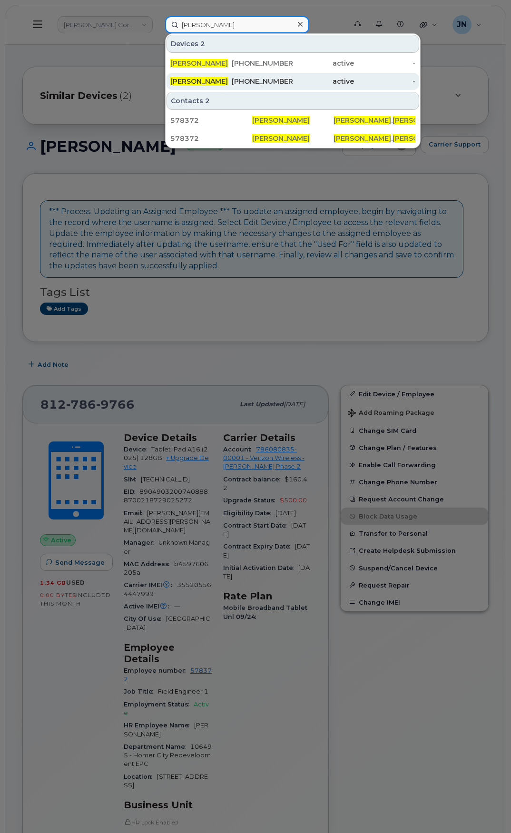
type input "[PERSON_NAME]"
click at [270, 82] on div "502-780-2594" at bounding box center [262, 82] width 61 height 10
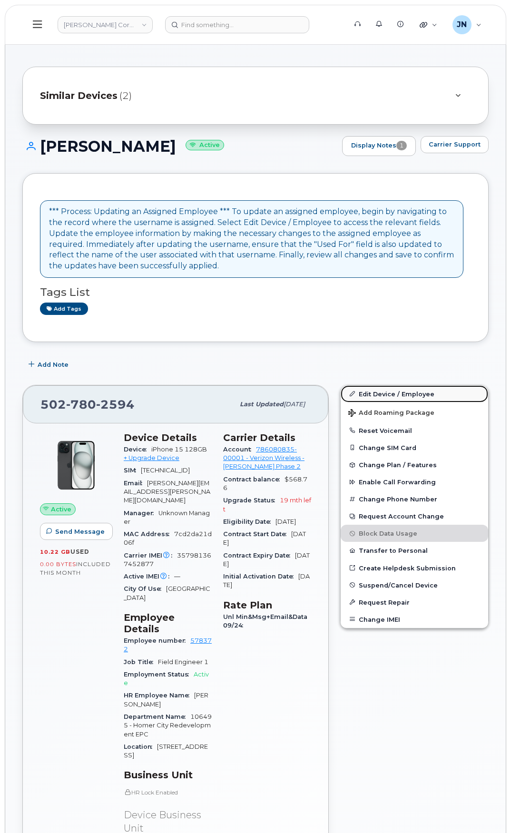
click at [375, 394] on link "Edit Device / Employee" at bounding box center [415, 394] width 148 height 17
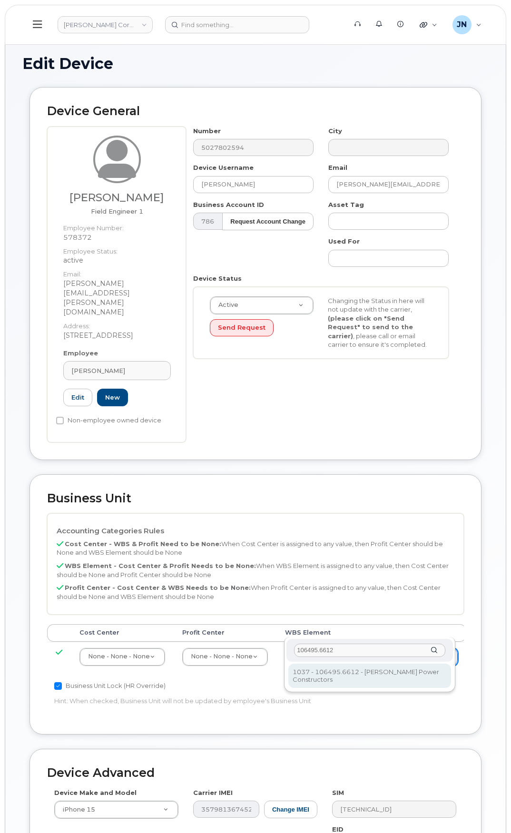
type input "106495.6612"
type input "35834206"
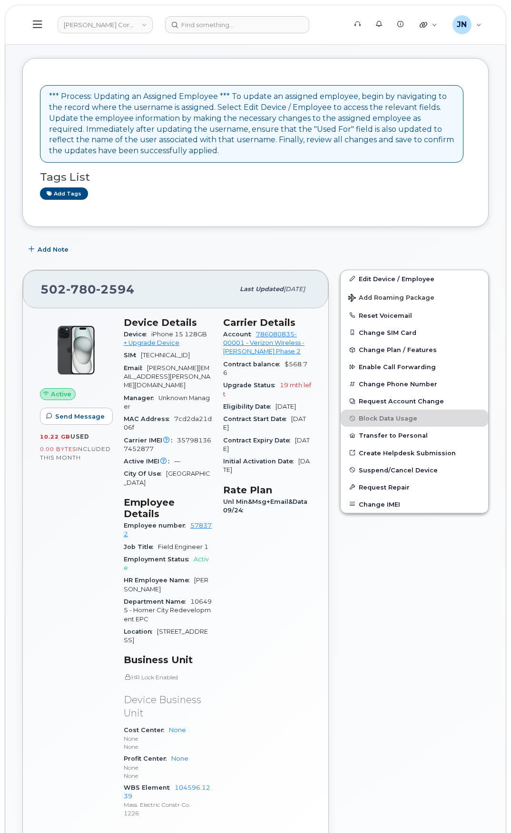
scroll to position [108, 0]
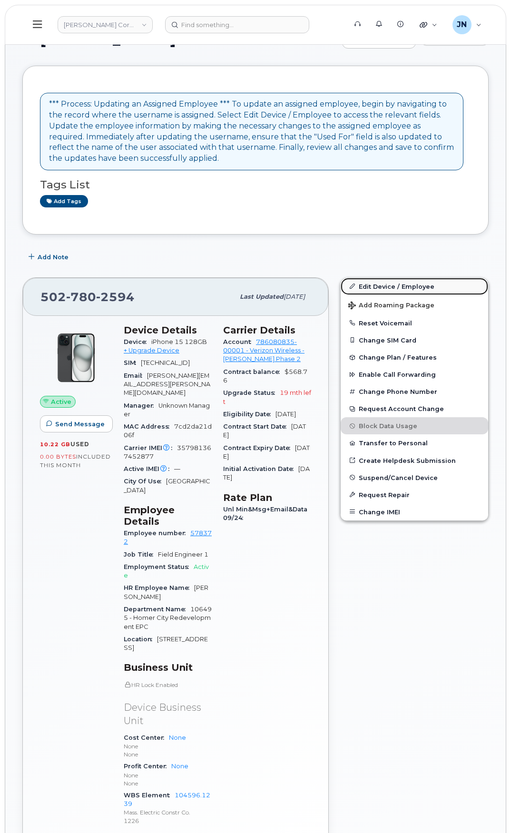
click at [386, 287] on link "Edit Device / Employee" at bounding box center [415, 286] width 148 height 17
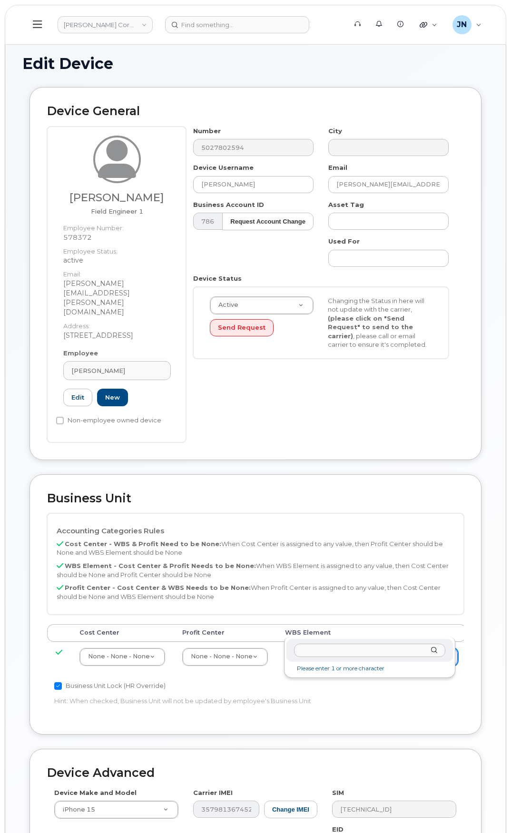
click at [387, 646] on input "text" at bounding box center [369, 651] width 151 height 14
type input "106495.6612"
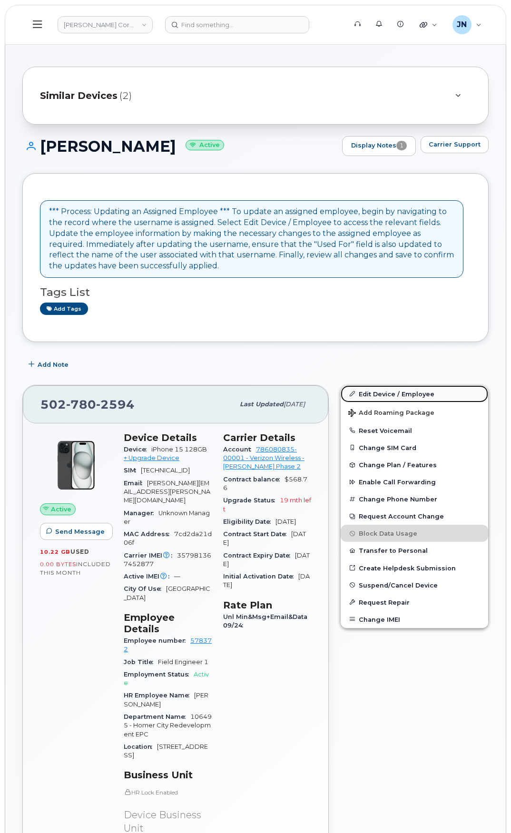
click at [367, 394] on link "Edit Device / Employee" at bounding box center [415, 394] width 148 height 17
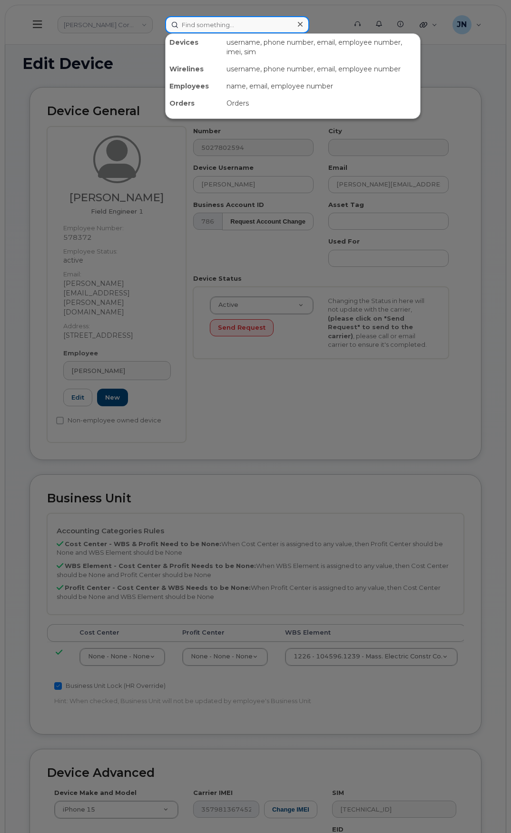
click at [204, 22] on input at bounding box center [237, 24] width 144 height 17
paste input "[PERSON_NAME]"
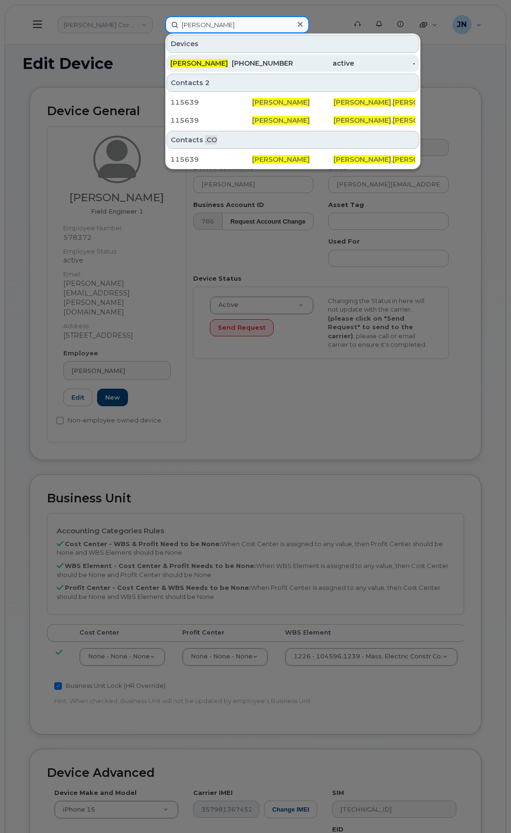
type input "[PERSON_NAME]"
click at [258, 63] on div "505-975-8250" at bounding box center [262, 64] width 61 height 10
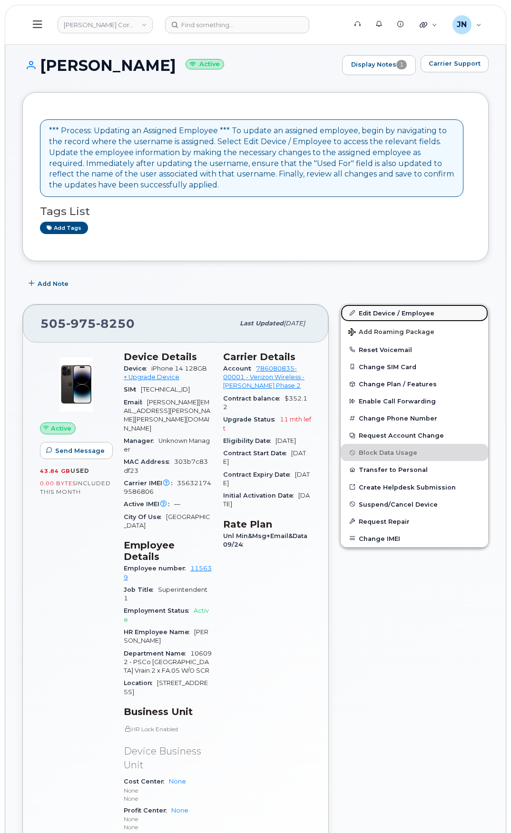
drag, startPoint x: 387, startPoint y: 317, endPoint x: 429, endPoint y: 317, distance: 41.9
click at [387, 317] on link "Edit Device / Employee" at bounding box center [415, 313] width 148 height 17
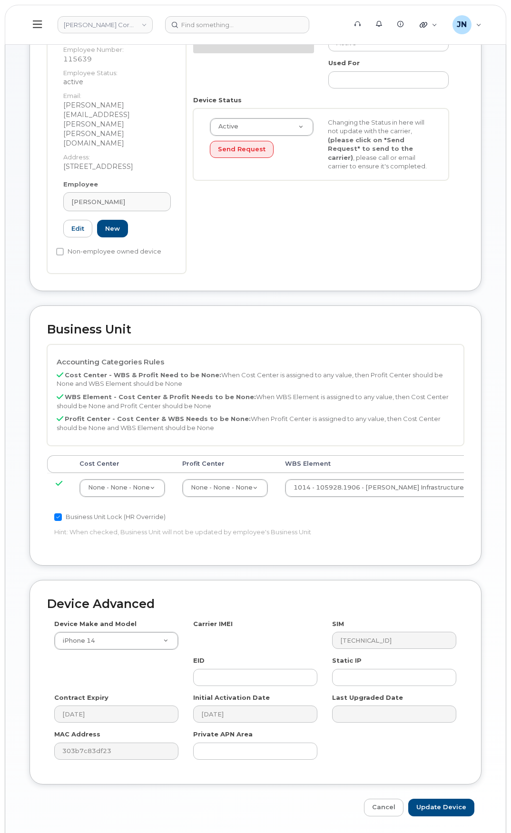
scroll to position [181, 0]
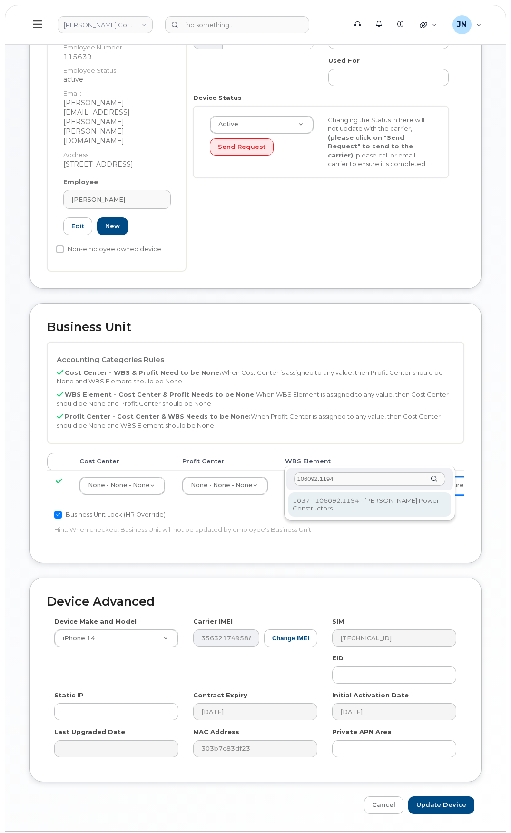
type input "106092.1194"
type input "33375768"
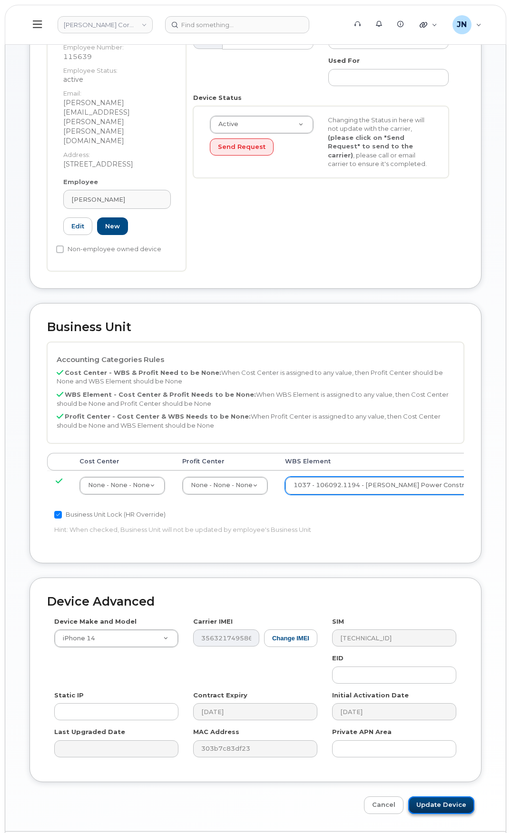
click at [430, 797] on input "Update Device" at bounding box center [441, 806] width 66 height 18
type input "Saving..."
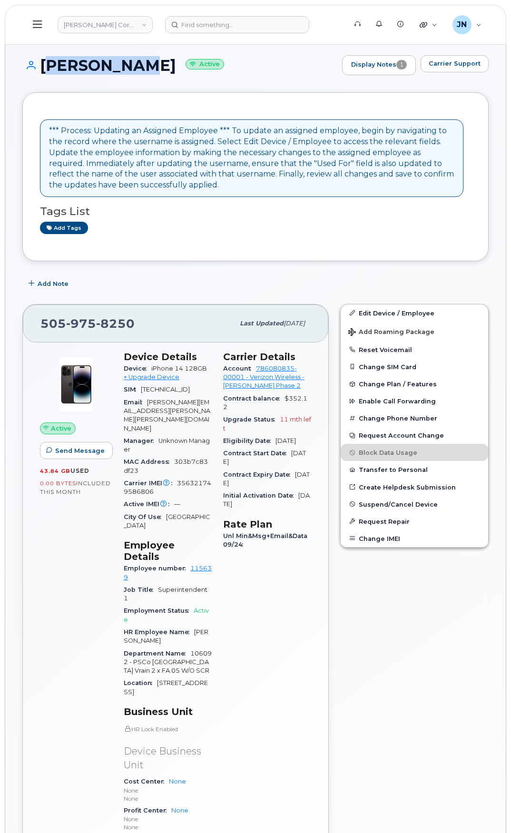
drag, startPoint x: 43, startPoint y: 64, endPoint x: 128, endPoint y: 62, distance: 85.2
click at [128, 62] on h1 "Shane Ruiz Active" at bounding box center [179, 65] width 315 height 17
copy h1 "[PERSON_NAME]"
click at [188, 25] on input at bounding box center [237, 24] width 144 height 17
paste input "[PERSON_NAME]"
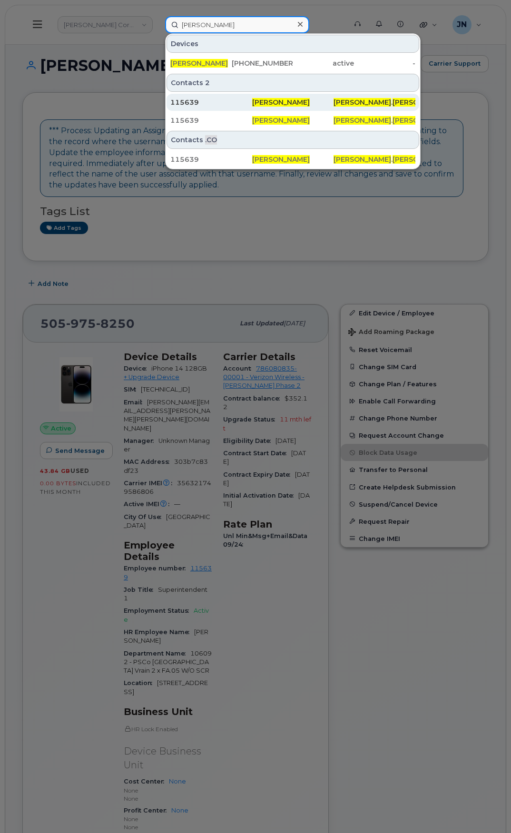
type input "[PERSON_NAME]"
click at [236, 103] on div "115639" at bounding box center [211, 103] width 82 height 10
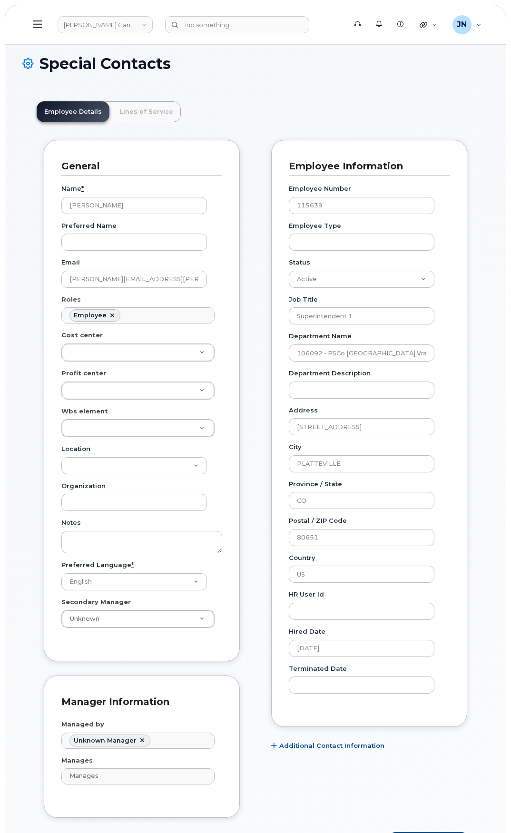
scroll to position [28, 0]
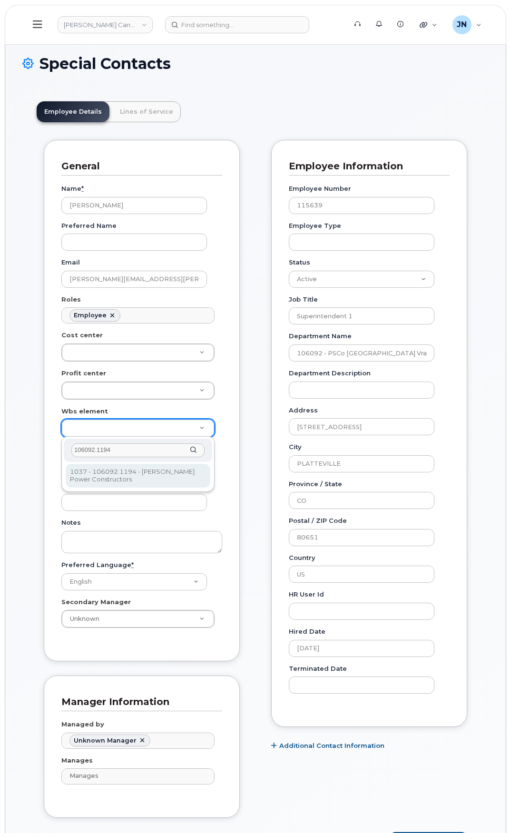
type input "106092.1194"
type input "31930333"
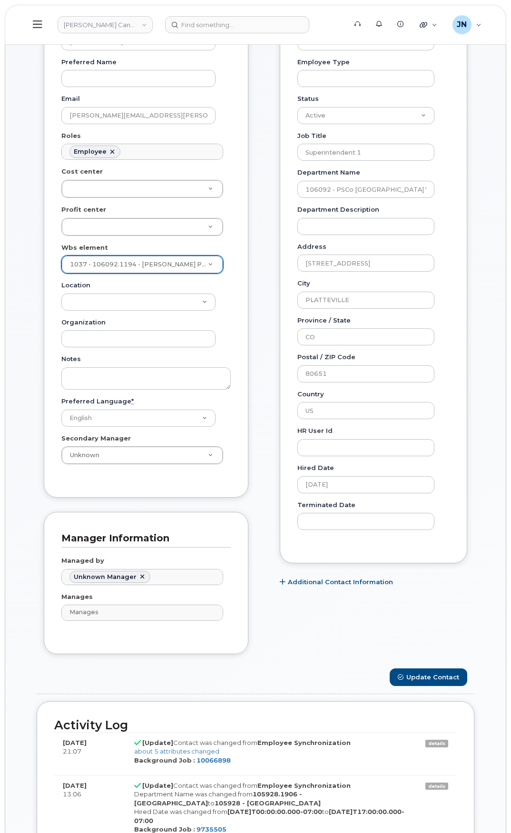
scroll to position [317, 0]
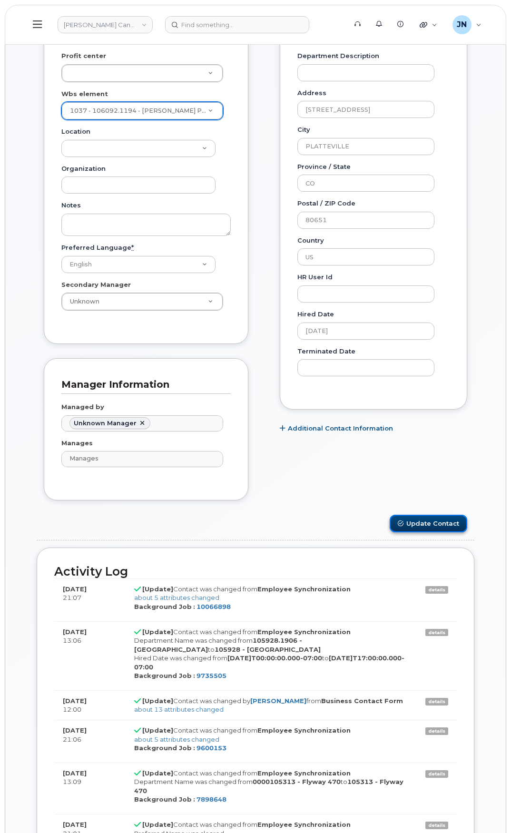
click at [438, 527] on button "Update Contact" at bounding box center [429, 524] width 78 height 18
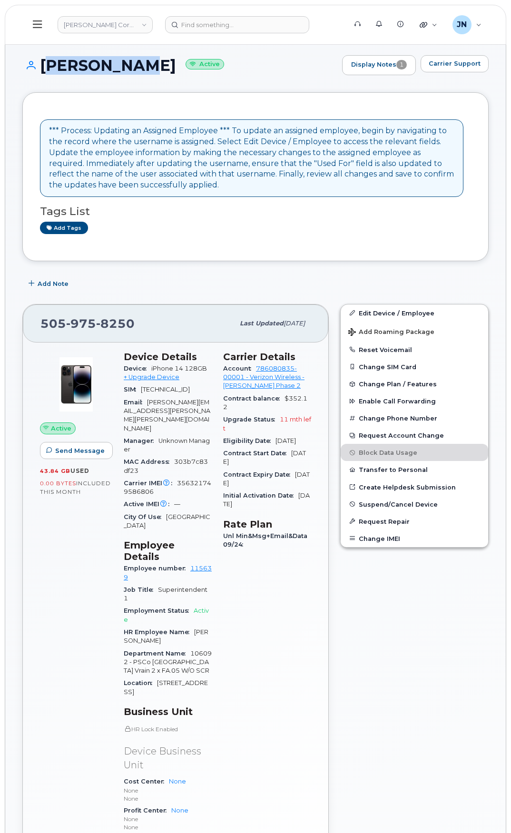
drag, startPoint x: 43, startPoint y: 65, endPoint x: 127, endPoint y: 70, distance: 83.9
click at [127, 70] on h1 "[PERSON_NAME] Active" at bounding box center [179, 65] width 315 height 17
copy h1 "[PERSON_NAME]"
click at [185, 20] on input at bounding box center [237, 24] width 144 height 17
paste input "[PERSON_NAME]"
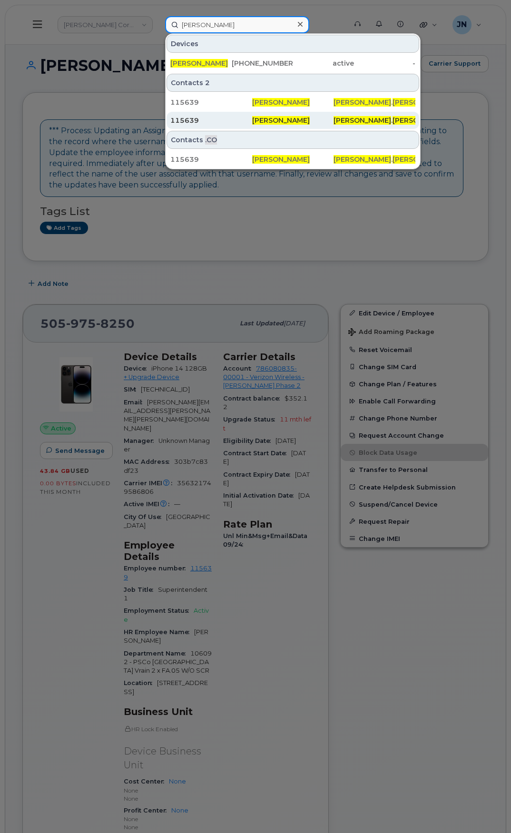
type input "[PERSON_NAME]"
click at [258, 119] on span "[PERSON_NAME]" at bounding box center [281, 120] width 58 height 9
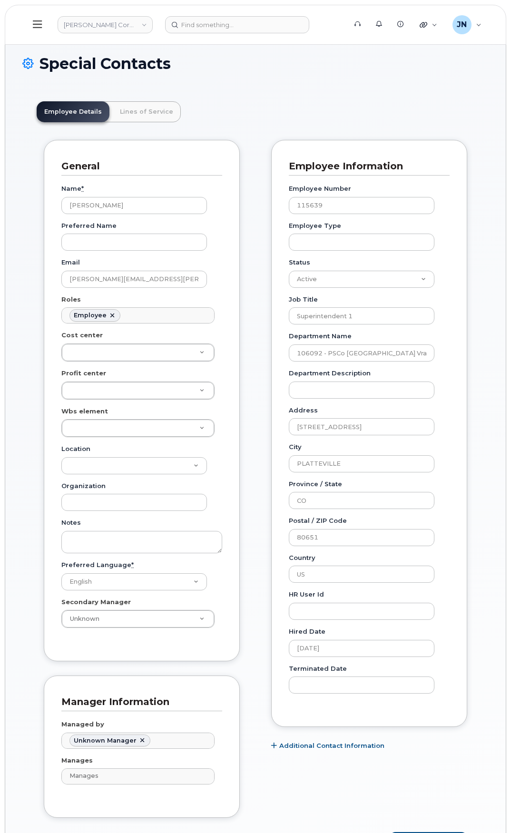
scroll to position [28, 0]
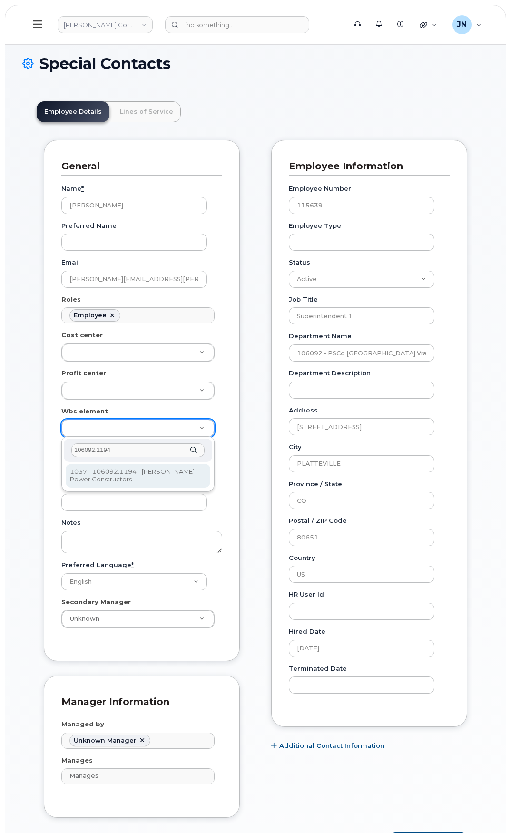
type input "106092.1194"
type input "33375768"
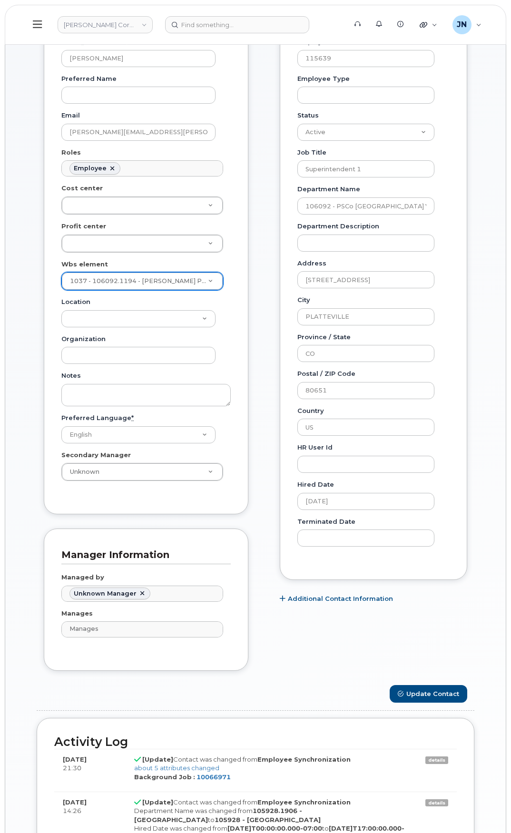
scroll to position [317, 0]
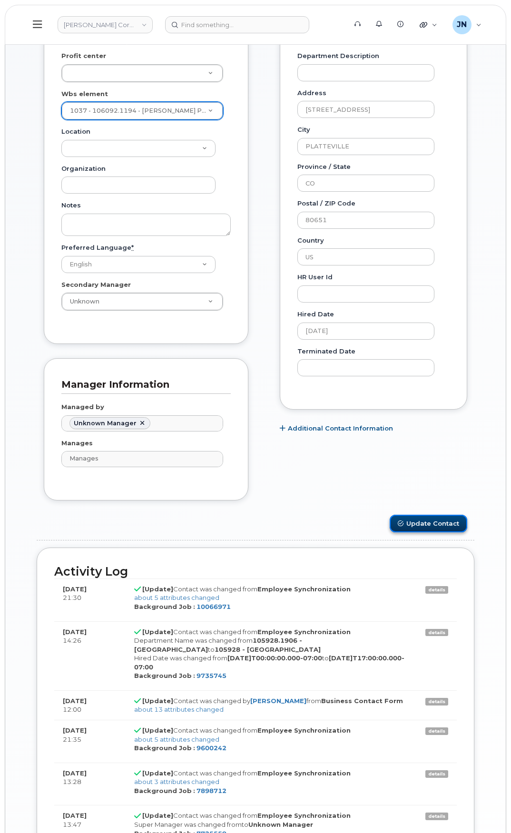
click at [417, 530] on button "Update Contact" at bounding box center [429, 524] width 78 height 18
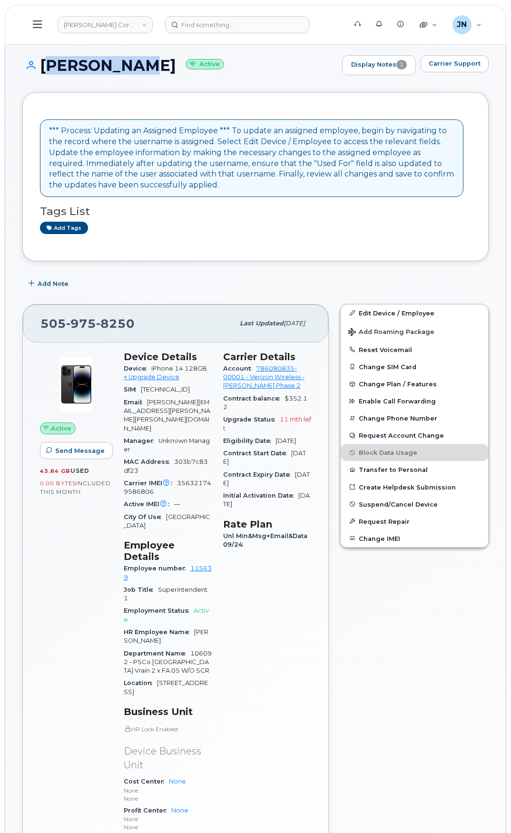
drag, startPoint x: 41, startPoint y: 64, endPoint x: 126, endPoint y: 67, distance: 84.3
click at [126, 67] on h1 "Shane Ruiz Active" at bounding box center [179, 65] width 315 height 17
copy h1 "Shane Ruiz"
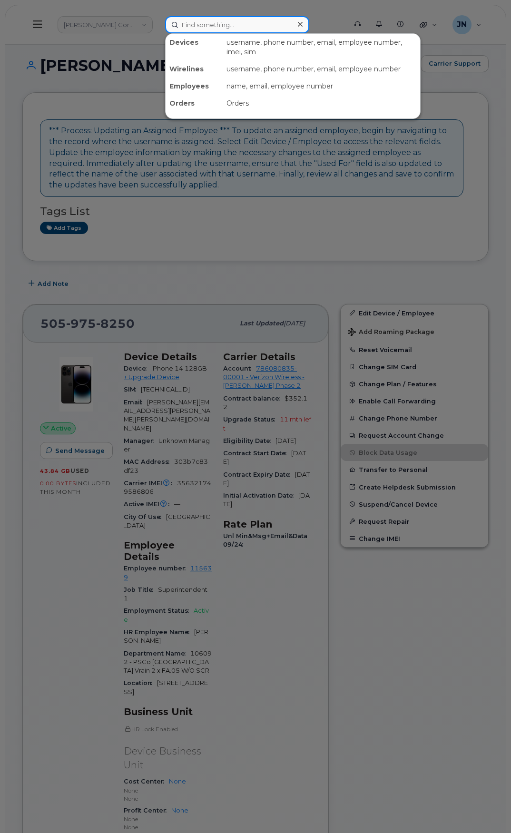
paste input "Shane Ruiz"
click at [215, 29] on input at bounding box center [237, 24] width 144 height 17
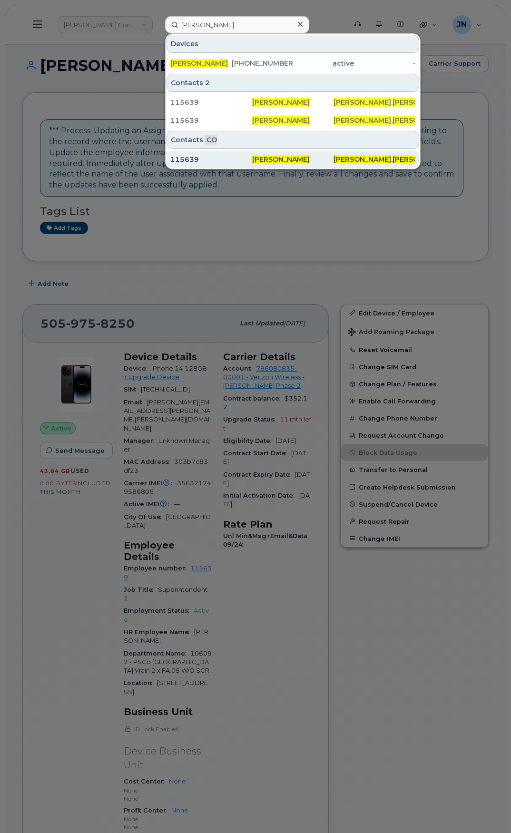
drag, startPoint x: 255, startPoint y: 157, endPoint x: 259, endPoint y: 161, distance: 6.4
click at [255, 157] on span "Shane Ruiz" at bounding box center [281, 159] width 58 height 9
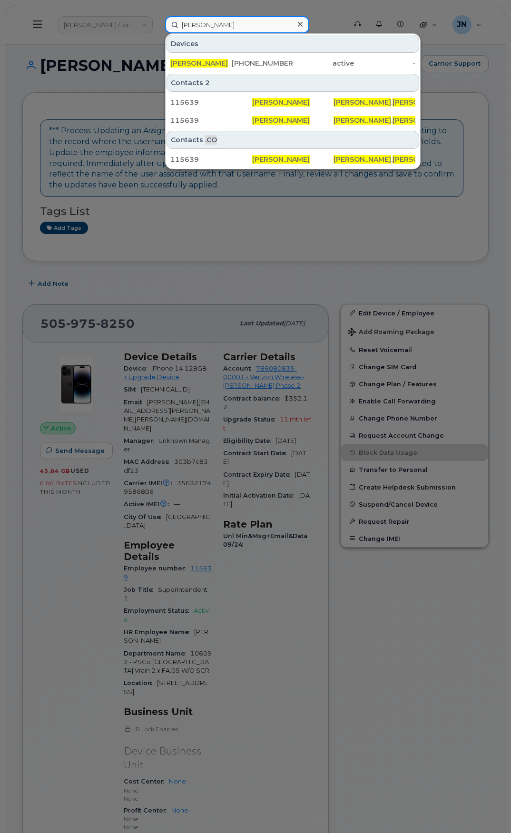
click at [203, 22] on input "Shane Ruiz" at bounding box center [237, 24] width 144 height 17
click at [203, 23] on input "Shane Ruiz" at bounding box center [237, 24] width 144 height 17
paste input "[PERSON_NAME]"
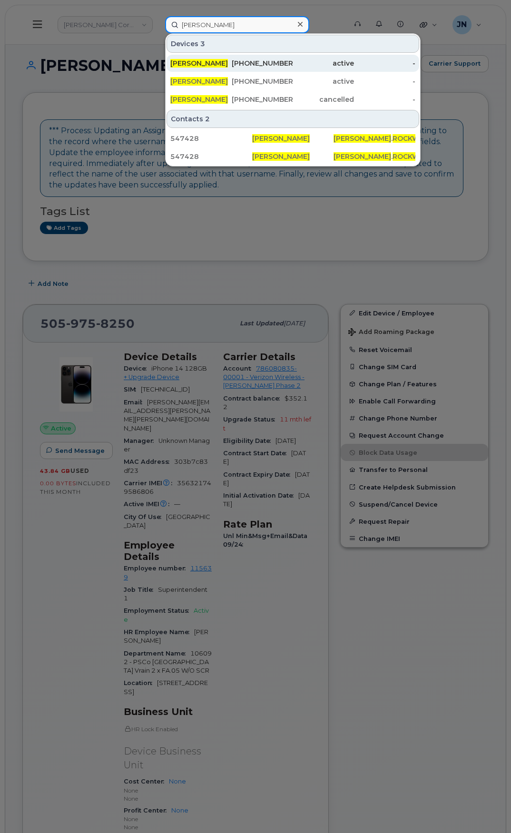
type input "[PERSON_NAME]"
click at [222, 59] on div "[PERSON_NAME]" at bounding box center [200, 64] width 61 height 10
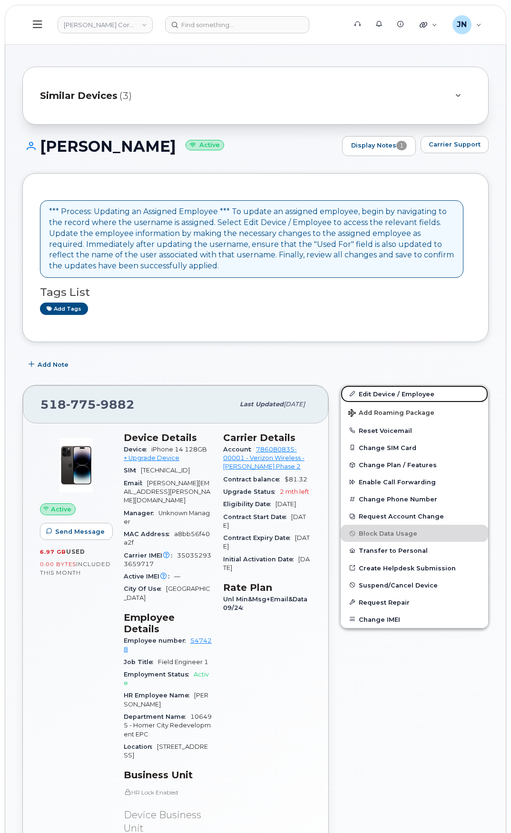
drag, startPoint x: 362, startPoint y: 391, endPoint x: 360, endPoint y: 379, distance: 12.6
click at [362, 391] on link "Edit Device / Employee" at bounding box center [415, 394] width 148 height 17
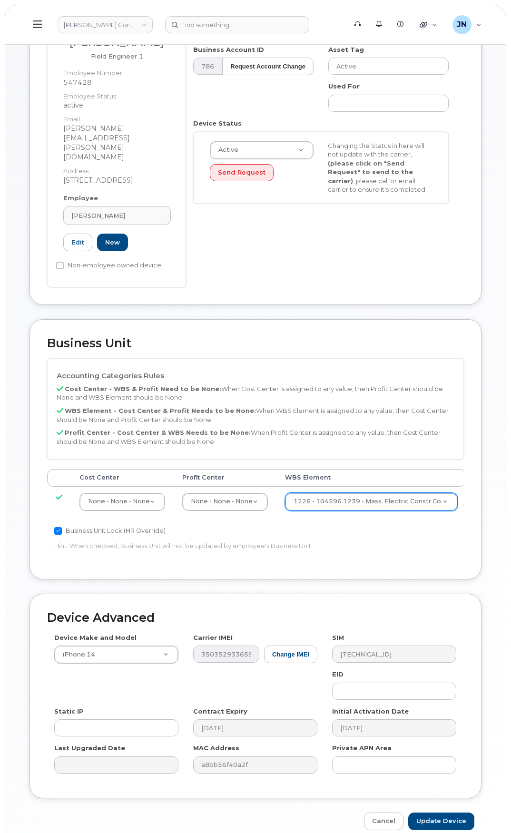
scroll to position [171, 0]
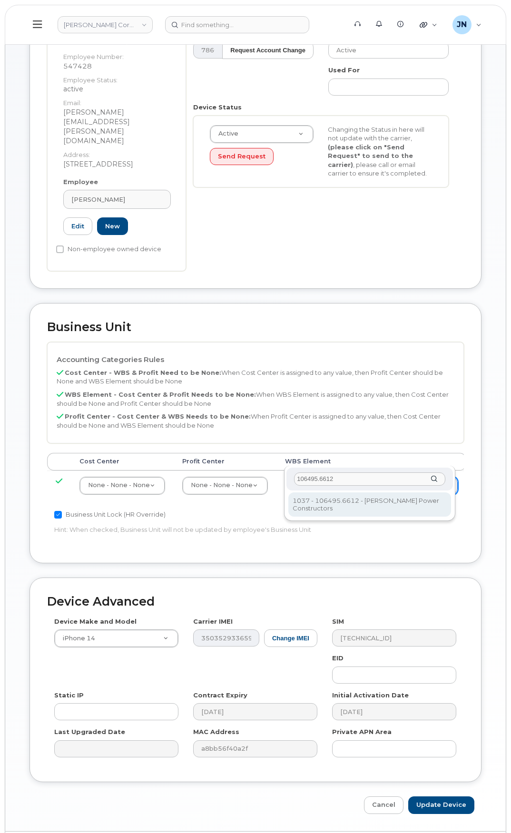
type input "106495.6612"
type input "35834206"
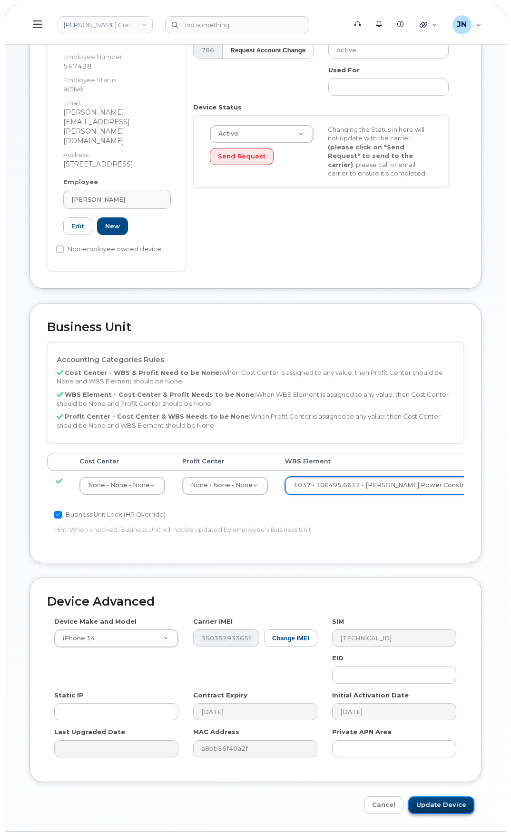
click at [461, 797] on input "Update Device" at bounding box center [441, 806] width 66 height 18
type input "Saving..."
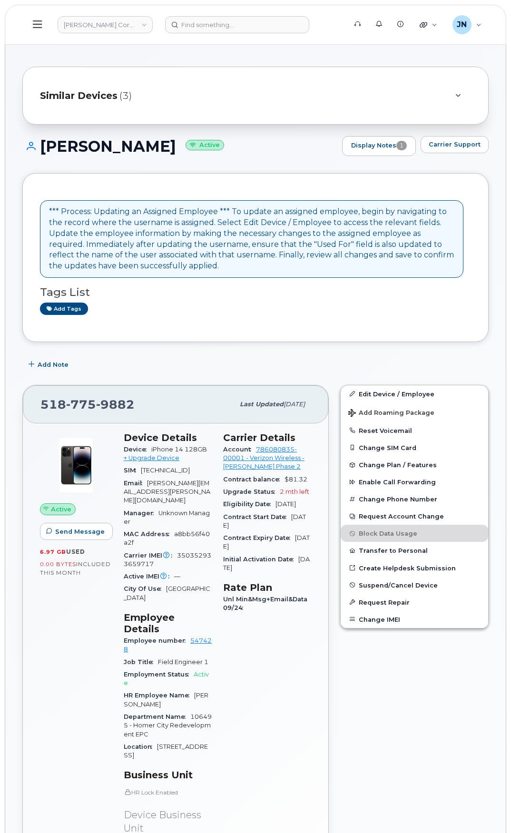
copy h1 "[PERSON_NAME]"
drag, startPoint x: 43, startPoint y: 140, endPoint x: 208, endPoint y: 142, distance: 164.7
click at [208, 142] on h1 "MORGAN ROCKWELL Active" at bounding box center [179, 146] width 315 height 17
click at [210, 32] on header "Kiewit Corporation Support Alerts Knowledge Base Quicklinks Suspend / Cancel De…" at bounding box center [256, 25] width 502 height 40
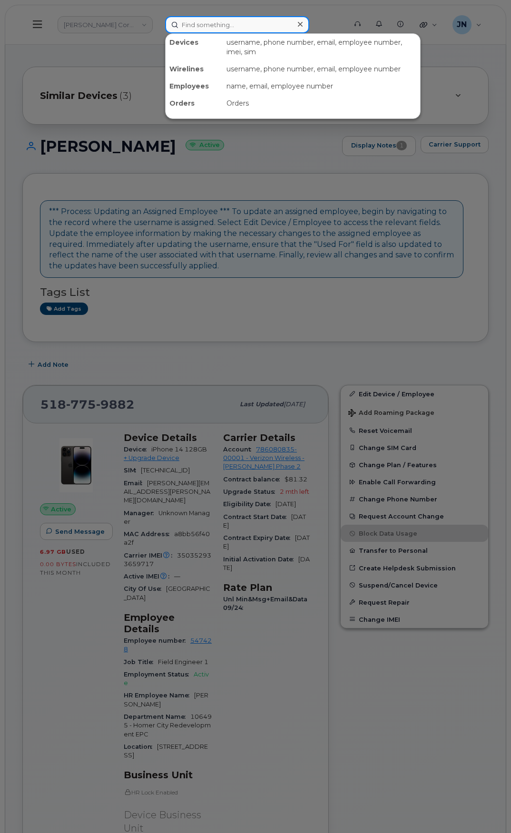
click at [209, 27] on input at bounding box center [237, 24] width 144 height 17
paste input "[PERSON_NAME]"
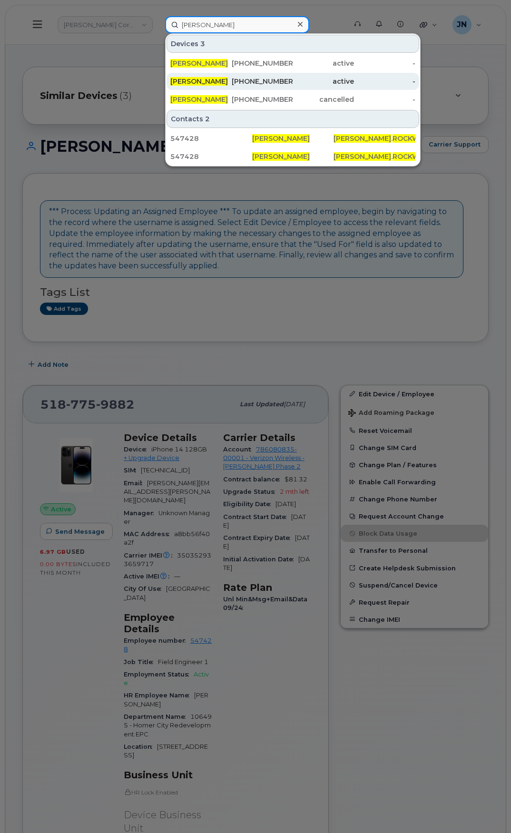
type input "[PERSON_NAME]"
click at [232, 81] on link "MORGAN ROCKWELL 503-616-1117 active -" at bounding box center [293, 81] width 253 height 17
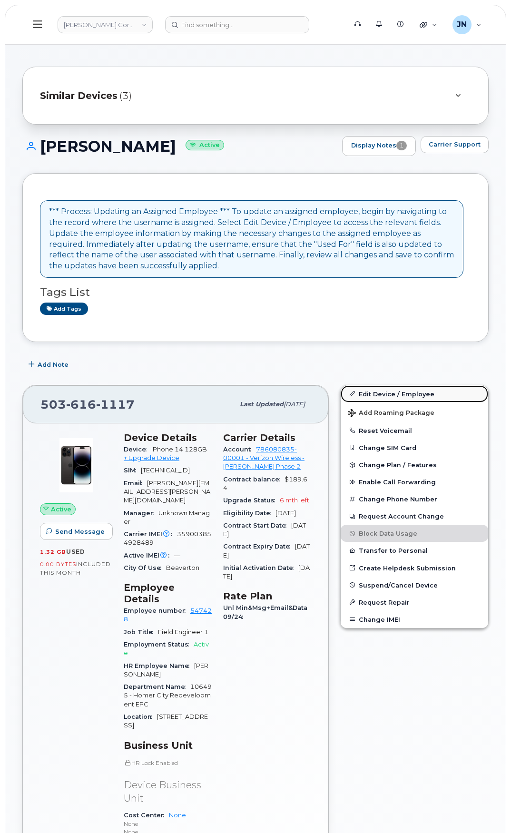
click at [405, 391] on link "Edit Device / Employee" at bounding box center [415, 394] width 148 height 17
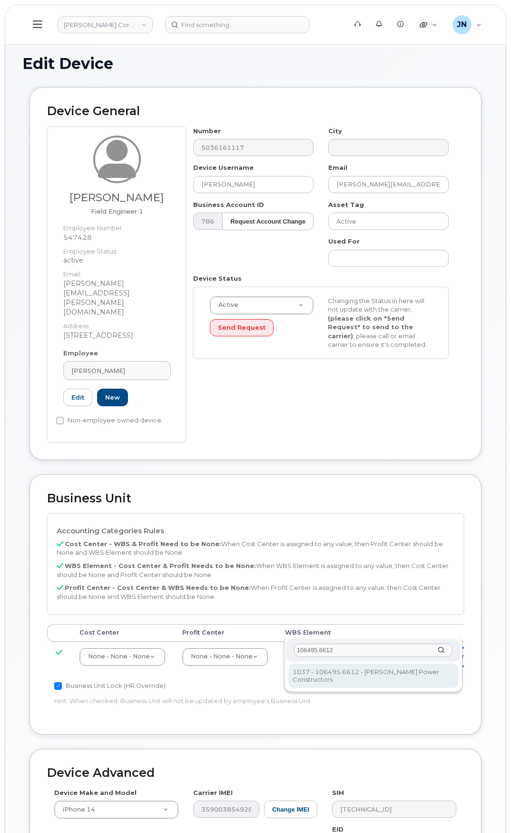
type input "106495.6612"
type input "35834206"
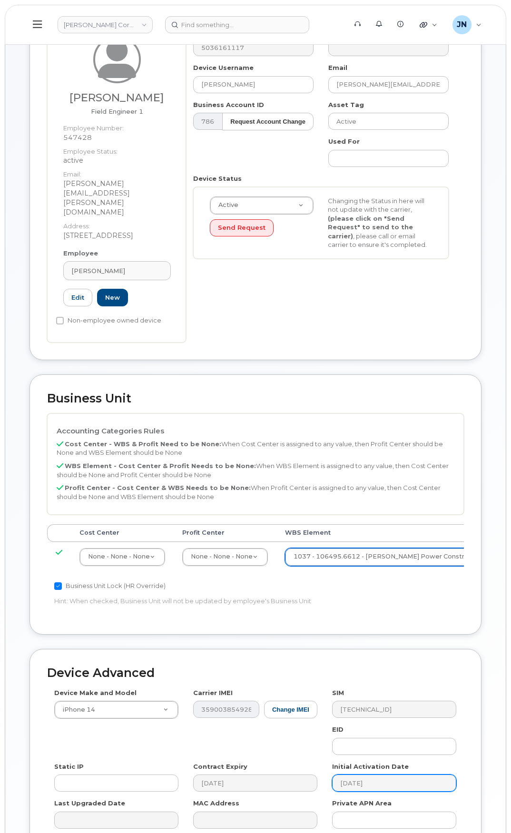
scroll to position [174, 0]
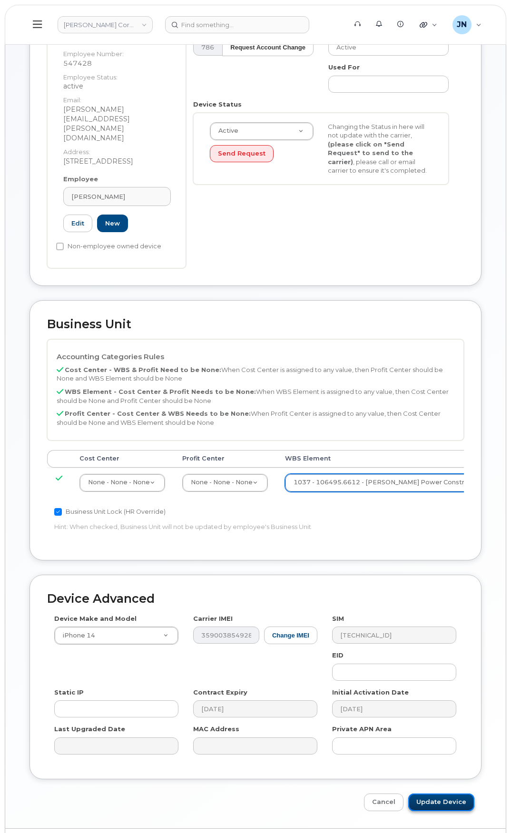
click at [462, 794] on input "Update Device" at bounding box center [441, 803] width 66 height 18
type input "Saving..."
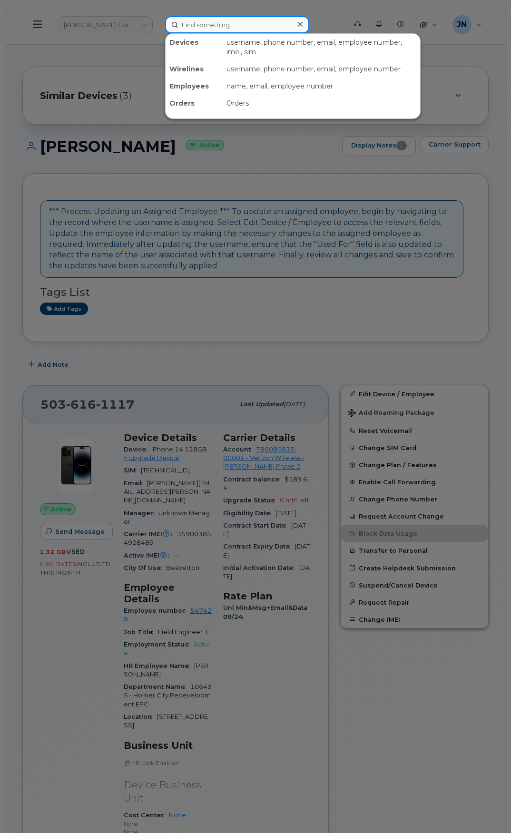
click at [203, 20] on input at bounding box center [237, 24] width 144 height 17
paste input "[PERSON_NAME]"
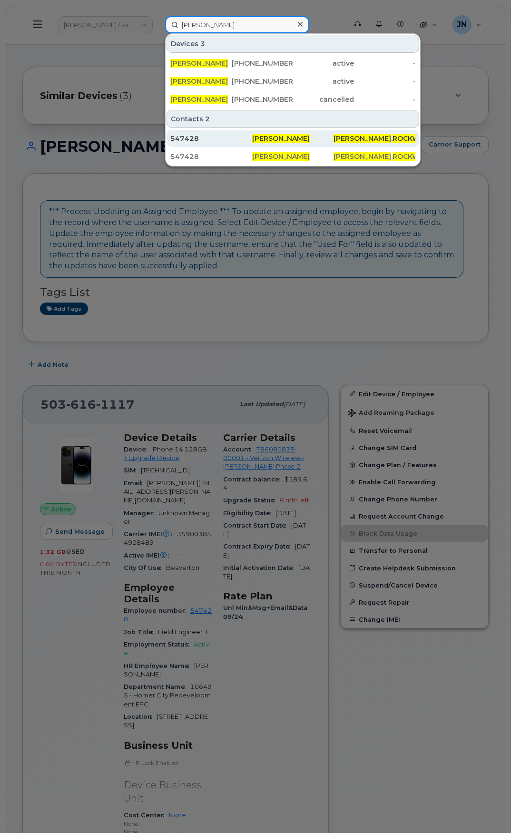
type input "Morgan Rockwell"
click at [275, 135] on span "[PERSON_NAME]" at bounding box center [281, 138] width 58 height 9
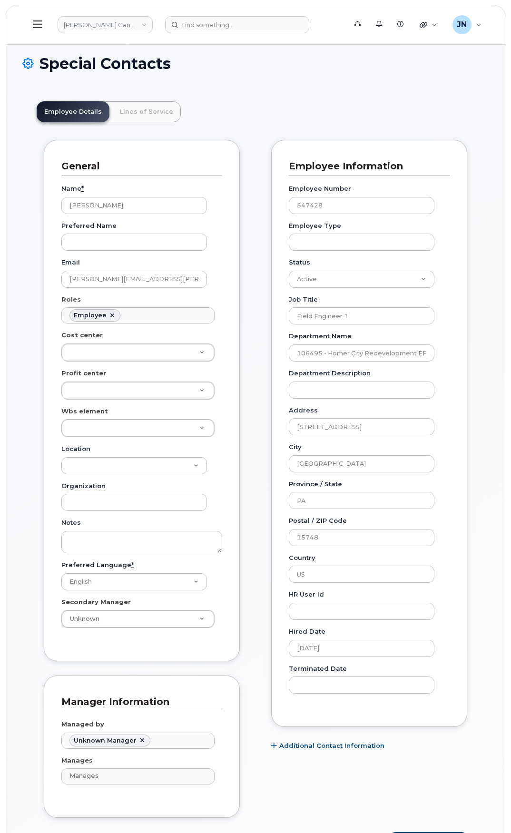
scroll to position [28, 0]
paste input "106495.6612"
type input "106495.6612"
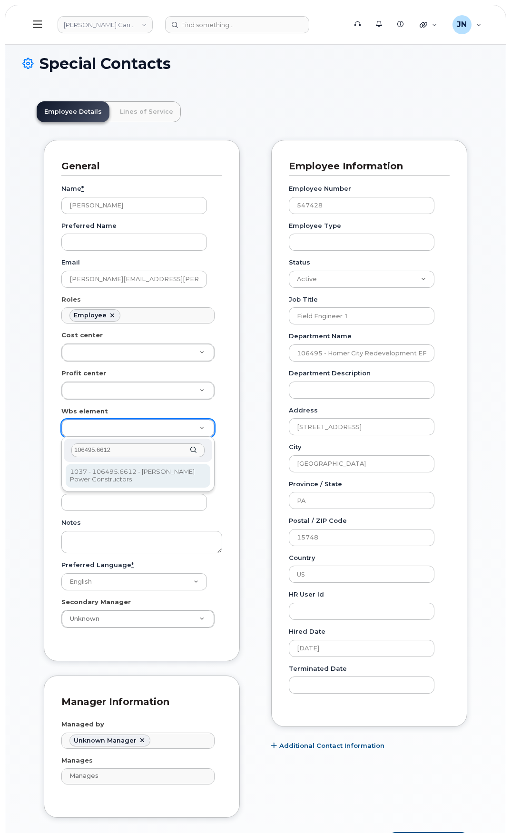
type input "106495.6612"
type input "35811949"
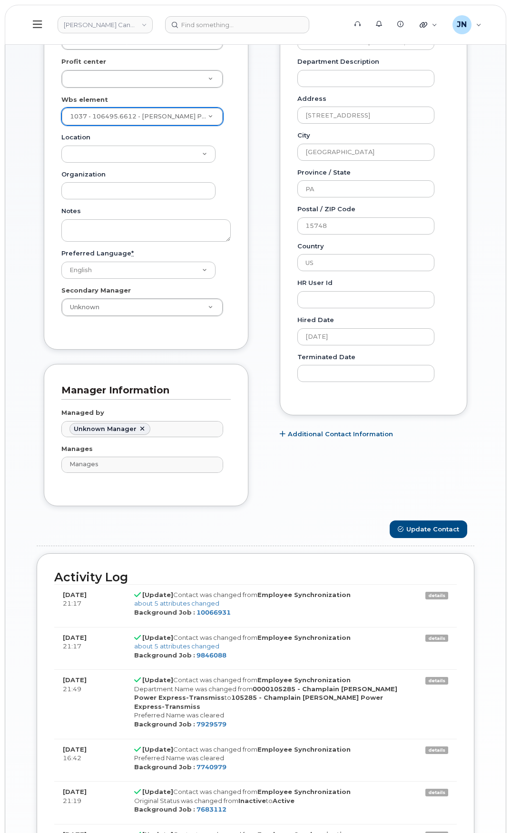
scroll to position [317, 0]
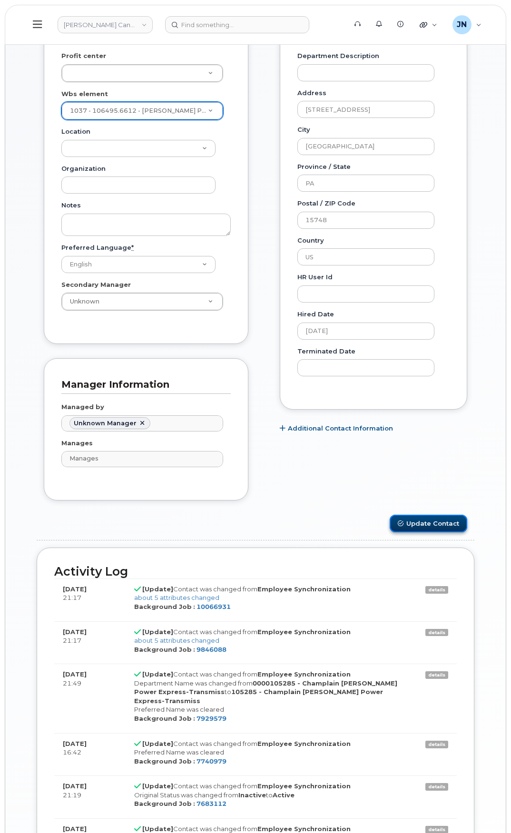
click at [442, 527] on button "Update Contact" at bounding box center [429, 524] width 78 height 18
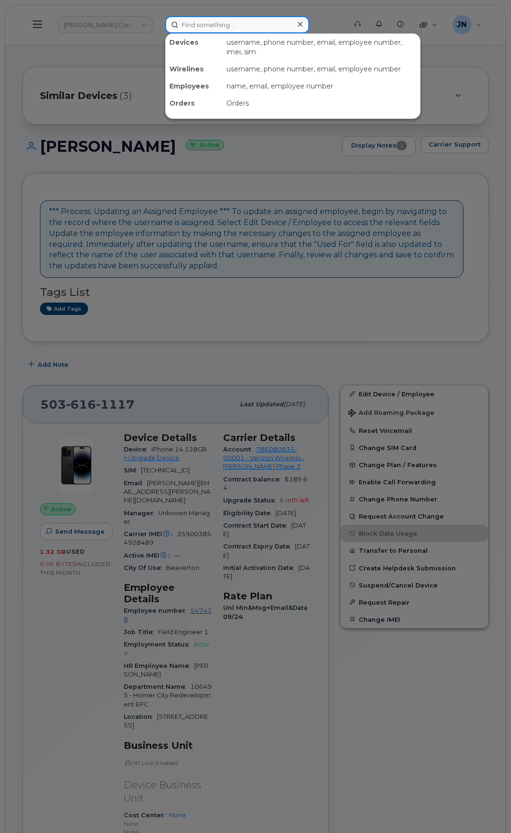
paste input "[PERSON_NAME] Rockwel"
click at [220, 20] on input at bounding box center [237, 24] width 144 height 17
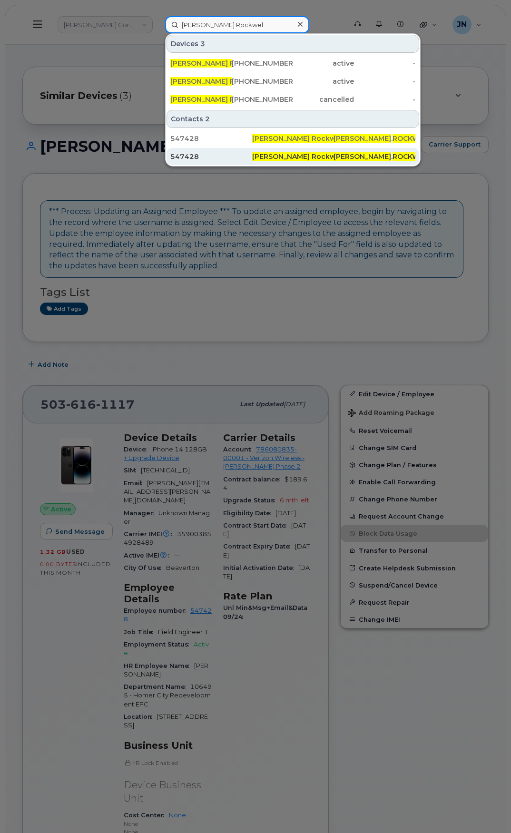
type input "[PERSON_NAME] Rockwel"
click at [286, 154] on span "Morgan Rockwel" at bounding box center [297, 156] width 90 height 9
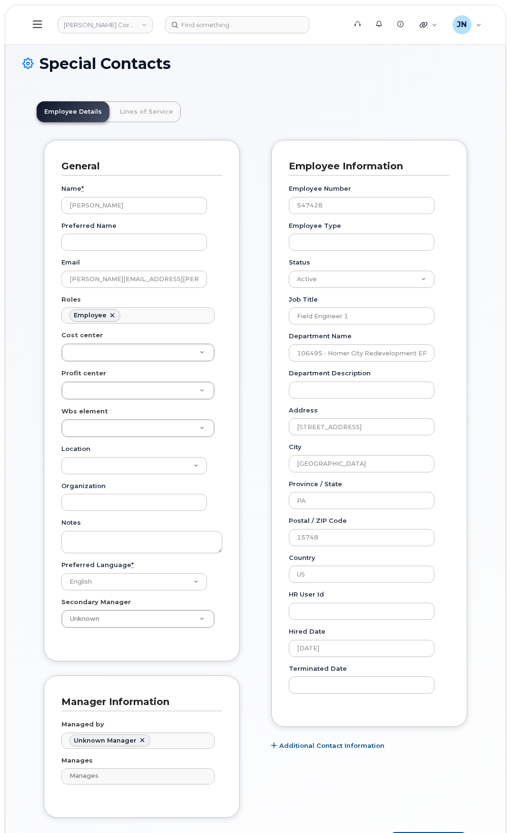
scroll to position [28, 0]
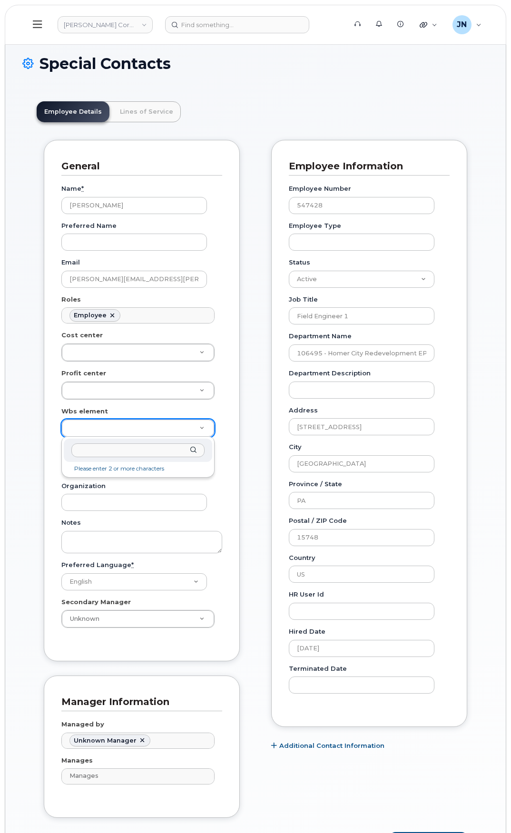
type input "106495.6612"
paste input "106495.6612"
type input "106495.6612"
type input "35834206"
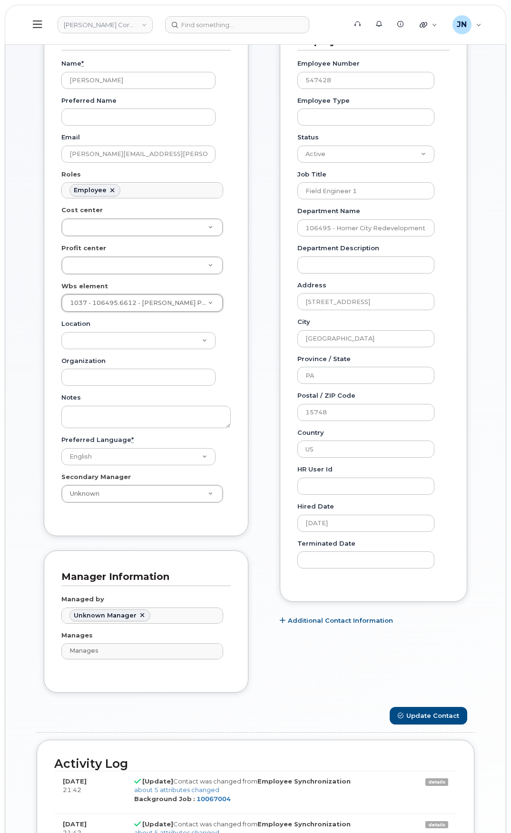
scroll to position [317, 0]
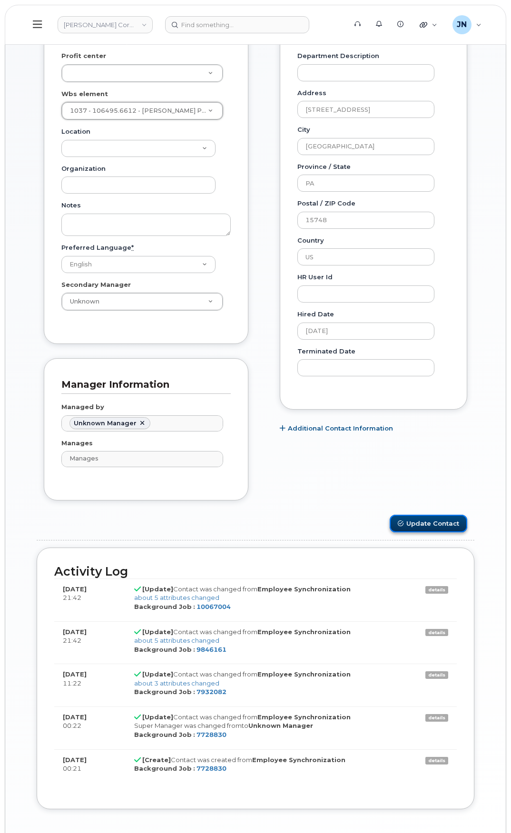
click at [433, 525] on button "Update Contact" at bounding box center [429, 524] width 78 height 18
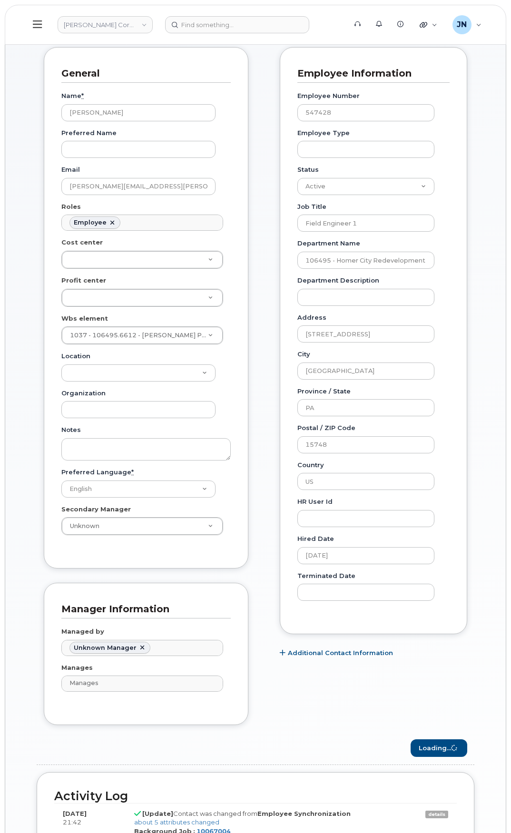
scroll to position [0, 0]
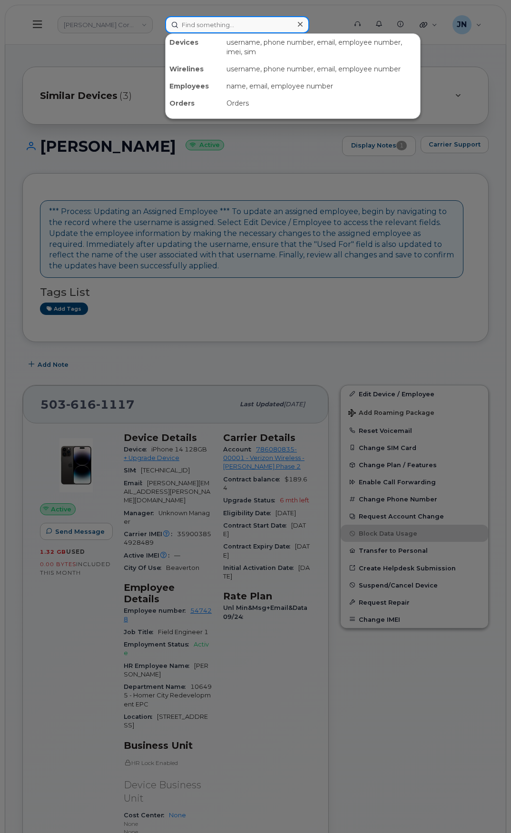
click at [221, 26] on input at bounding box center [237, 24] width 144 height 17
paste input "[PERSON_NAME]"
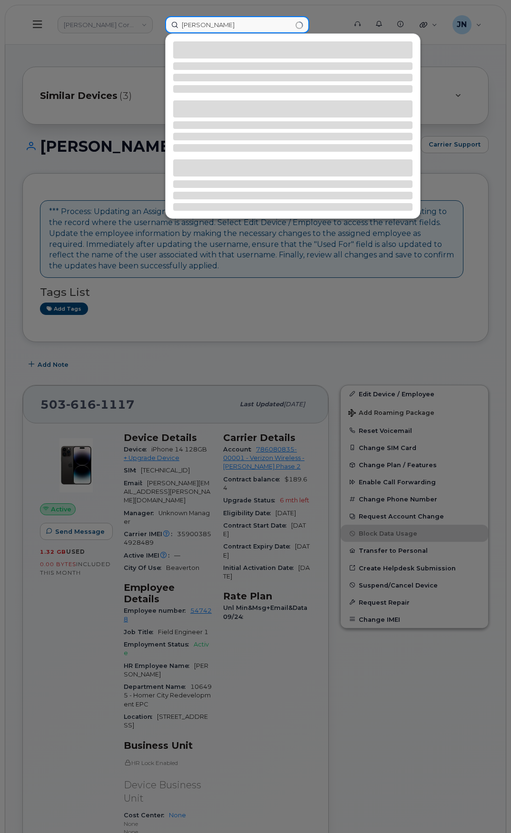
type input "[PERSON_NAME]"
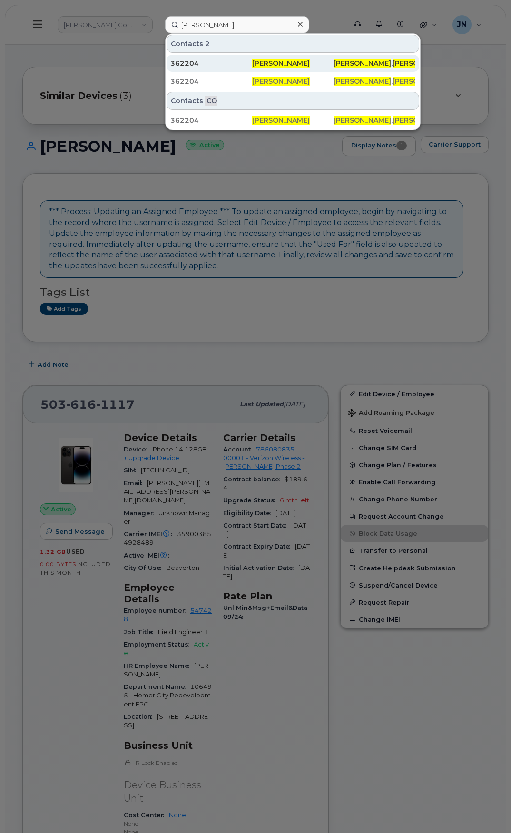
click at [268, 59] on span "[PERSON_NAME]" at bounding box center [281, 63] width 58 height 9
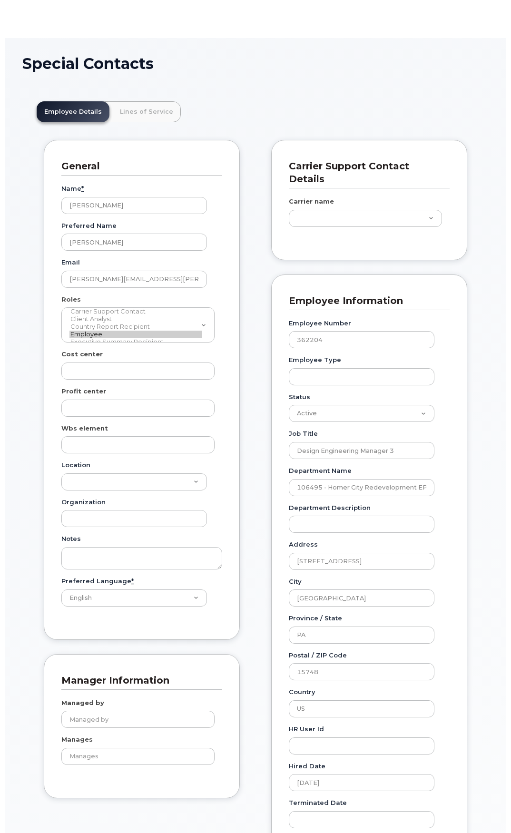
scroll to position [28, 0]
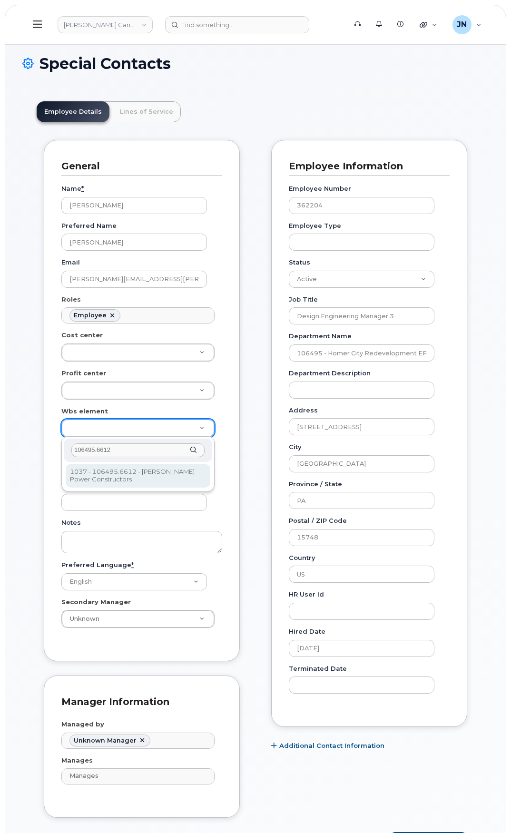
type input "106495.6612"
type input "35811949"
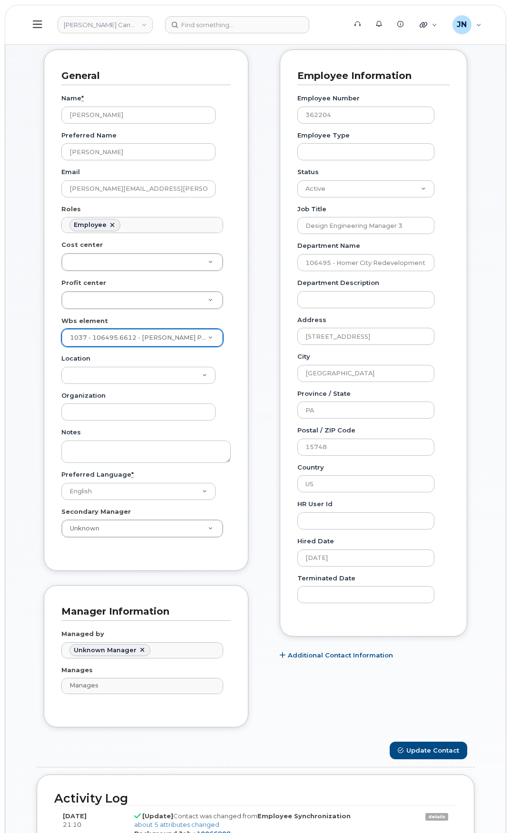
scroll to position [317, 0]
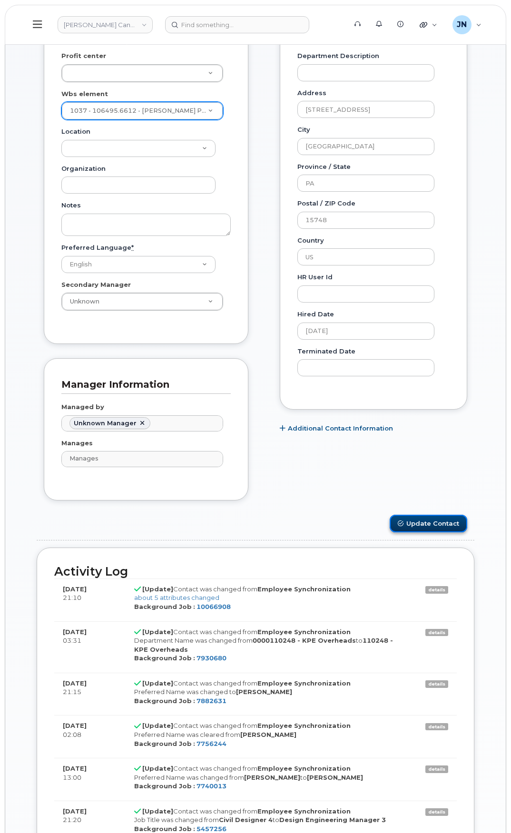
click at [435, 524] on button "Update Contact" at bounding box center [429, 524] width 78 height 18
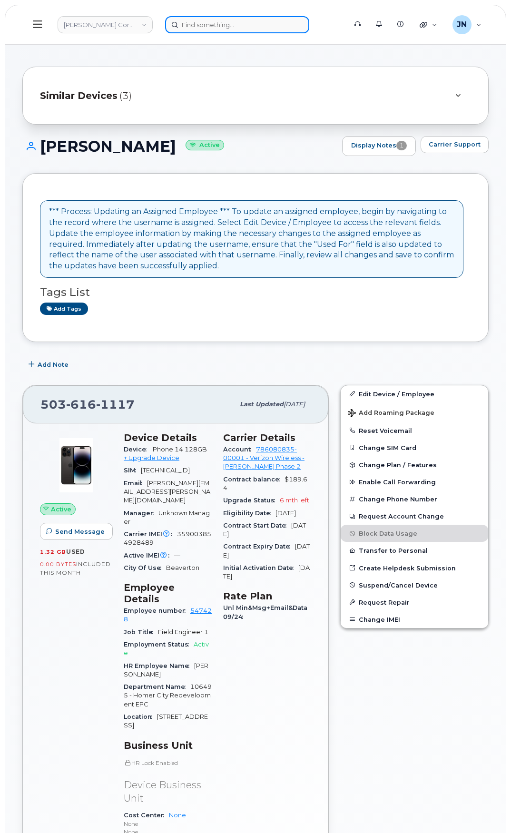
click at [193, 27] on input at bounding box center [237, 24] width 144 height 17
paste input "[PERSON_NAME]"
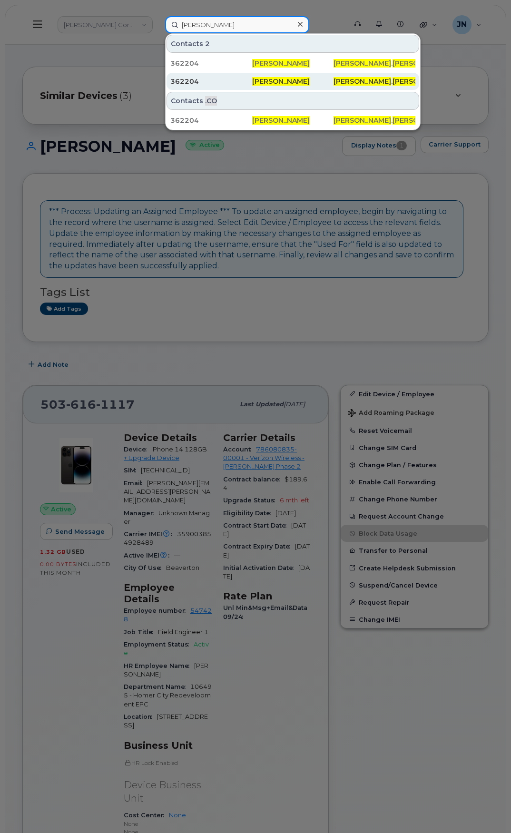
type input "[PERSON_NAME]"
click at [272, 79] on span "[PERSON_NAME]" at bounding box center [281, 81] width 58 height 9
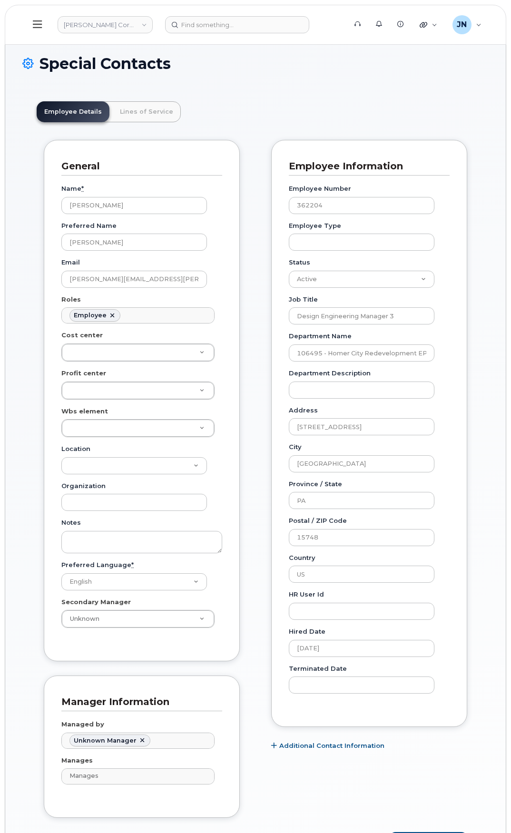
scroll to position [28, 0]
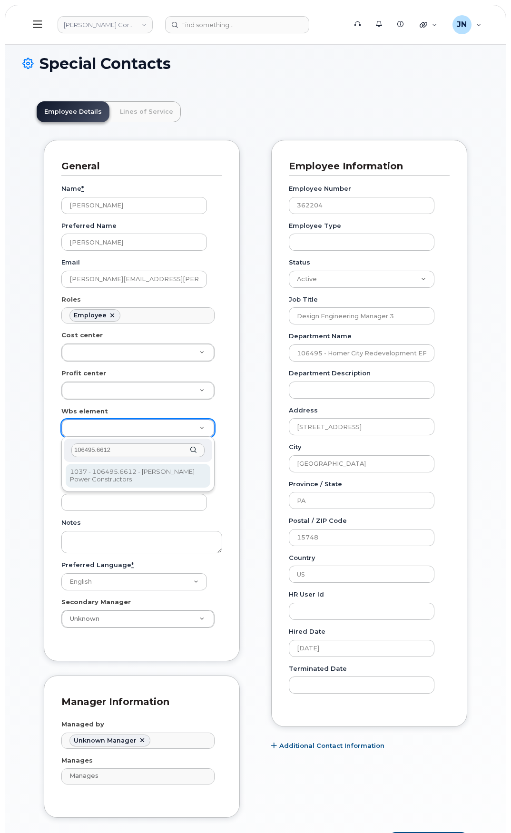
type input "106495.6612"
type input "35834206"
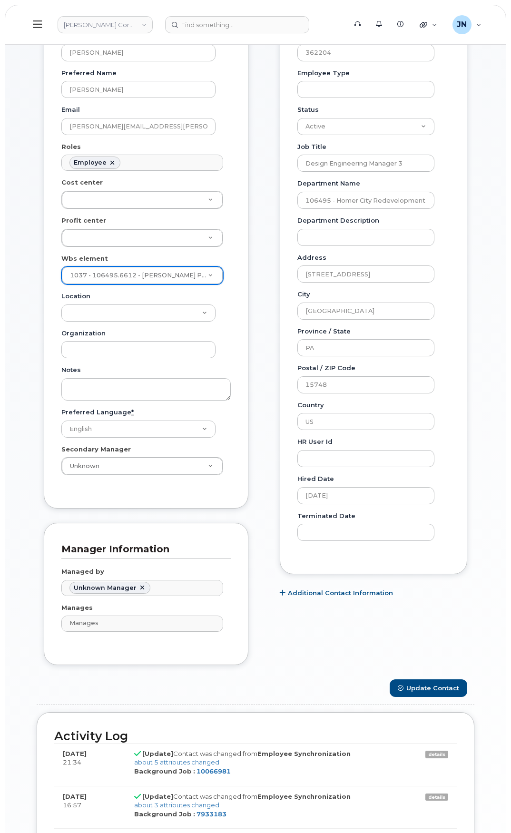
scroll to position [317, 0]
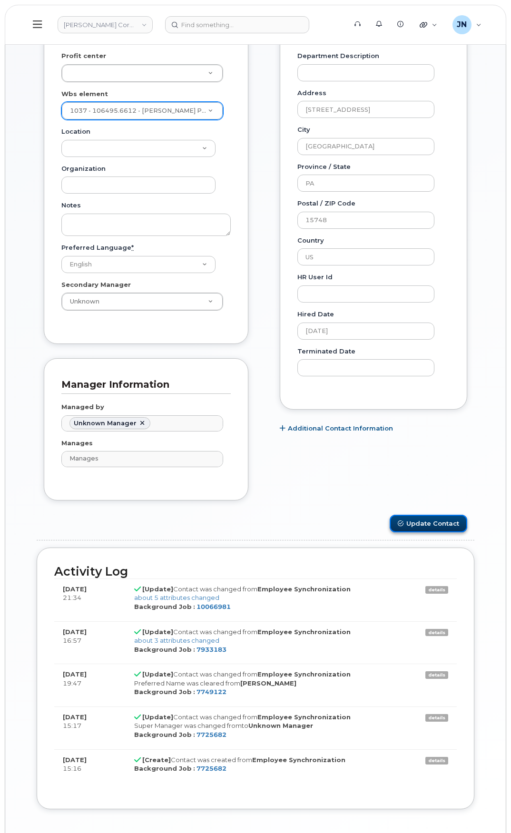
click at [419, 519] on button "Update Contact" at bounding box center [429, 524] width 78 height 18
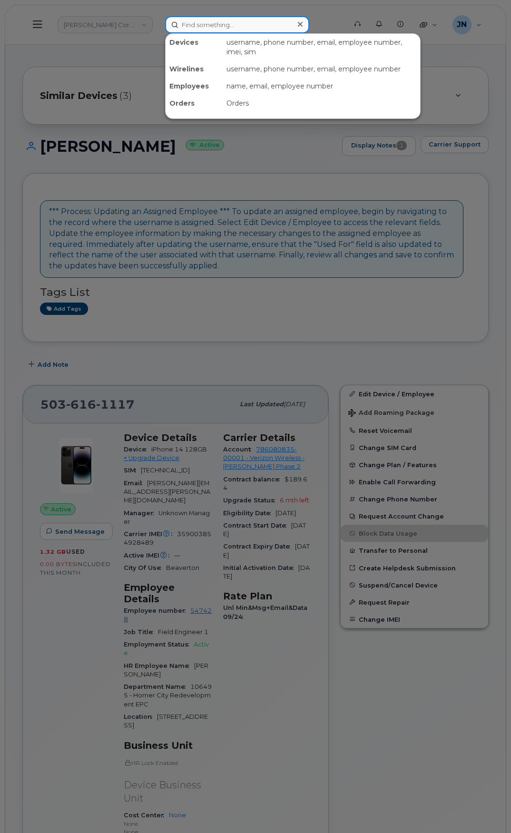
click at [198, 24] on input at bounding box center [237, 24] width 144 height 17
paste input "[PERSON_NAME]"
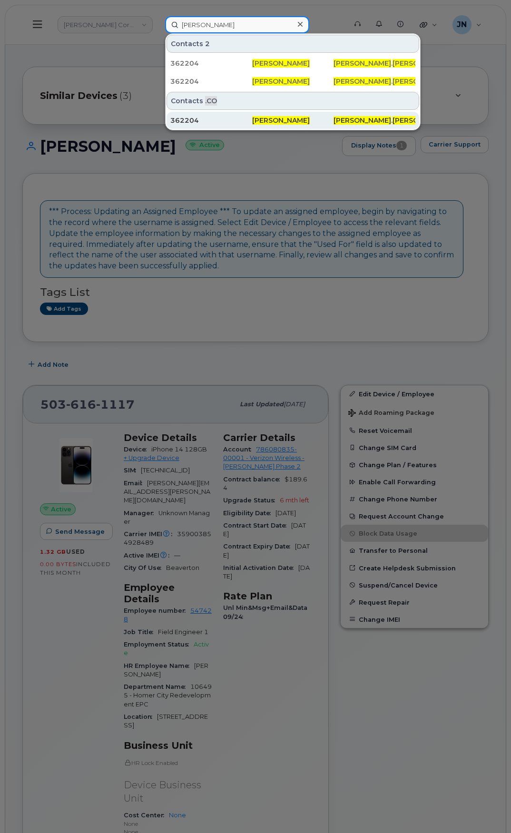
type input "Timothy Cordell"
click at [244, 120] on div "362204" at bounding box center [211, 121] width 82 height 10
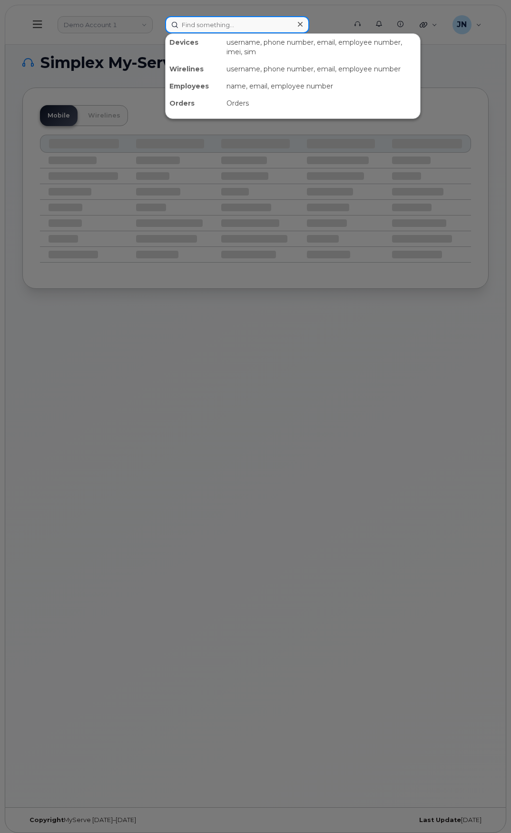
paste input "[PERSON_NAME]"
click at [185, 25] on input at bounding box center [237, 24] width 144 height 17
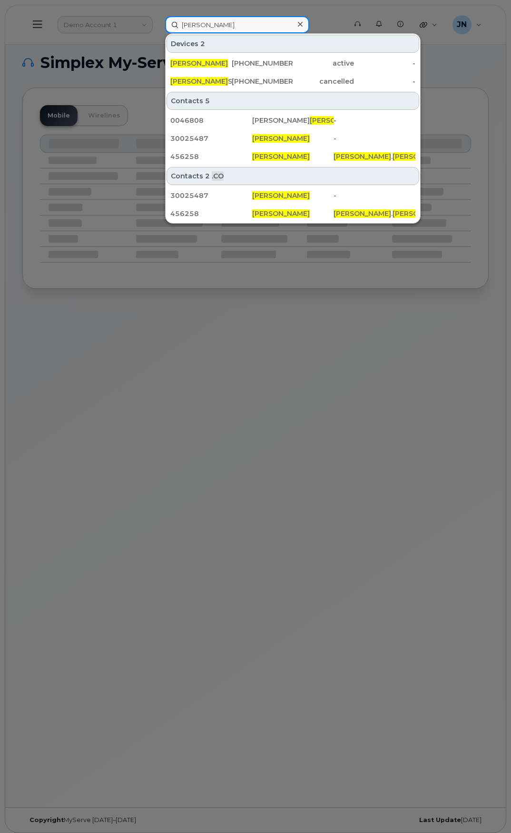
type input "[PERSON_NAME]"
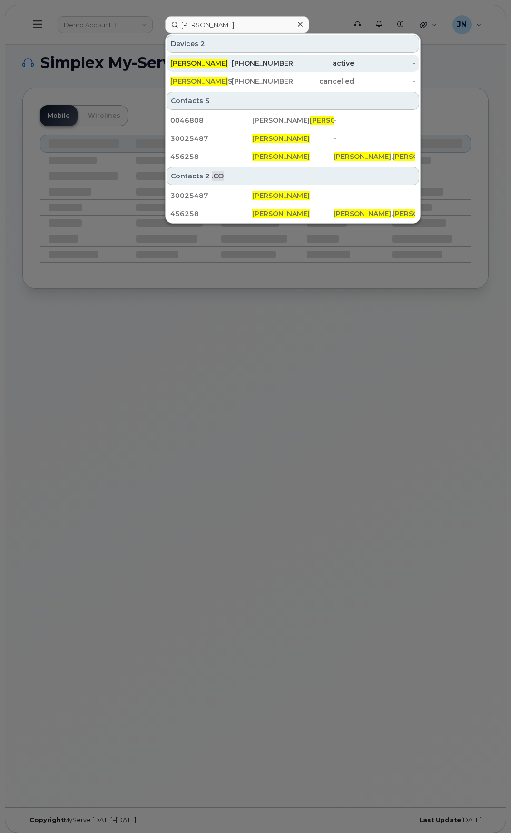
drag, startPoint x: 239, startPoint y: 64, endPoint x: 243, endPoint y: 68, distance: 5.4
click at [239, 64] on div "[PHONE_NUMBER]" at bounding box center [262, 64] width 61 height 10
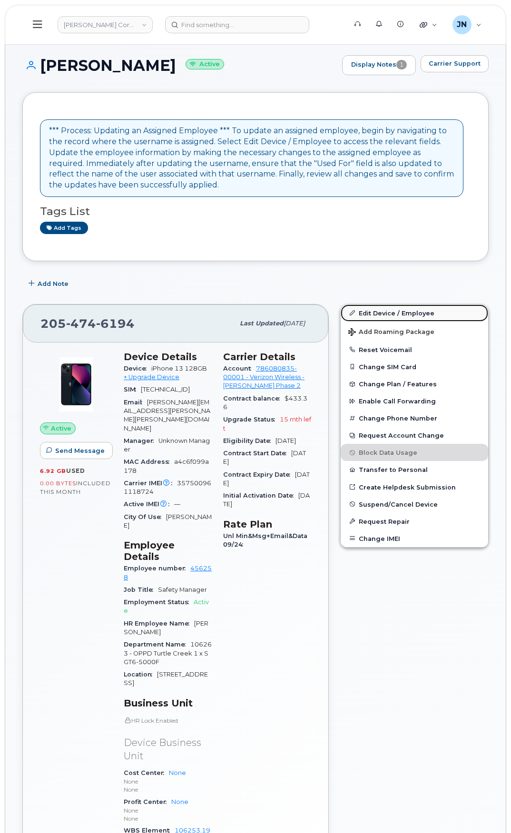
click at [387, 314] on link "Edit Device / Employee" at bounding box center [415, 313] width 148 height 17
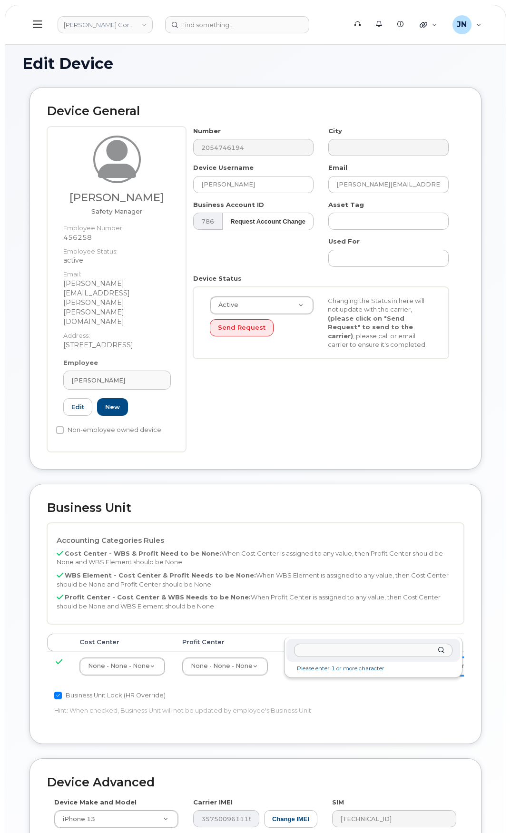
paste input "106263.1860"
type input "106263.1860"
type input "34521805"
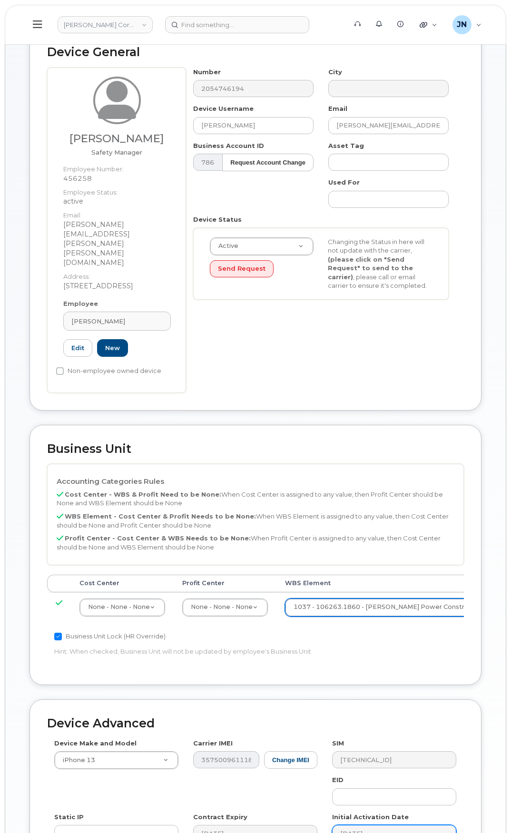
scroll to position [174, 0]
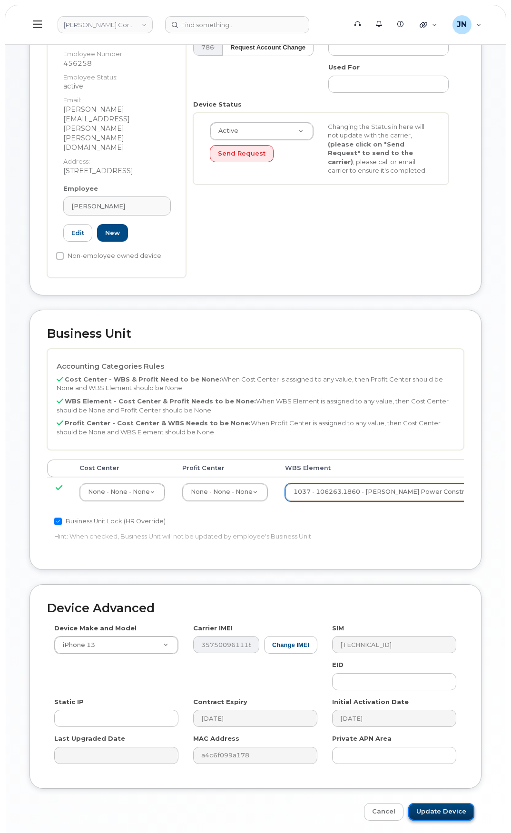
click at [436, 803] on input "Update Device" at bounding box center [441, 812] width 66 height 18
type input "Saving..."
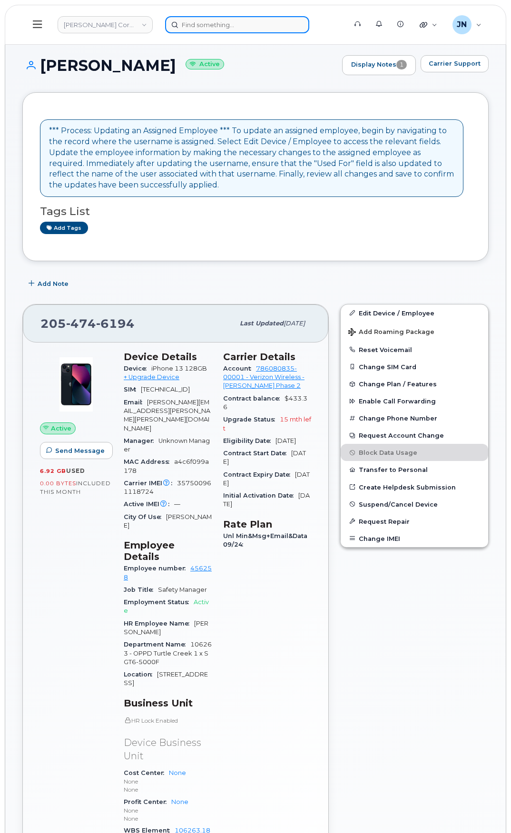
paste input "[PERSON_NAME]"
click at [184, 21] on input at bounding box center [237, 24] width 144 height 17
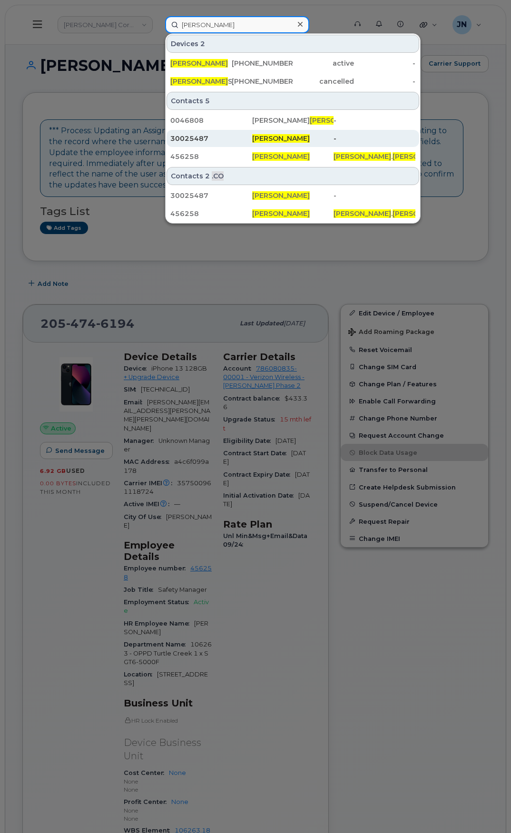
type input "[PERSON_NAME]"
click at [247, 140] on div "30025487" at bounding box center [211, 139] width 82 height 10
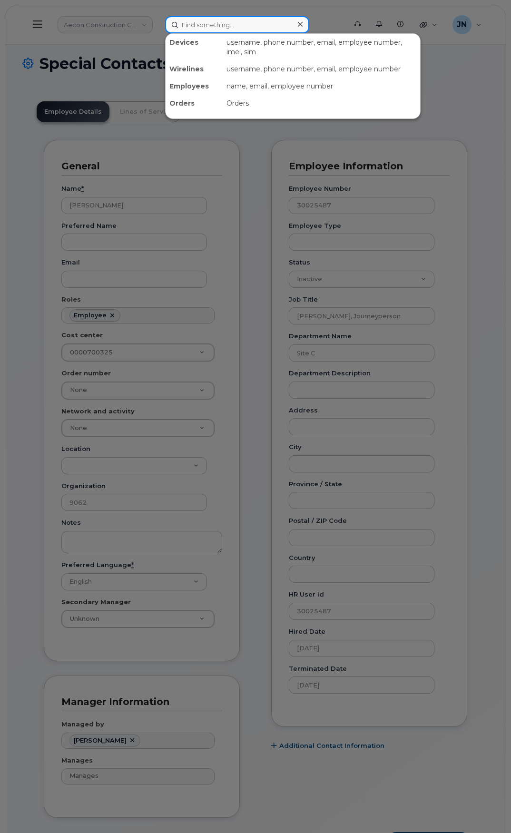
click at [223, 26] on input at bounding box center [237, 24] width 144 height 17
paste input "[PERSON_NAME]"
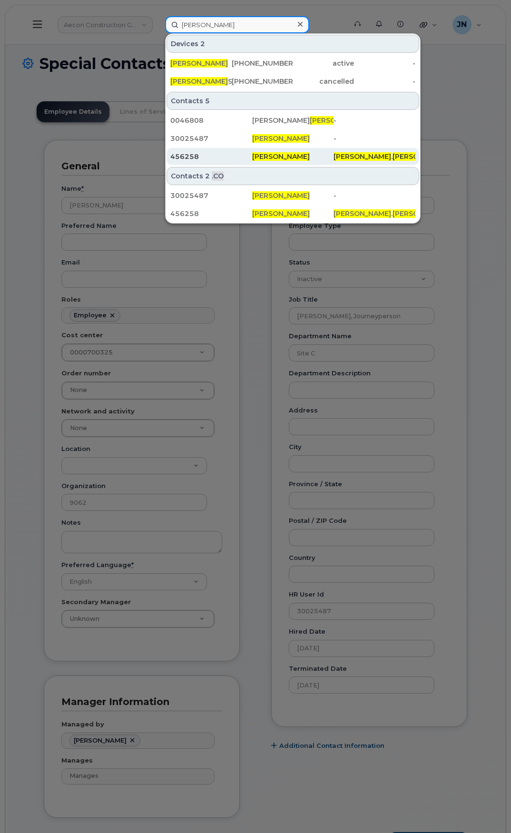
type input "[PERSON_NAME]"
click at [257, 158] on span "[PERSON_NAME]" at bounding box center [281, 156] width 58 height 9
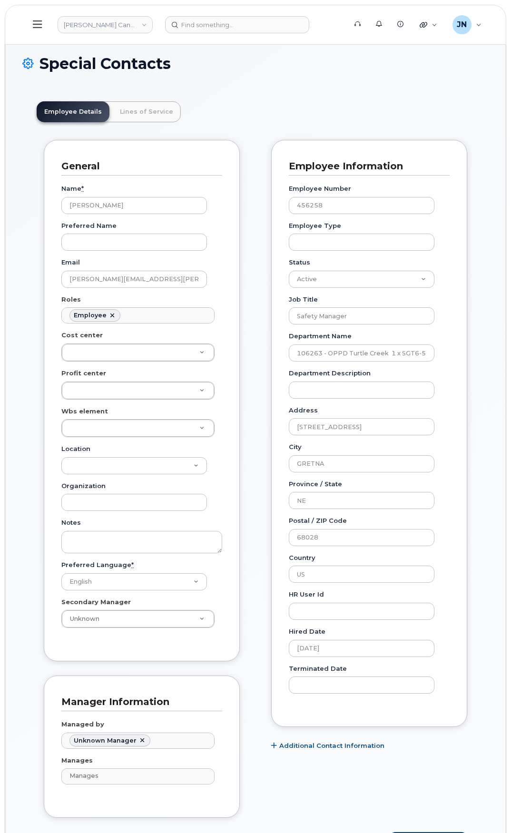
scroll to position [28, 0]
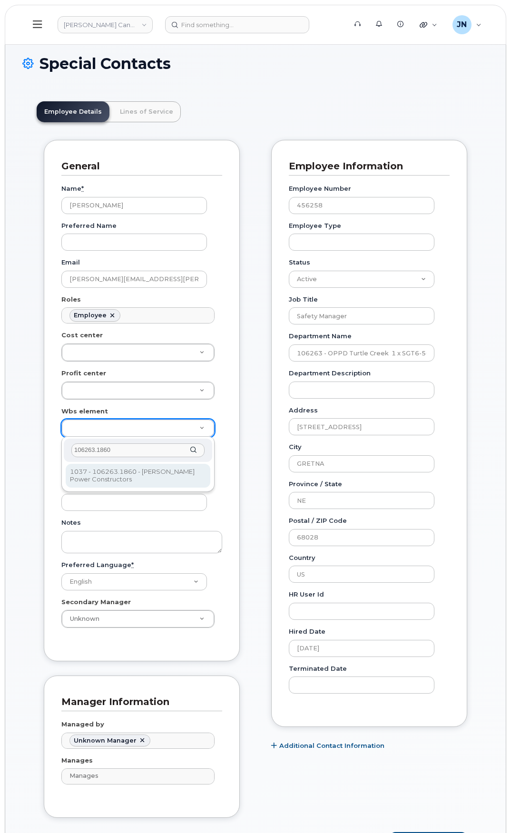
type input "106263.1860"
type input "34508060"
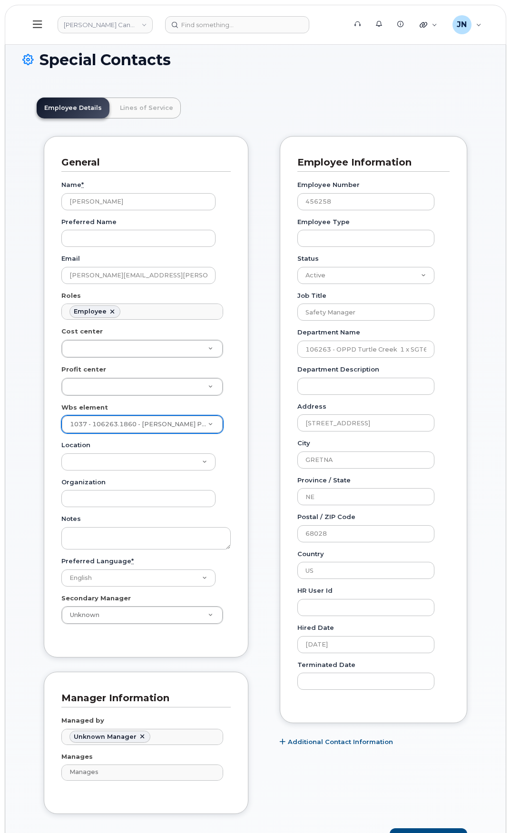
scroll to position [254, 0]
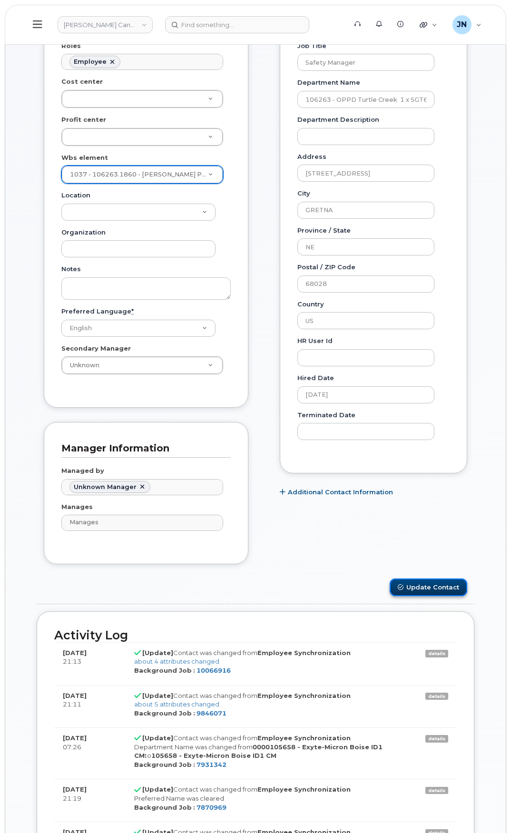
click at [436, 587] on button "Update Contact" at bounding box center [429, 588] width 78 height 18
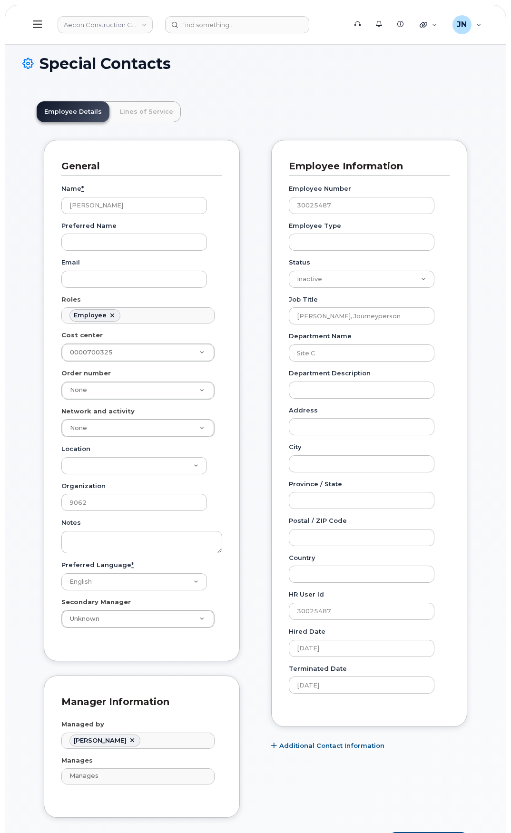
scroll to position [28, 0]
click at [85, 204] on input "[PERSON_NAME]" at bounding box center [134, 205] width 146 height 17
click at [85, 204] on input "Joshua Norman" at bounding box center [134, 205] width 146 height 17
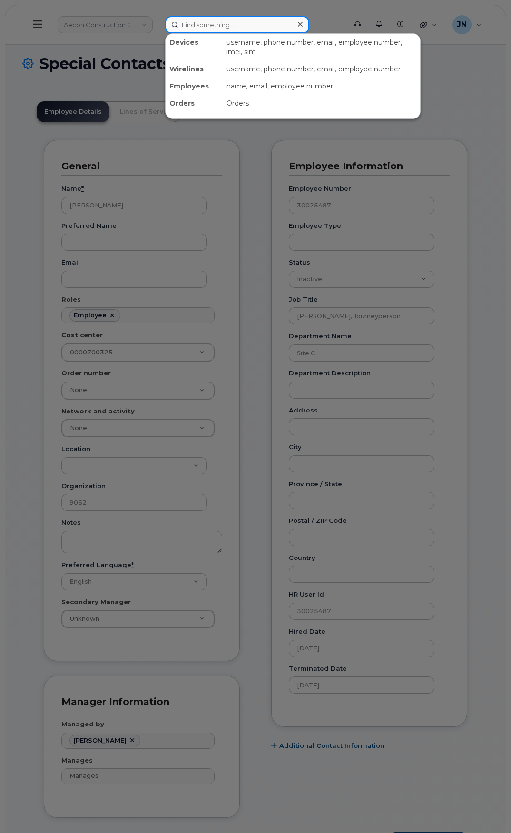
paste input "Joshua Norman"
click at [208, 24] on input at bounding box center [237, 24] width 144 height 17
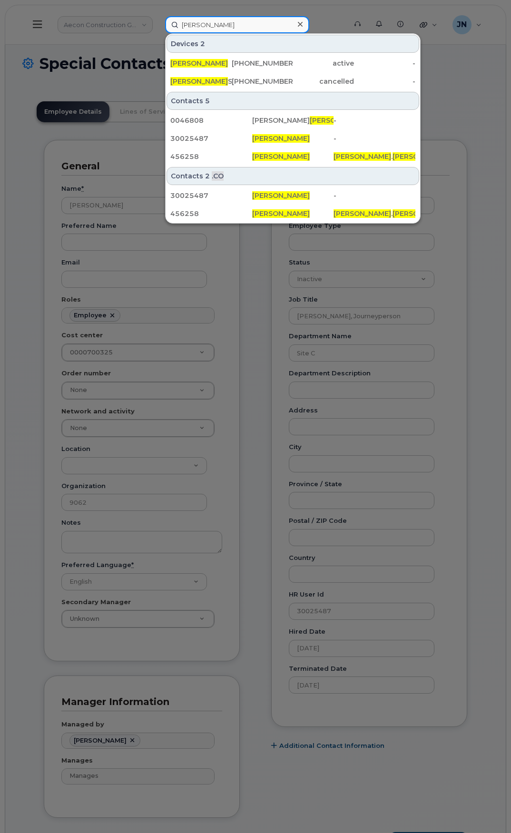
click at [222, 24] on input "Joshua Norman" at bounding box center [237, 24] width 144 height 17
paste input "Mitchell Hallor"
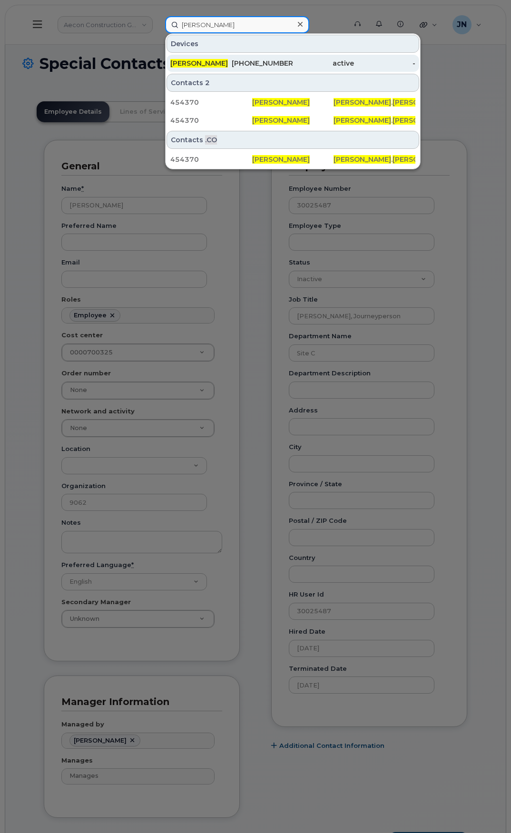
type input "[PERSON_NAME]"
click at [222, 60] on span "MITCHELL HALLORAN" at bounding box center [199, 63] width 58 height 9
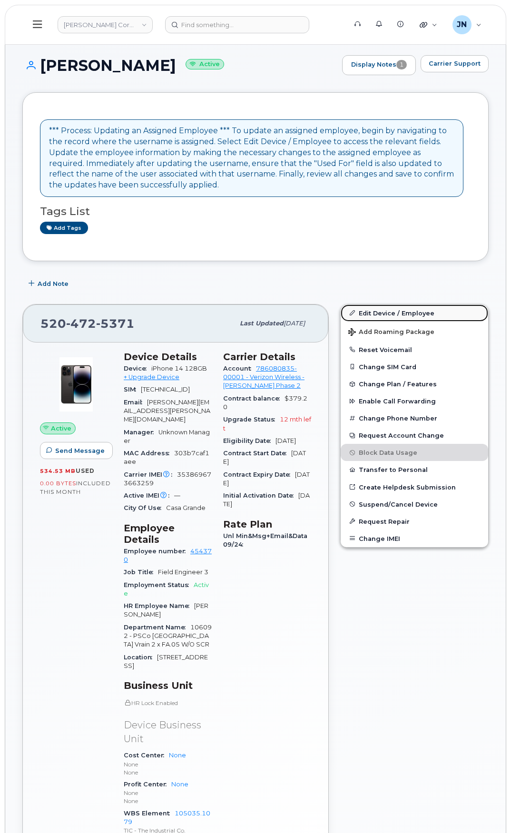
click at [374, 317] on link "Edit Device / Employee" at bounding box center [415, 313] width 148 height 17
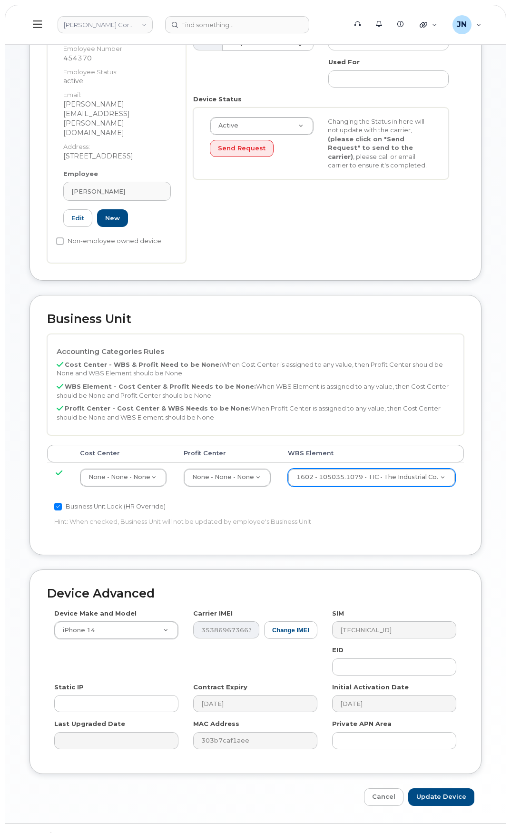
scroll to position [181, 0]
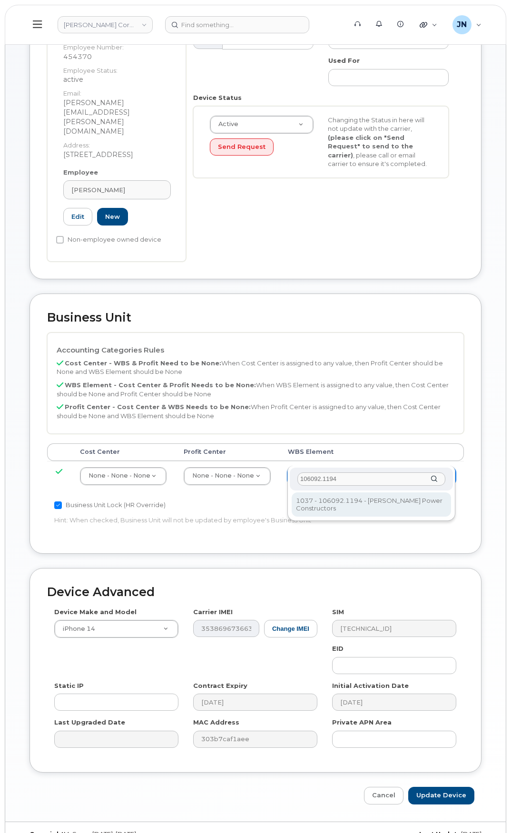
type input "106092.1194"
type input "33375768"
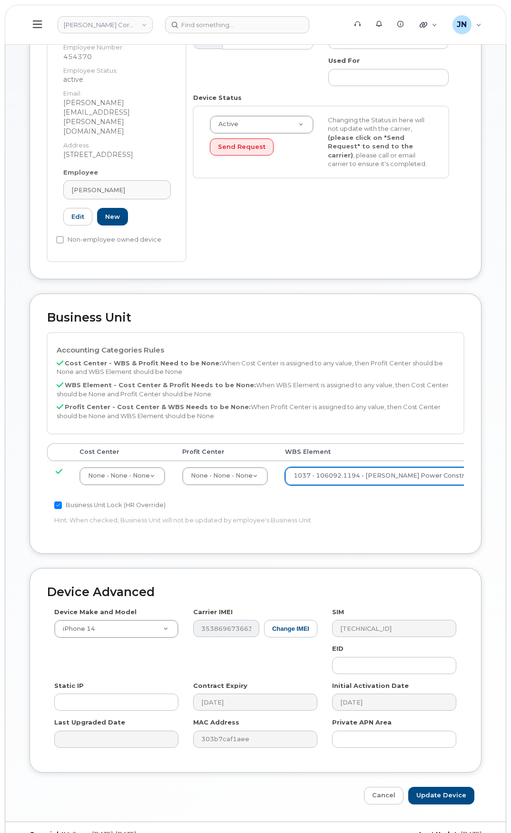
scroll to position [184, 0]
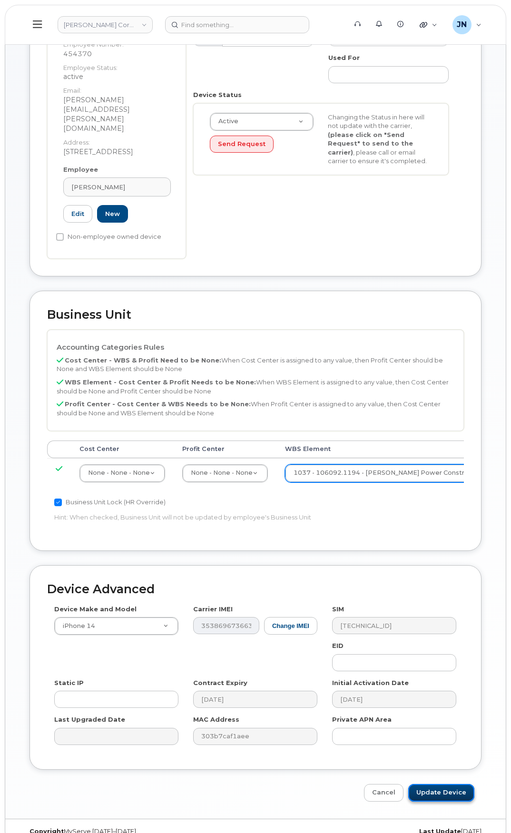
click at [450, 784] on input "Update Device" at bounding box center [441, 793] width 66 height 18
type input "Saving..."
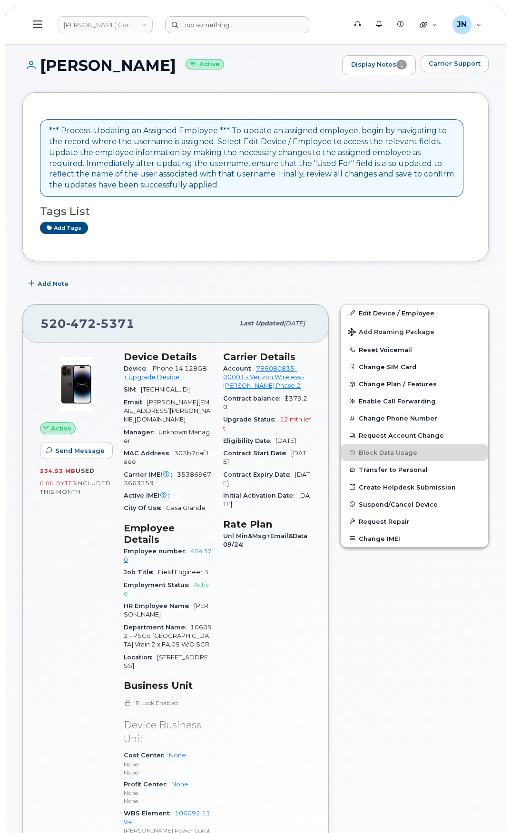
click at [249, 17] on header "Kiewit Corporation Support Alerts Knowledge Base Quicklinks Suspend / Cancel De…" at bounding box center [256, 25] width 502 height 40
click at [248, 22] on input at bounding box center [237, 24] width 144 height 17
paste input "[PERSON_NAME]"
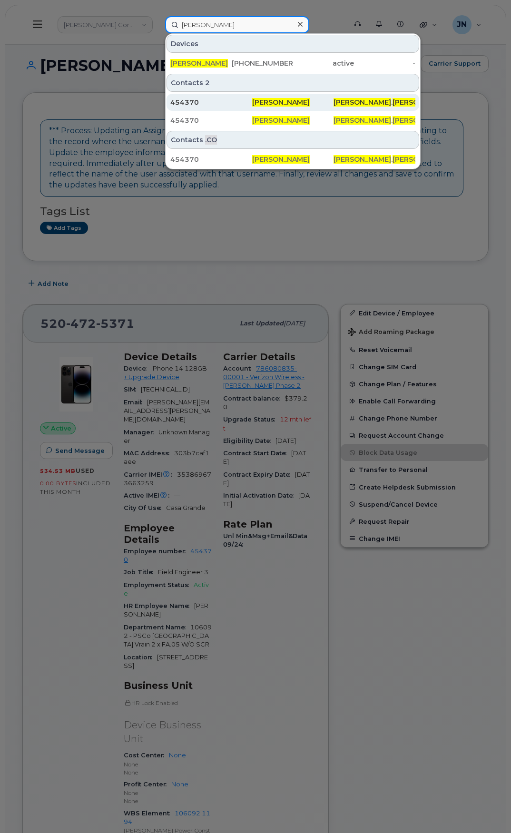
type input "[PERSON_NAME]"
click at [284, 102] on span "[PERSON_NAME]" at bounding box center [281, 102] width 58 height 9
